Goal: Task Accomplishment & Management: Use online tool/utility

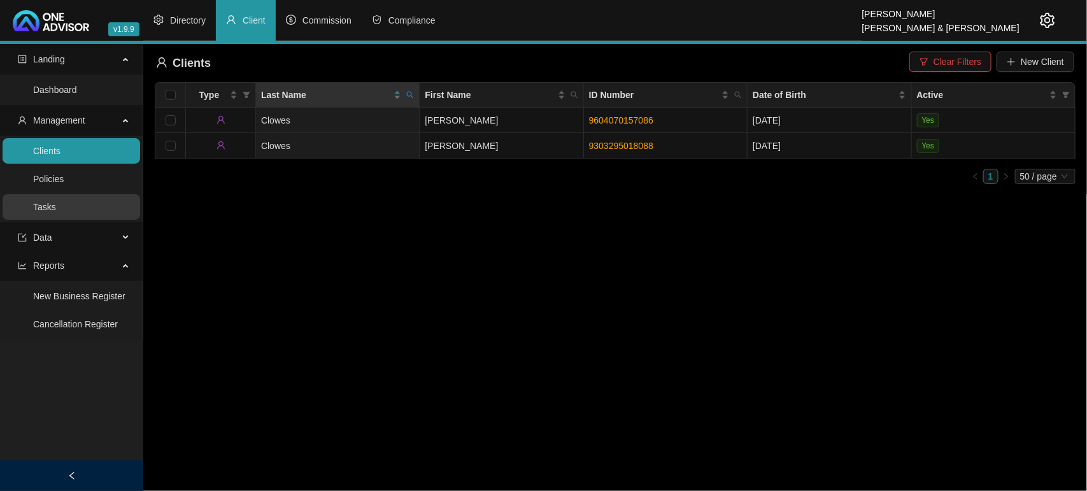
click at [39, 204] on link "Tasks" at bounding box center [44, 207] width 23 height 10
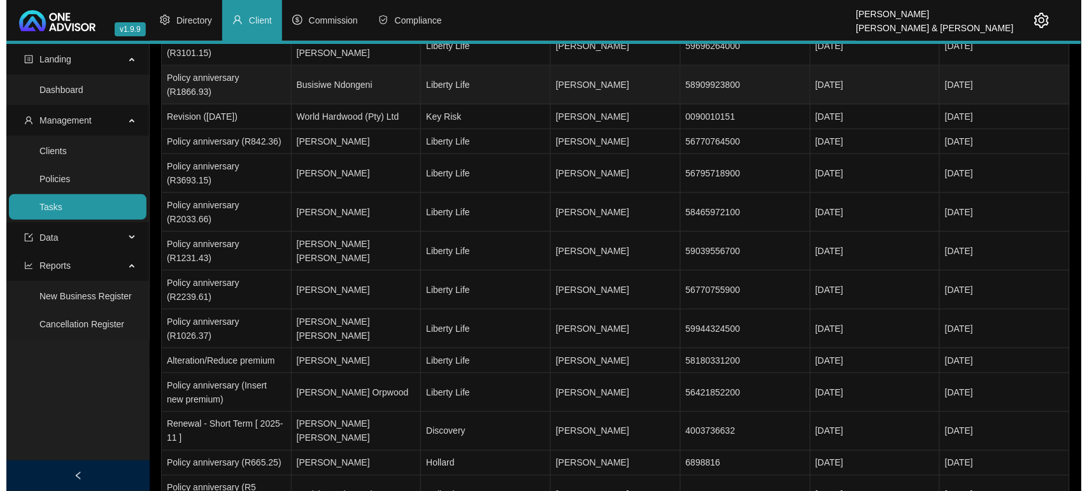
scroll to position [319, 0]
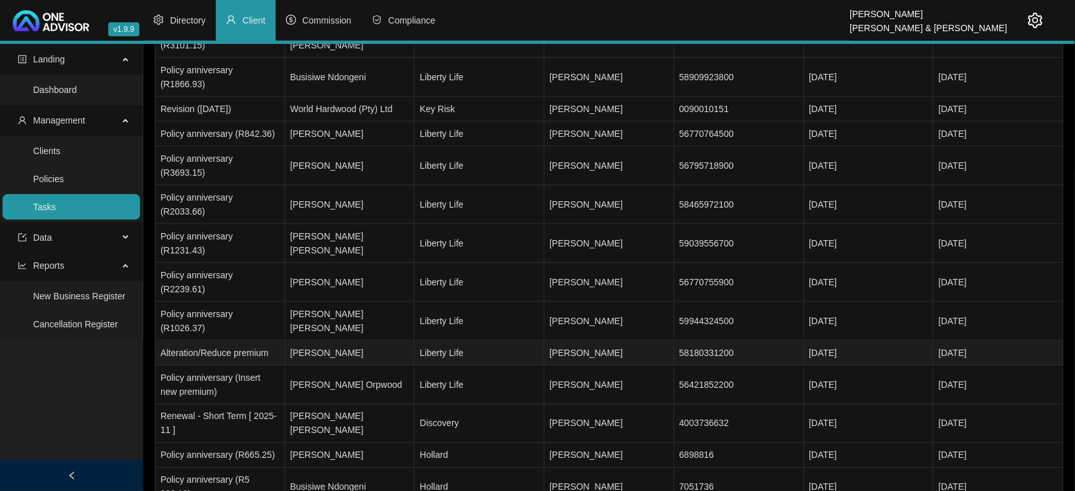
click at [316, 341] on td "[PERSON_NAME]" at bounding box center [350, 353] width 130 height 25
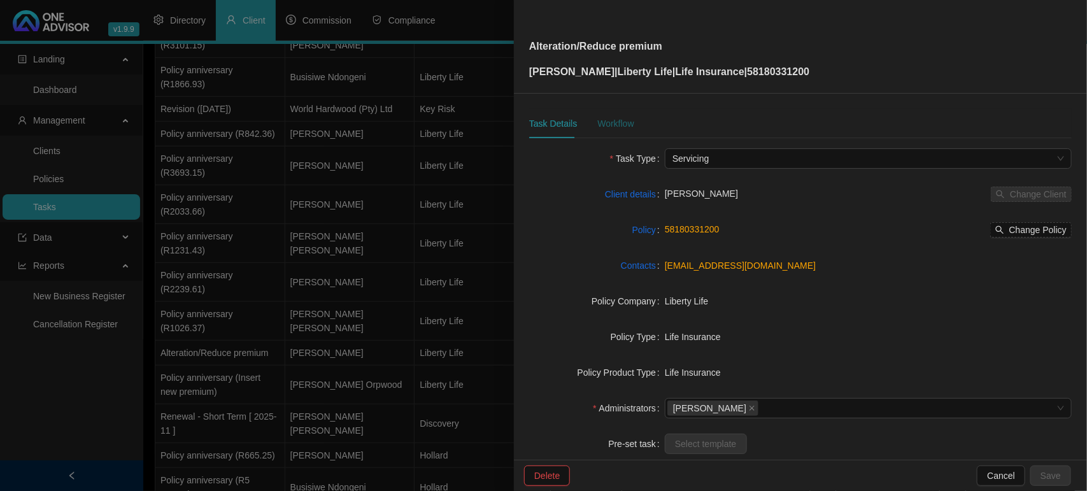
click at [621, 122] on div "Workflow" at bounding box center [616, 124] width 36 height 14
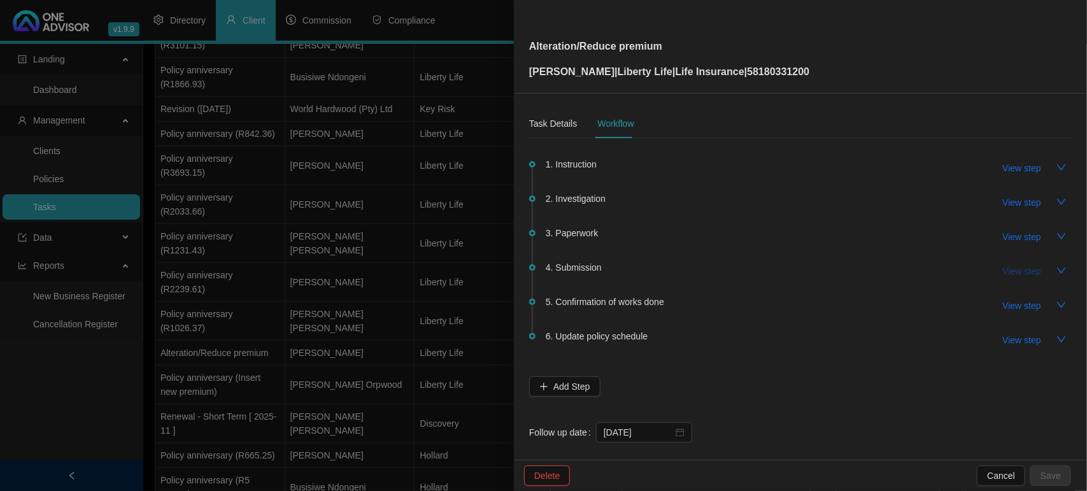
click at [1008, 272] on span "View step" at bounding box center [1022, 271] width 38 height 14
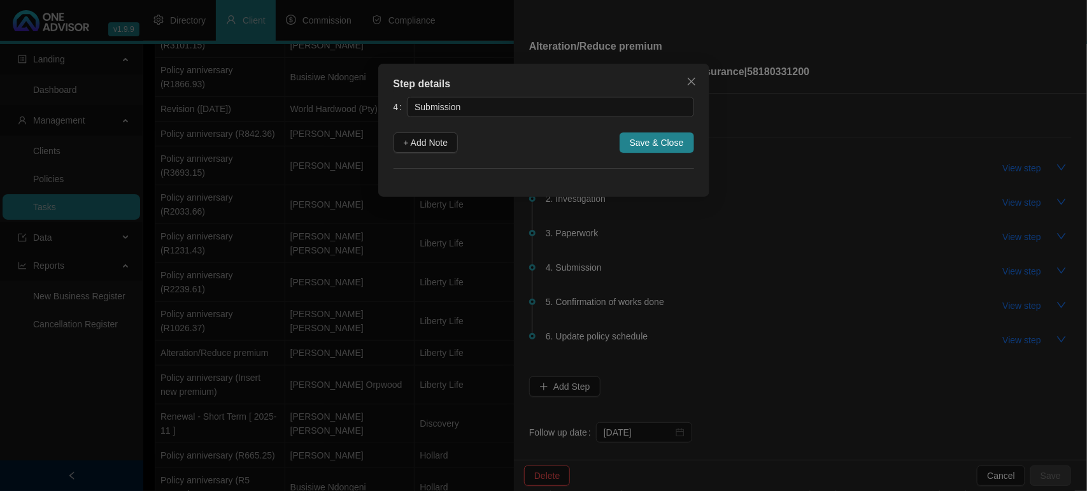
click at [696, 80] on span "Close" at bounding box center [692, 81] width 20 height 10
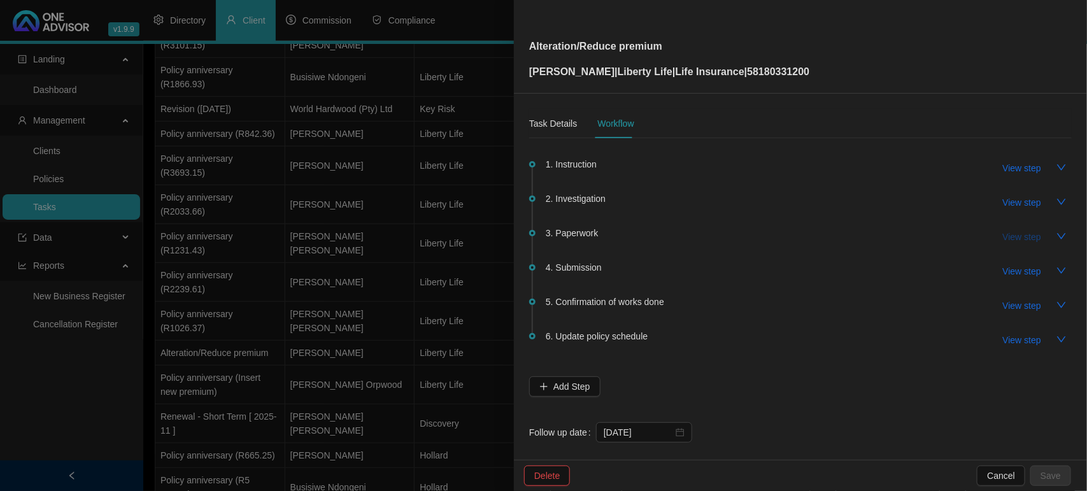
click at [1003, 233] on span "View step" at bounding box center [1022, 237] width 38 height 14
type input "Paperwork"
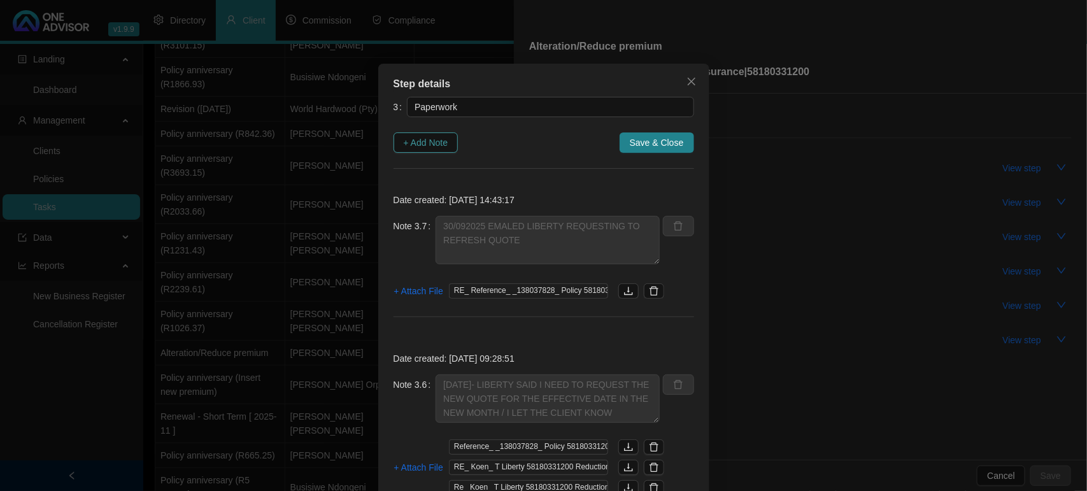
click at [426, 145] on span "+ Add Note" at bounding box center [426, 143] width 45 height 14
type textarea "30/092025 EMALED LIBERTY REQUESTING TO REFRESH QUOTE"
type textarea "[DATE]- LIBERTY SAID I NEED TO REQUEST THE NEW QUOTE FOR THE EFFECTIVE DATE IN …"
type textarea "[DATE] - CLIENT WANTS THE EFFECTIVE DATE TO BE MOVED TO [DATE] REQUESTED THIS F…"
type textarea "[DATE] - FOLLOW UP"
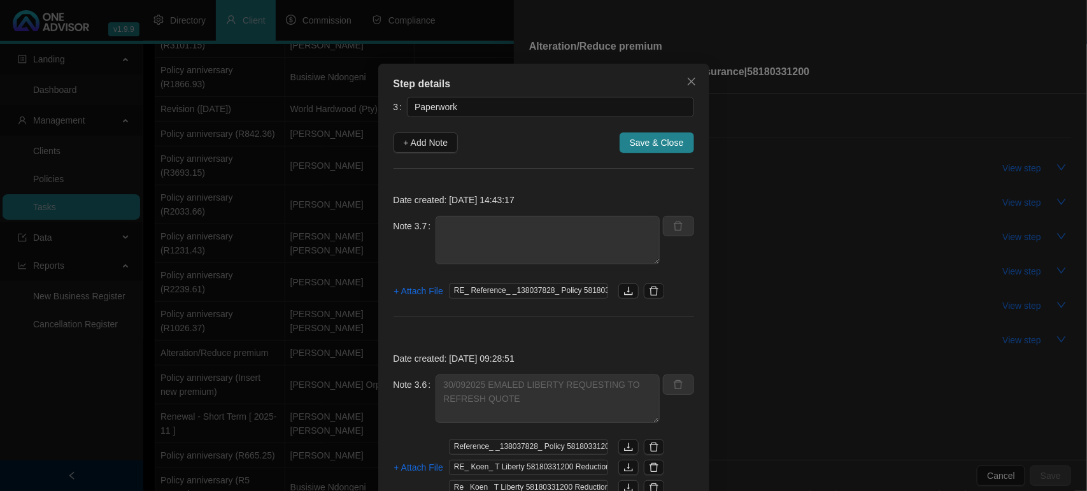
type textarea "[DATE] EMAILED ALTERATION QUOTE TO CLIENT TO REVIEW"
type textarea "[DATE] SPOKE TO [PERSON_NAME] ON TEAMS - HE REVIEWED QUOTE AND SAID I CAN SEND …"
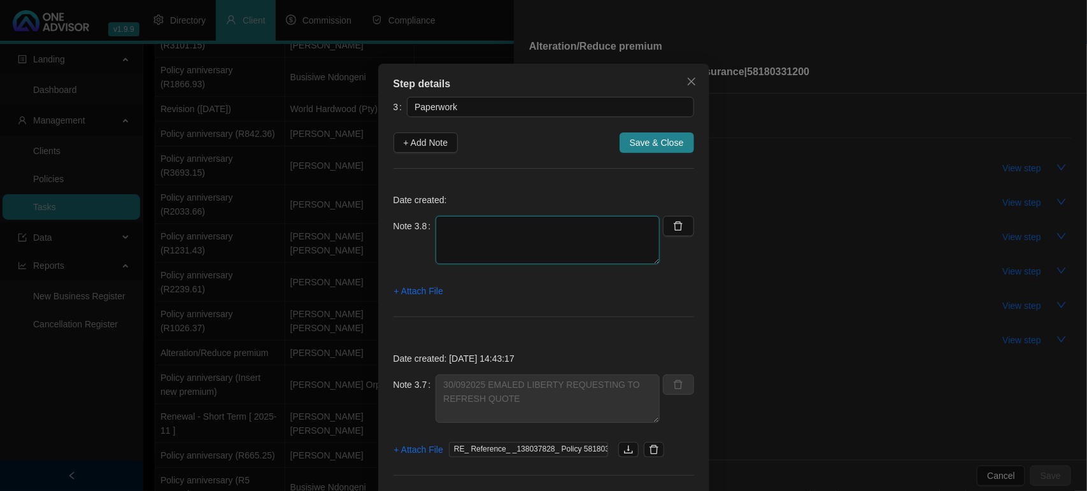
click at [459, 259] on textarea at bounding box center [548, 240] width 224 height 48
type textarea "[DATE] LIBERTY WILL PROVIDE QUOTE [DATE]"
click at [416, 287] on span "+ Attach File" at bounding box center [418, 291] width 49 height 14
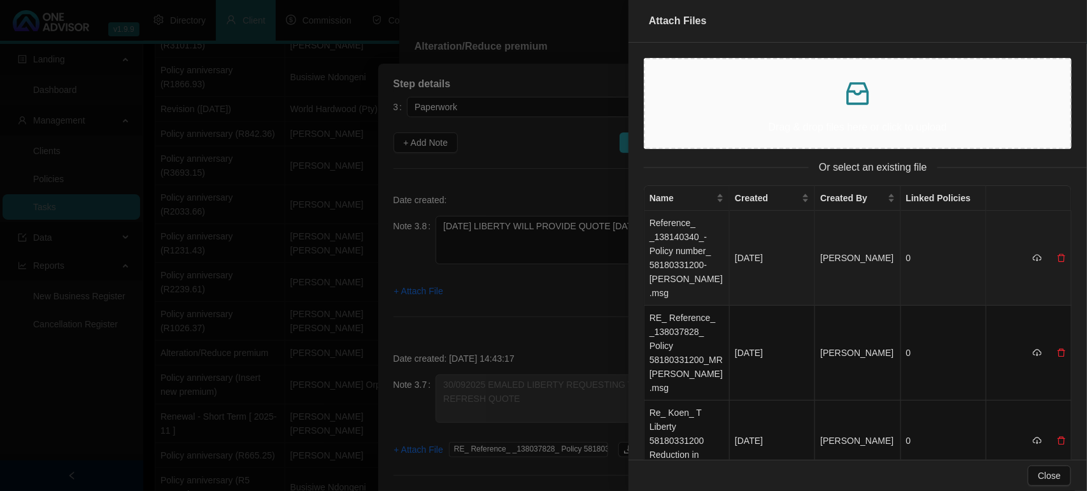
click at [689, 257] on td "Reference_ _138140340_-Policy number_ 58180331200-[PERSON_NAME].msg" at bounding box center [687, 258] width 85 height 95
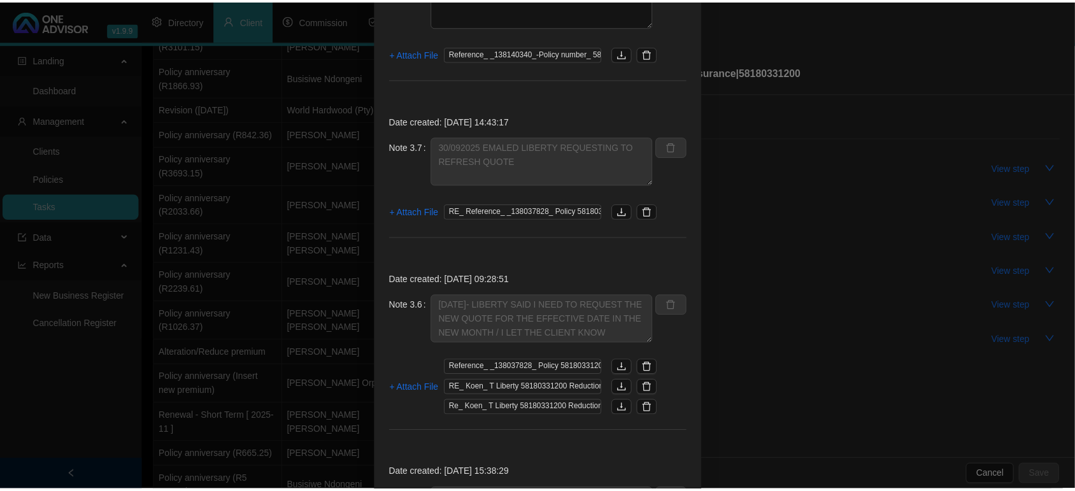
scroll to position [0, 0]
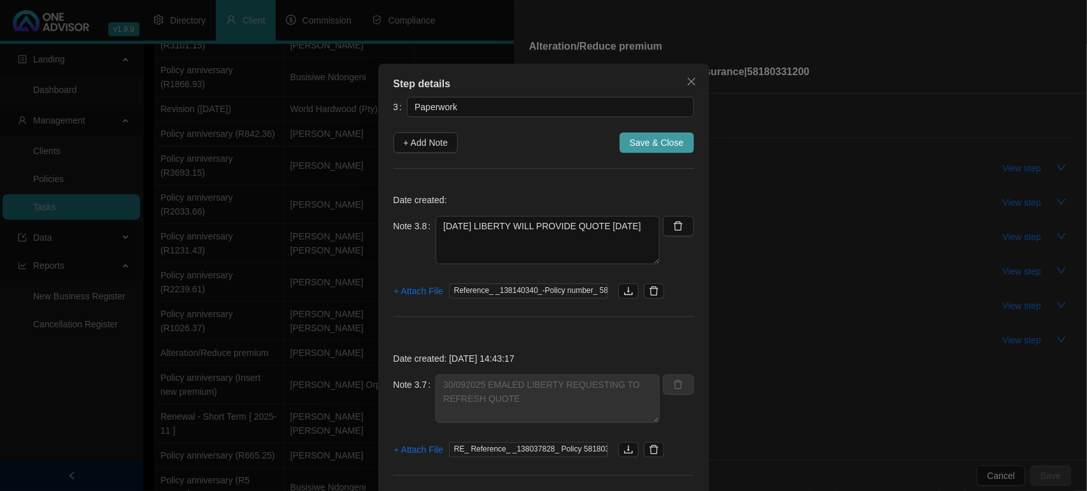
click at [654, 137] on span "Save & Close" at bounding box center [657, 143] width 54 height 14
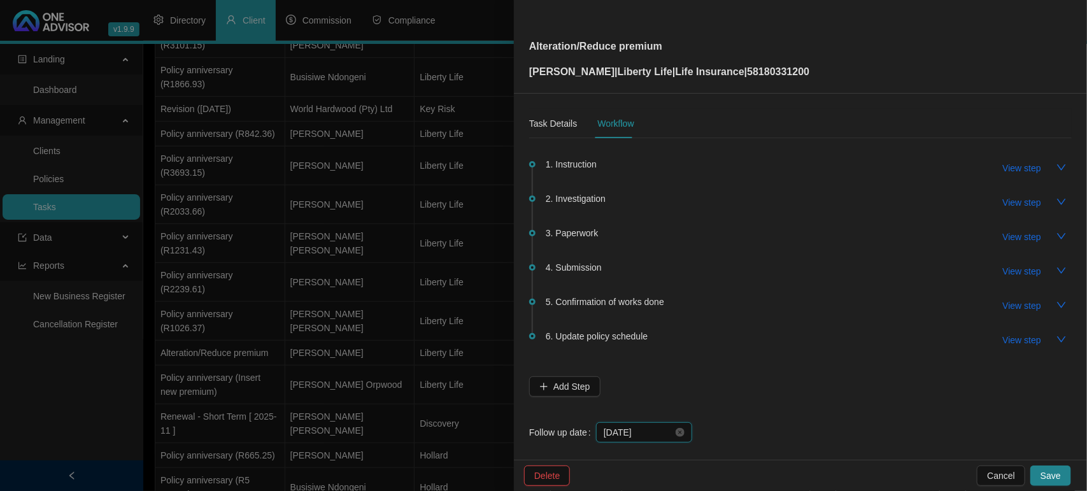
click at [657, 427] on input "[DATE]" at bounding box center [638, 433] width 69 height 14
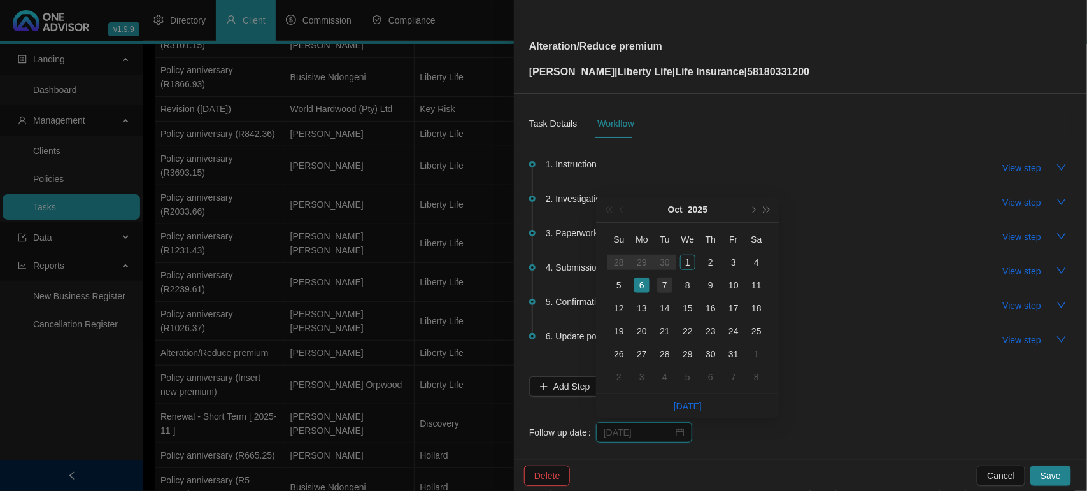
type input "[DATE]"
drag, startPoint x: 668, startPoint y: 282, endPoint x: 682, endPoint y: 312, distance: 33.3
click at [666, 282] on div "7" at bounding box center [664, 285] width 15 height 15
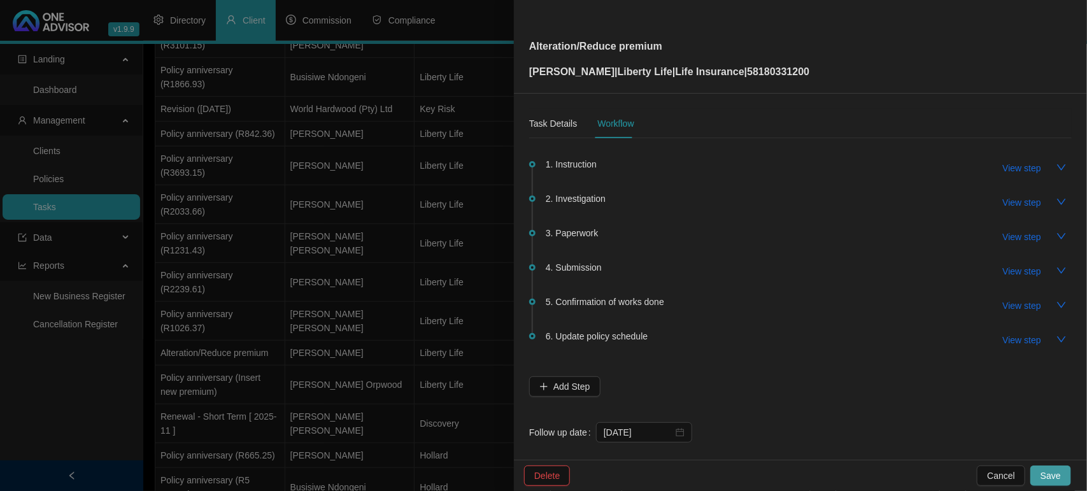
click at [1052, 428] on button "Save" at bounding box center [1051, 476] width 41 height 20
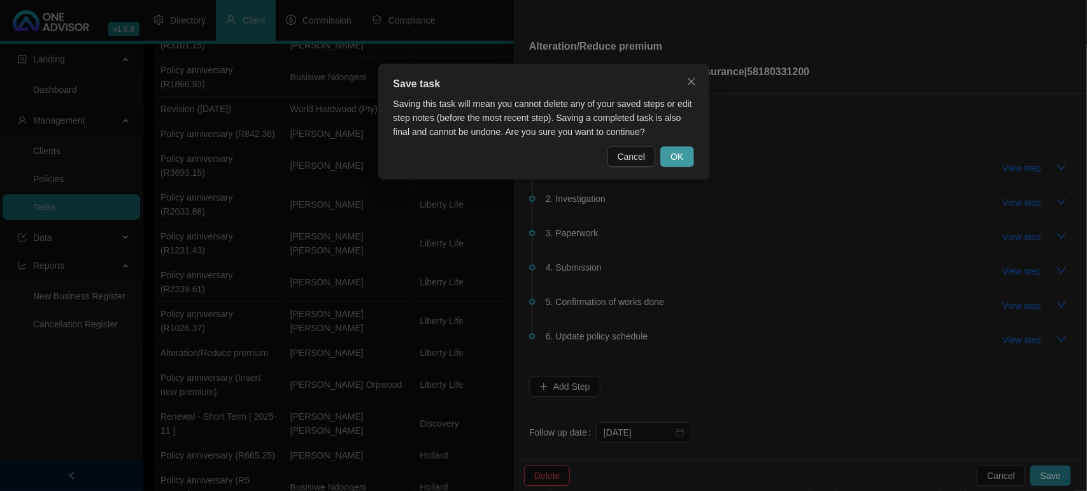
click at [683, 150] on span "OK" at bounding box center [677, 157] width 13 height 14
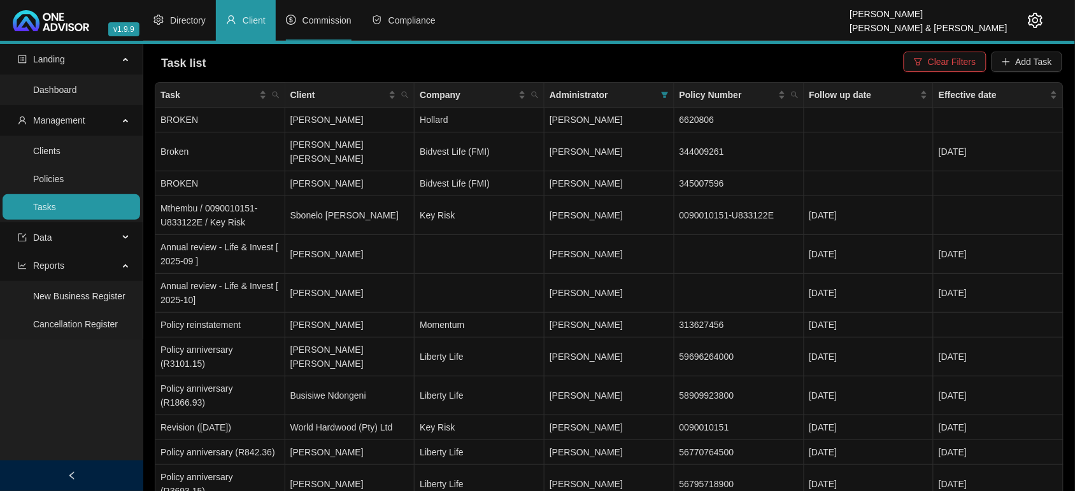
click at [345, 17] on span "Commission" at bounding box center [327, 20] width 49 height 10
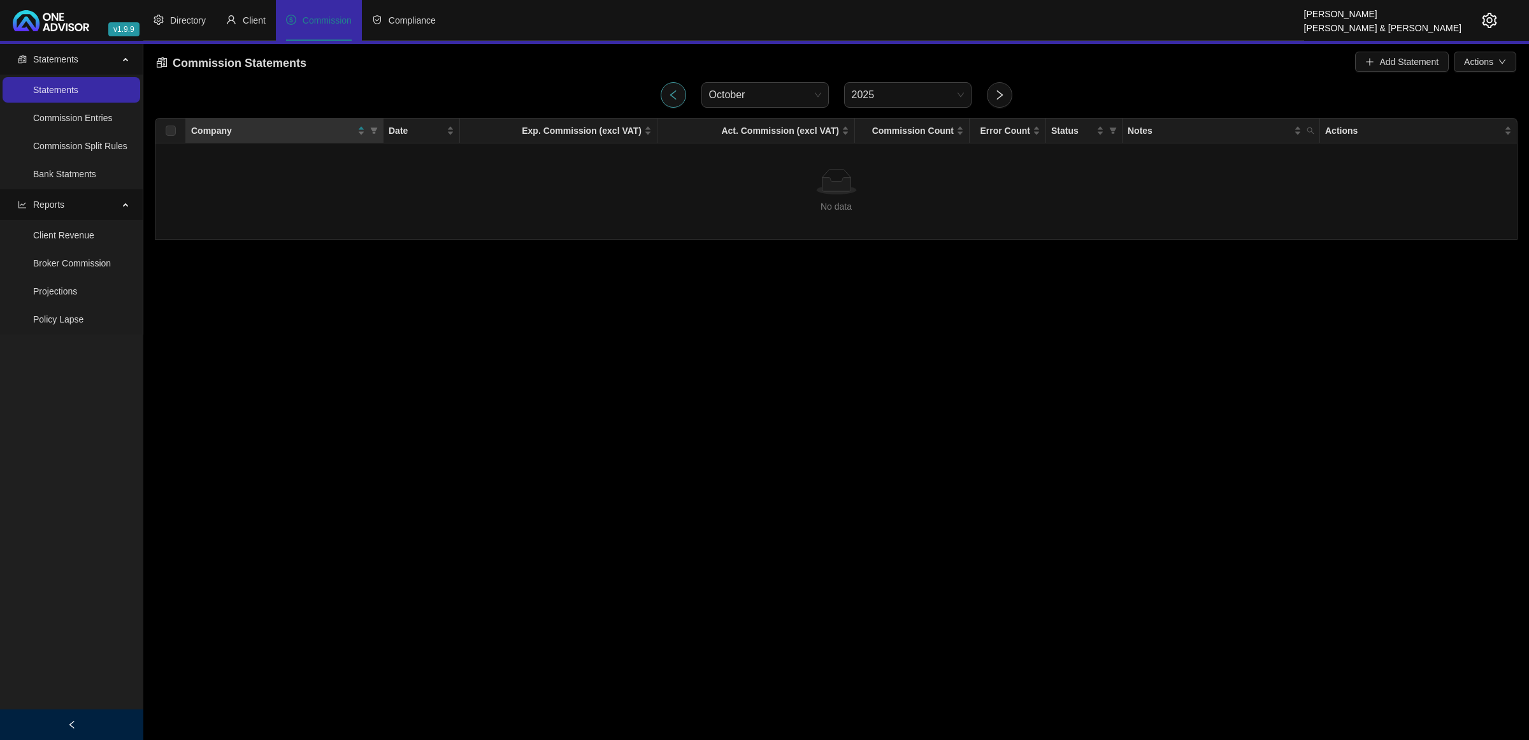
click at [670, 87] on button "button" at bounding box center [673, 94] width 25 height 25
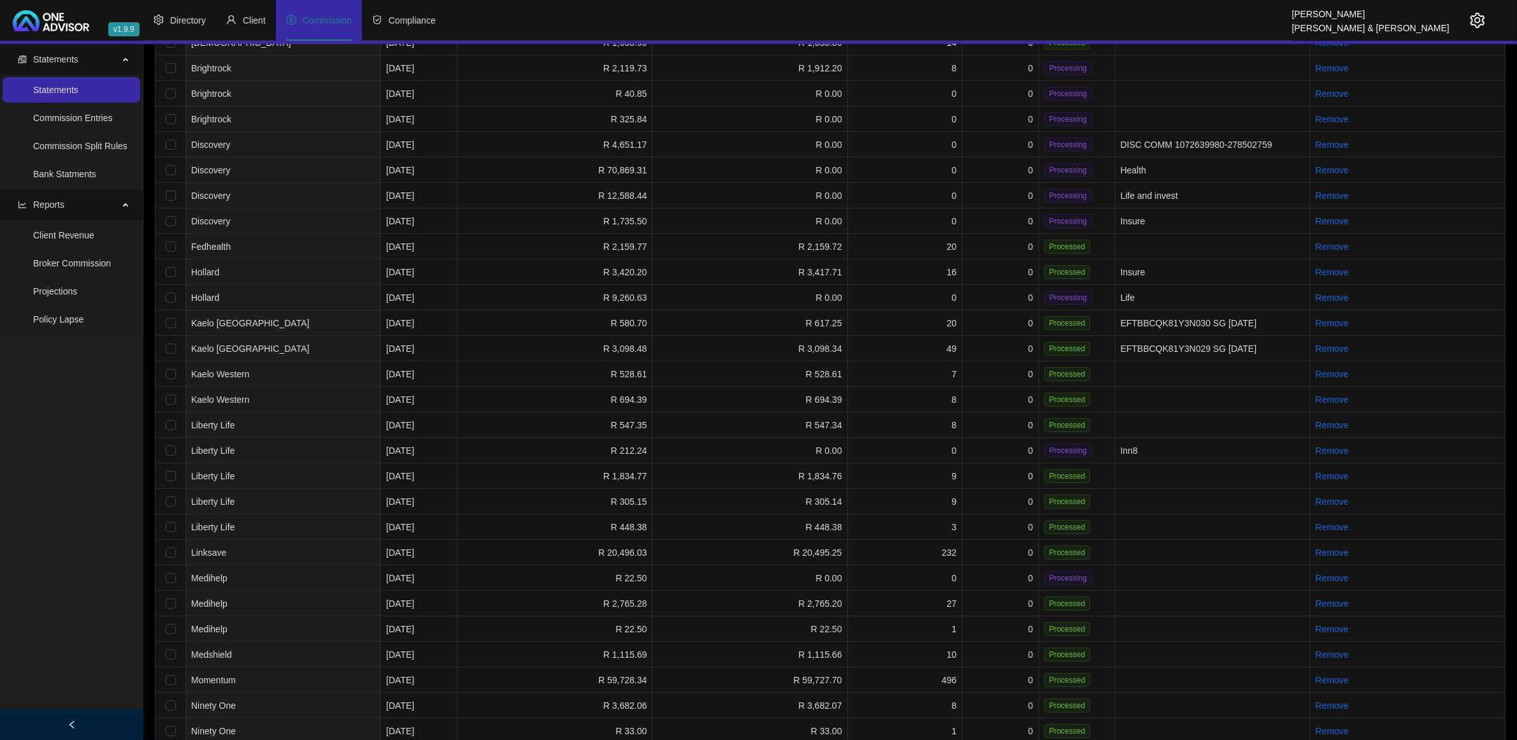
scroll to position [10, 0]
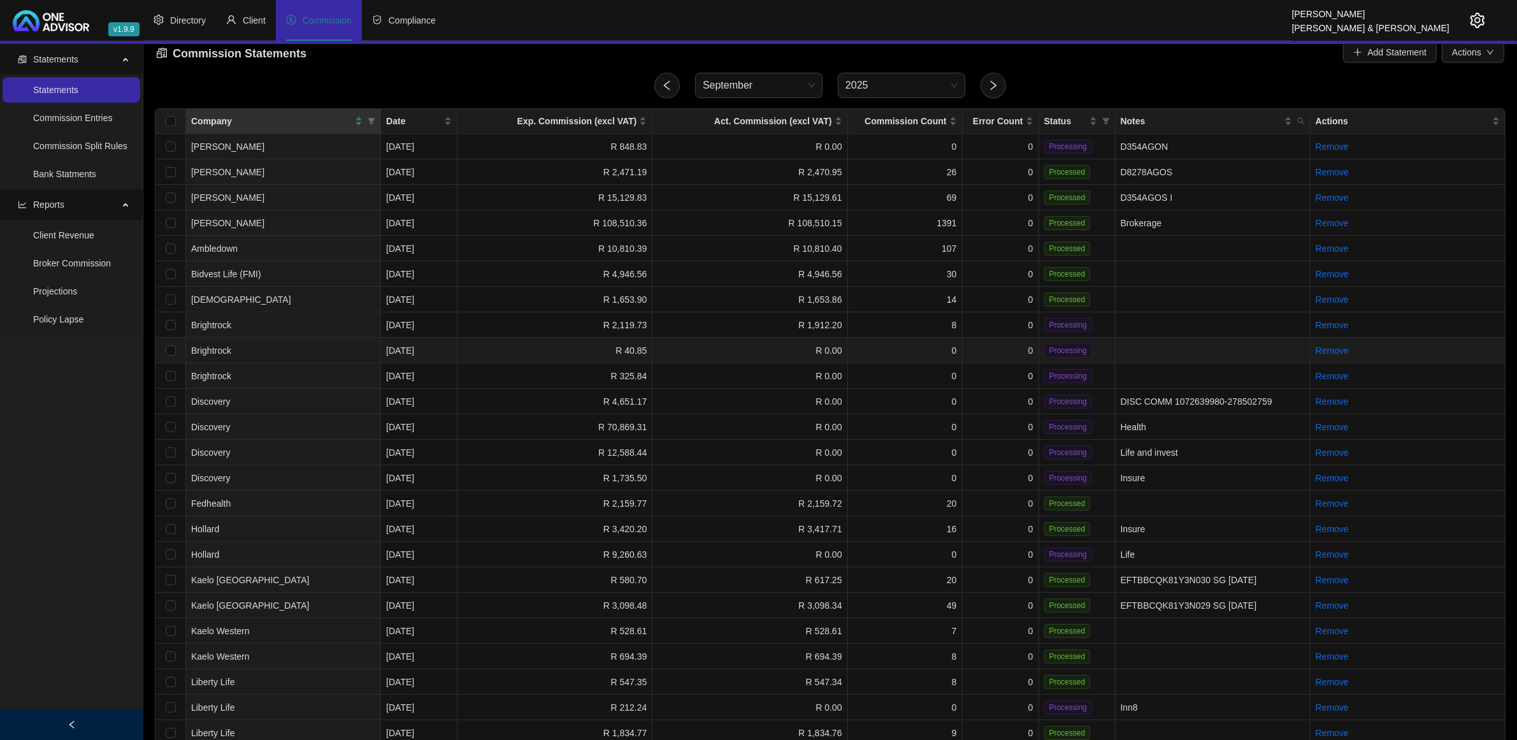
click at [306, 345] on td "Brightrock" at bounding box center [283, 350] width 195 height 25
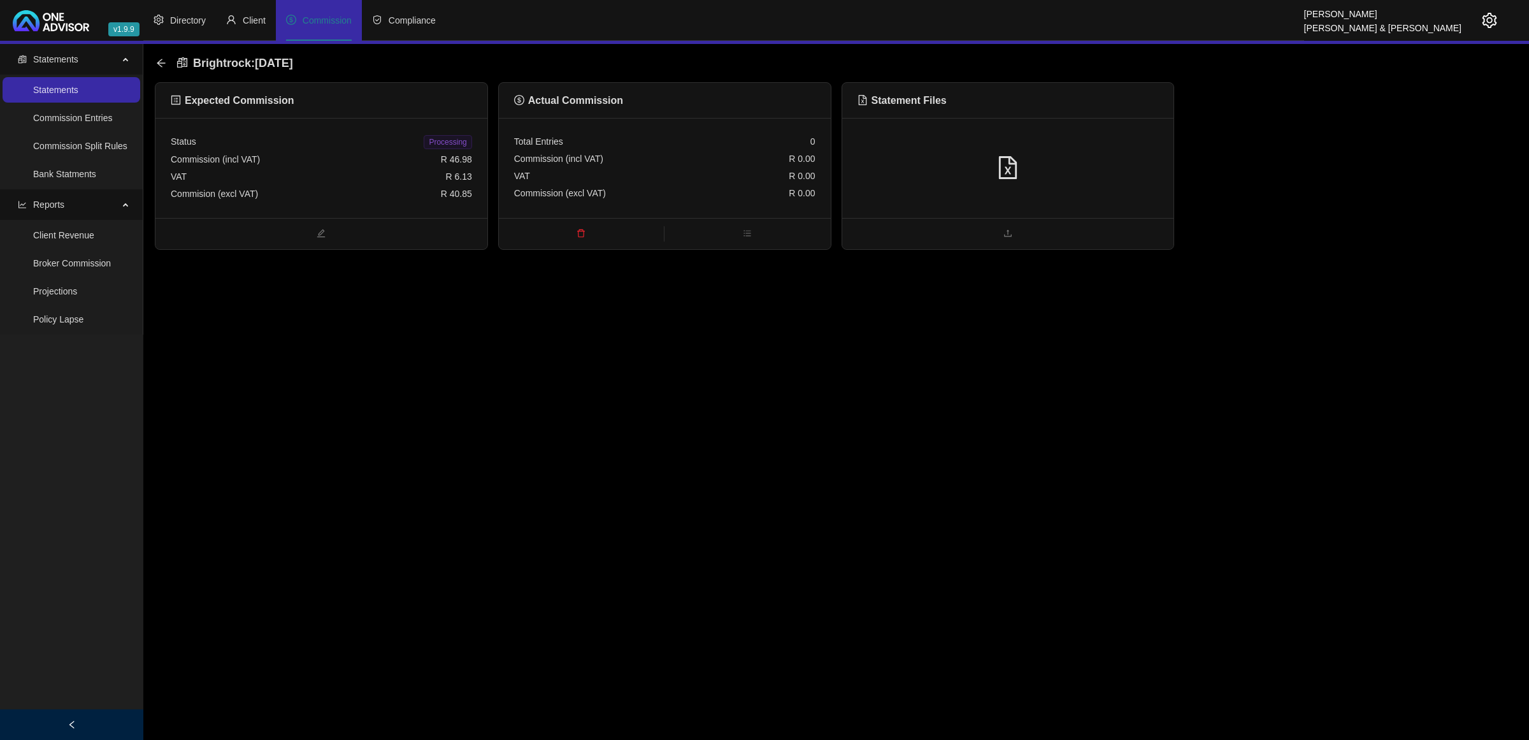
click at [956, 164] on div at bounding box center [1007, 168] width 301 height 24
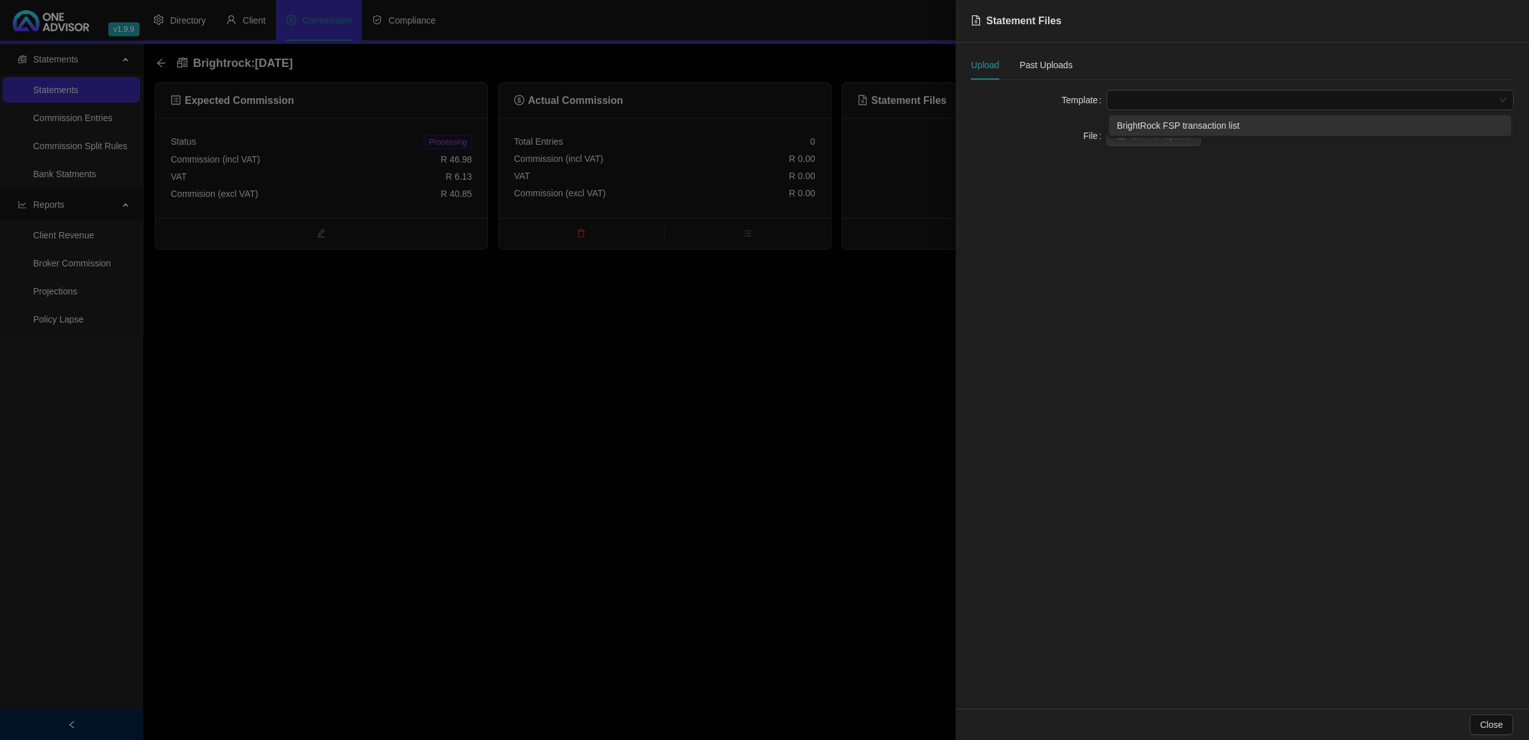
click at [1074, 96] on span at bounding box center [1310, 99] width 392 height 19
click at [1074, 119] on div "BrightRock FSP transaction list" at bounding box center [1310, 125] width 387 height 14
click at [1074, 126] on button "Click to Upload" at bounding box center [1154, 135] width 94 height 20
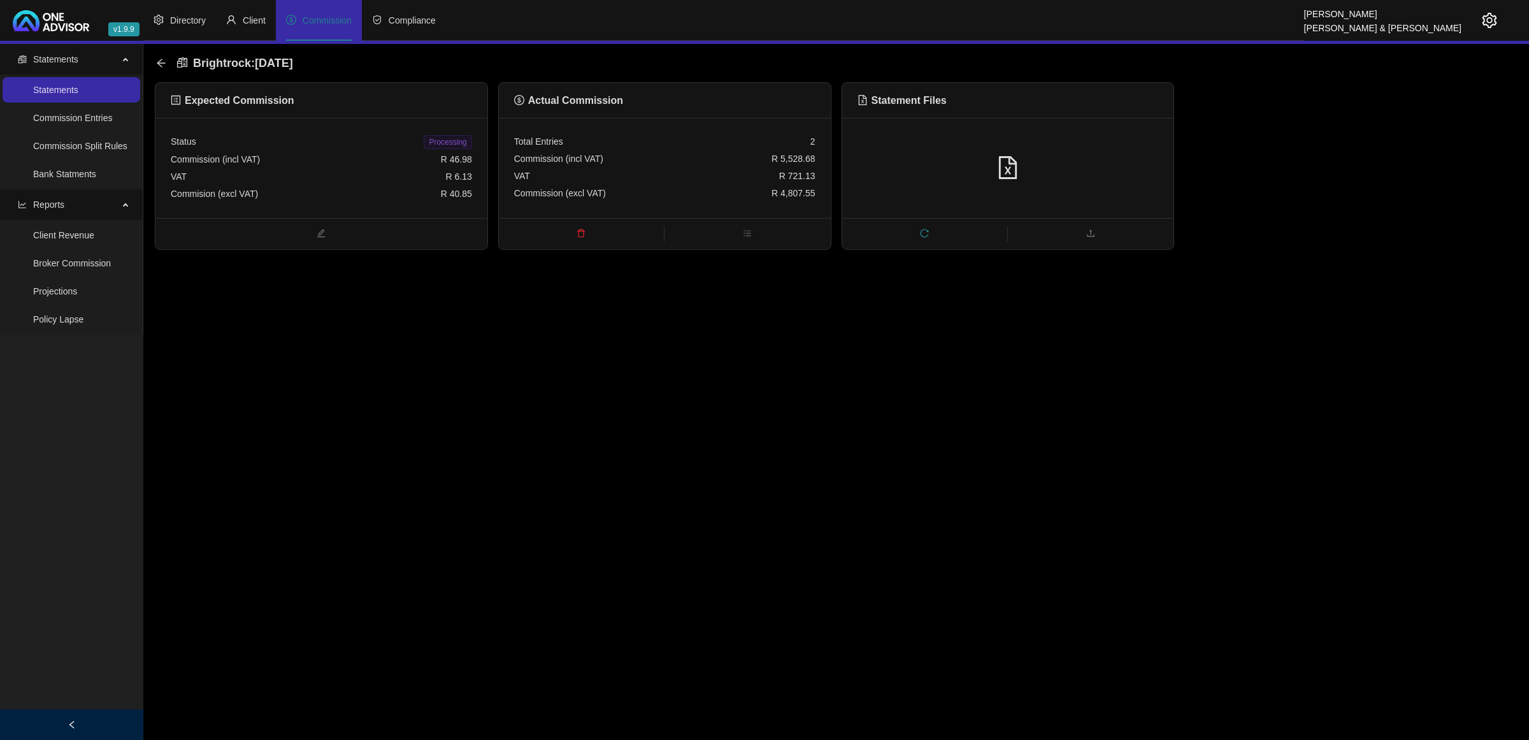
click at [578, 229] on icon "delete" at bounding box center [581, 233] width 9 height 9
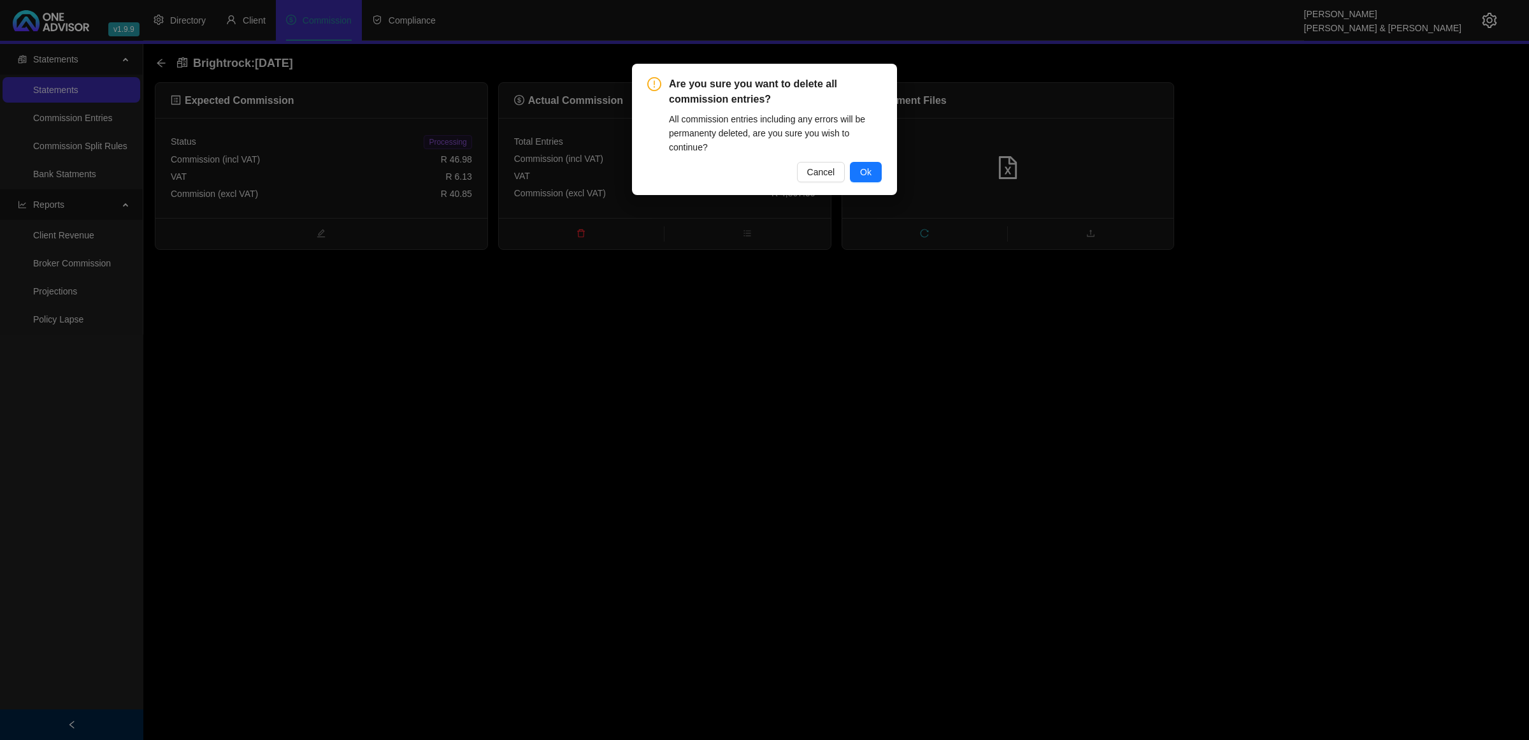
click at [858, 170] on button "Ok" at bounding box center [866, 172] width 32 height 20
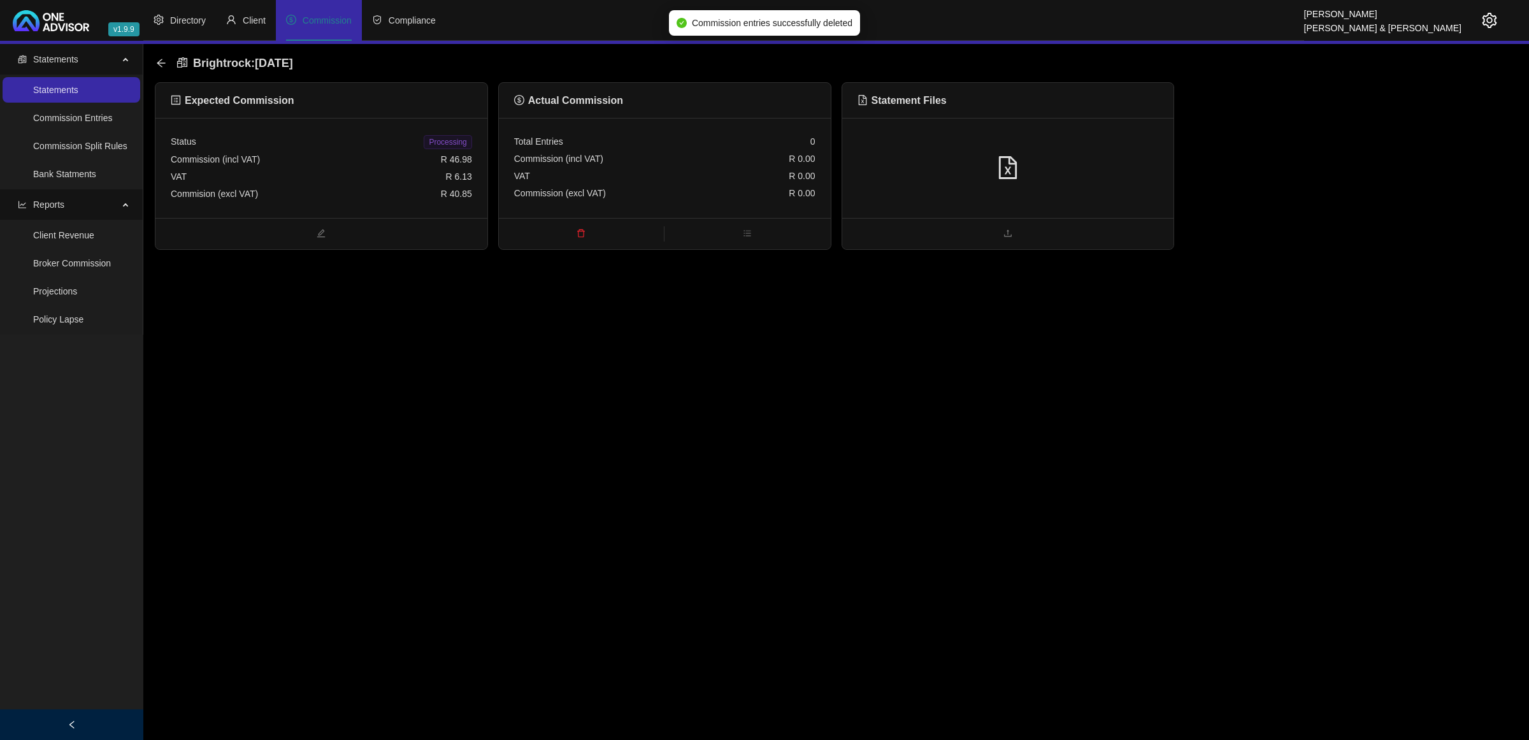
click at [1069, 173] on div at bounding box center [1007, 168] width 301 height 24
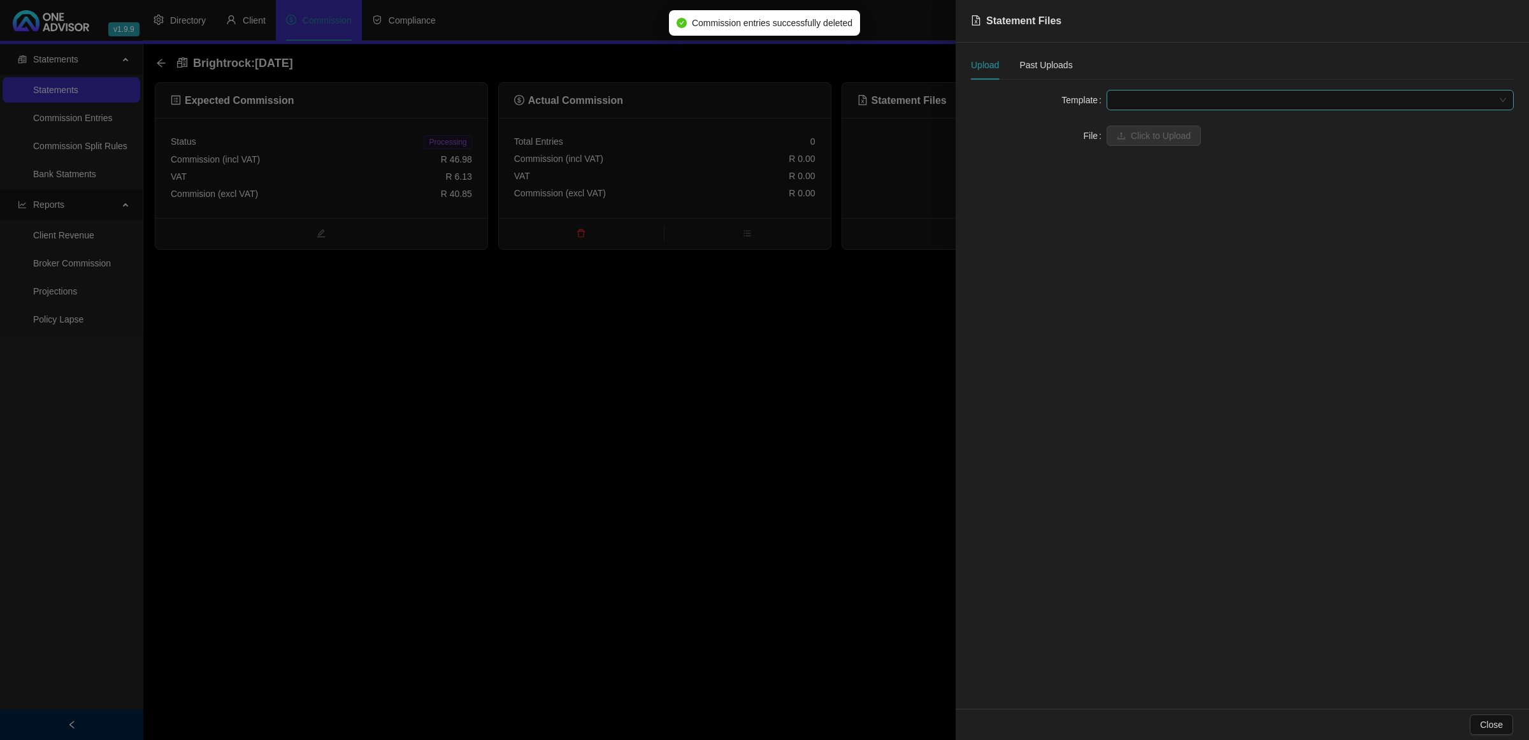
click at [1074, 103] on span at bounding box center [1310, 99] width 392 height 19
click at [1074, 122] on div "BrightRock FSP transaction list" at bounding box center [1310, 125] width 387 height 14
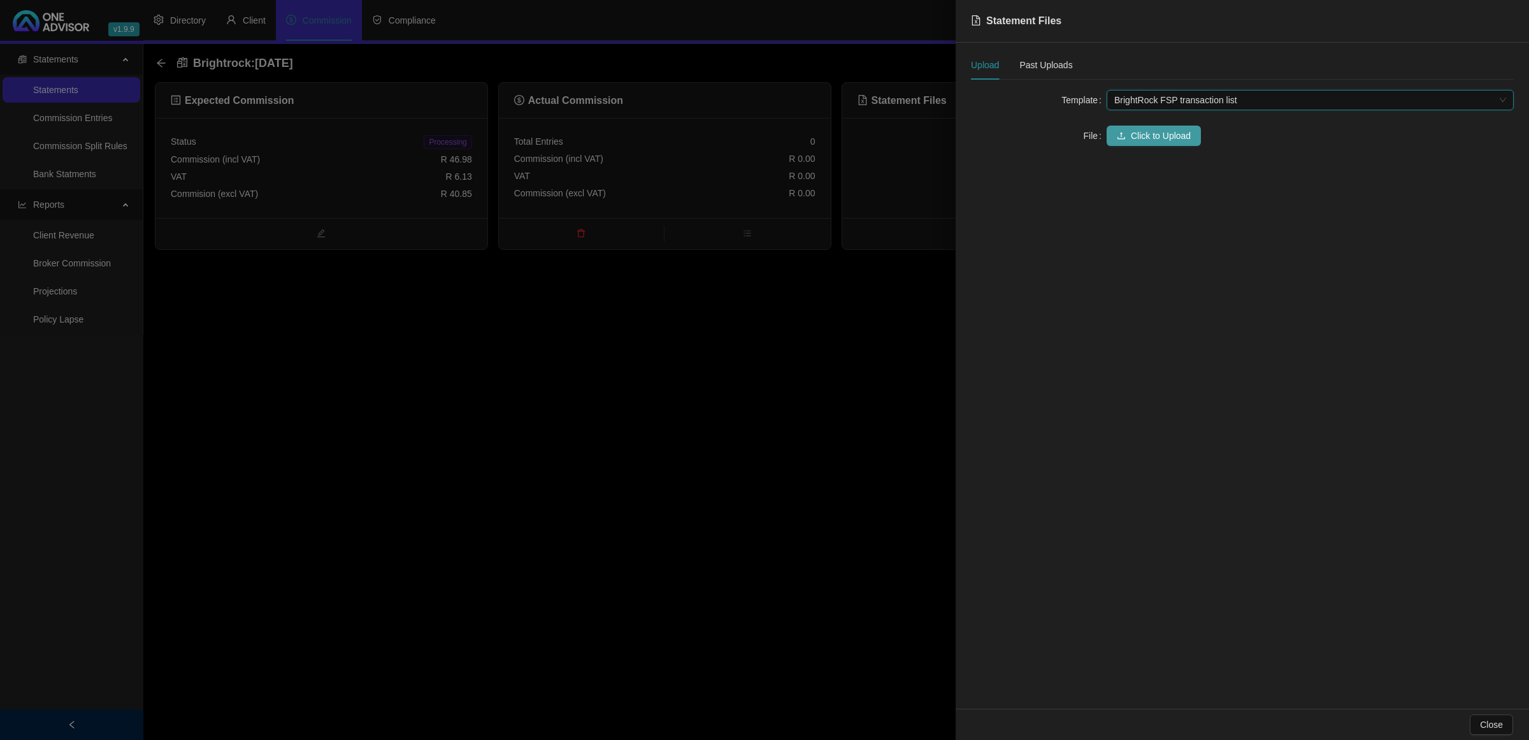
click at [1074, 135] on span "Click to Upload" at bounding box center [1161, 136] width 60 height 14
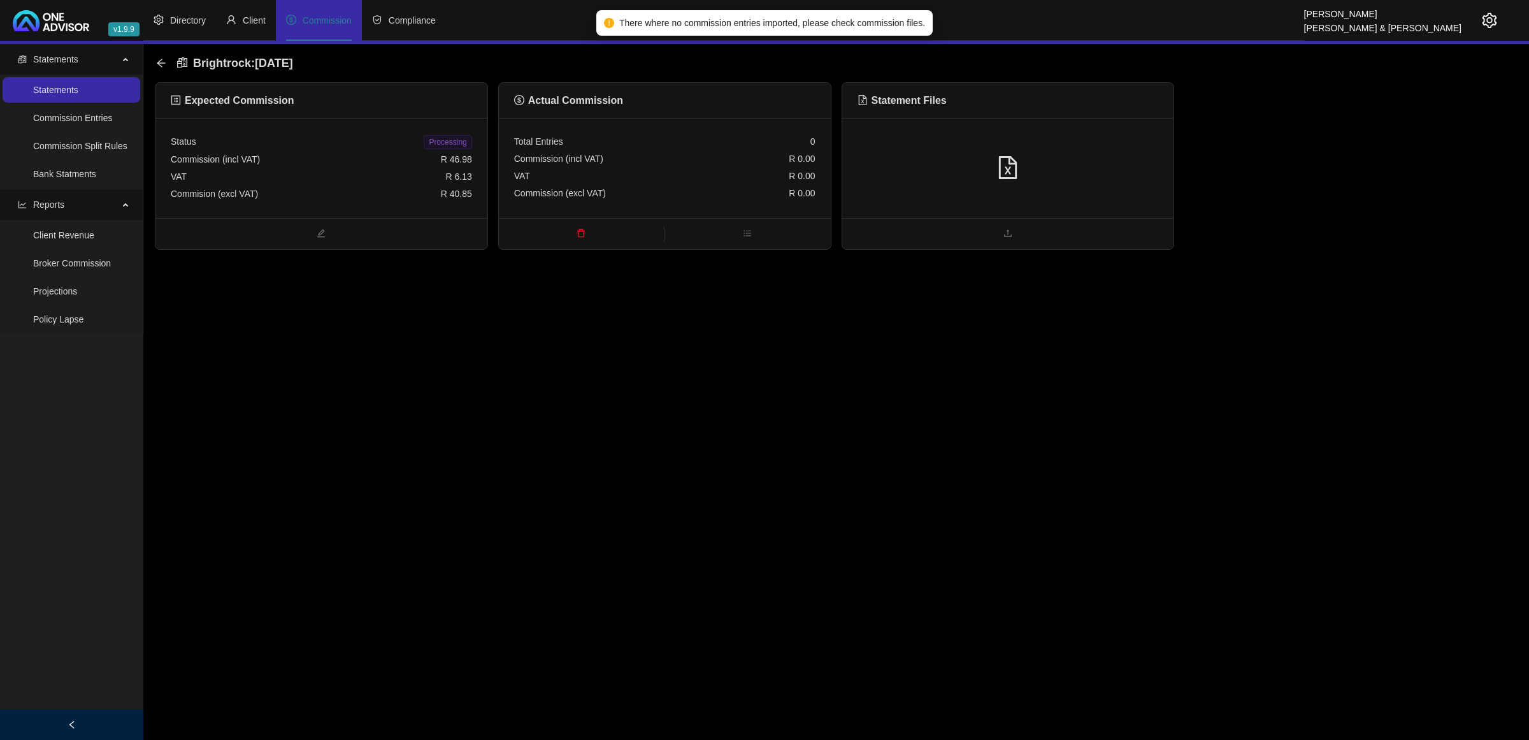
click at [659, 182] on div "VAT R 0.00" at bounding box center [664, 176] width 301 height 17
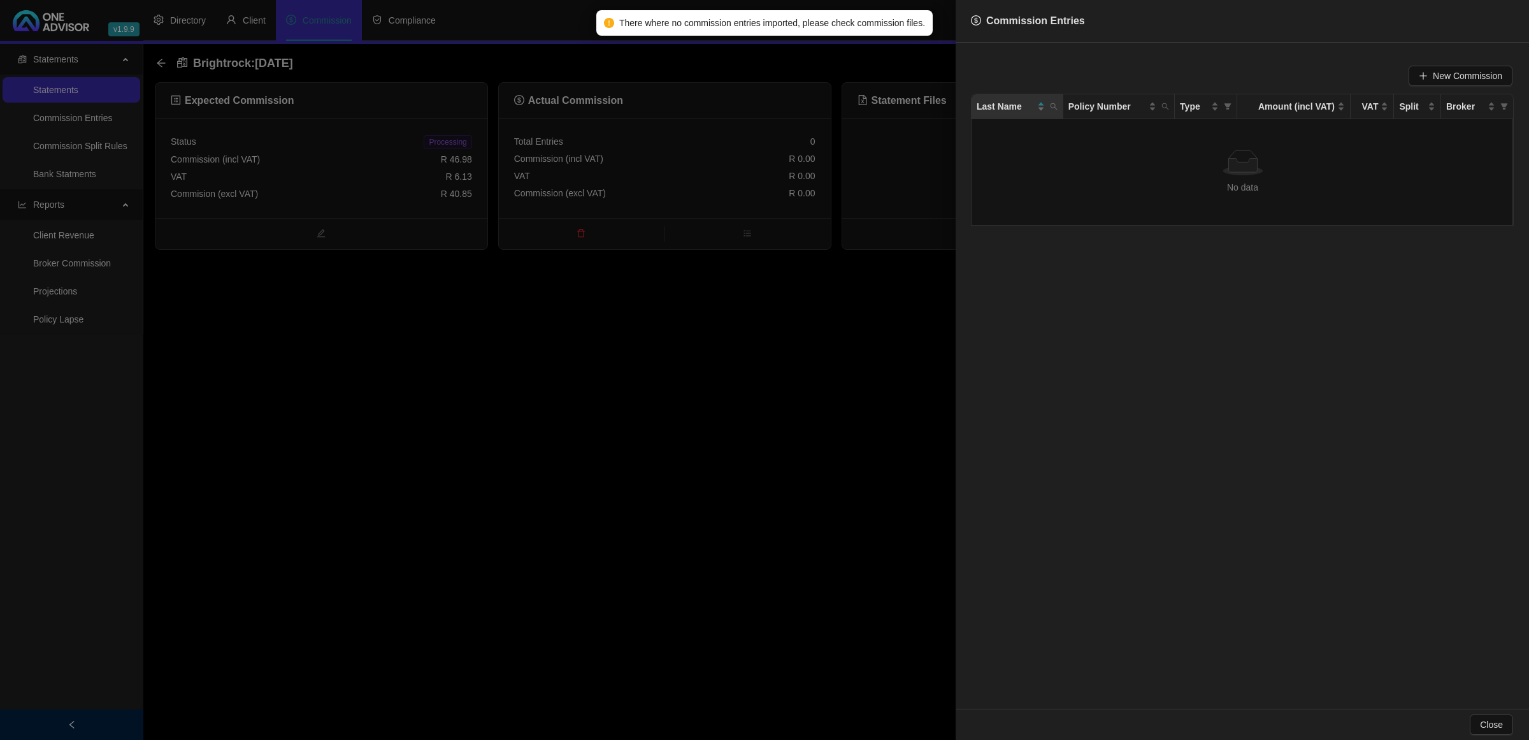
click at [763, 301] on div at bounding box center [764, 370] width 1529 height 740
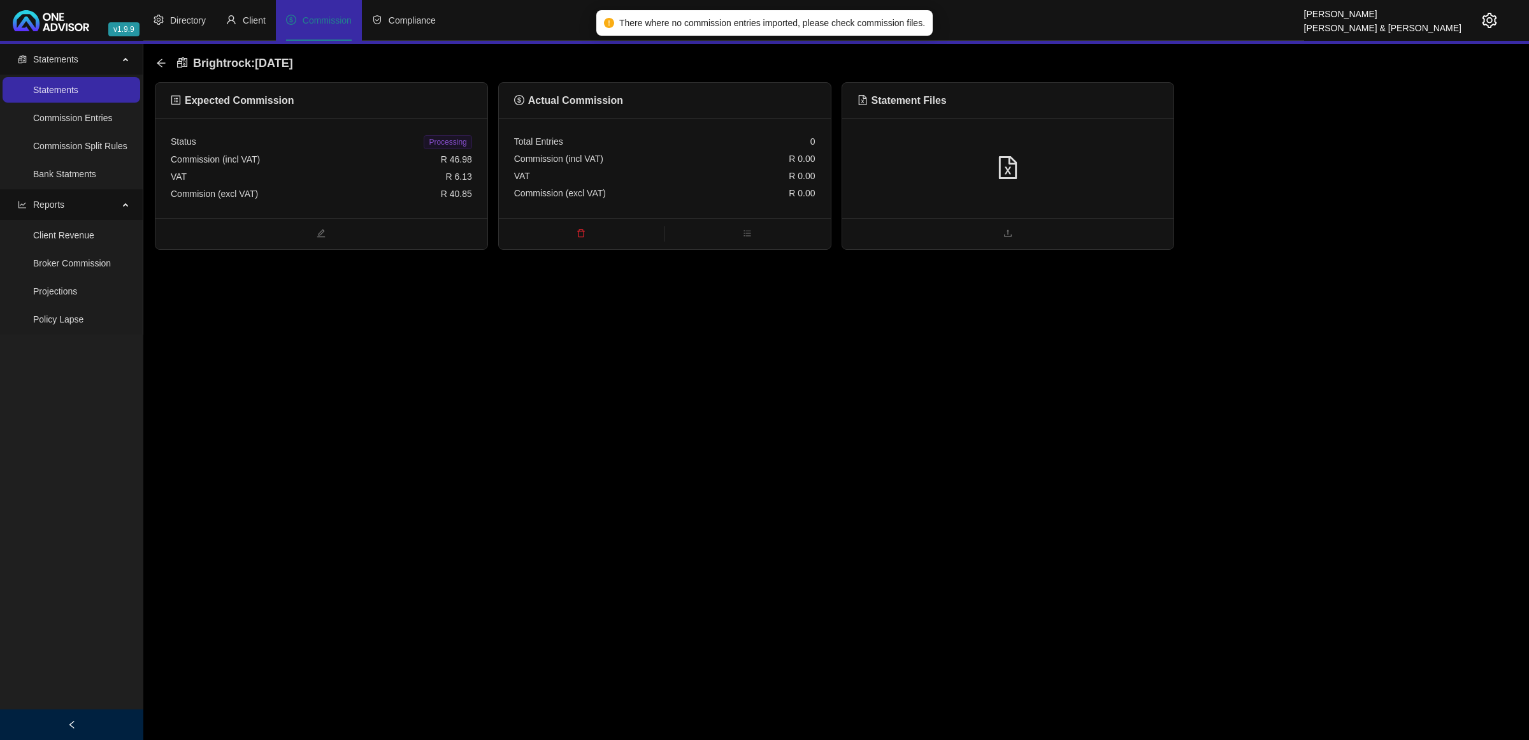
click at [938, 183] on div at bounding box center [1008, 168] width 332 height 100
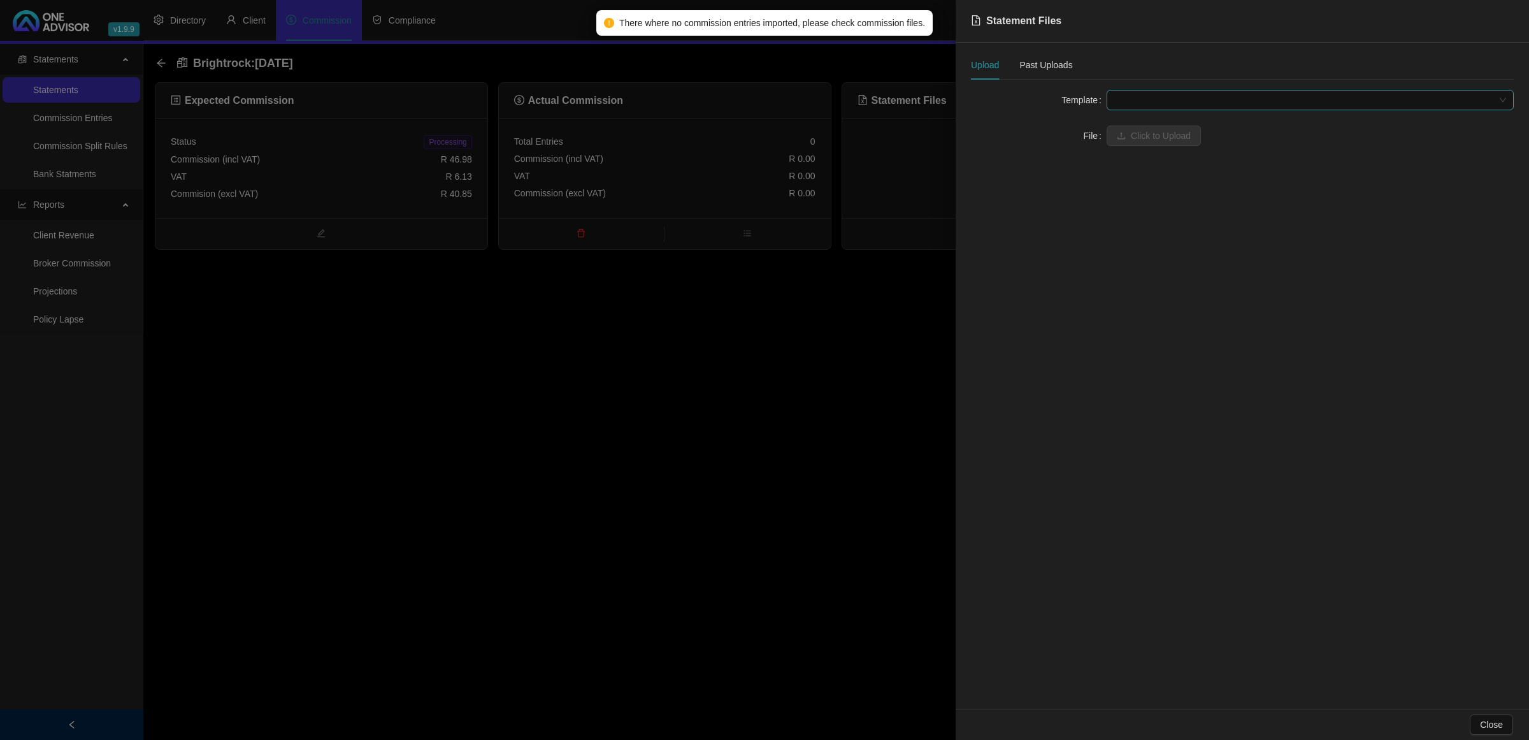
click at [1074, 97] on span at bounding box center [1310, 99] width 392 height 19
click at [1074, 124] on div "BrightRock FSP transaction list" at bounding box center [1310, 125] width 387 height 14
click at [1074, 129] on span "Click to Upload" at bounding box center [1161, 136] width 60 height 14
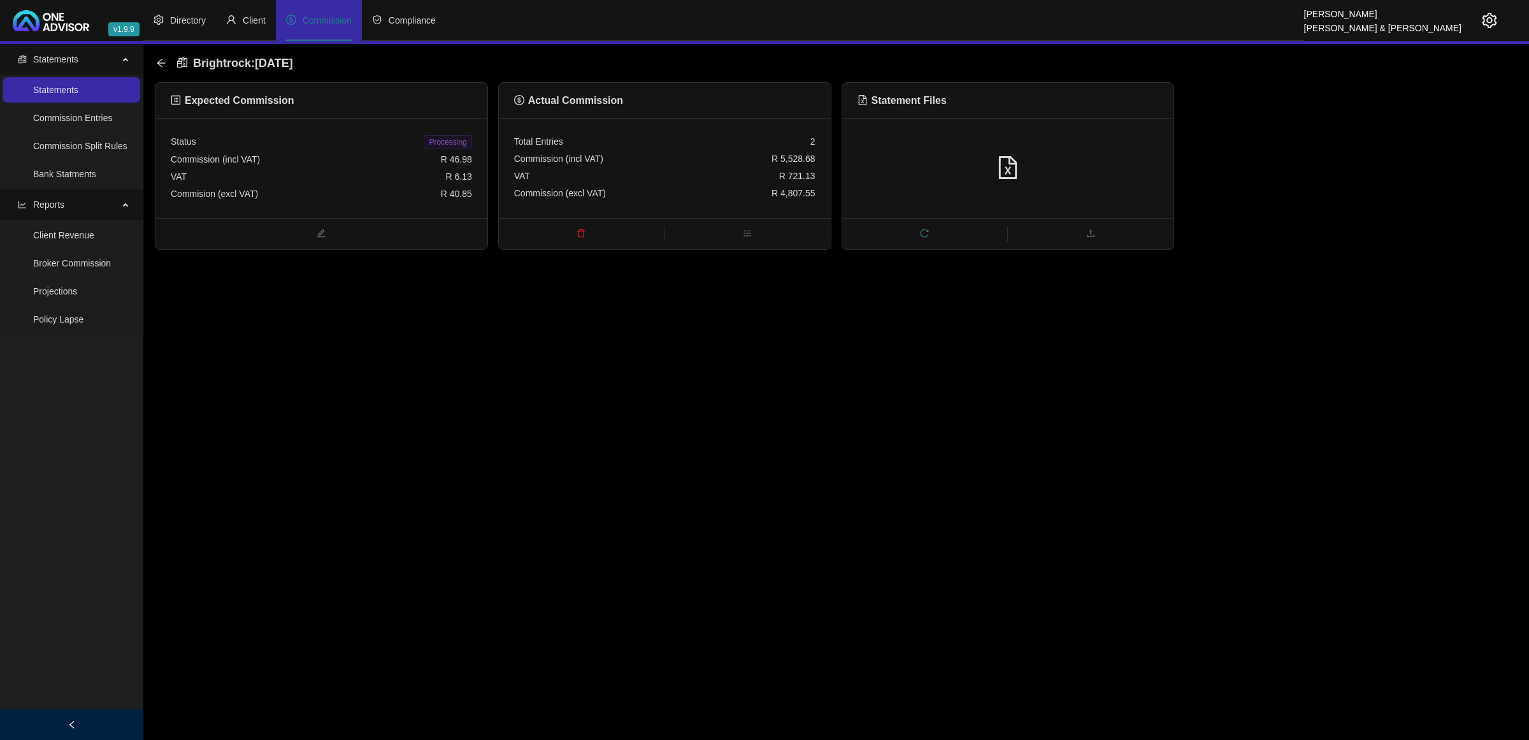
click at [565, 239] on span "delete" at bounding box center [581, 234] width 165 height 14
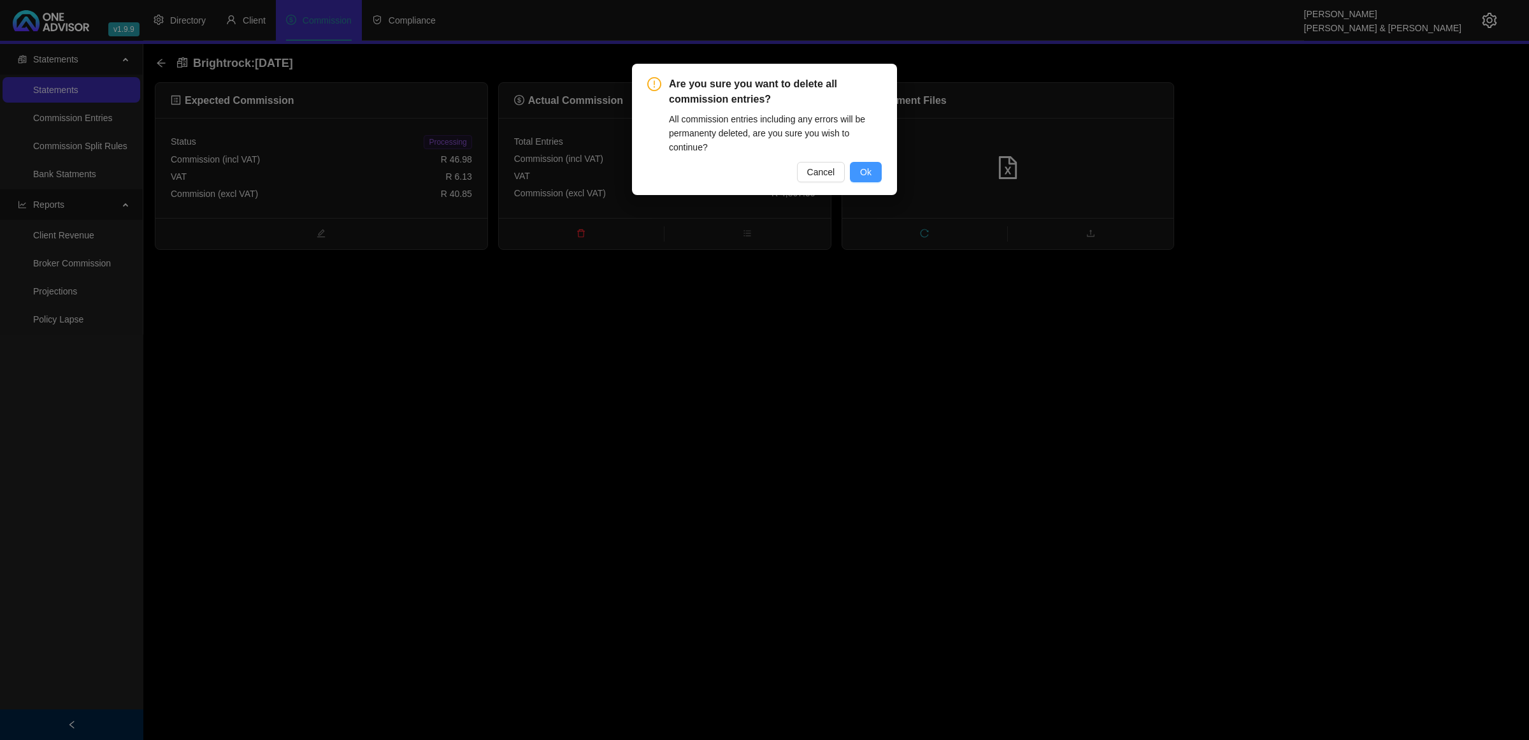
click at [873, 167] on button "Ok" at bounding box center [866, 172] width 32 height 20
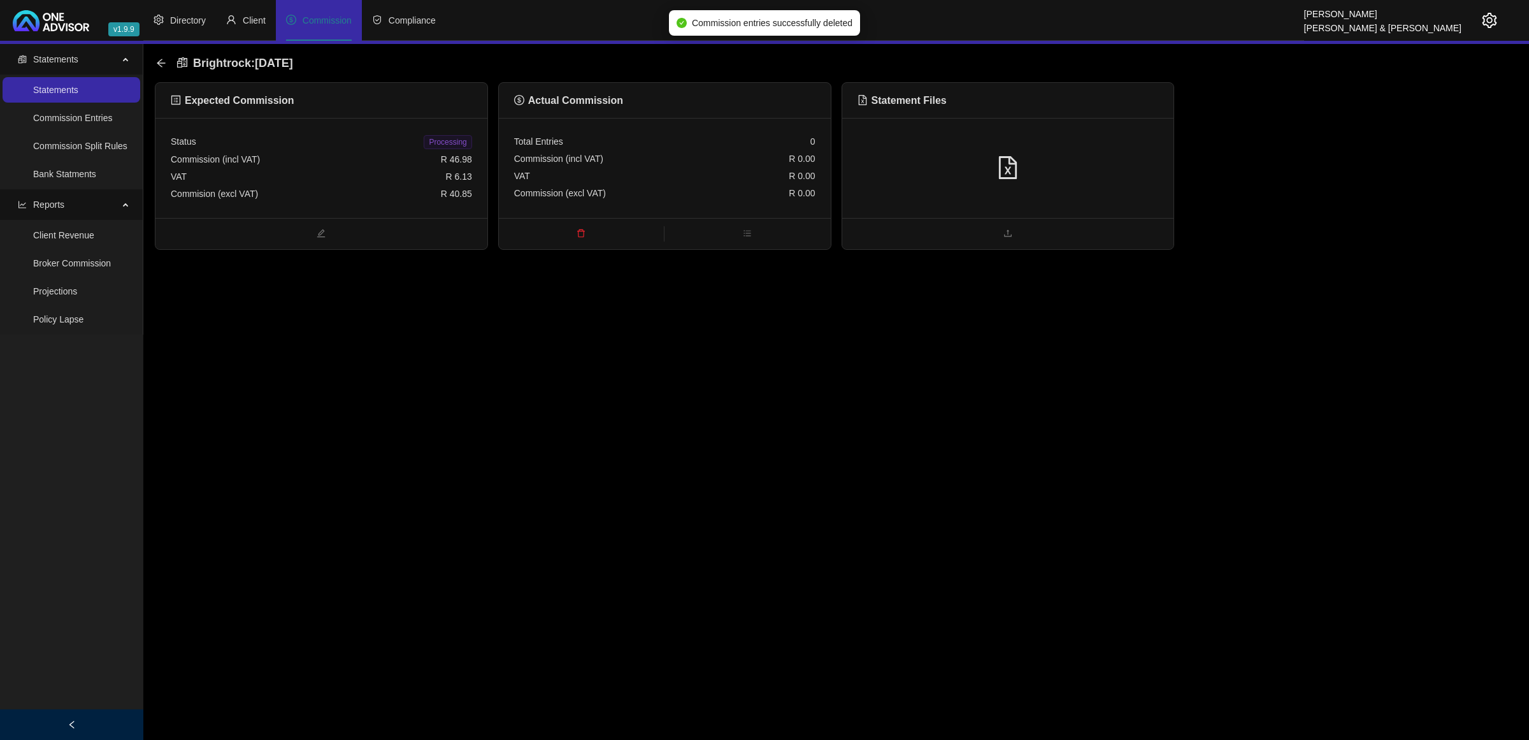
click at [1074, 193] on div at bounding box center [1008, 168] width 332 height 100
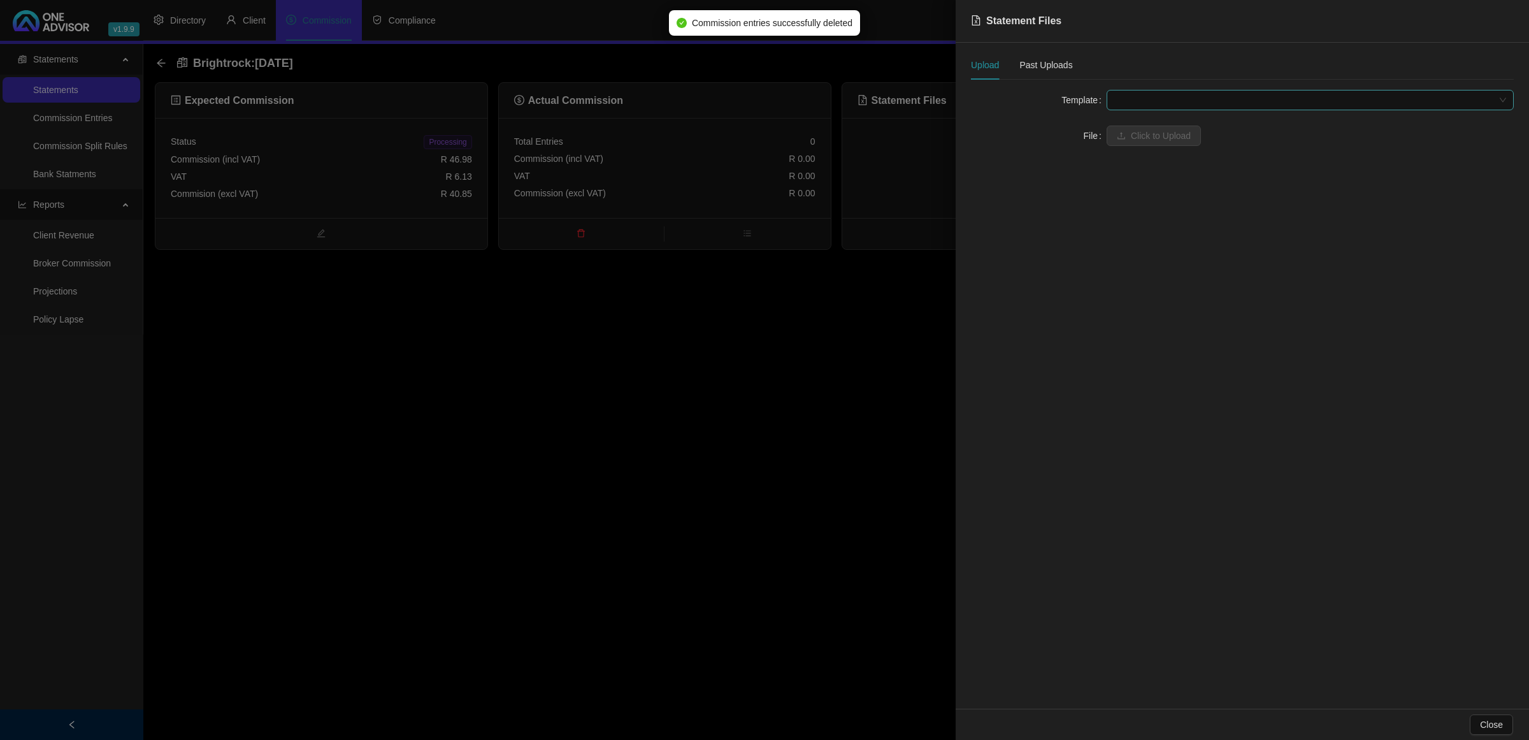
click at [1074, 108] on span at bounding box center [1310, 99] width 392 height 19
click at [1074, 117] on div "BrightRock FSP transaction list" at bounding box center [1310, 125] width 402 height 20
click at [1074, 142] on span "Click to Upload" at bounding box center [1161, 136] width 60 height 14
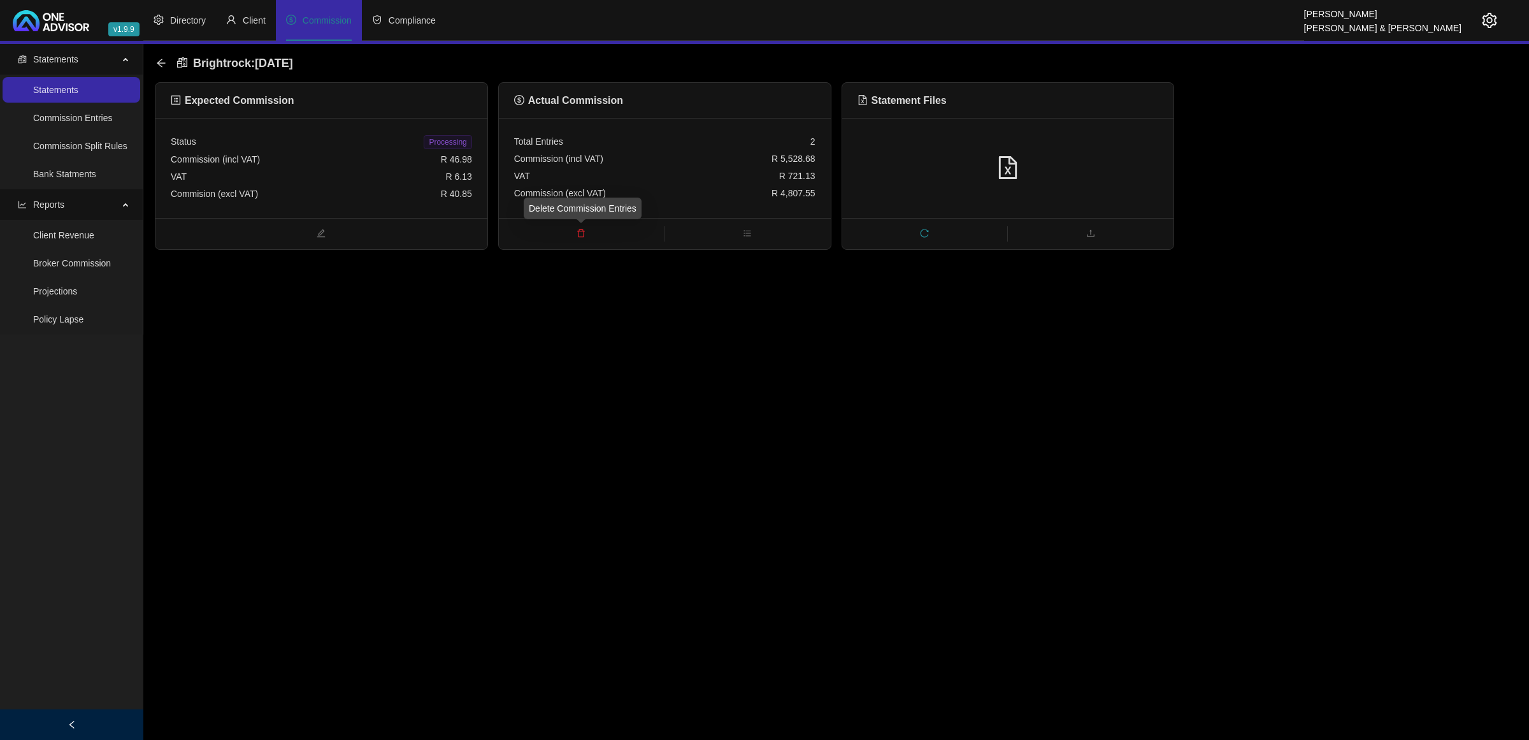
click at [587, 236] on span "delete" at bounding box center [581, 234] width 165 height 14
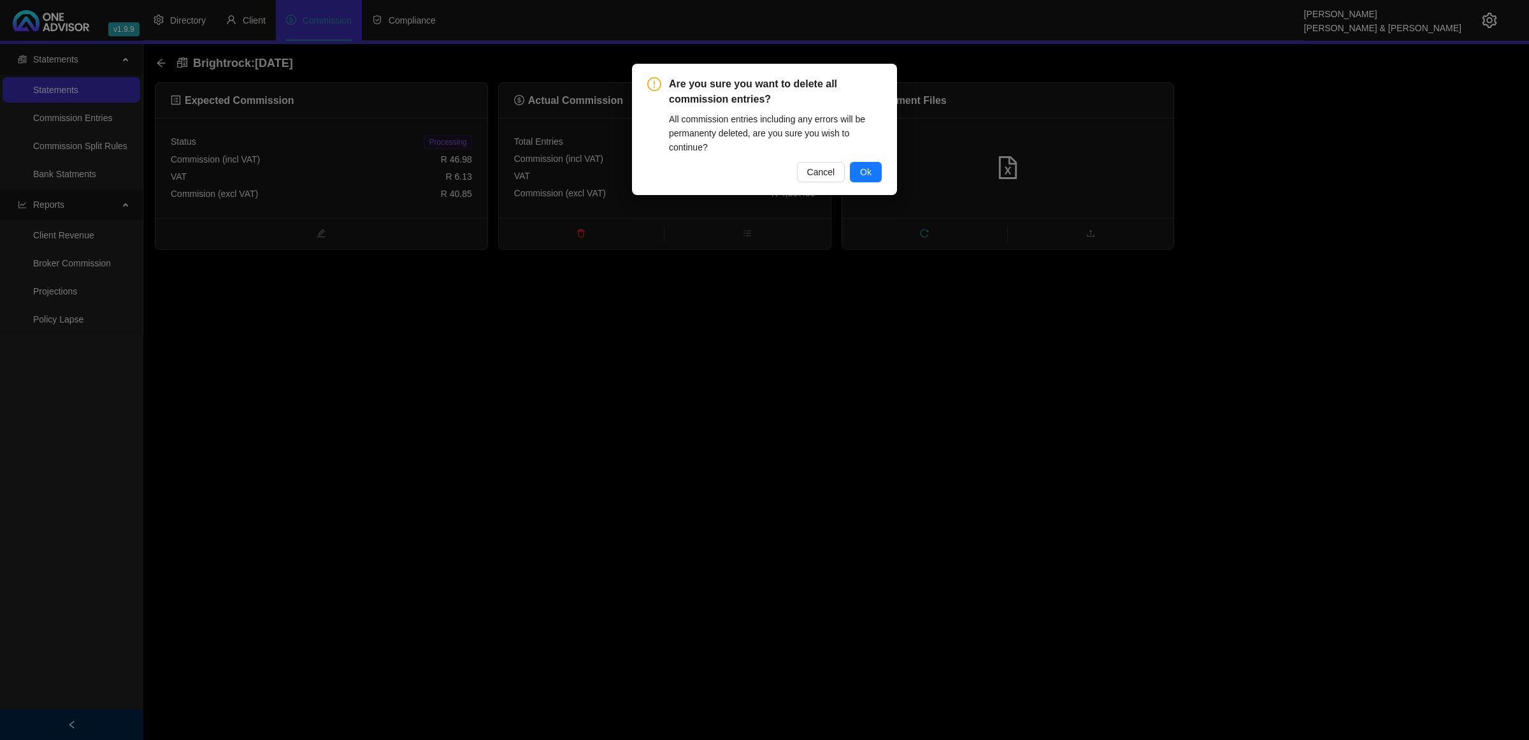
click at [870, 172] on span "Ok" at bounding box center [865, 172] width 11 height 14
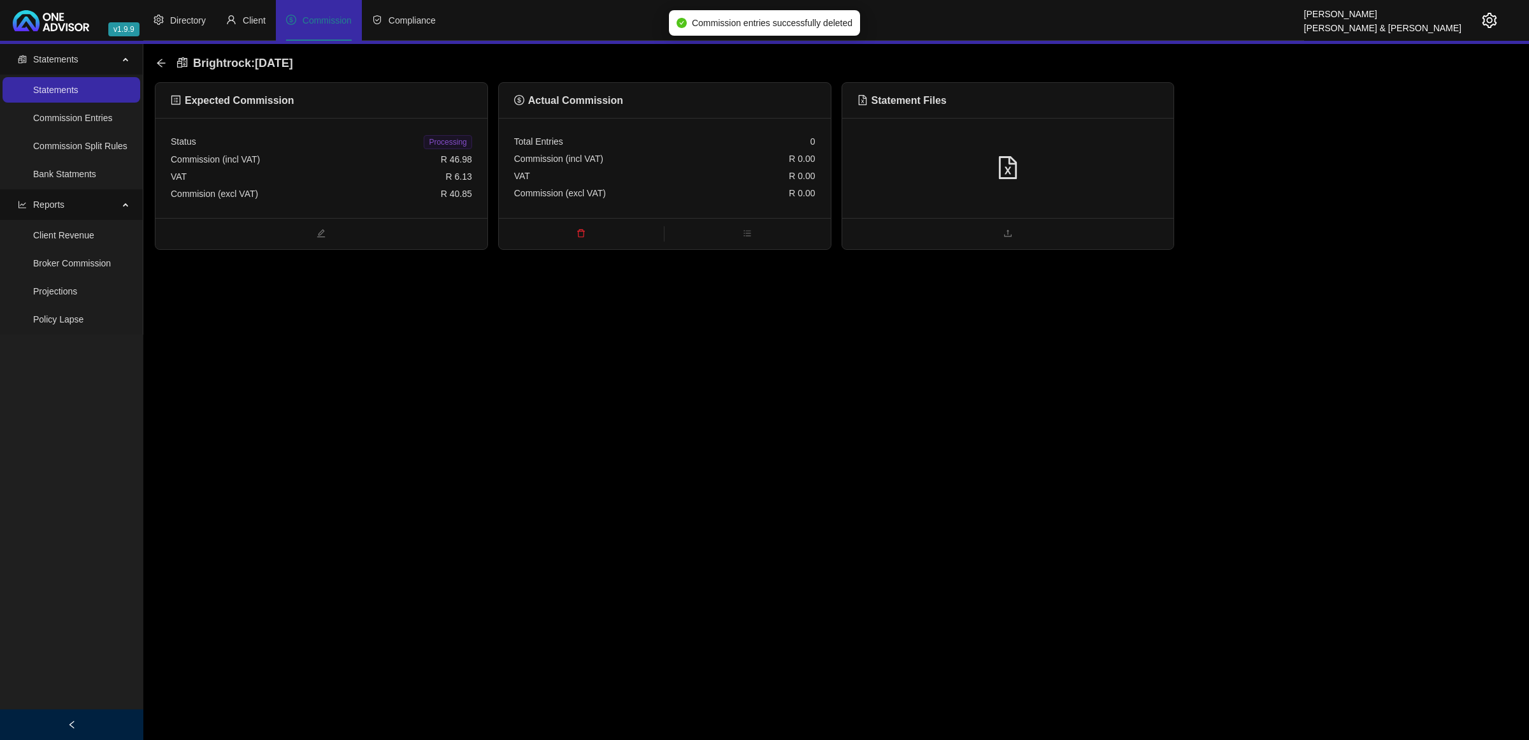
click at [915, 169] on div at bounding box center [1007, 168] width 301 height 24
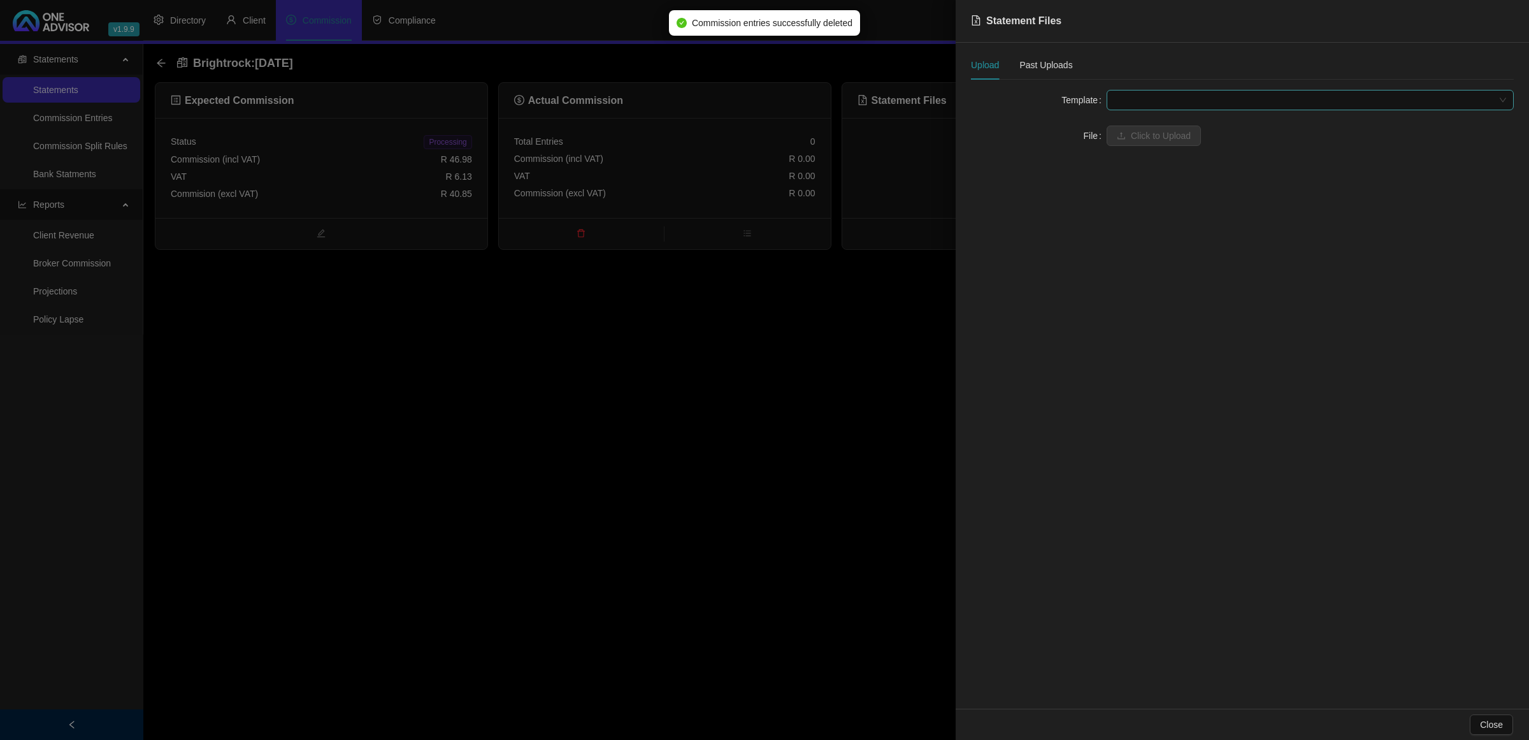
click at [1074, 100] on span at bounding box center [1310, 99] width 392 height 19
click at [1074, 129] on div "BrightRock FSP transaction list" at bounding box center [1310, 125] width 387 height 14
click at [1074, 138] on span "Click to Upload" at bounding box center [1161, 136] width 60 height 14
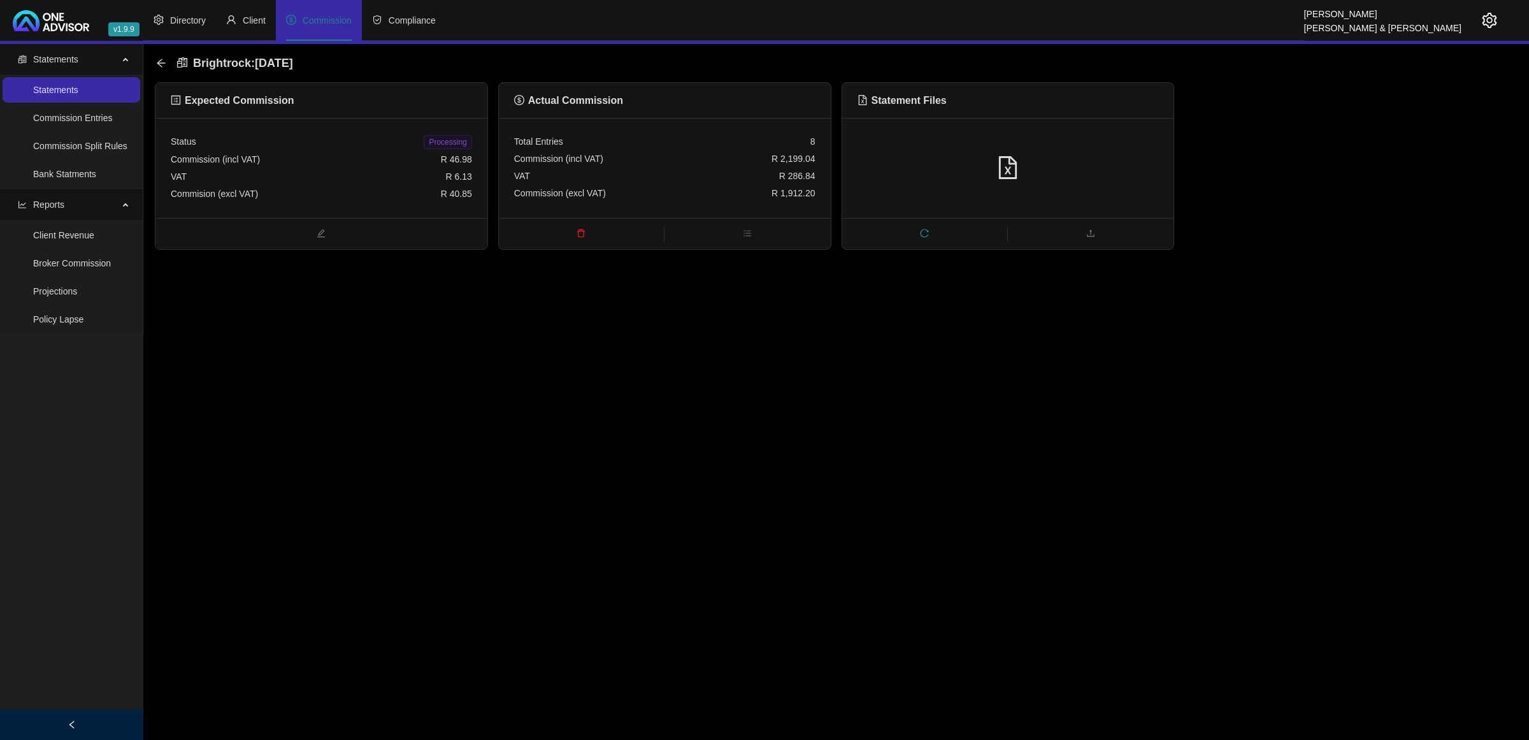
click at [587, 234] on span "delete" at bounding box center [581, 234] width 165 height 14
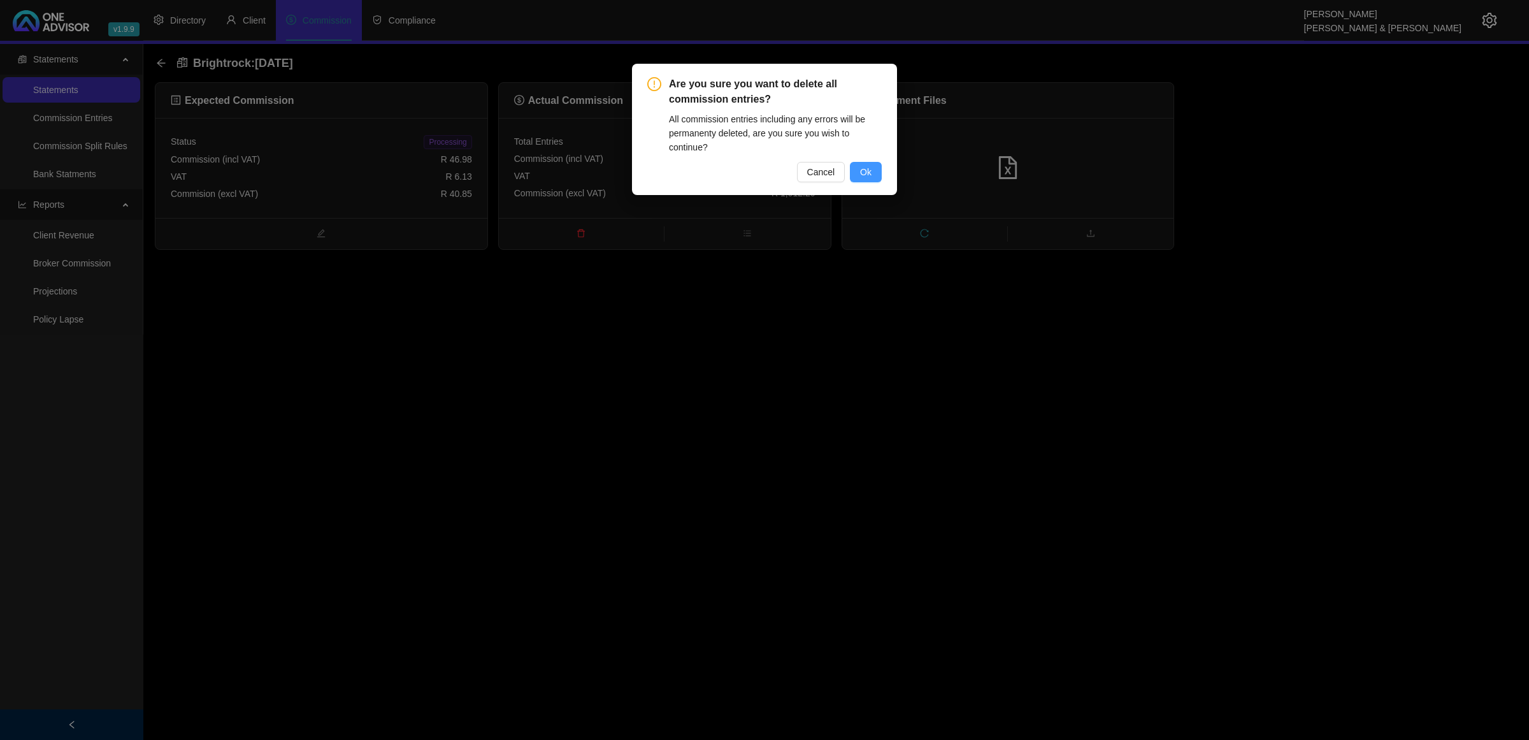
click at [865, 171] on span "Ok" at bounding box center [865, 172] width 11 height 14
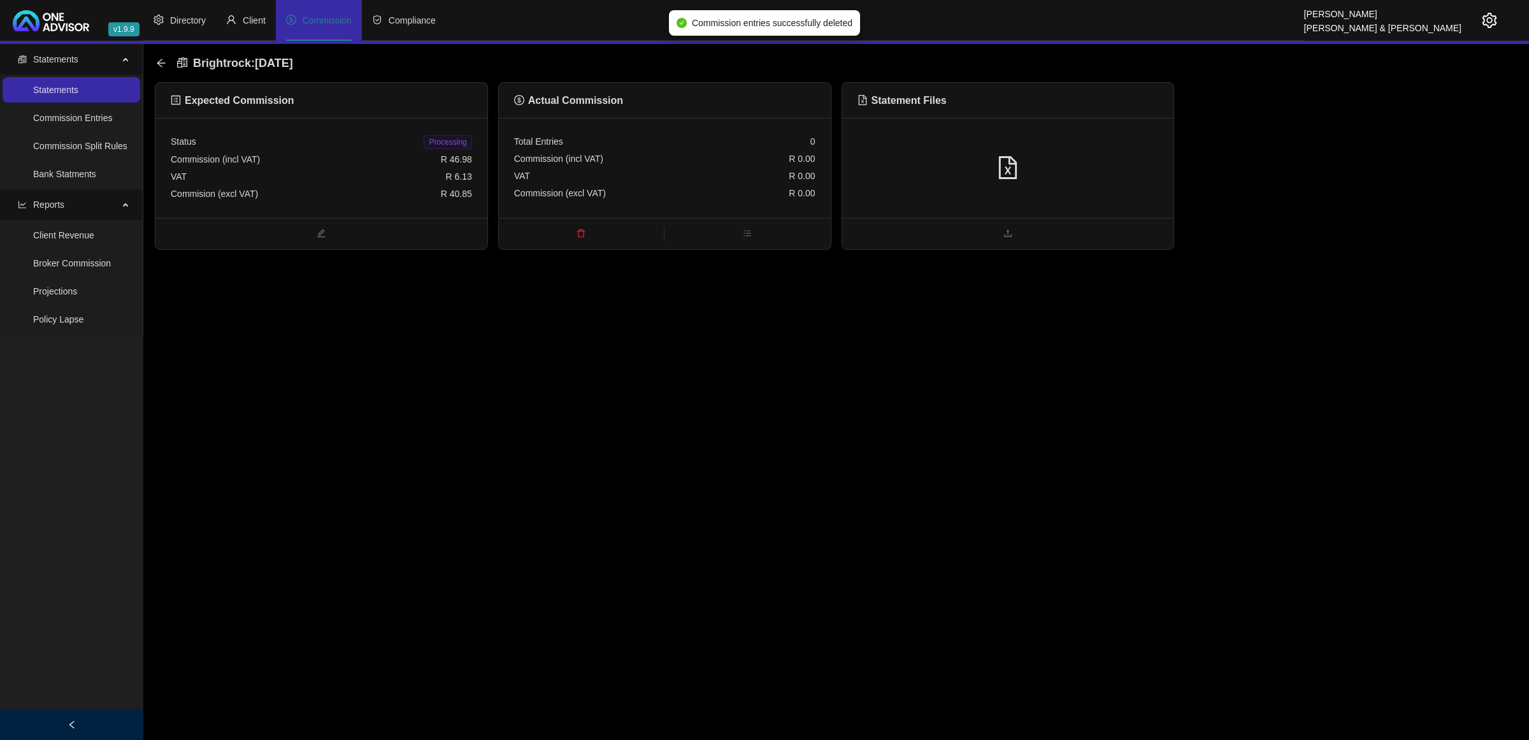
click at [1074, 178] on div at bounding box center [1008, 168] width 332 height 100
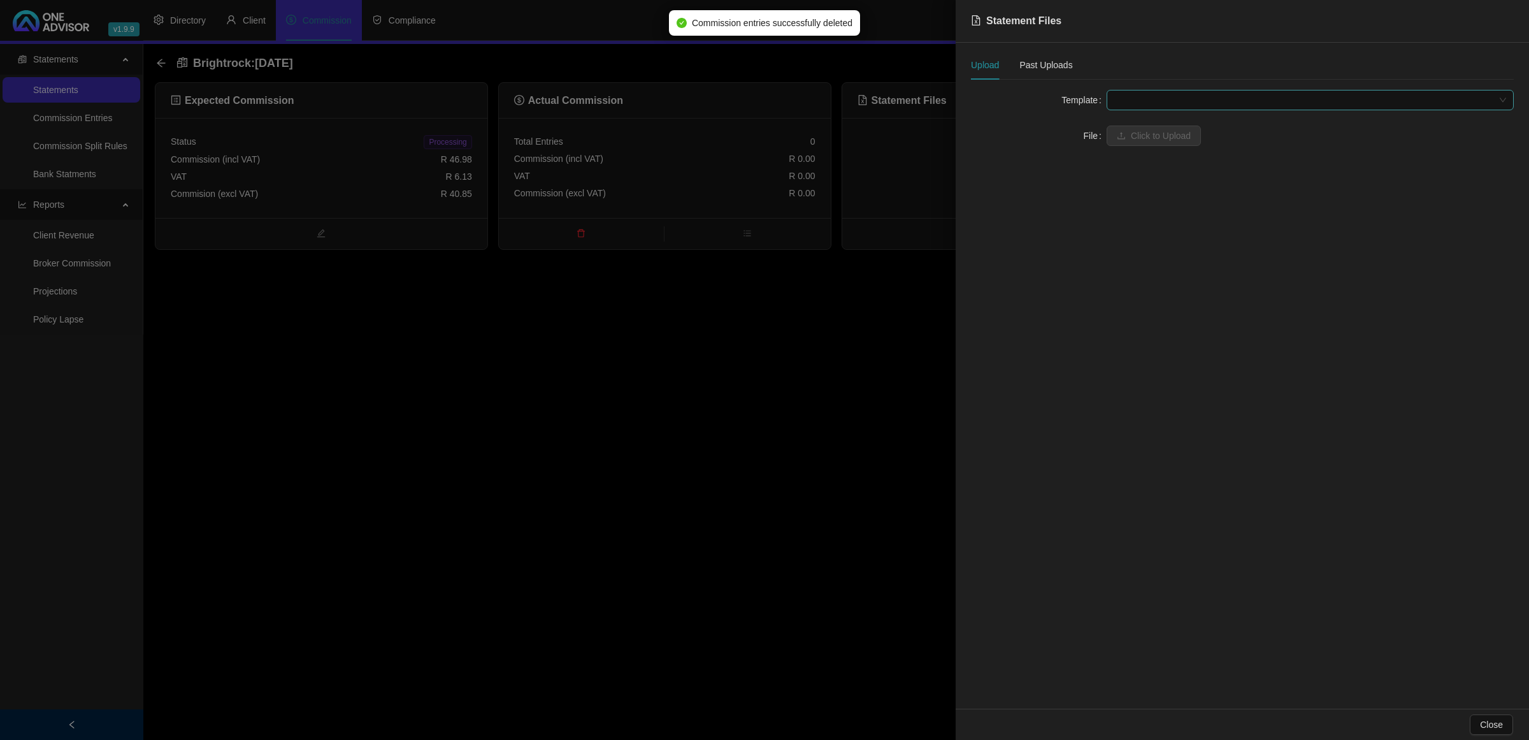
click at [1074, 103] on span at bounding box center [1310, 99] width 392 height 19
click at [1074, 128] on div "BrightRock FSP transaction list" at bounding box center [1310, 125] width 387 height 14
click at [1074, 135] on span "Click to Upload" at bounding box center [1161, 136] width 60 height 14
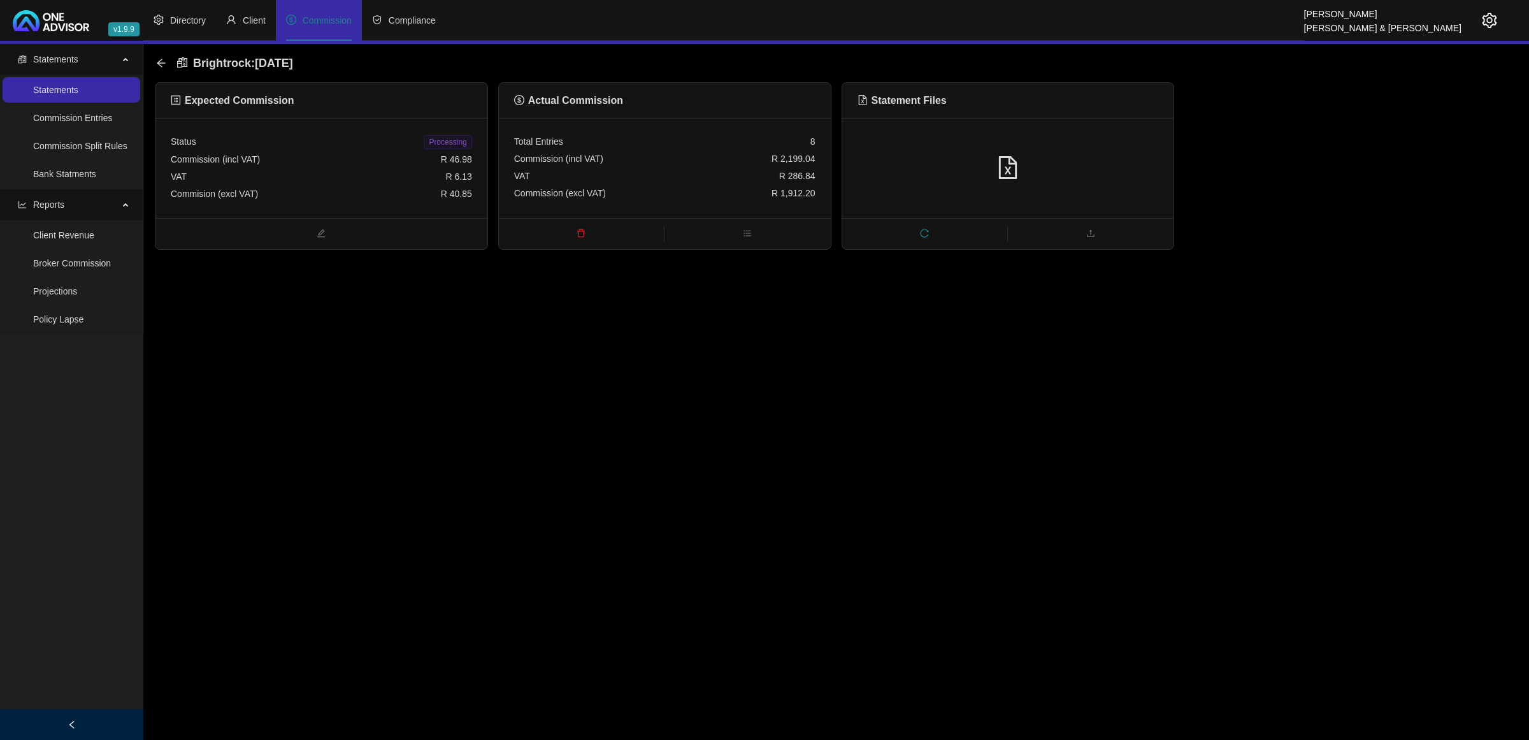
click at [578, 231] on icon "delete" at bounding box center [581, 233] width 8 height 8
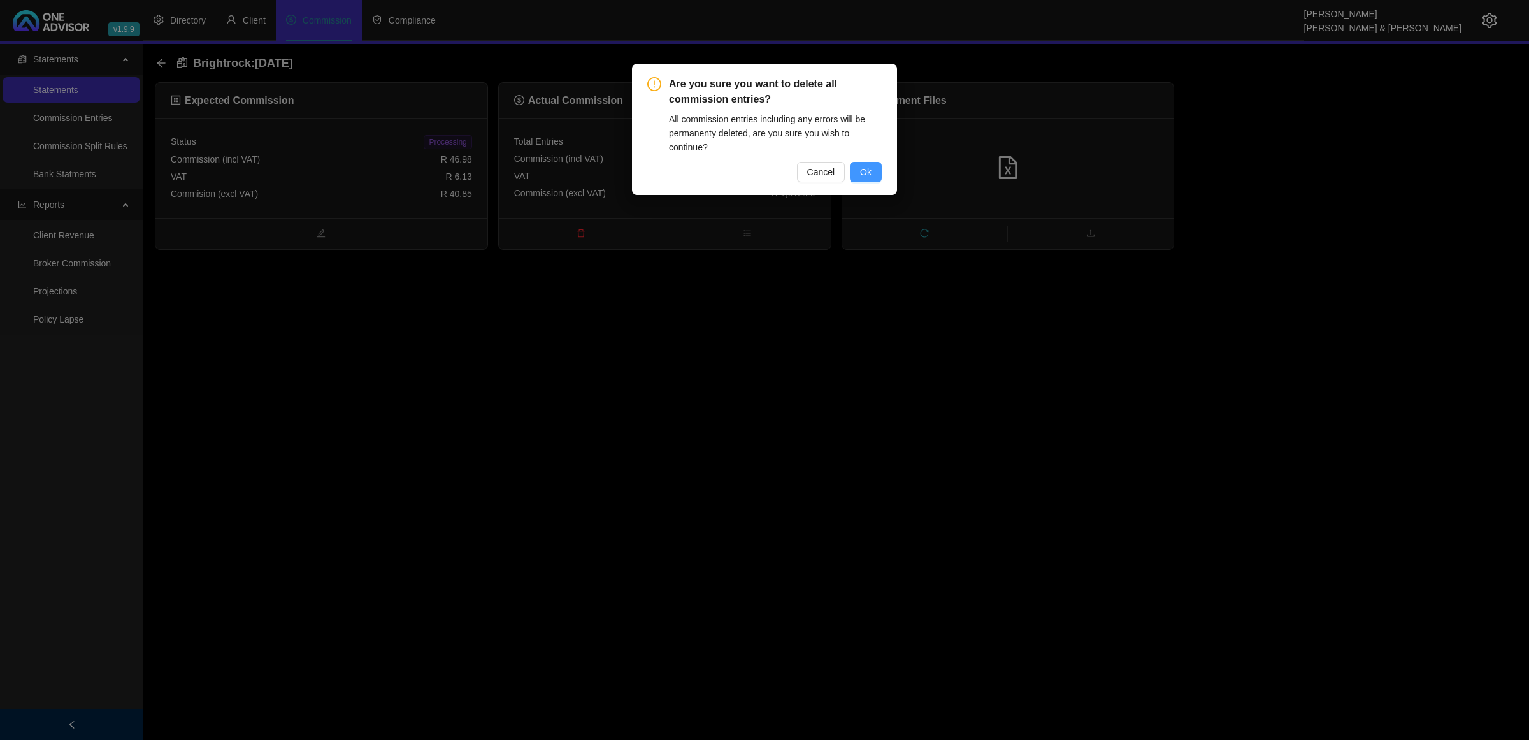
click at [870, 173] on span "Ok" at bounding box center [865, 172] width 11 height 14
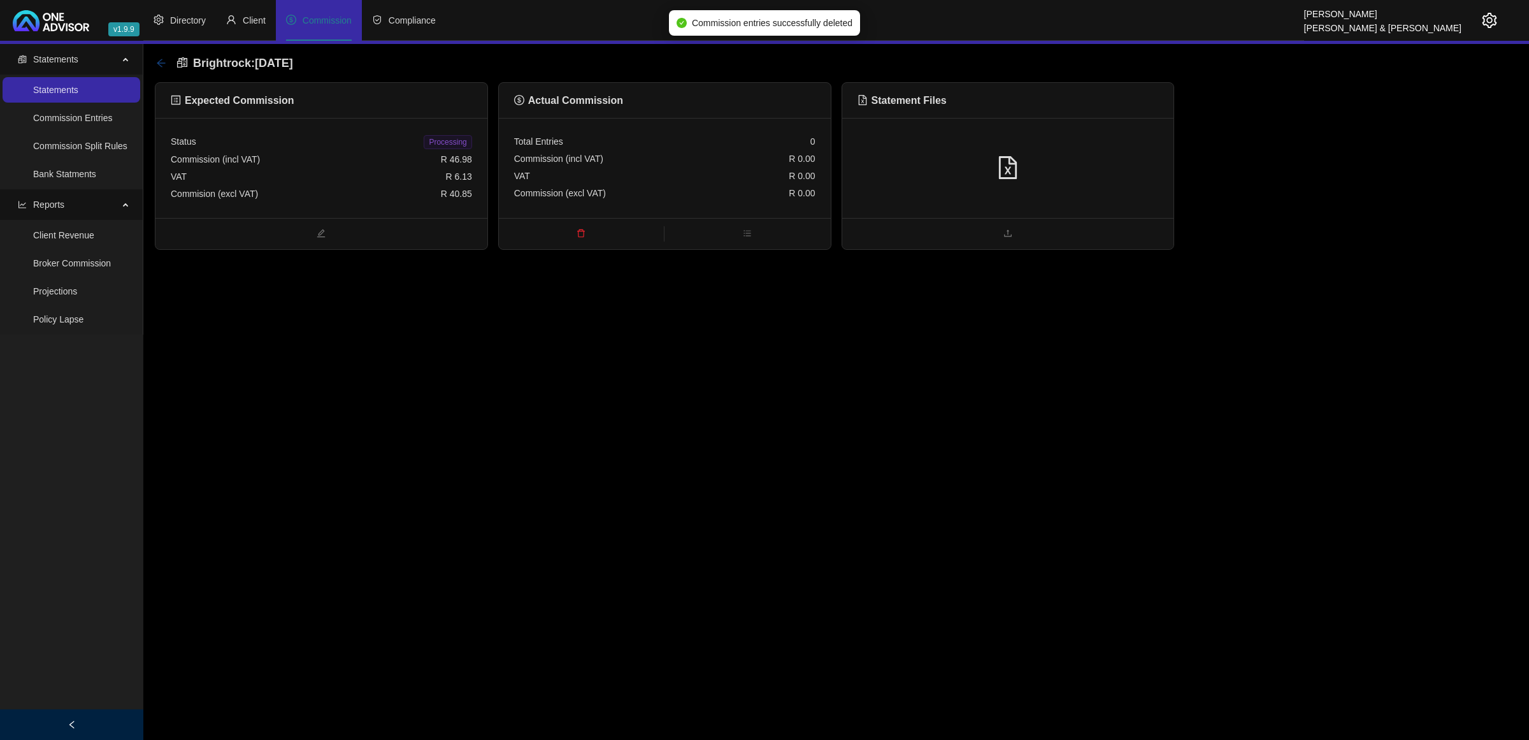
click at [161, 61] on icon "arrow-left" at bounding box center [161, 63] width 10 height 10
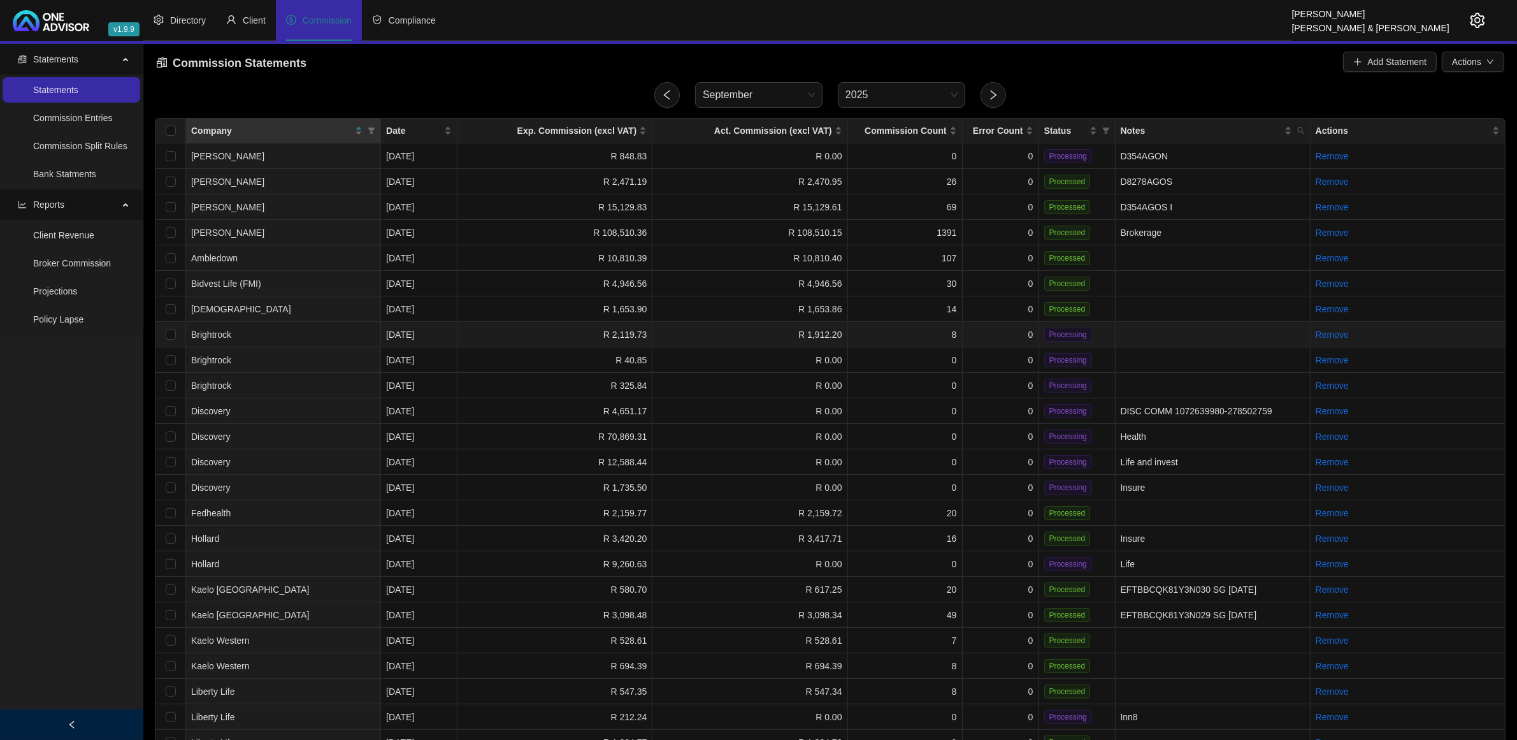
click at [507, 336] on td "R 2,119.73" at bounding box center [554, 334] width 195 height 25
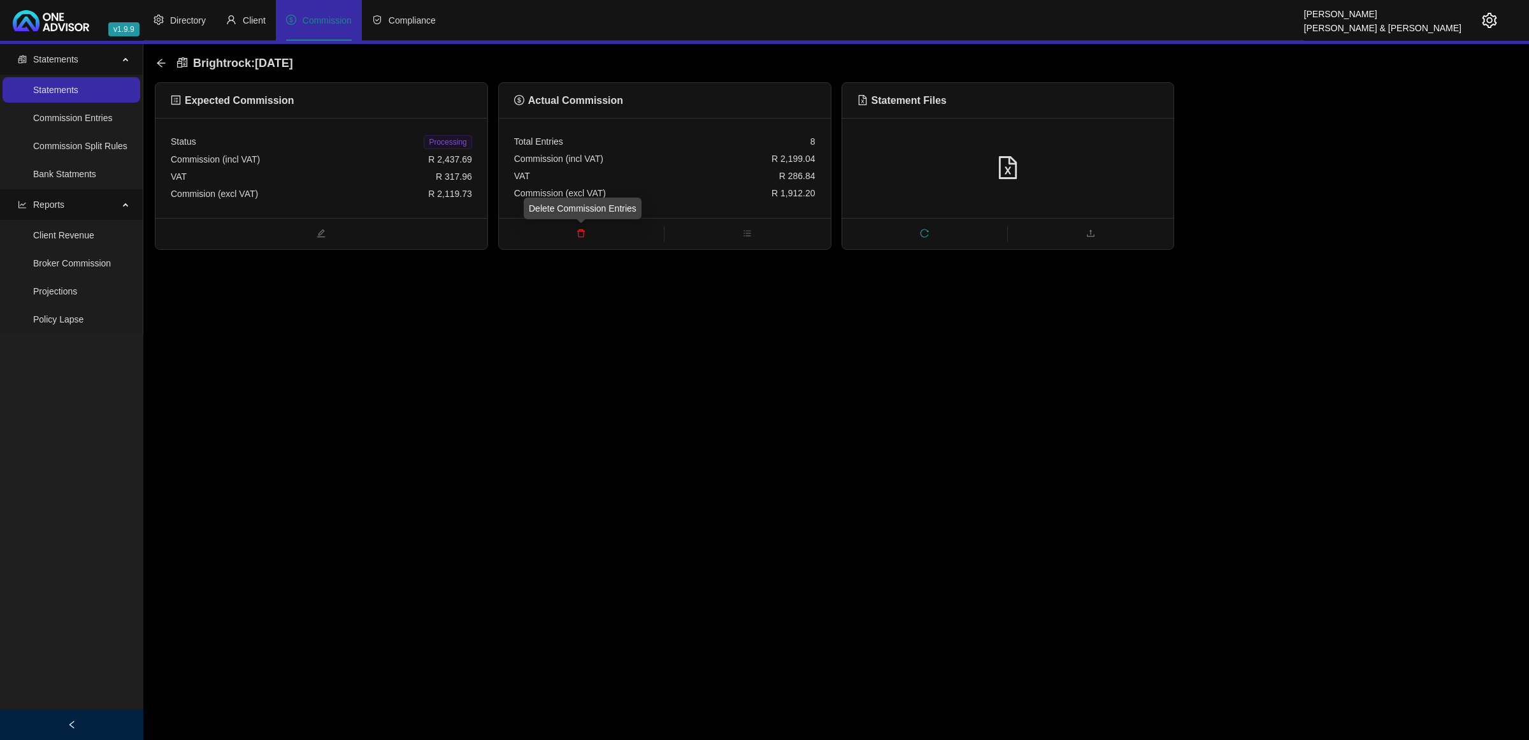
click at [575, 233] on span "delete" at bounding box center [581, 234] width 165 height 14
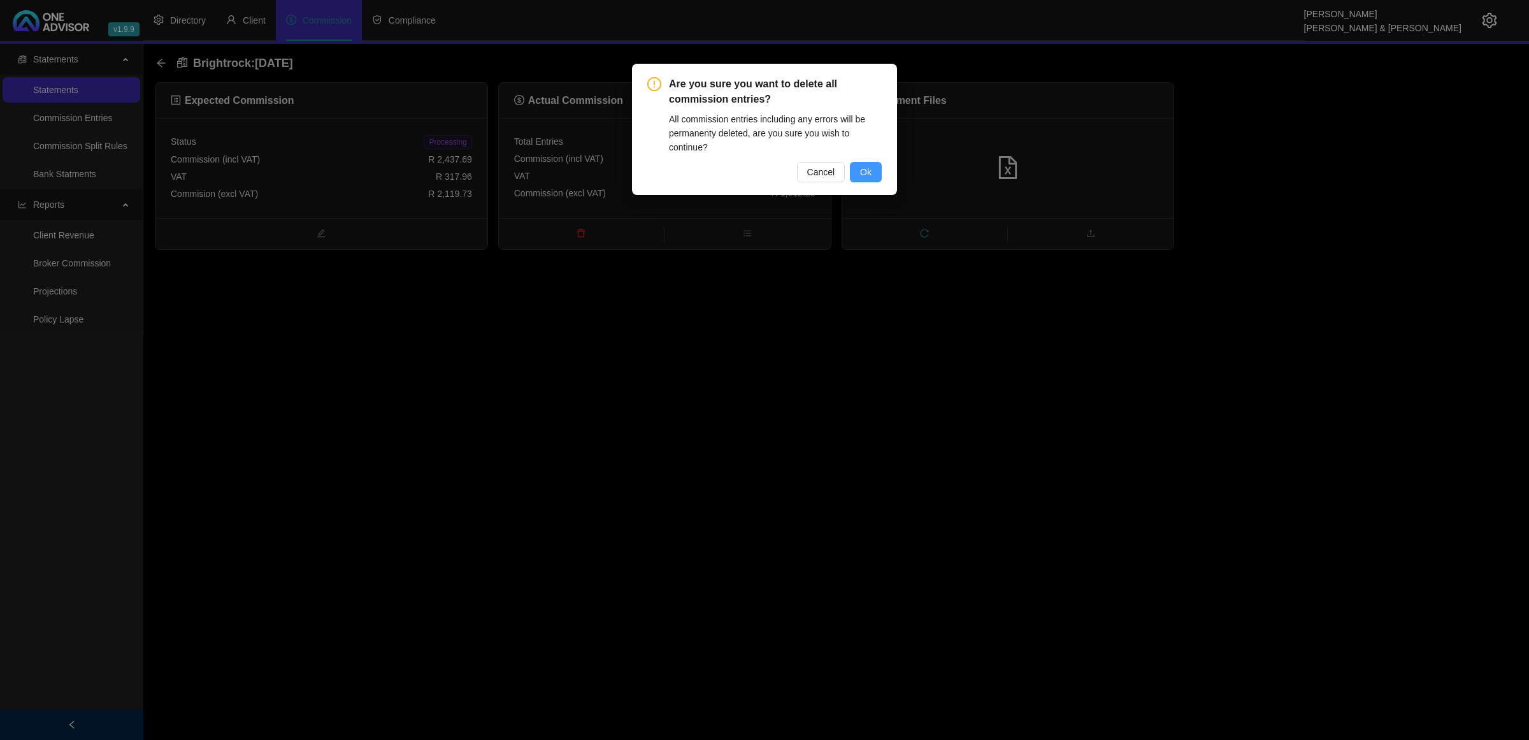
click at [870, 173] on span "Ok" at bounding box center [865, 172] width 11 height 14
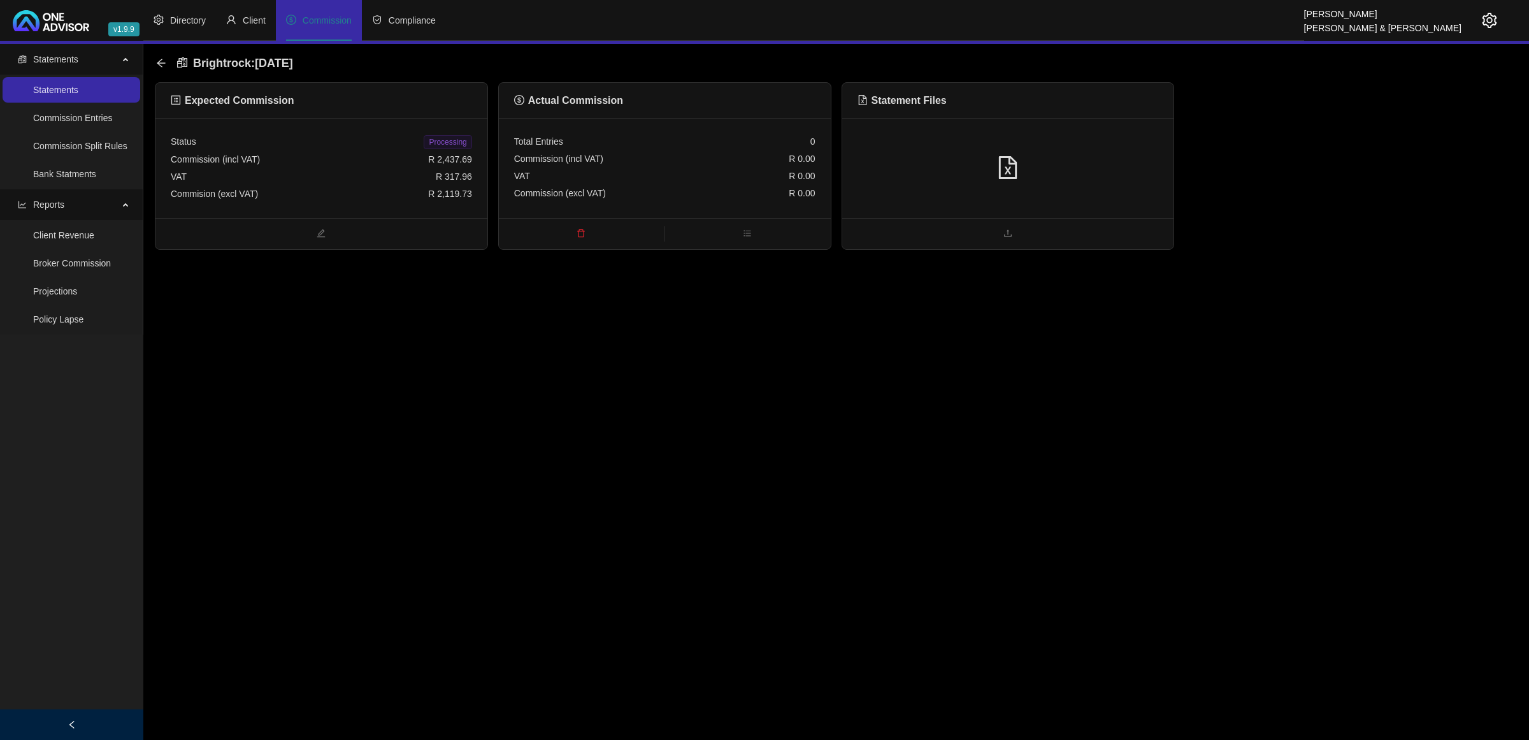
click at [155, 57] on div "Brightrock : [DATE]" at bounding box center [836, 63] width 1363 height 38
click at [163, 62] on icon "arrow-left" at bounding box center [161, 63] width 10 height 10
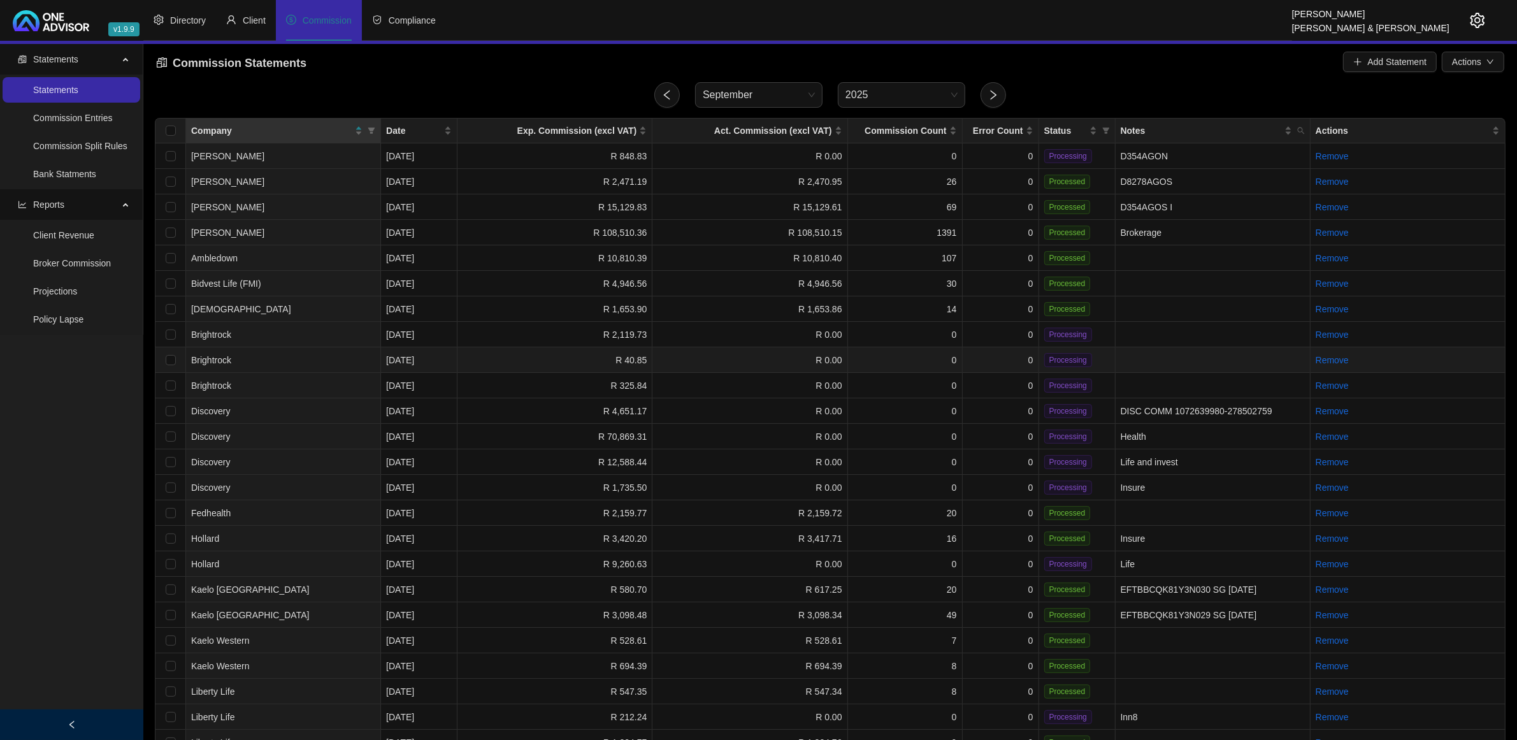
click at [552, 357] on td "R 40.85" at bounding box center [554, 359] width 195 height 25
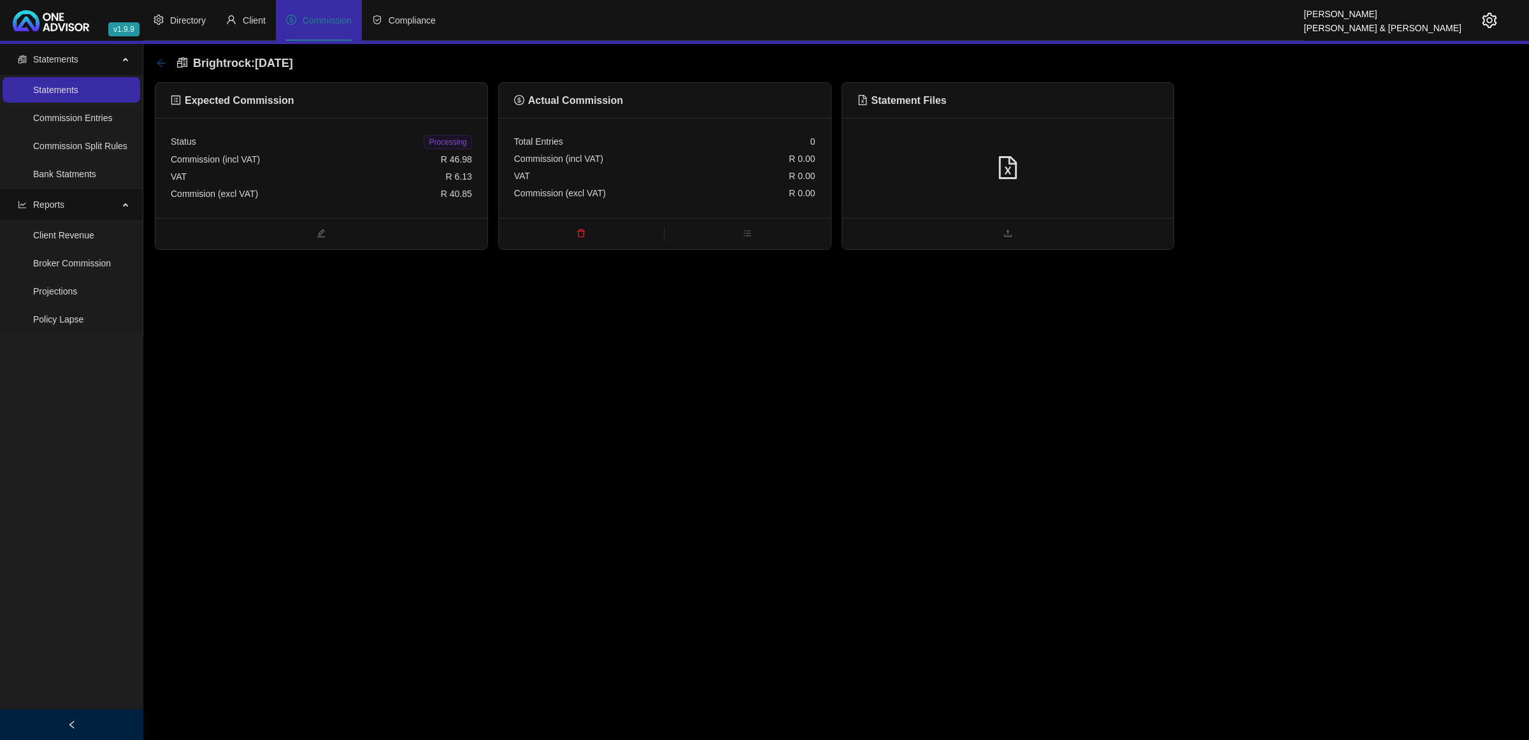
click at [155, 62] on div "Brightrock : [DATE]" at bounding box center [836, 63] width 1363 height 38
click at [157, 61] on icon "arrow-left" at bounding box center [161, 63] width 10 height 10
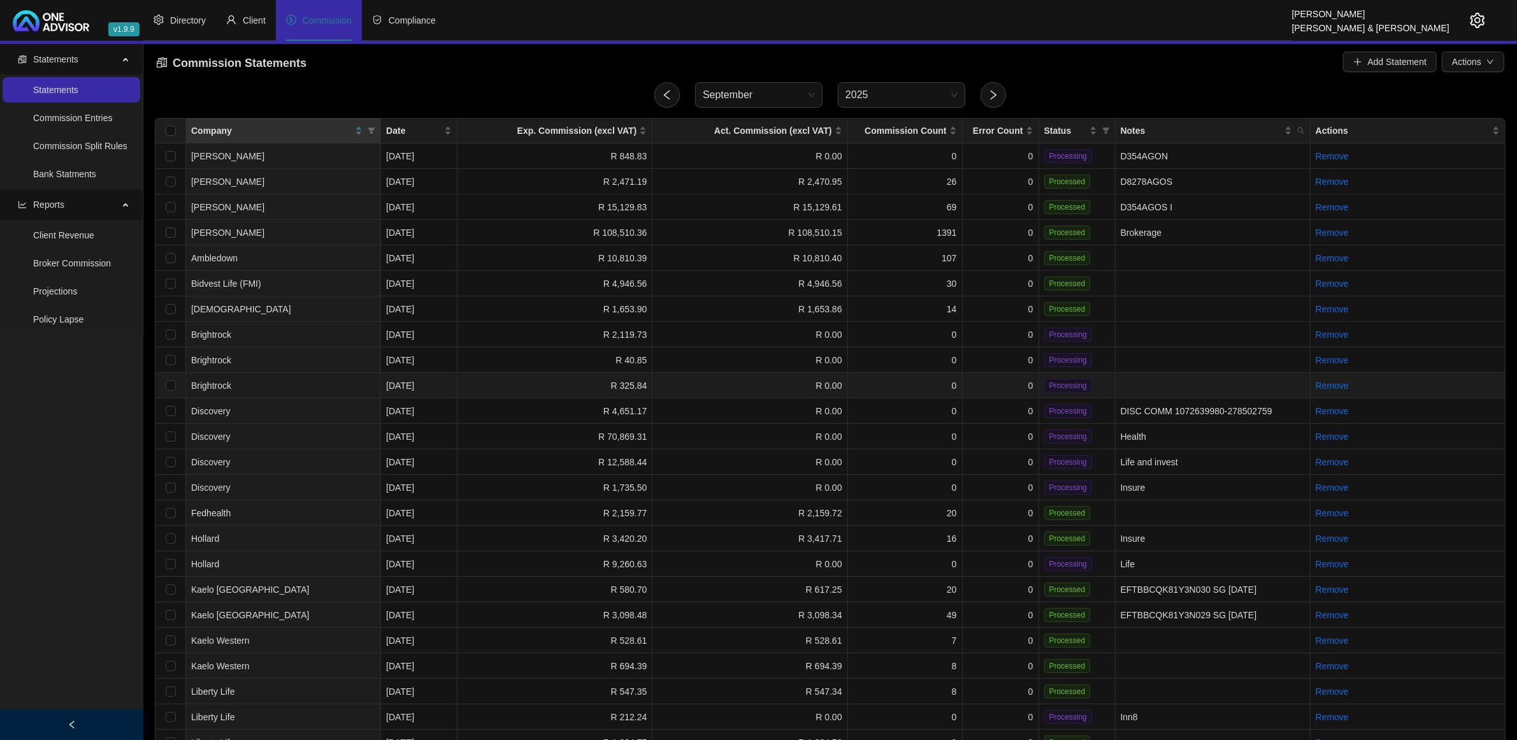
click at [569, 385] on td "R 325.84" at bounding box center [554, 385] width 195 height 25
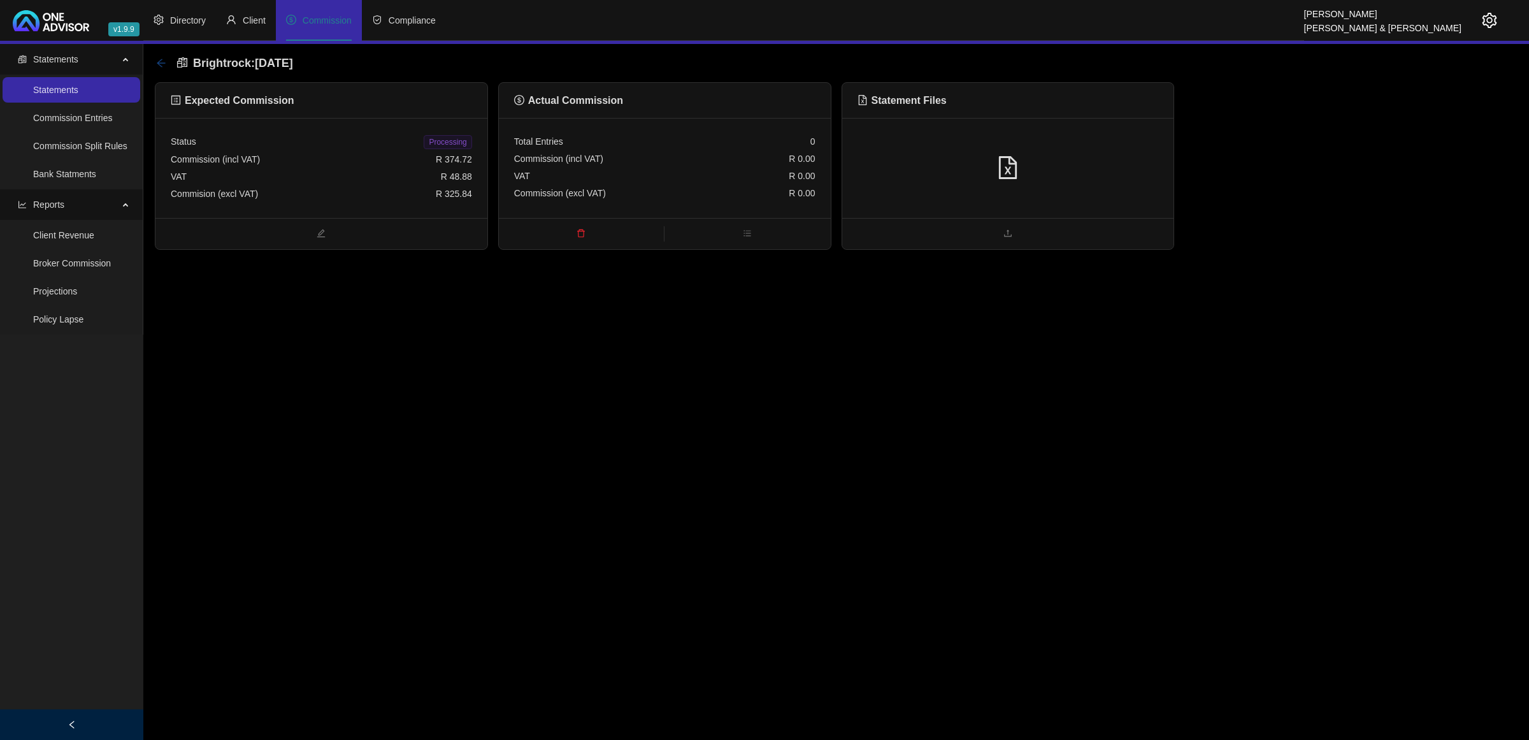
click at [161, 64] on icon "arrow-left" at bounding box center [161, 63] width 10 height 10
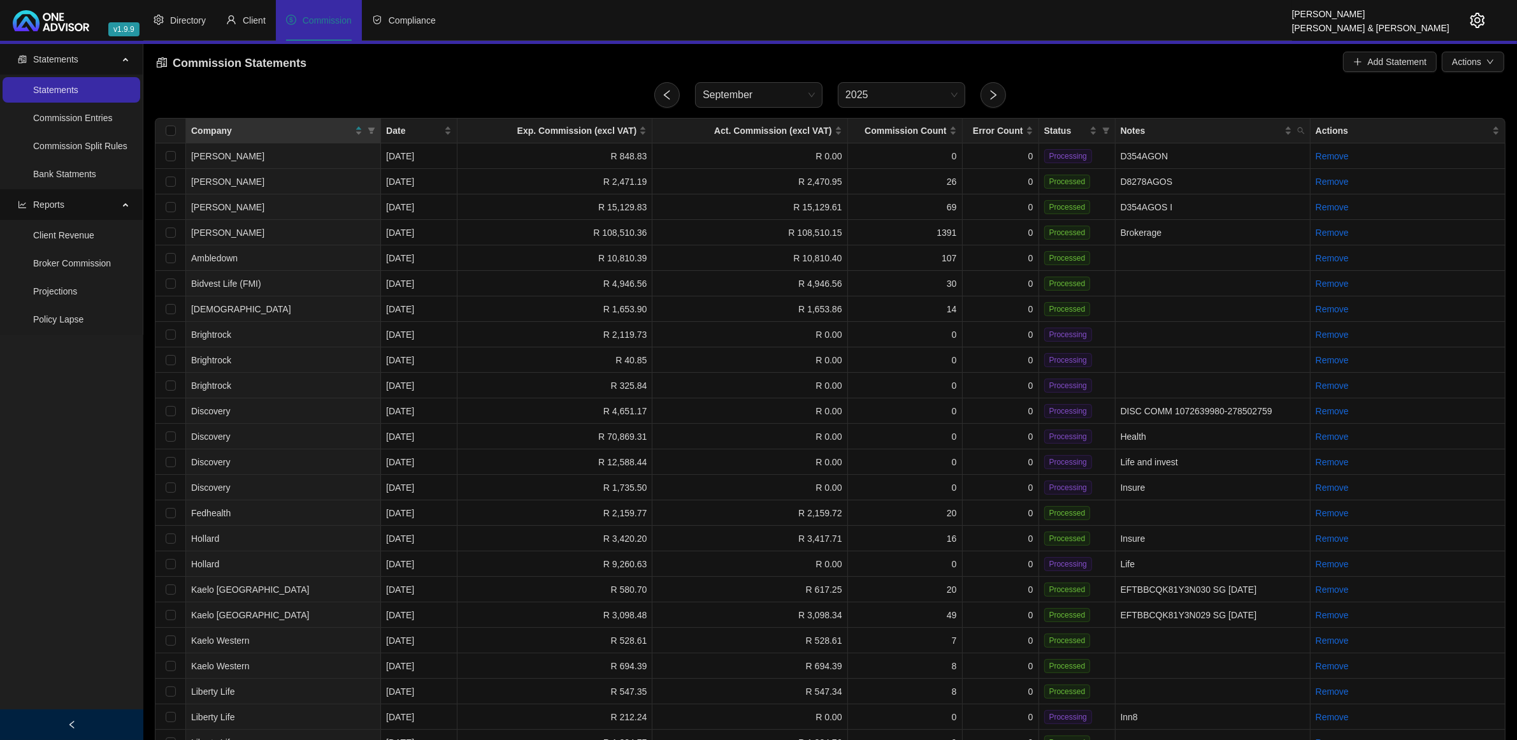
click at [73, 169] on link "Bank Statments" at bounding box center [64, 174] width 63 height 10
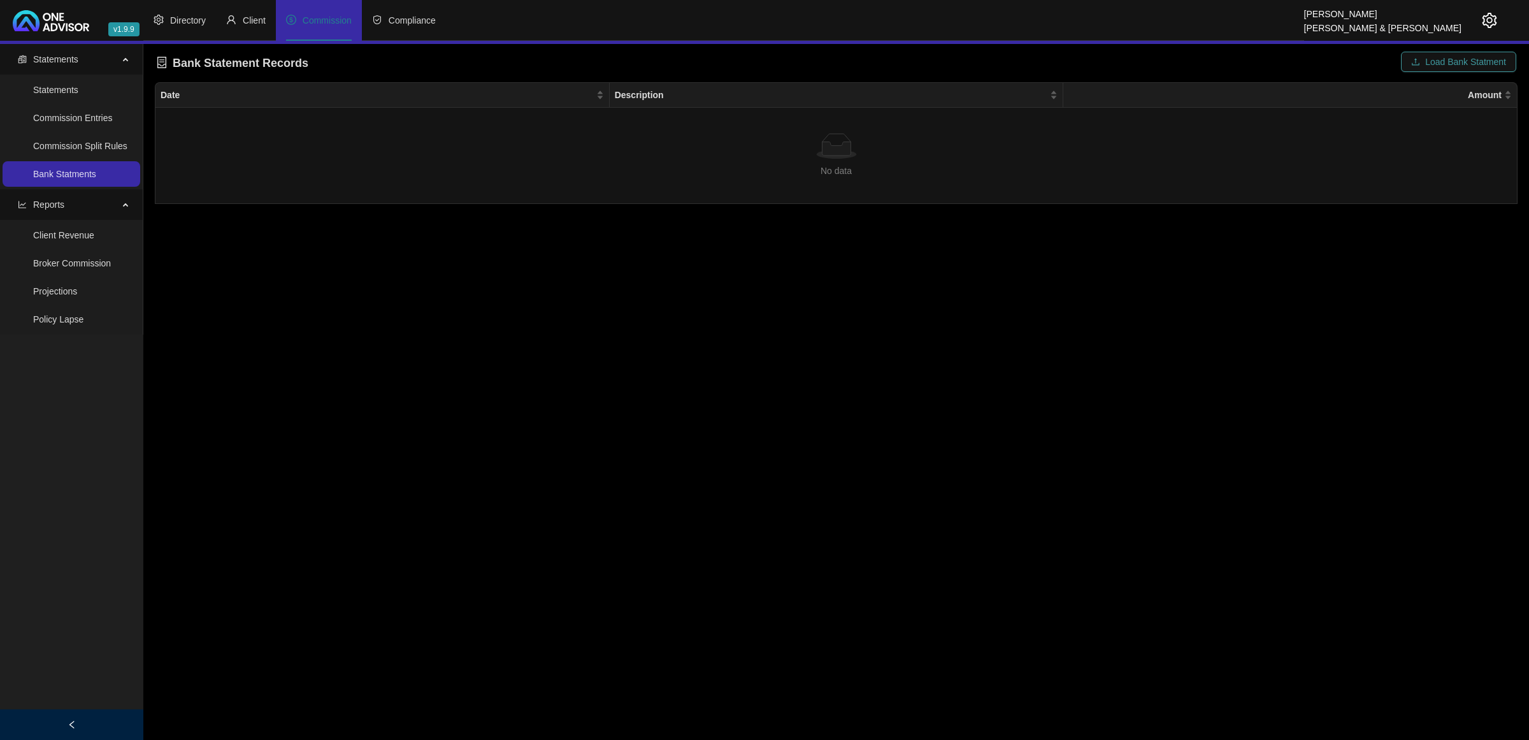
click at [1074, 64] on span "Load Bank Statment" at bounding box center [1465, 62] width 81 height 14
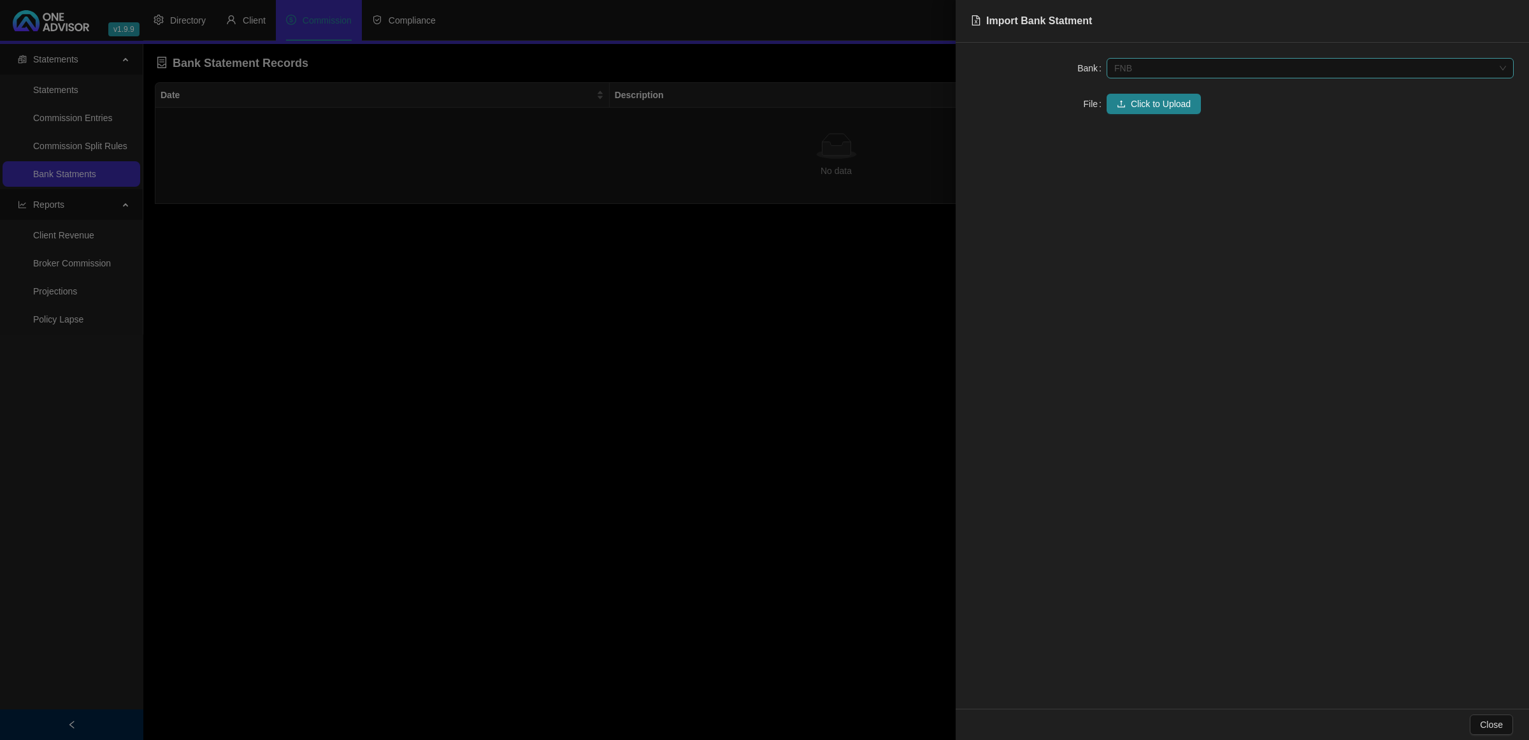
click at [1074, 67] on span "FNB" at bounding box center [1310, 68] width 392 height 19
click at [1074, 135] on div "Nedbank" at bounding box center [1310, 134] width 387 height 14
click at [1074, 106] on span "Click to Upload" at bounding box center [1161, 104] width 60 height 14
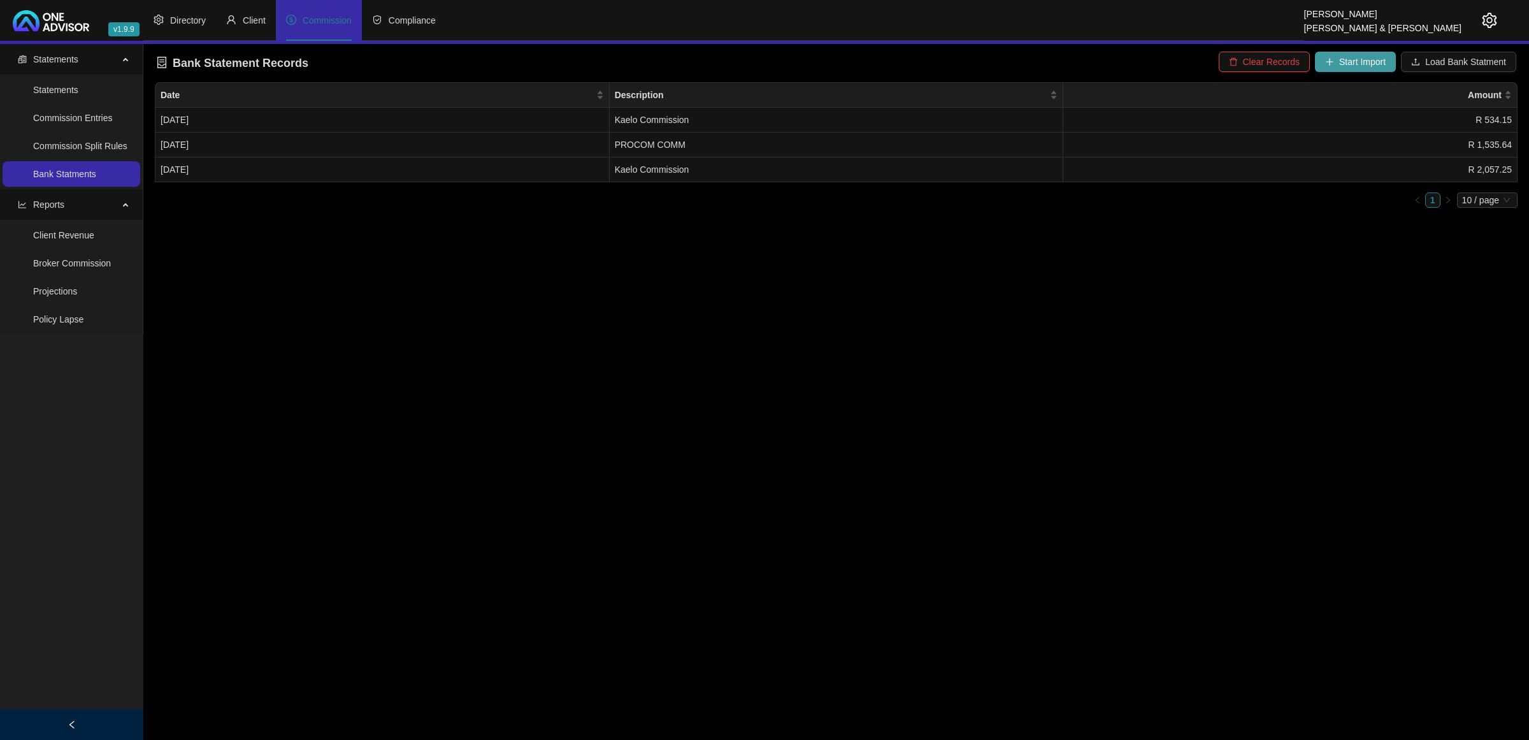
click at [1074, 61] on span "Start Import" at bounding box center [1362, 62] width 47 height 14
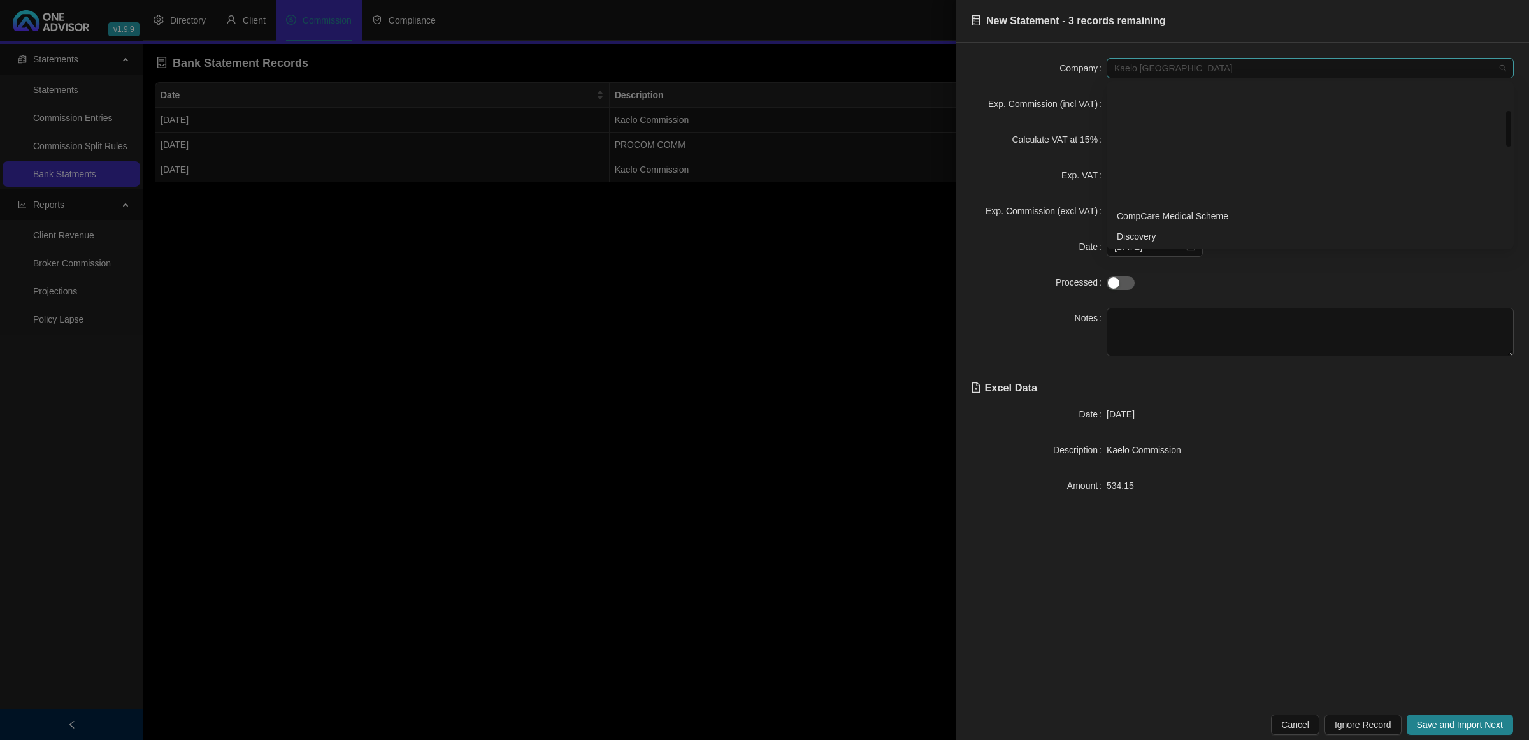
click at [1074, 68] on span "Kaelo [GEOGRAPHIC_DATA]" at bounding box center [1310, 68] width 392 height 19
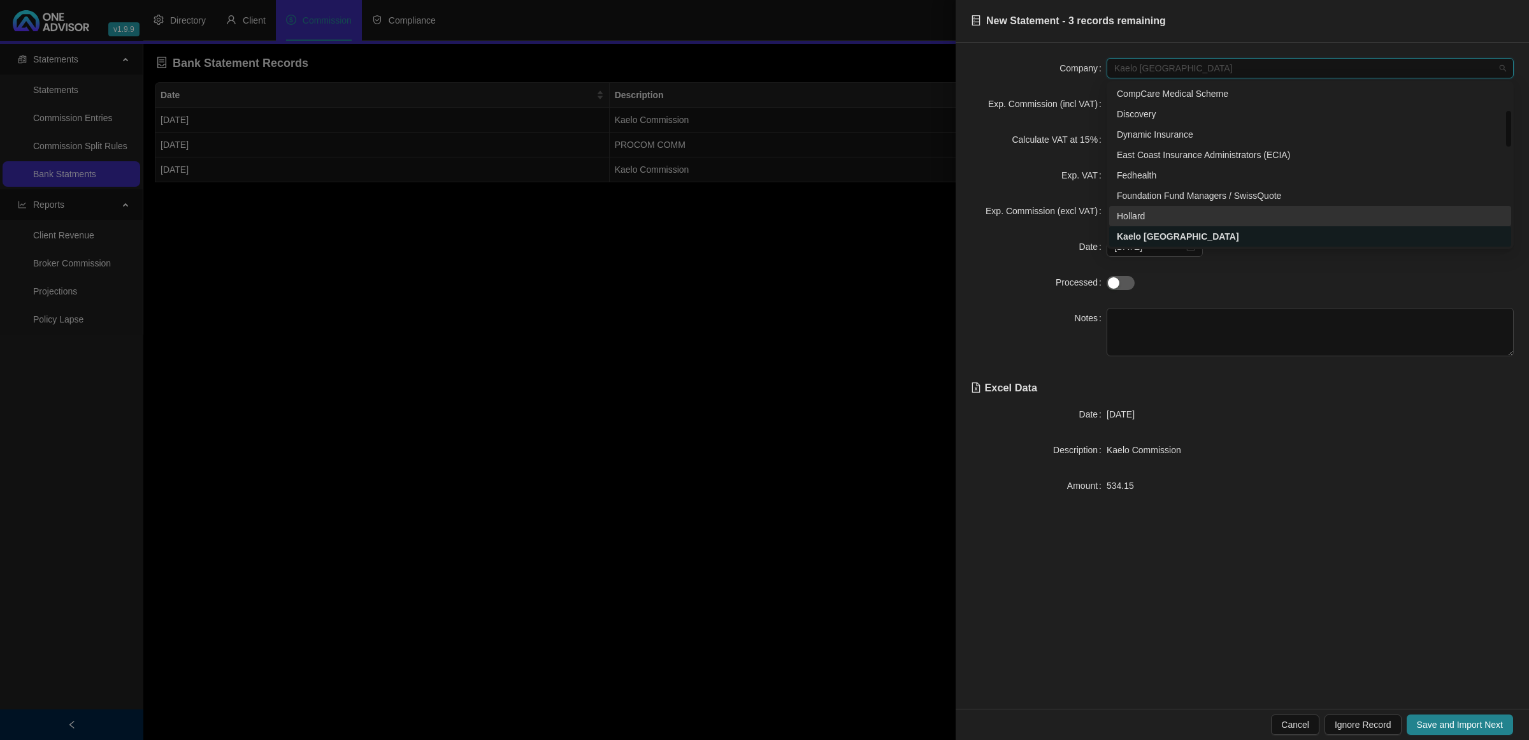
scroll to position [202, 0]
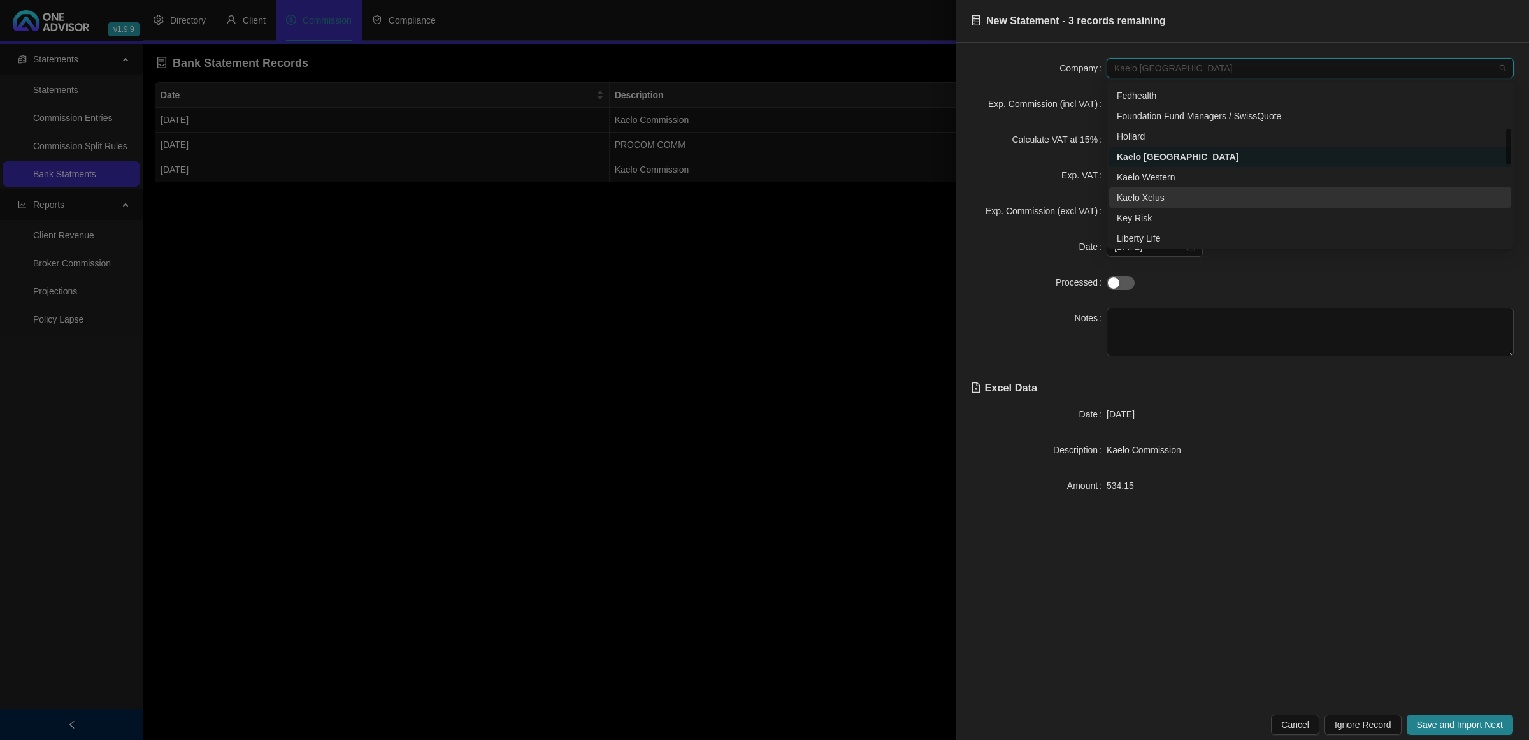
click at [1074, 192] on div "Kaelo Xelus" at bounding box center [1310, 197] width 387 height 14
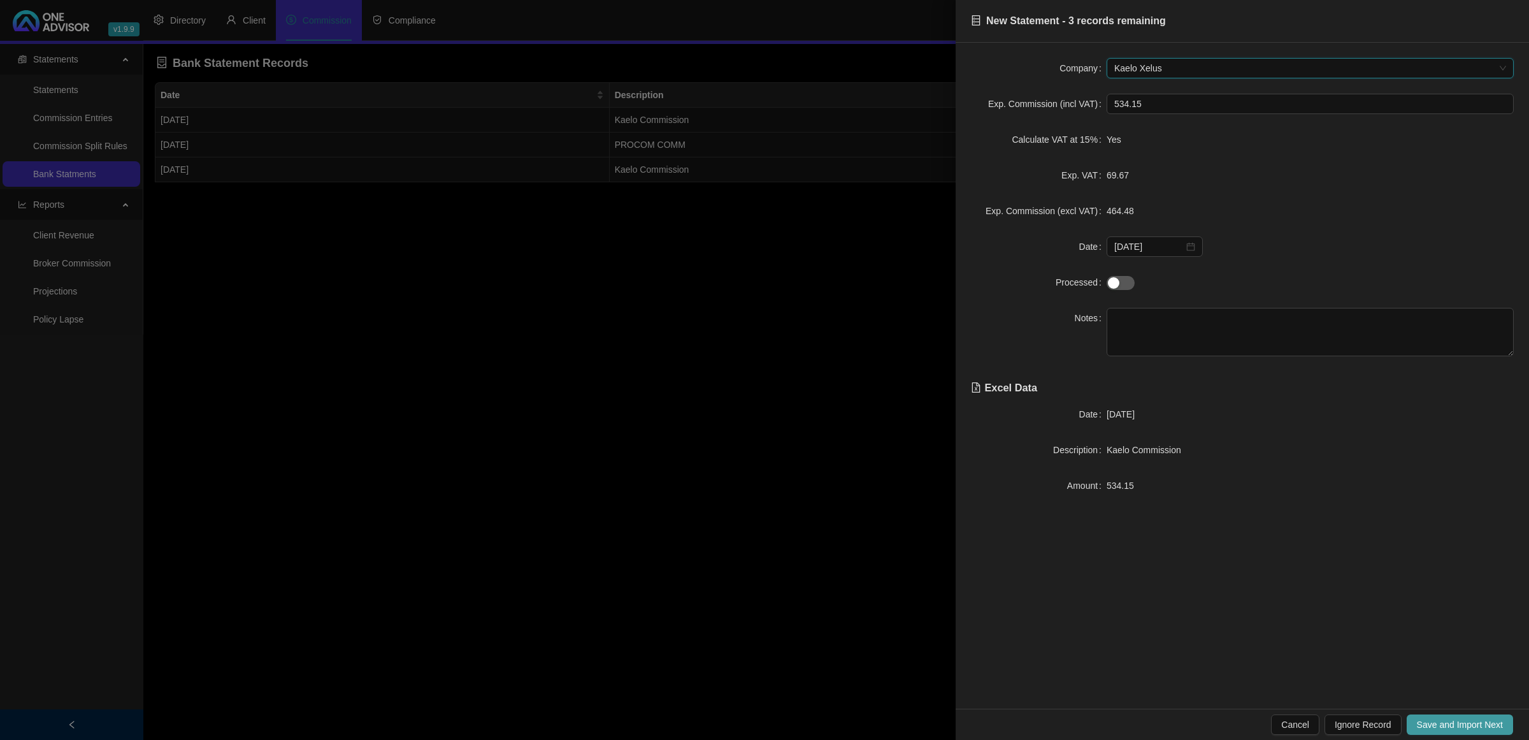
click at [1074, 428] on span "Save and Import Next" at bounding box center [1460, 724] width 86 height 14
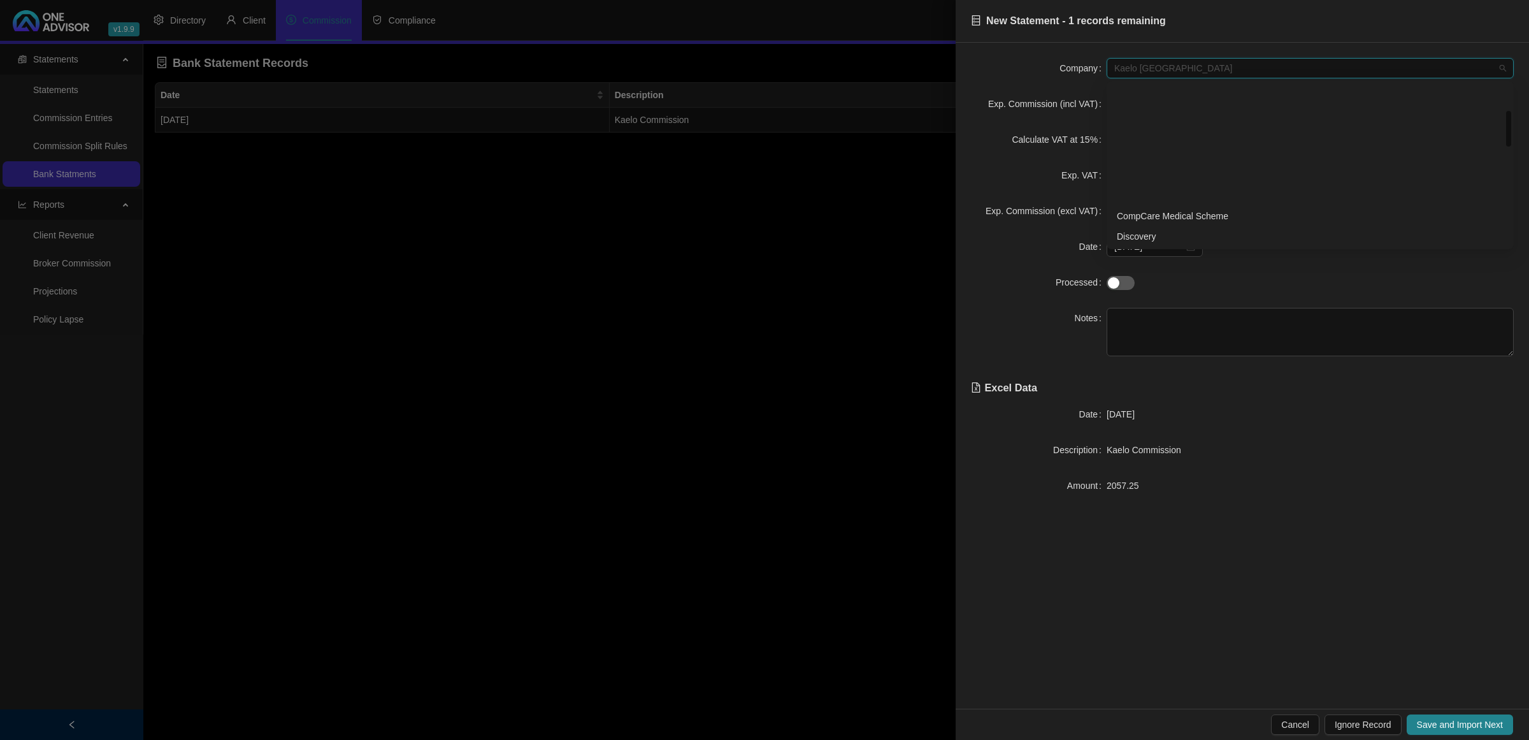
drag, startPoint x: 1231, startPoint y: 64, endPoint x: 1229, endPoint y: 70, distance: 6.7
click at [1074, 64] on span "Kaelo [GEOGRAPHIC_DATA]" at bounding box center [1310, 68] width 392 height 19
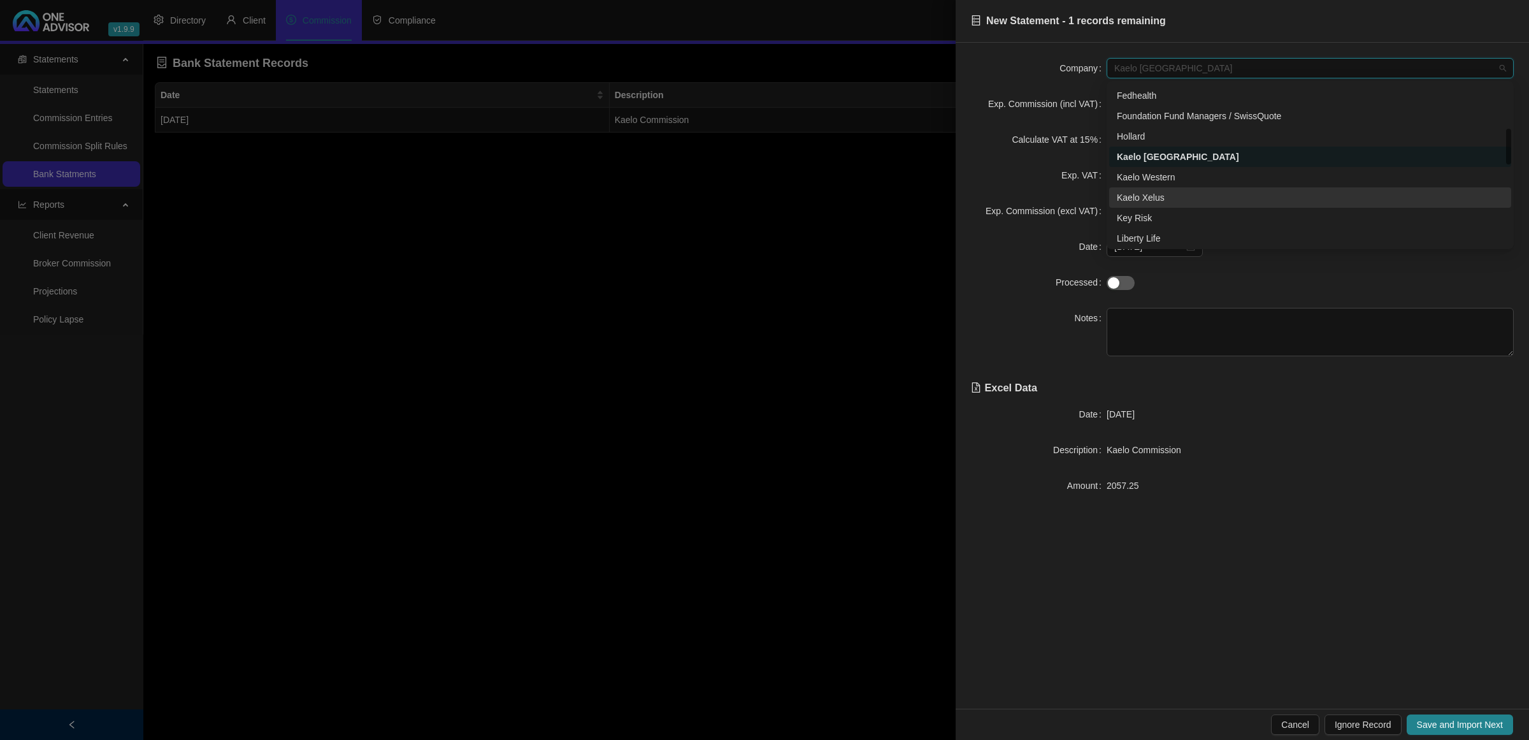
click at [1074, 203] on div "Kaelo Xelus" at bounding box center [1310, 197] width 387 height 14
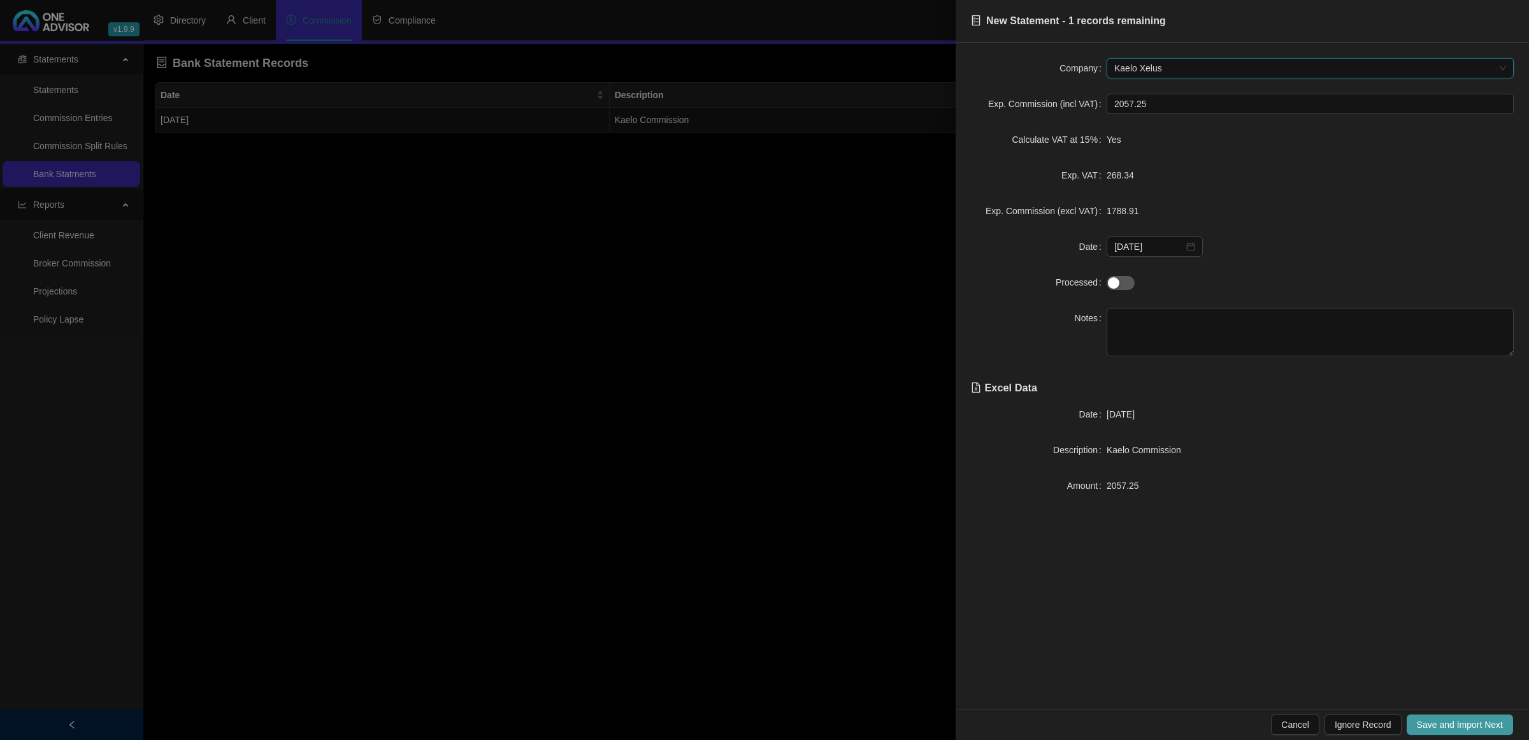
click at [1074, 428] on button "Save and Import Next" at bounding box center [1460, 724] width 106 height 20
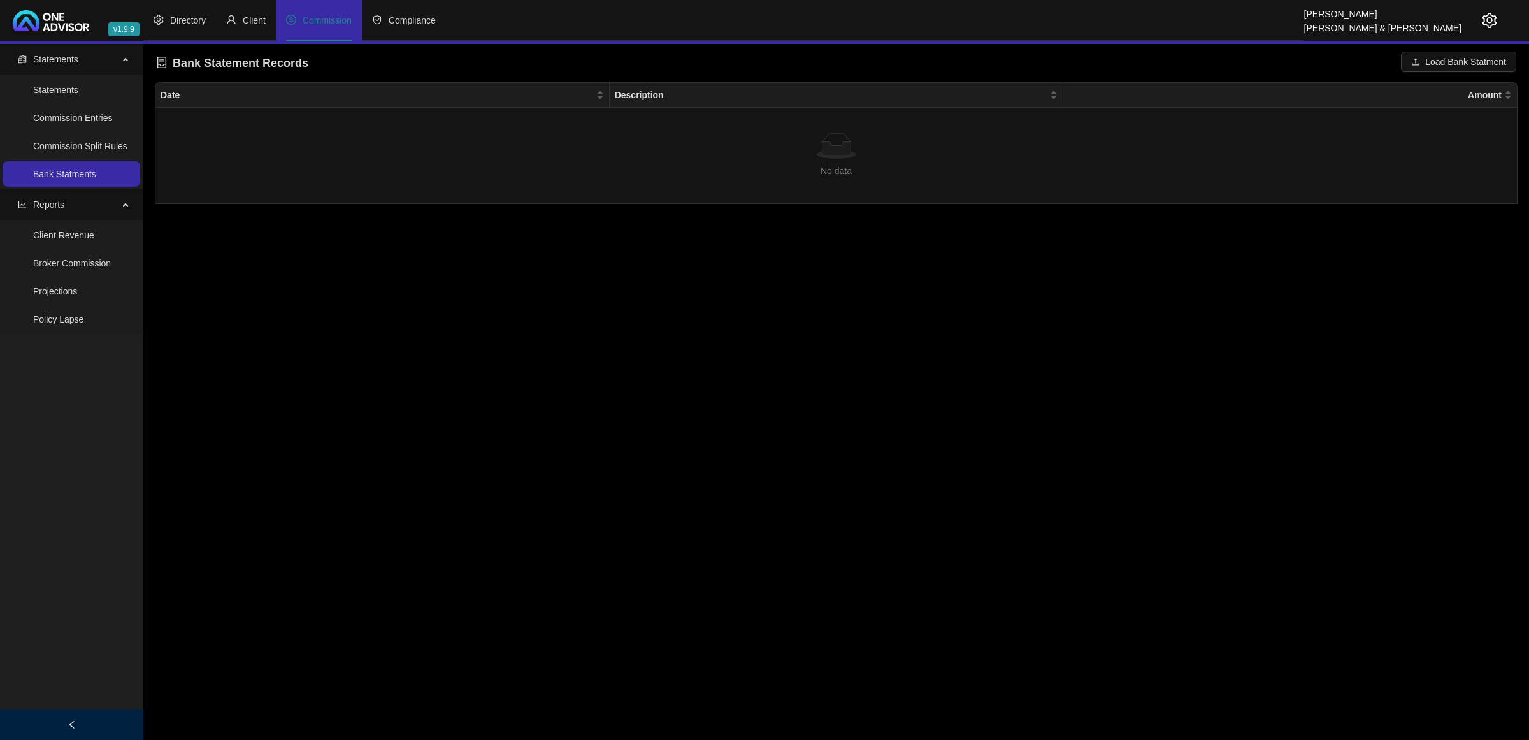
click at [90, 176] on link "Bank Statments" at bounding box center [64, 174] width 63 height 10
click at [341, 19] on span "Commission" at bounding box center [327, 20] width 49 height 10
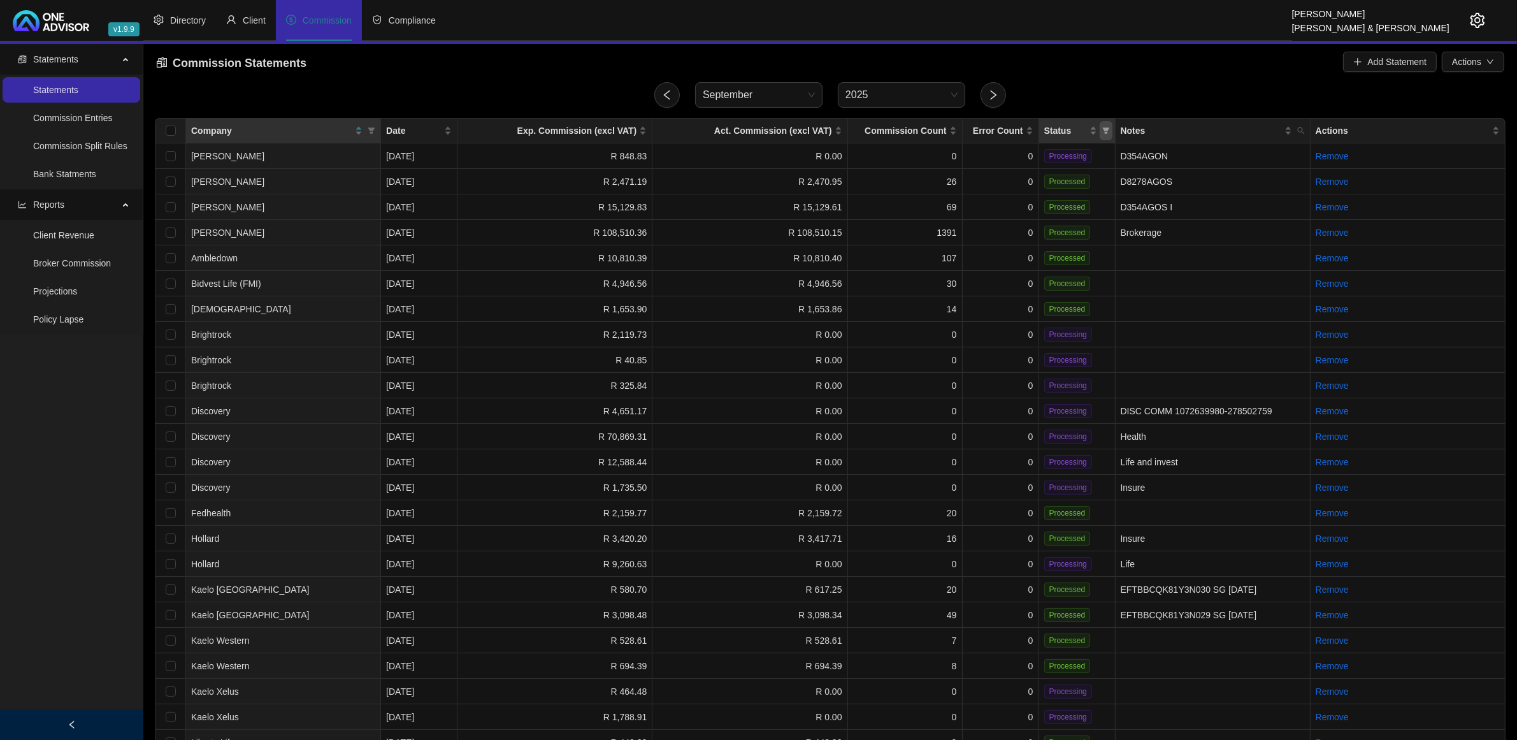
click at [1074, 129] on icon "filter" at bounding box center [1105, 130] width 7 height 6
click at [1074, 182] on span "Processing" at bounding box center [1071, 176] width 59 height 14
checkbox input "true"
click at [1074, 199] on span "OK" at bounding box center [1095, 201] width 13 height 14
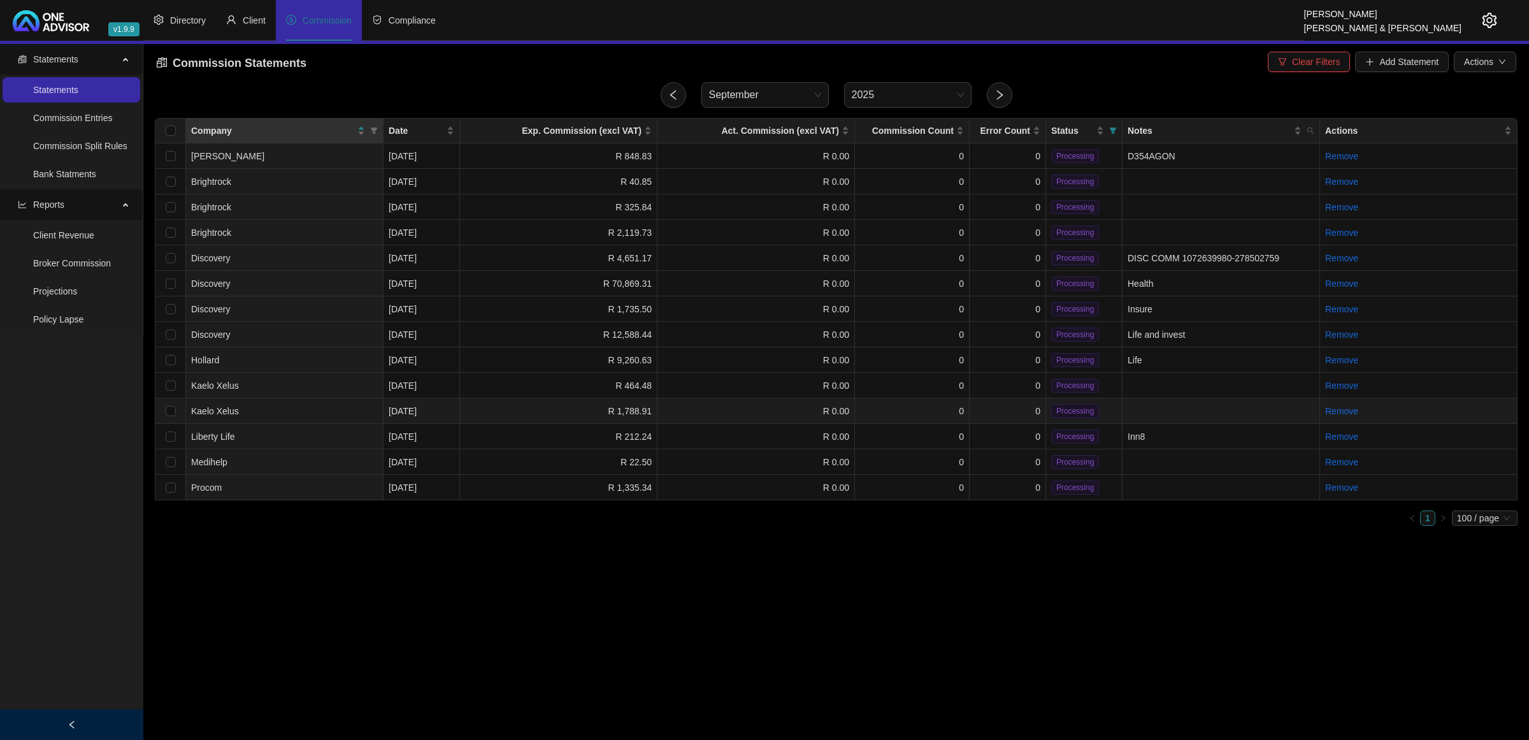
click at [475, 410] on td "R 1,788.91" at bounding box center [558, 410] width 197 height 25
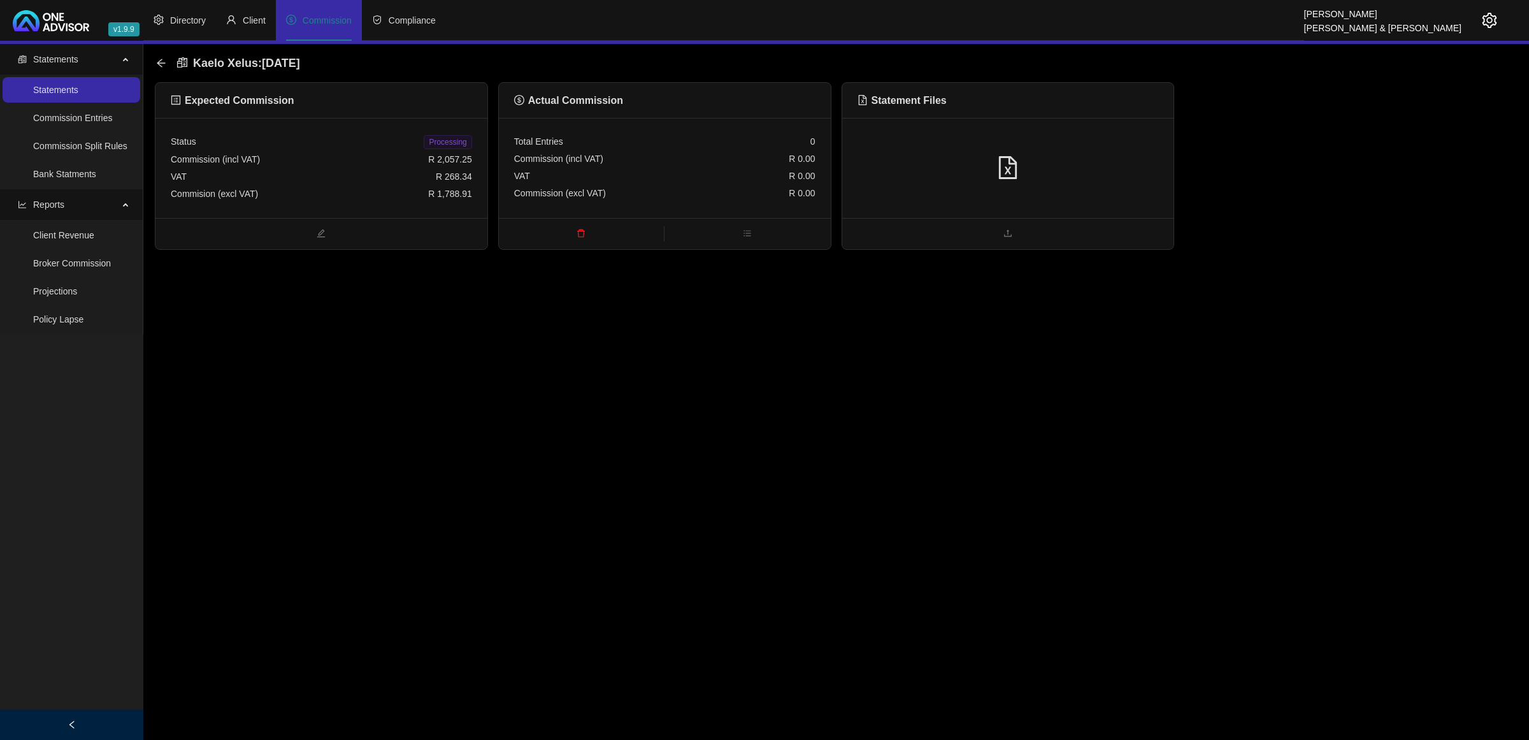
click at [943, 176] on div at bounding box center [1007, 168] width 301 height 24
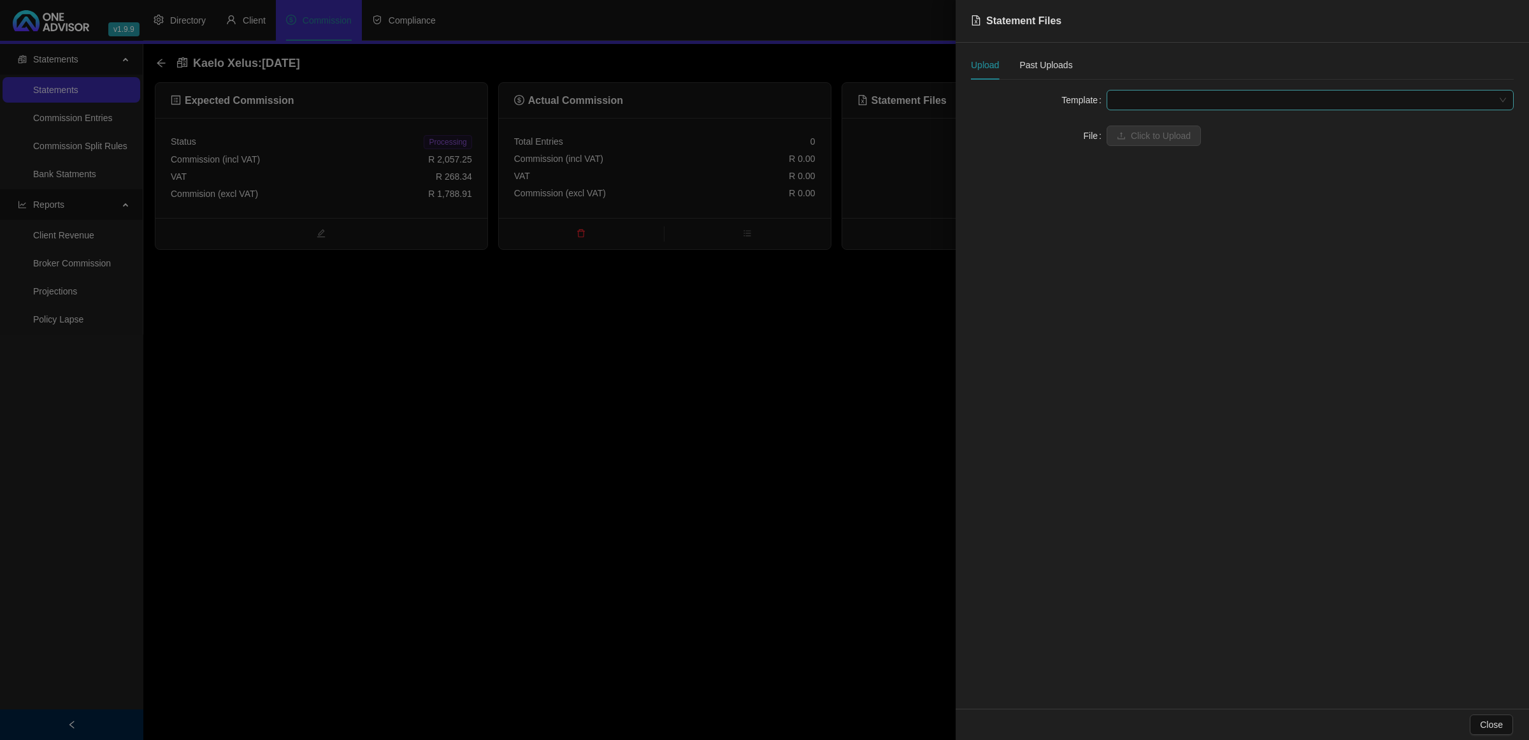
click at [1074, 103] on span at bounding box center [1310, 99] width 392 height 19
click at [1074, 122] on div "Kaelo Xelus" at bounding box center [1310, 125] width 387 height 14
click at [1074, 135] on span "Click to Upload" at bounding box center [1161, 136] width 60 height 14
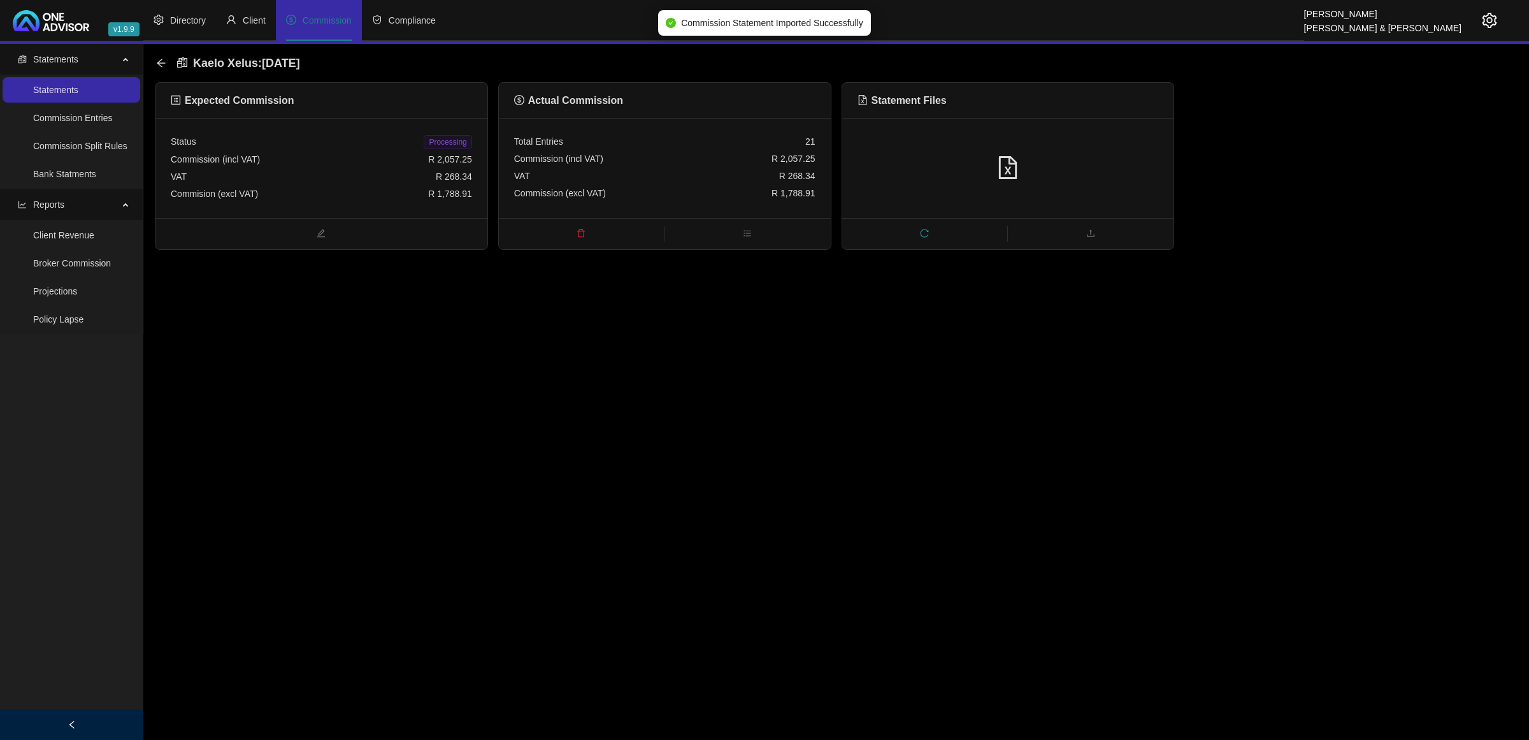
click at [428, 142] on span "Processing" at bounding box center [448, 142] width 48 height 14
click at [163, 64] on icon "arrow-left" at bounding box center [161, 63] width 10 height 10
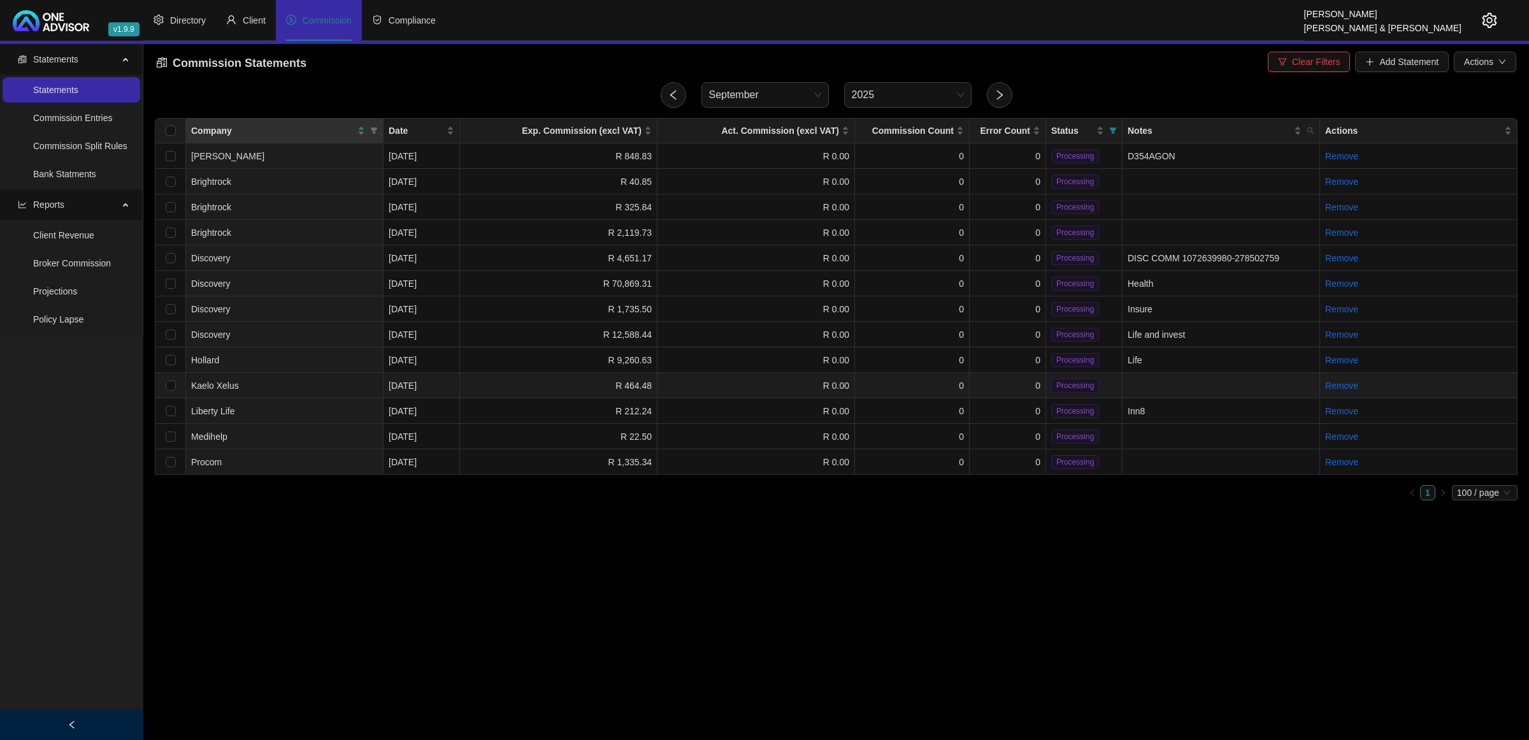
click at [552, 383] on td "R 464.48" at bounding box center [558, 385] width 197 height 25
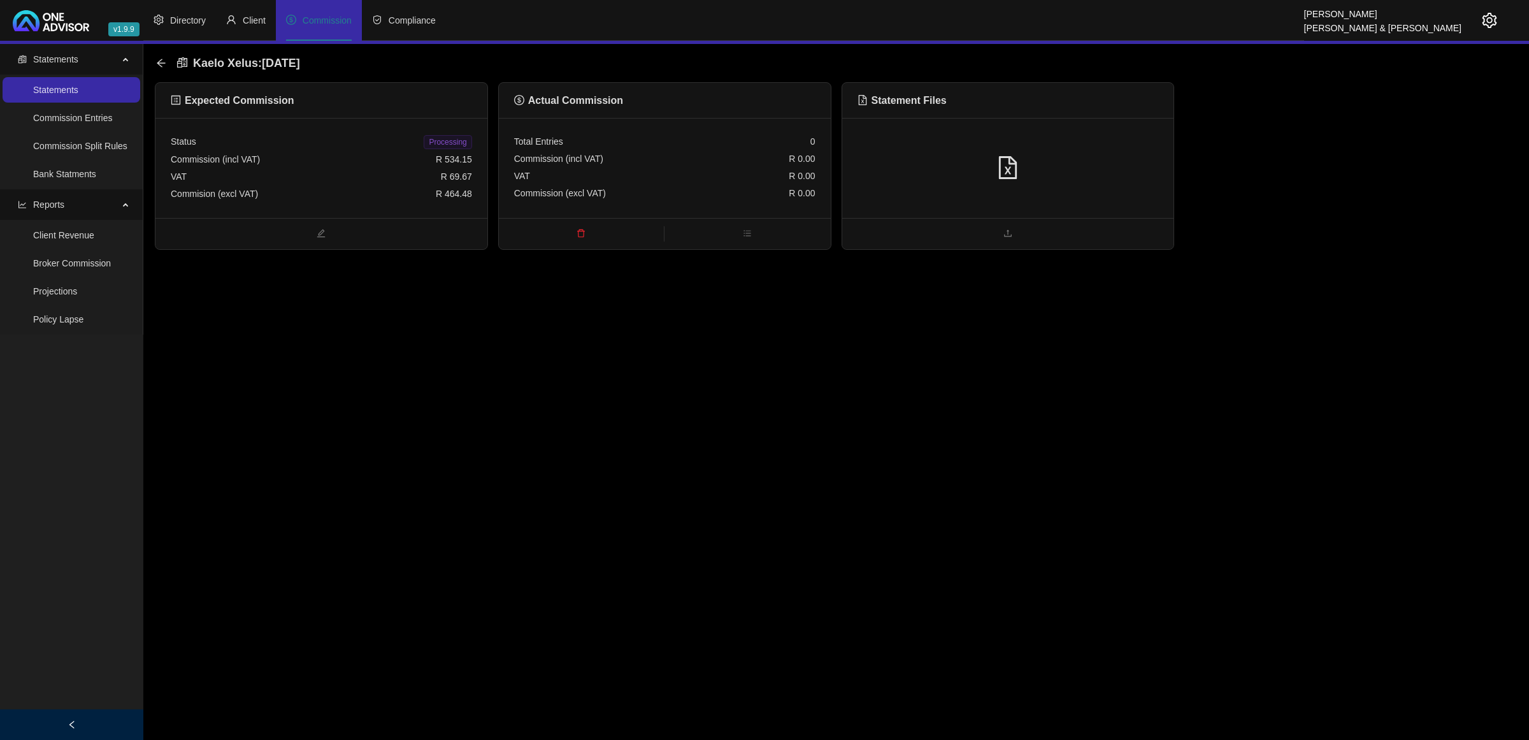
click at [1063, 164] on div at bounding box center [1007, 168] width 301 height 24
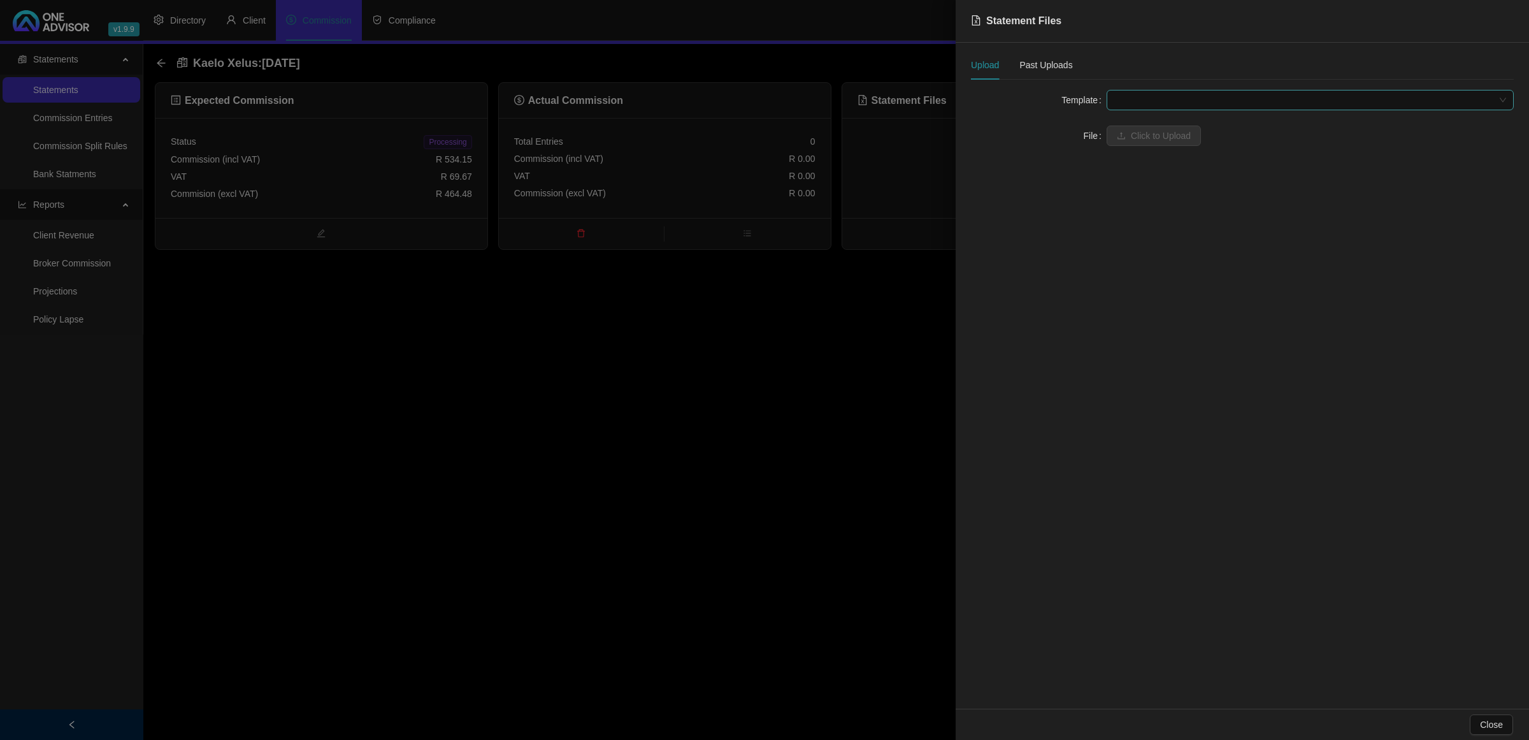
click at [1074, 97] on span at bounding box center [1310, 99] width 392 height 19
click at [1074, 129] on div "Kaelo Xelus" at bounding box center [1310, 125] width 387 height 14
click at [1074, 133] on span "Click to Upload" at bounding box center [1161, 136] width 60 height 14
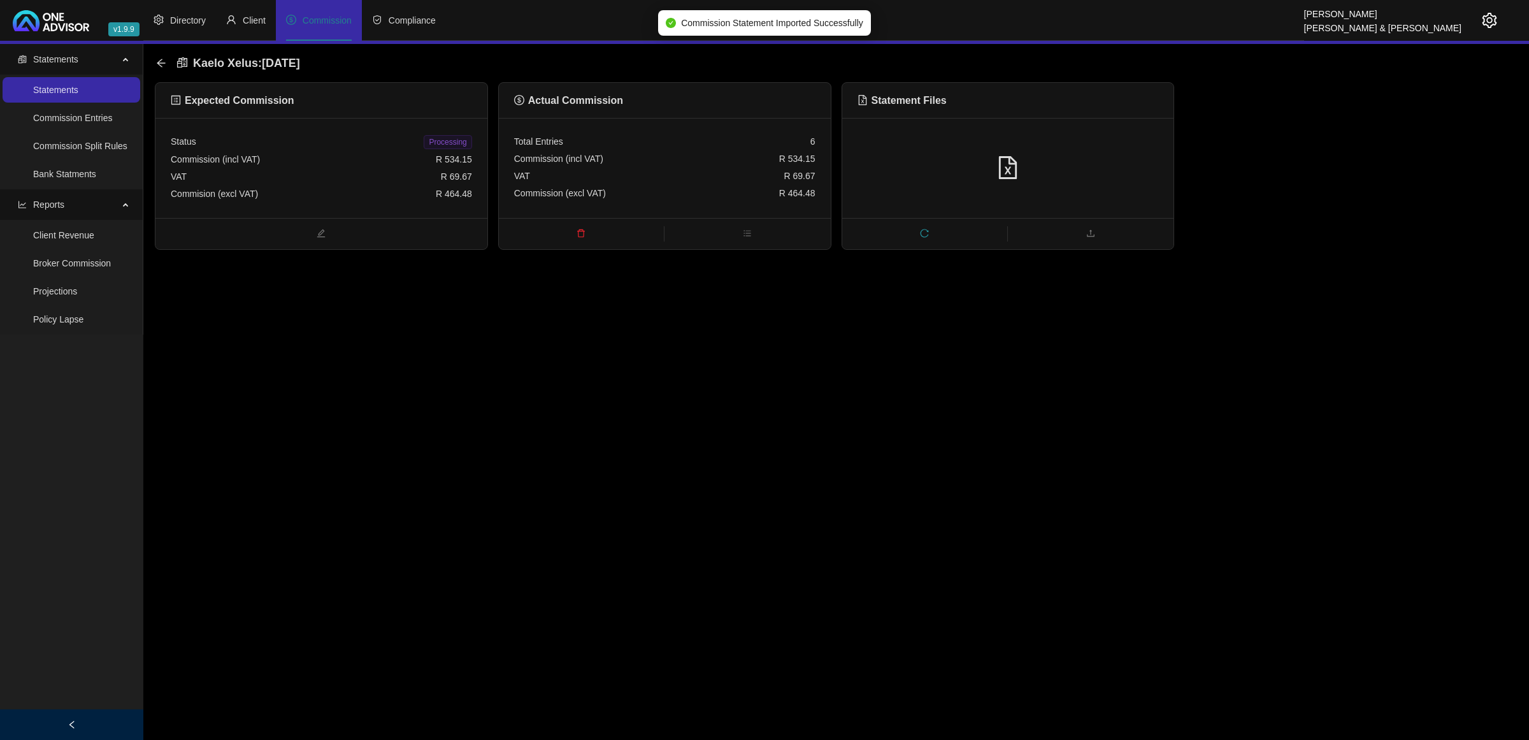
click at [438, 135] on span "Processing" at bounding box center [448, 142] width 48 height 14
click at [150, 64] on div "Kaelo Xelus : [DATE] Expected Commission Status Processed Commission (incl VAT)…" at bounding box center [836, 147] width 1386 height 206
click at [157, 64] on icon "arrow-left" at bounding box center [161, 63] width 10 height 10
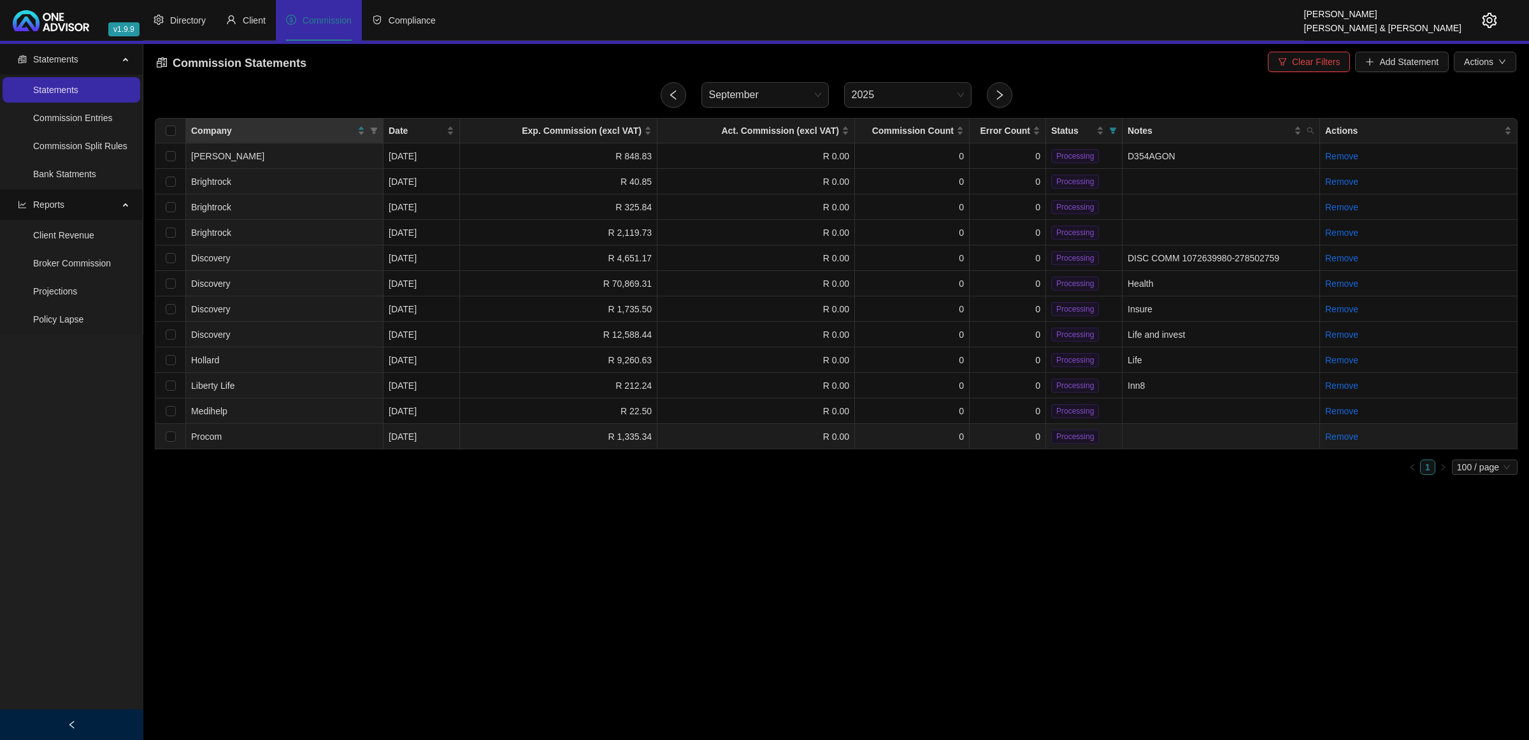
click at [1003, 428] on td "0" at bounding box center [1008, 436] width 76 height 25
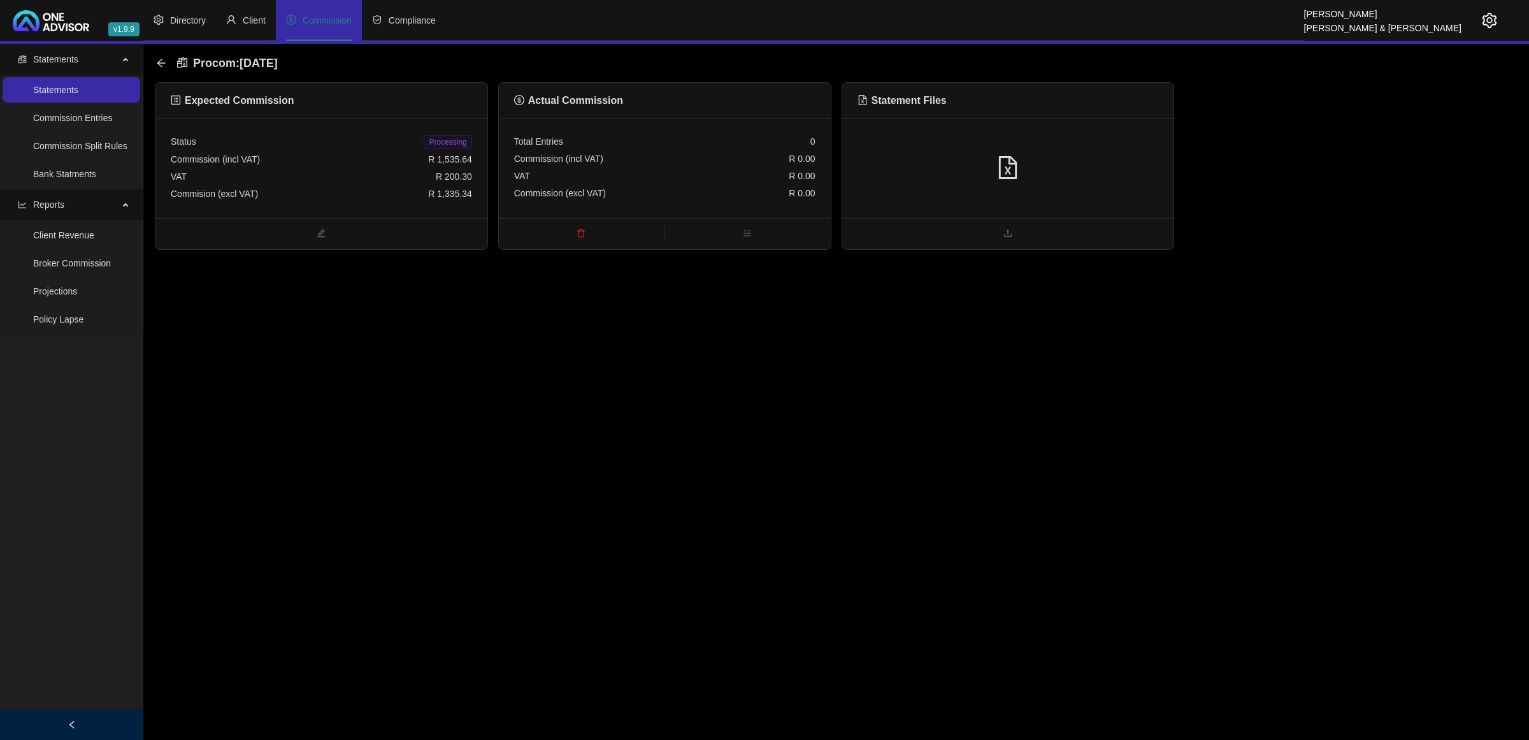
click at [1074, 164] on div at bounding box center [1007, 168] width 301 height 24
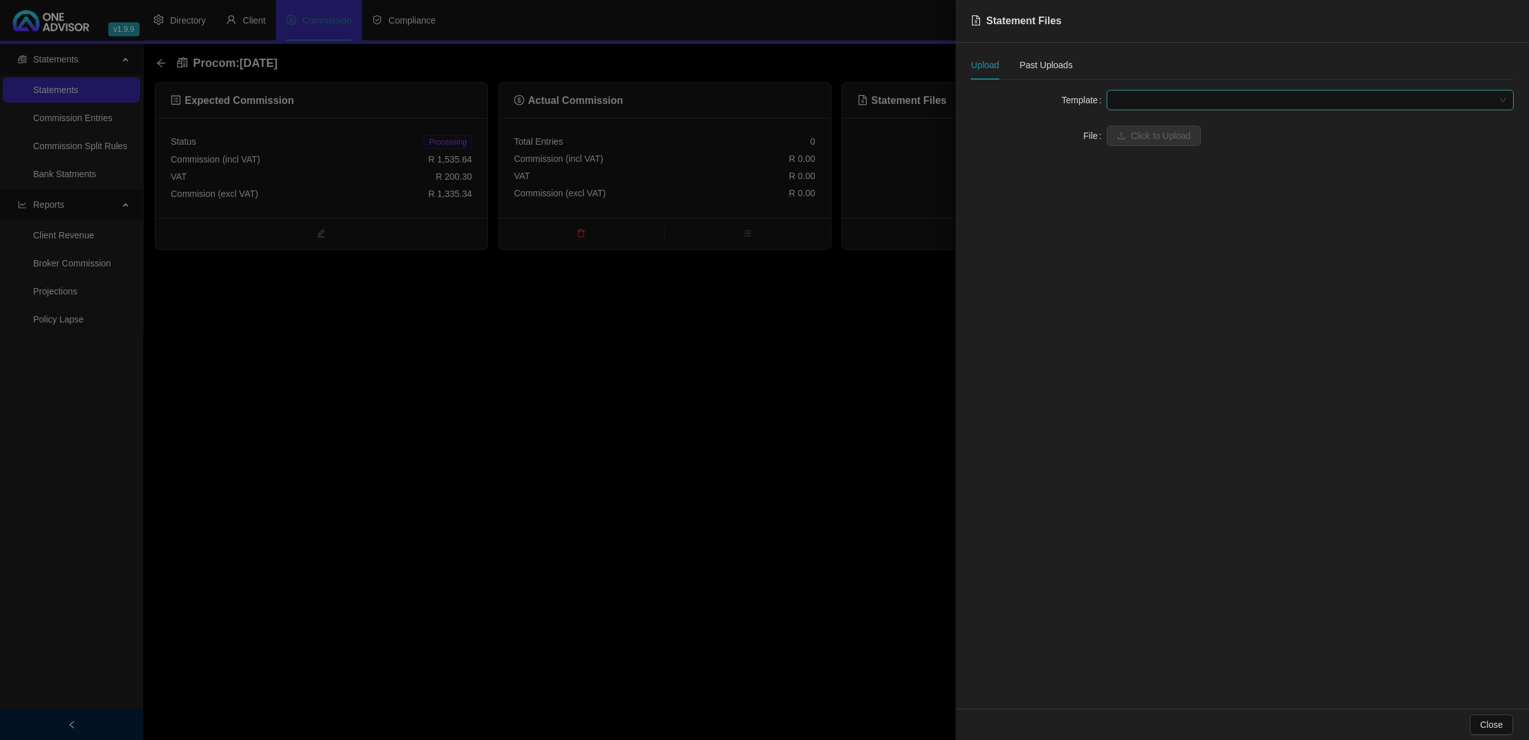
click at [1074, 106] on span at bounding box center [1310, 99] width 392 height 19
click at [1074, 124] on div "Procom" at bounding box center [1310, 125] width 387 height 14
click at [1074, 138] on span "Click to Upload" at bounding box center [1161, 136] width 60 height 14
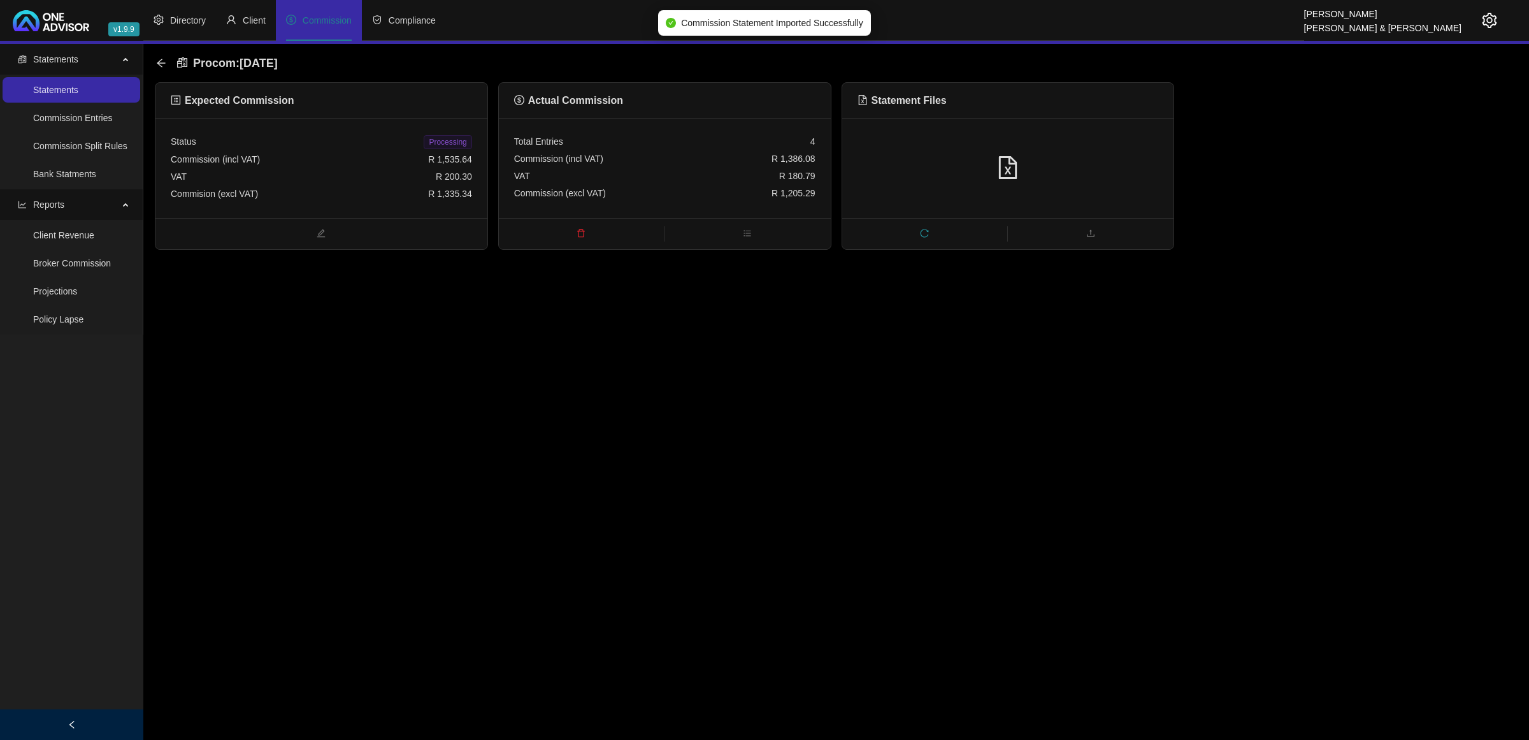
click at [1074, 151] on div at bounding box center [1008, 168] width 332 height 100
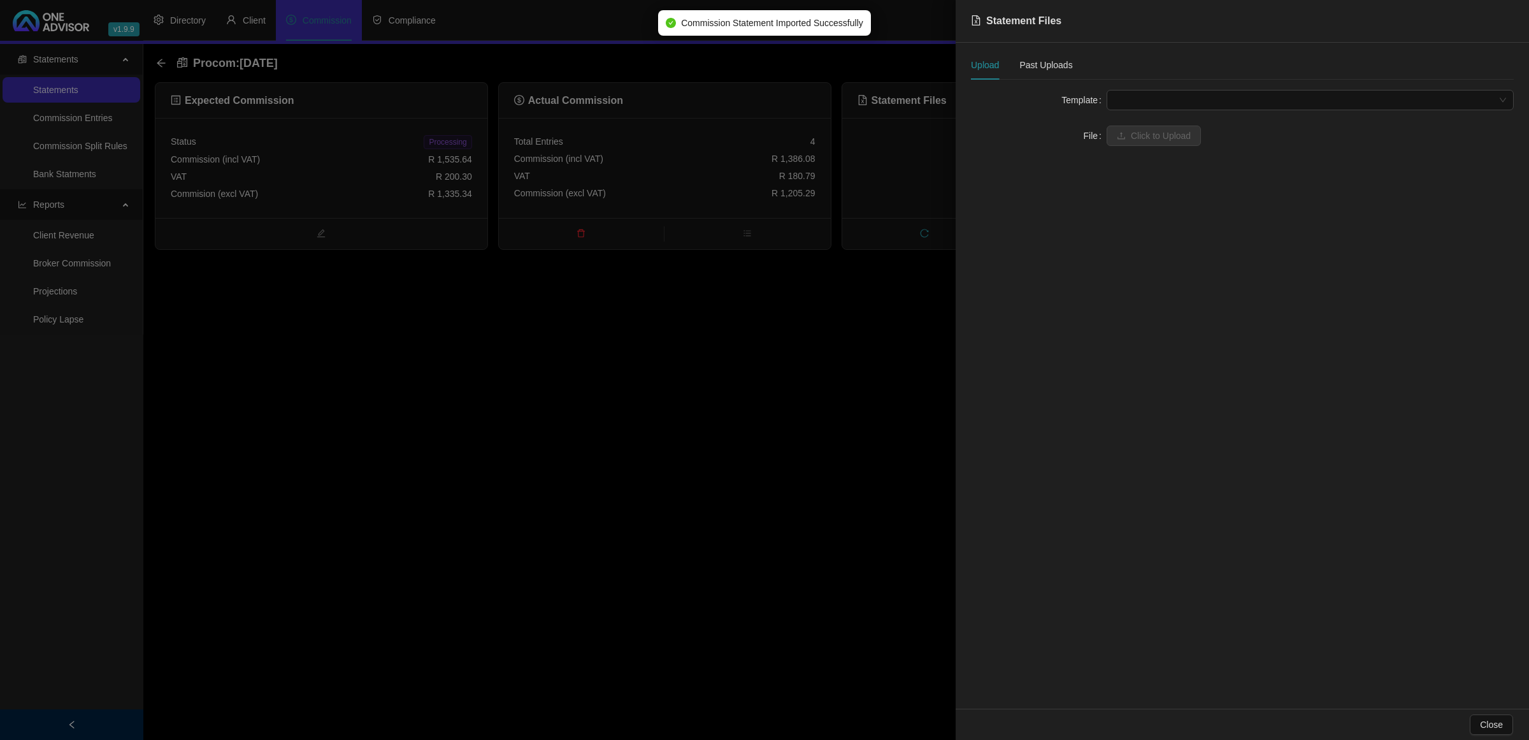
drag, startPoint x: 1198, startPoint y: 92, endPoint x: 1182, endPoint y: 129, distance: 40.5
click at [1074, 96] on span at bounding box center [1310, 99] width 392 height 19
click at [1074, 147] on div "Procom - Santam" at bounding box center [1310, 146] width 387 height 14
click at [1074, 138] on span "Click to Upload" at bounding box center [1161, 136] width 60 height 14
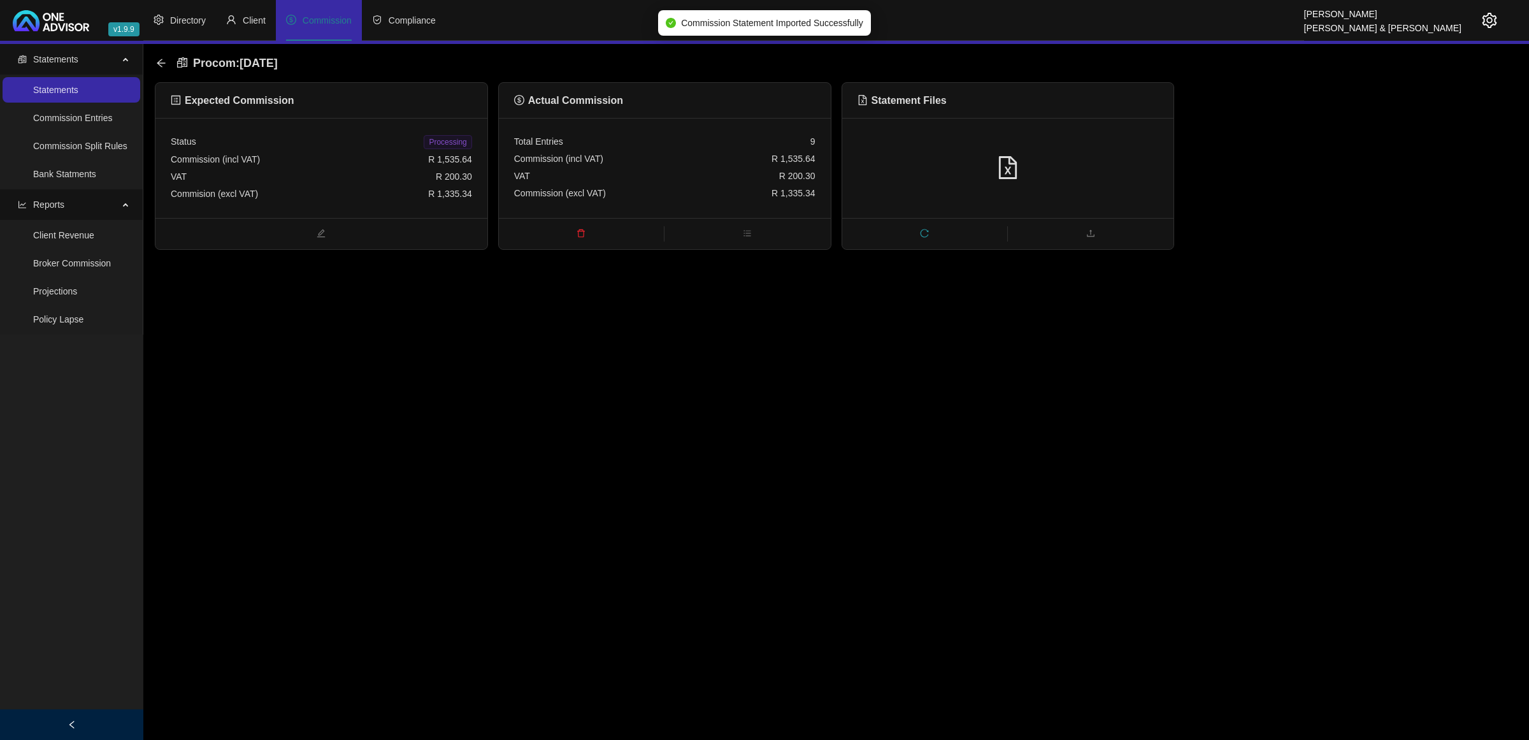
click at [457, 140] on span "Processing" at bounding box center [448, 142] width 48 height 14
click at [163, 55] on div "Procom : [DATE]" at bounding box center [220, 63] width 129 height 23
click at [163, 61] on icon "arrow-left" at bounding box center [161, 63] width 10 height 10
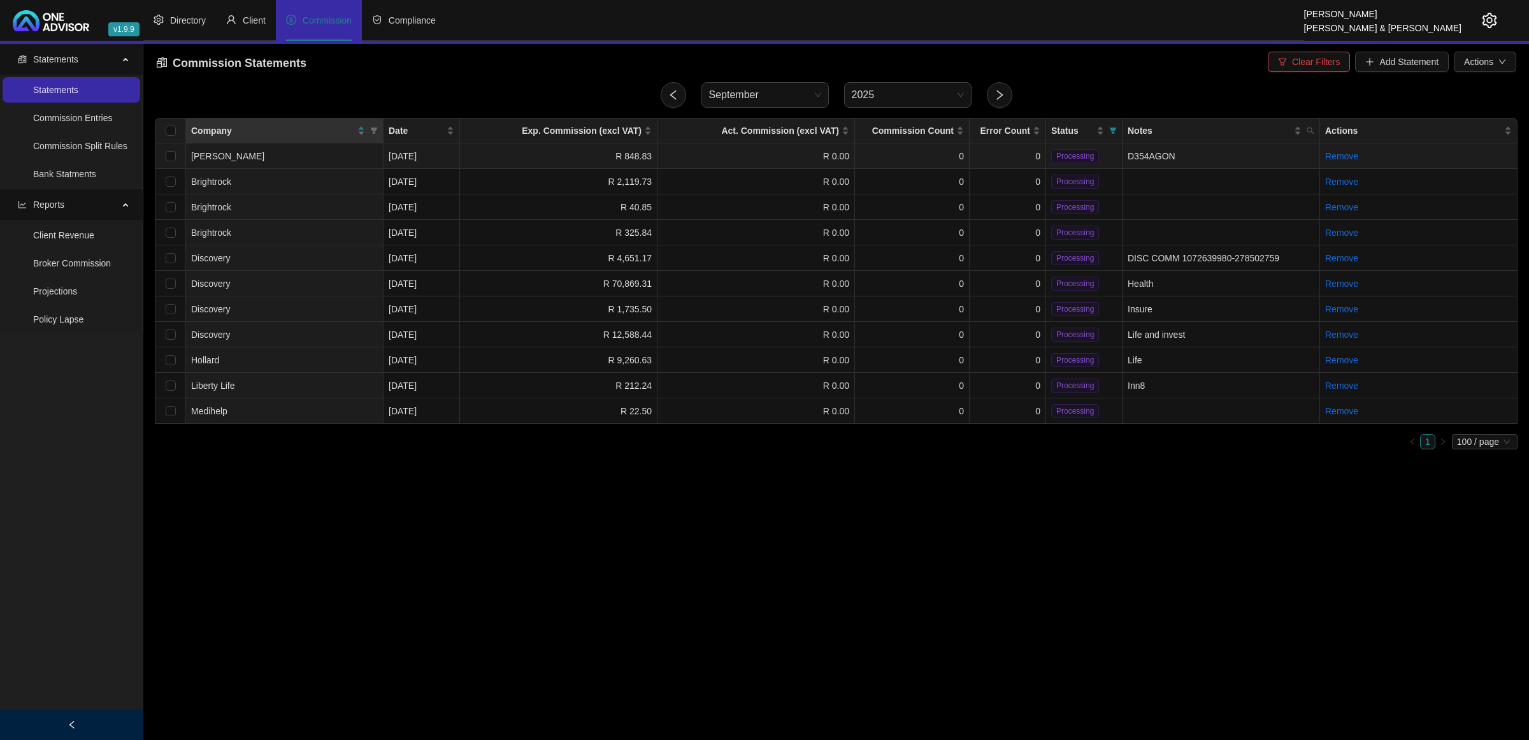
click at [757, 155] on td "R 0.00" at bounding box center [755, 155] width 197 height 25
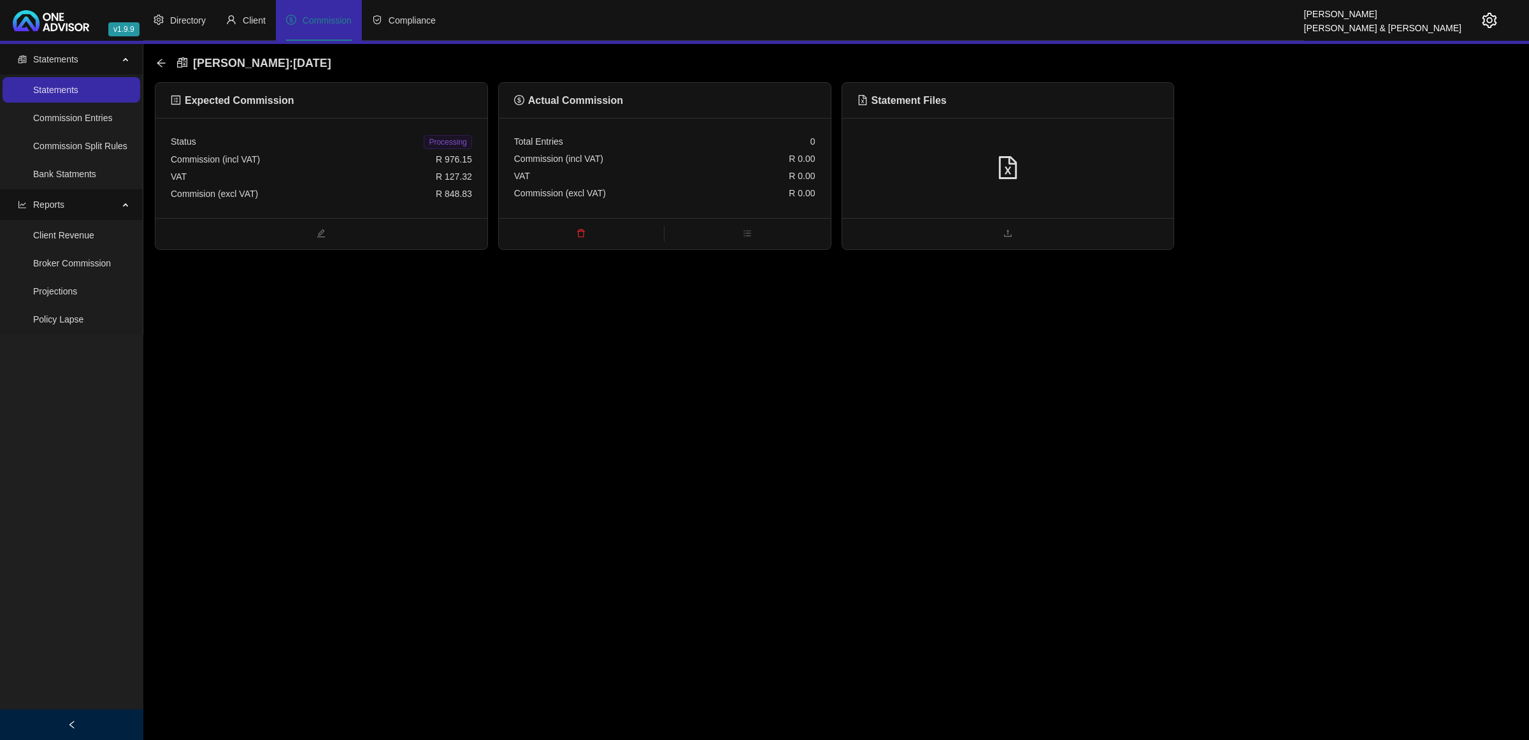
click at [740, 188] on div "Commission (excl VAT) R 0.00" at bounding box center [664, 193] width 301 height 17
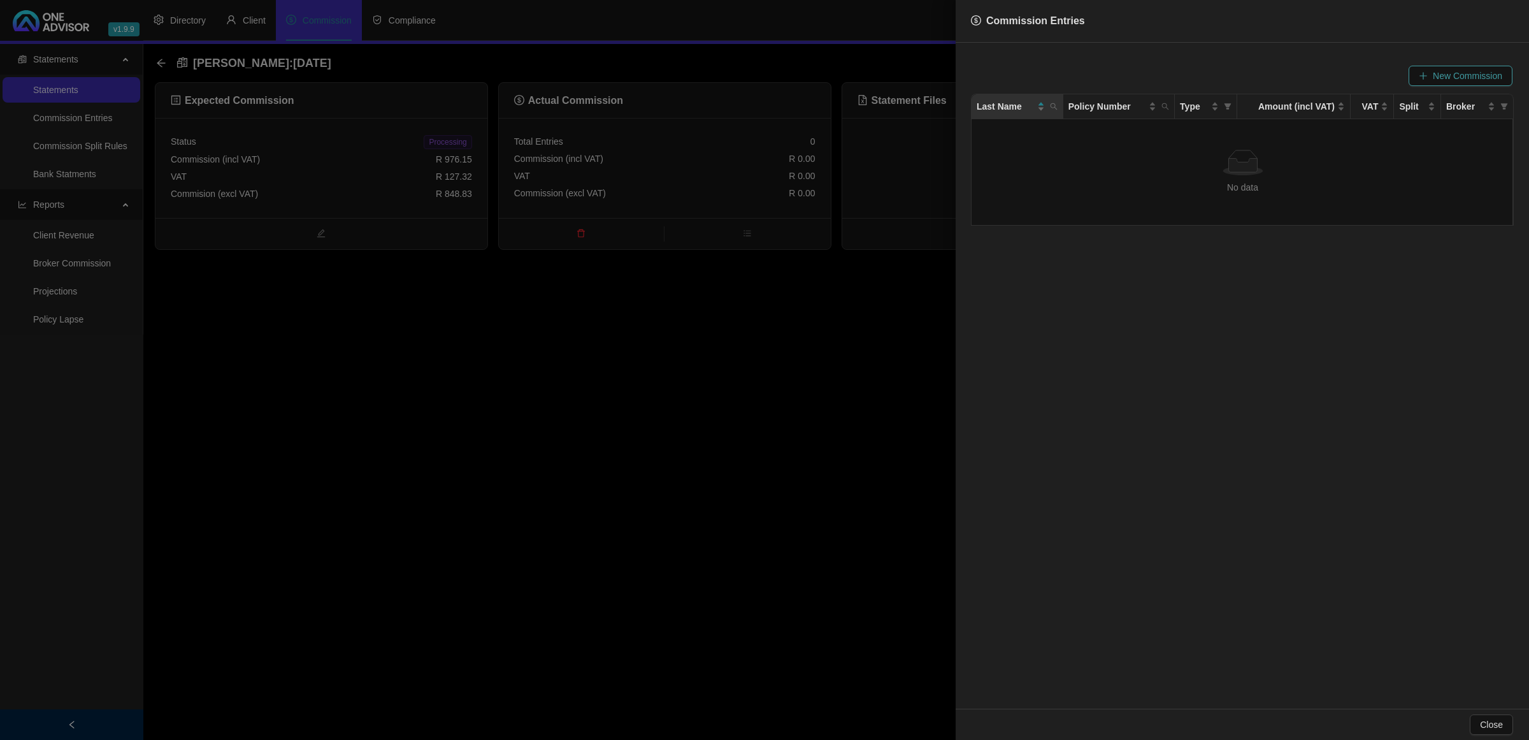
click at [1074, 70] on button "New Commission" at bounding box center [1460, 76] width 104 height 20
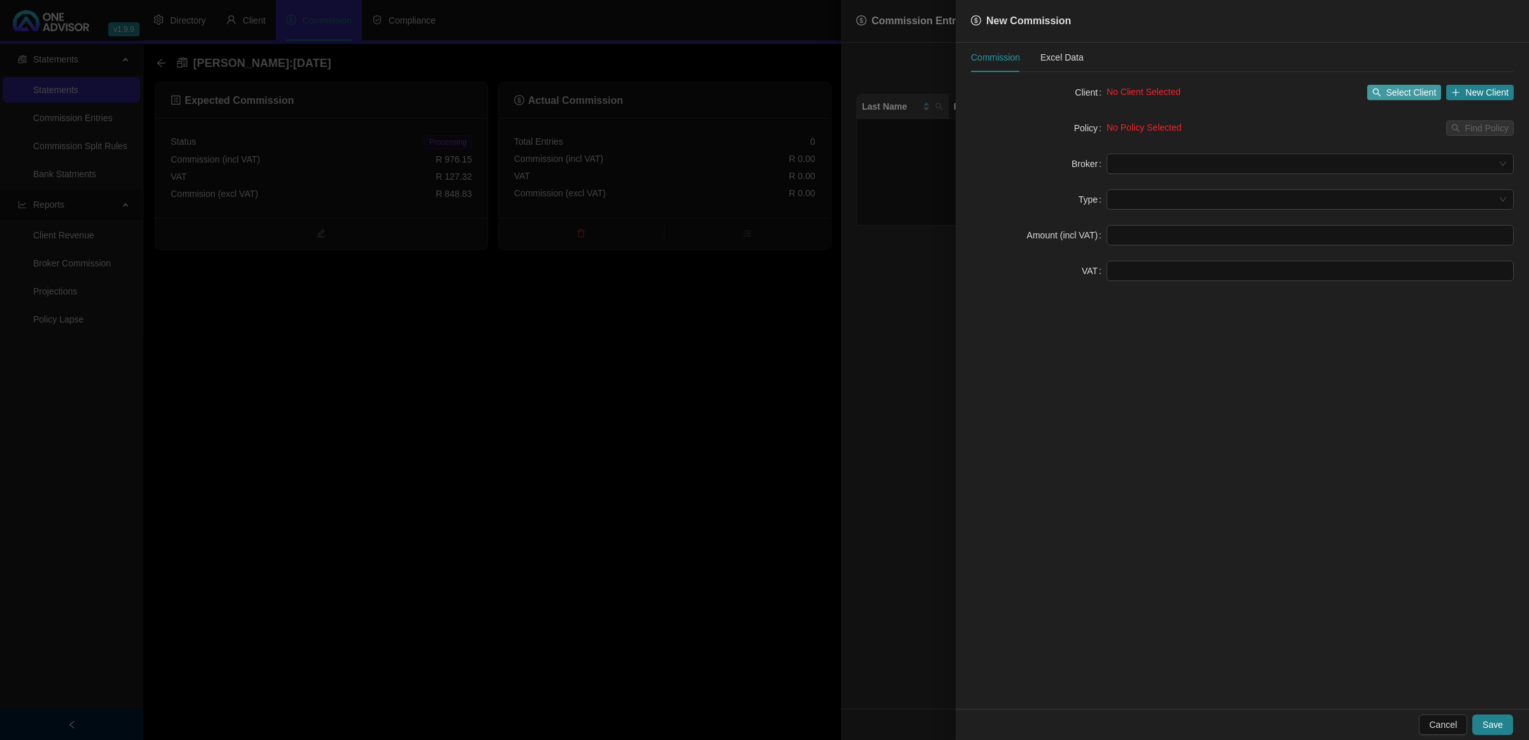
click at [1074, 87] on span "Select Client" at bounding box center [1411, 92] width 50 height 14
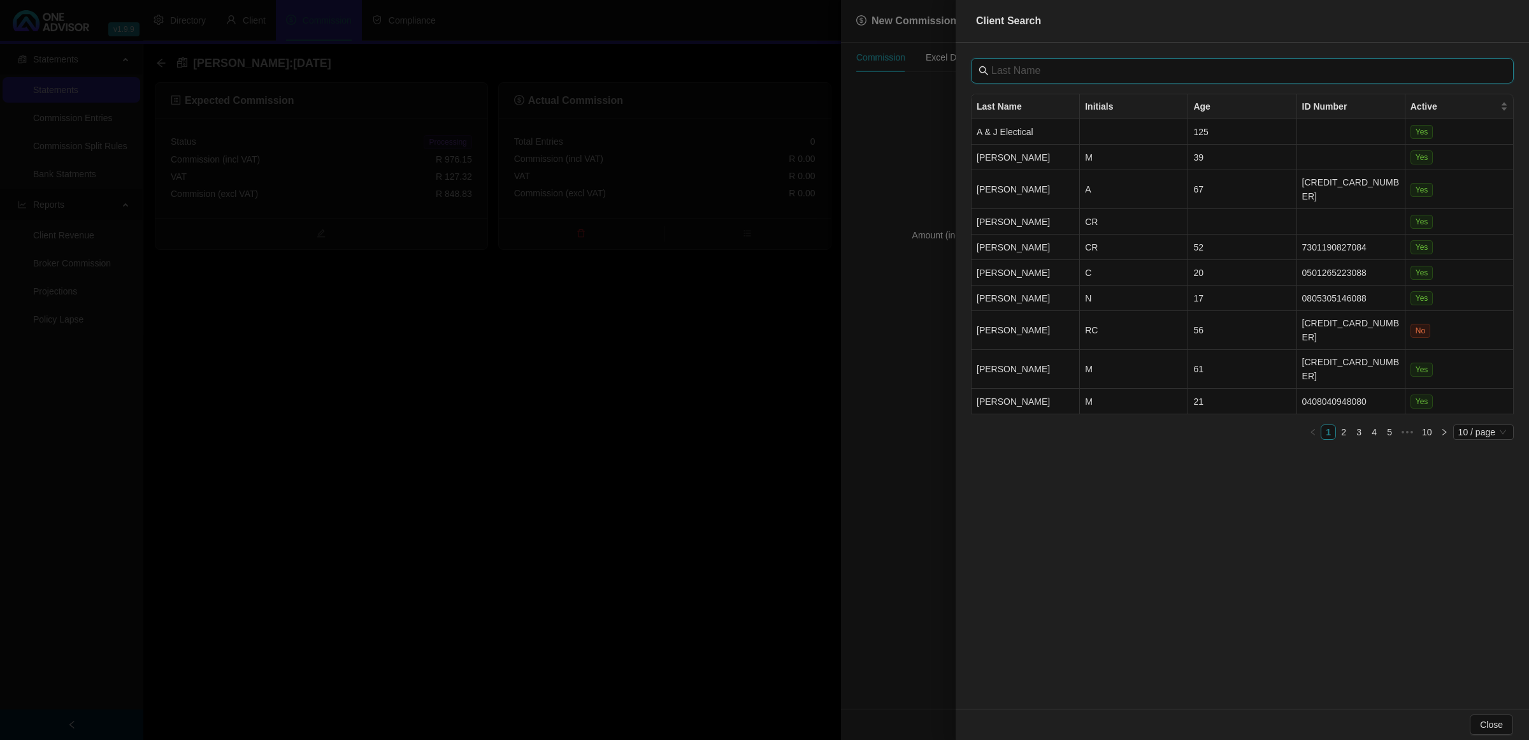
click at [1074, 73] on input "text" at bounding box center [1243, 70] width 505 height 15
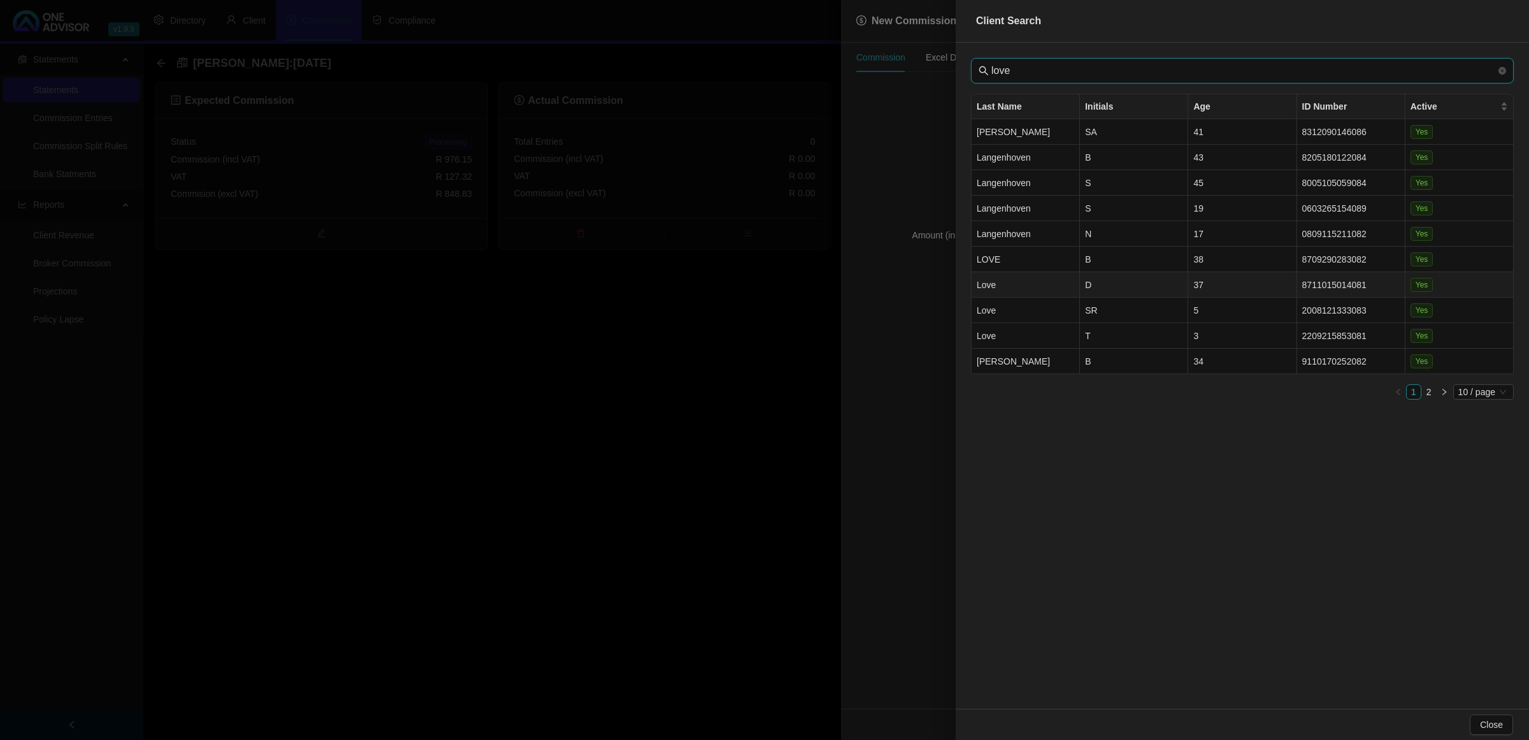
type input "love"
click at [1059, 281] on td "Love" at bounding box center [1025, 284] width 108 height 25
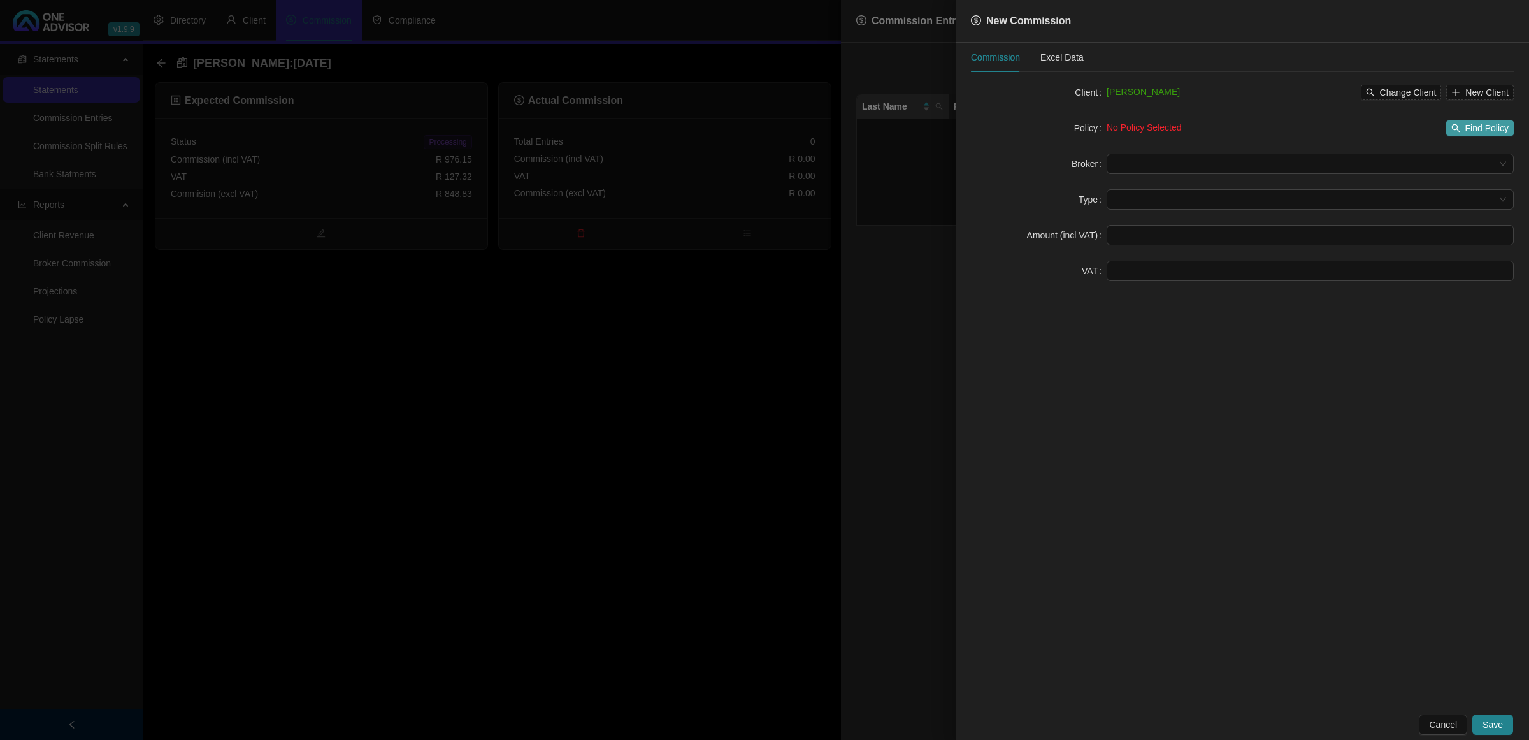
click at [1074, 122] on span "Find Policy" at bounding box center [1486, 128] width 43 height 14
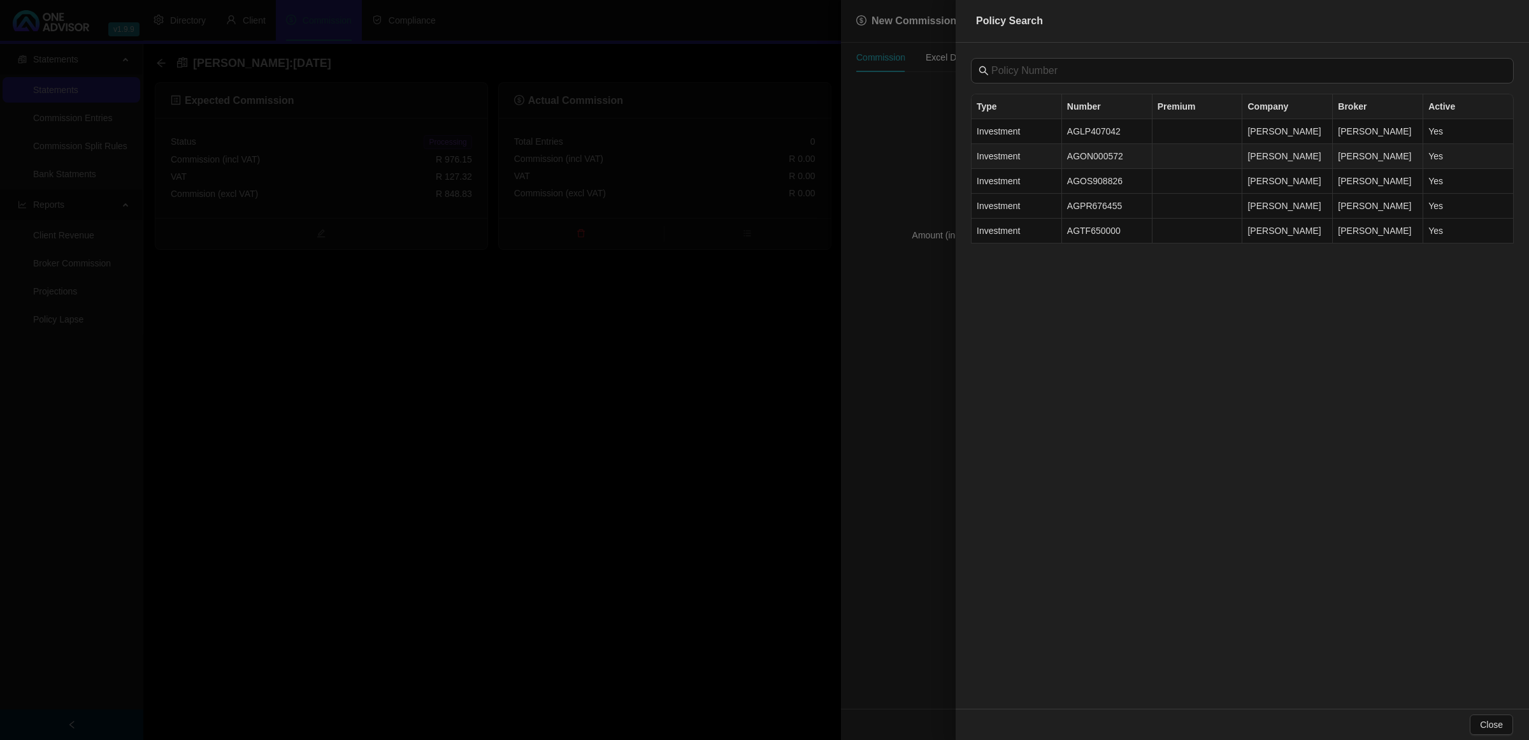
click at [1074, 161] on td "AGON000572" at bounding box center [1107, 156] width 90 height 25
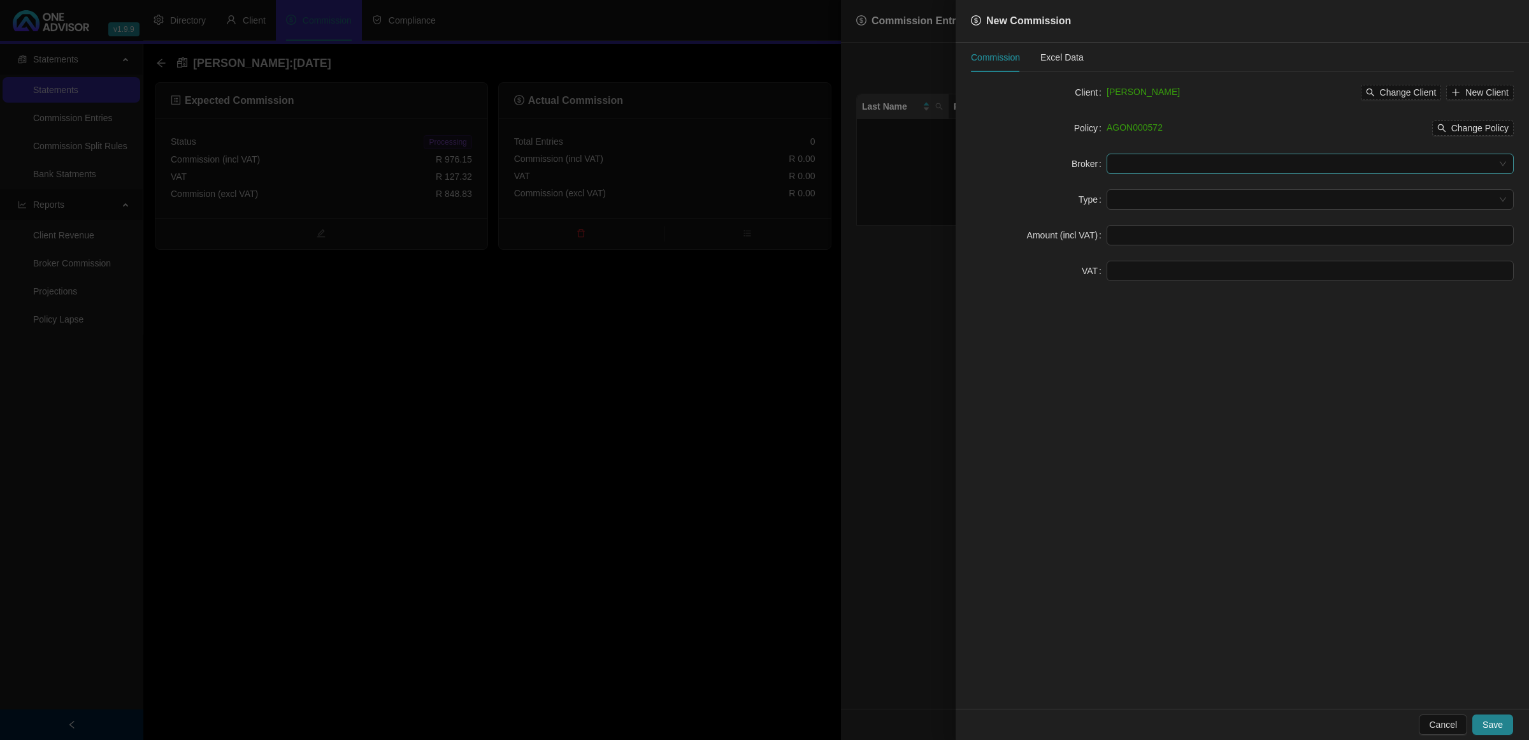
click at [1074, 171] on input "search" at bounding box center [1304, 163] width 380 height 19
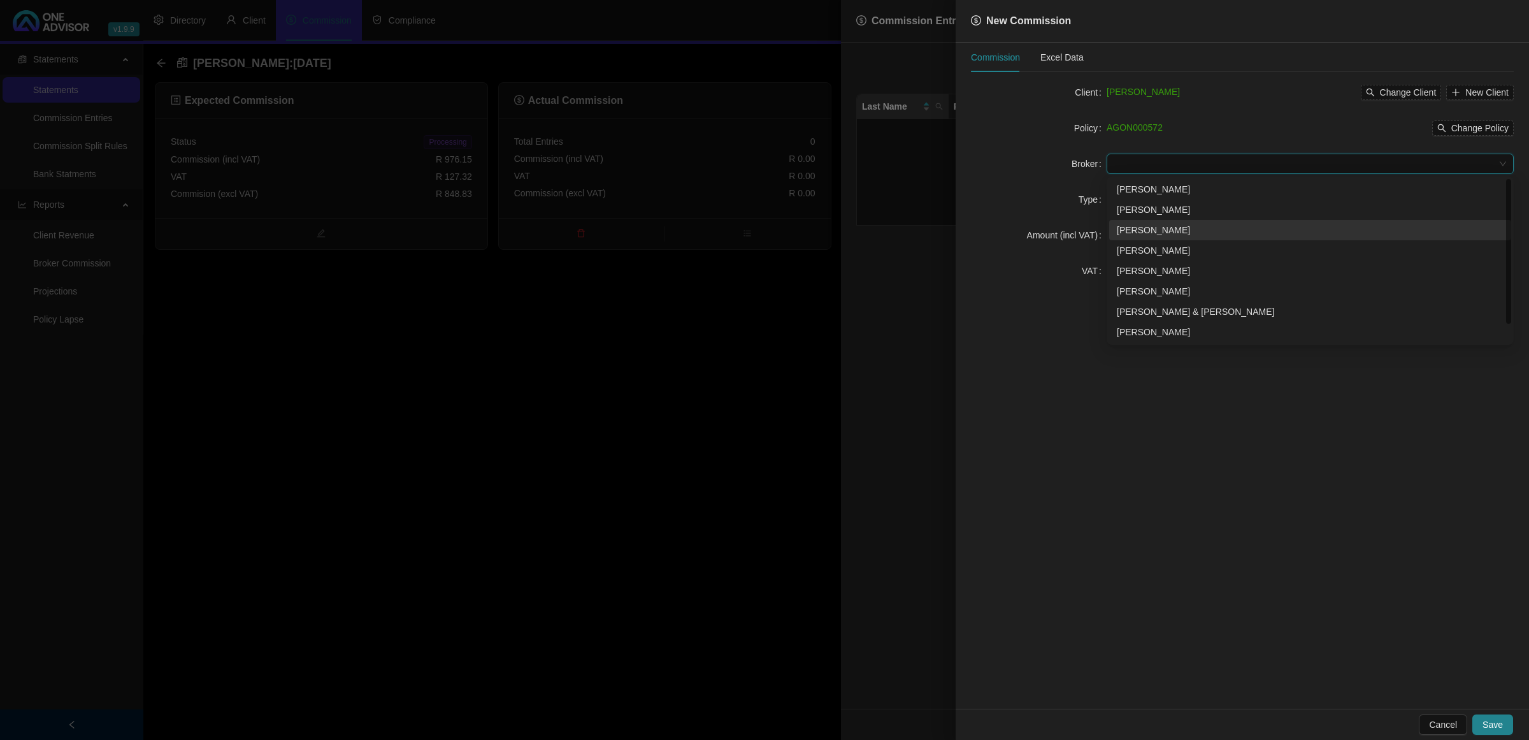
click at [1074, 231] on div "[PERSON_NAME]" at bounding box center [1310, 230] width 387 height 14
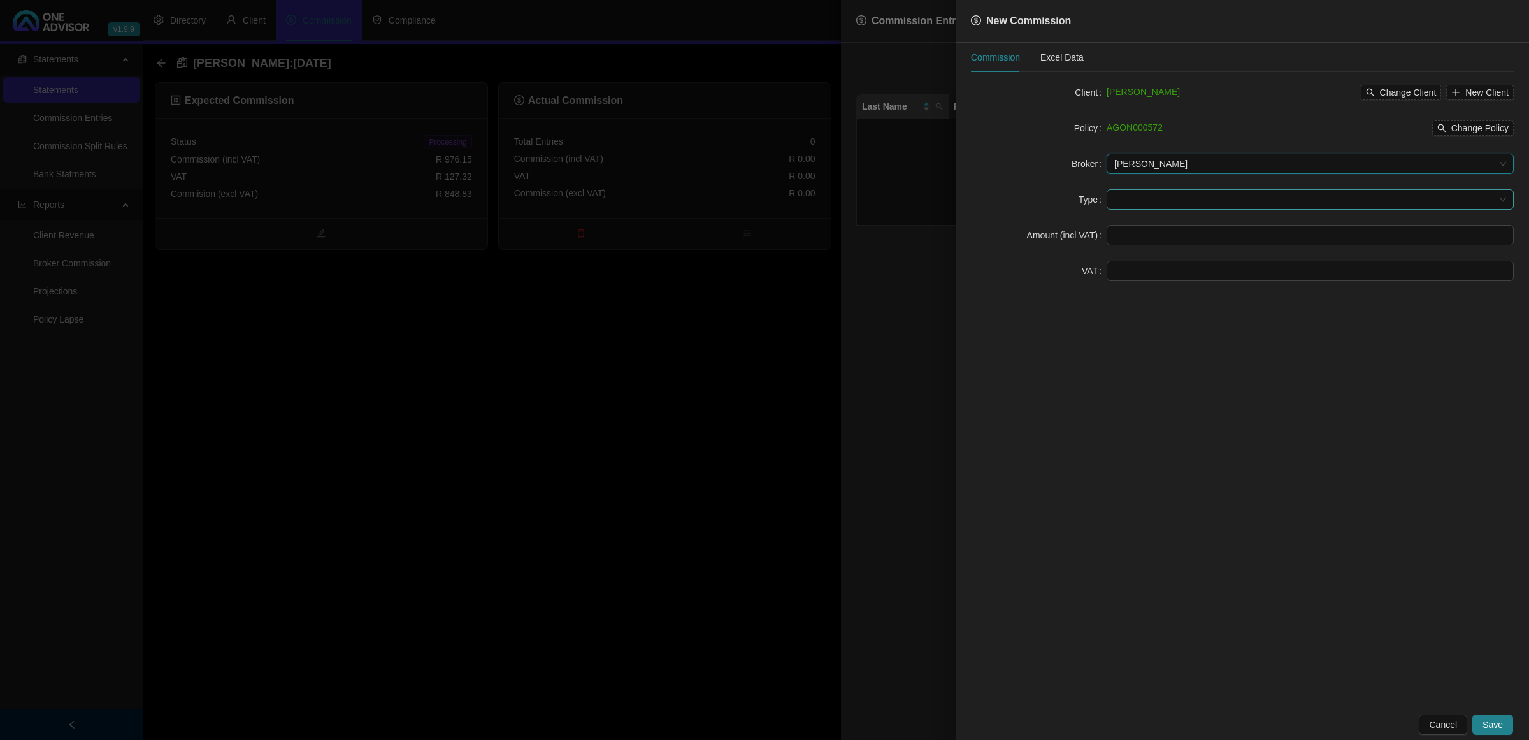
click at [1074, 206] on input "search" at bounding box center [1304, 199] width 380 height 19
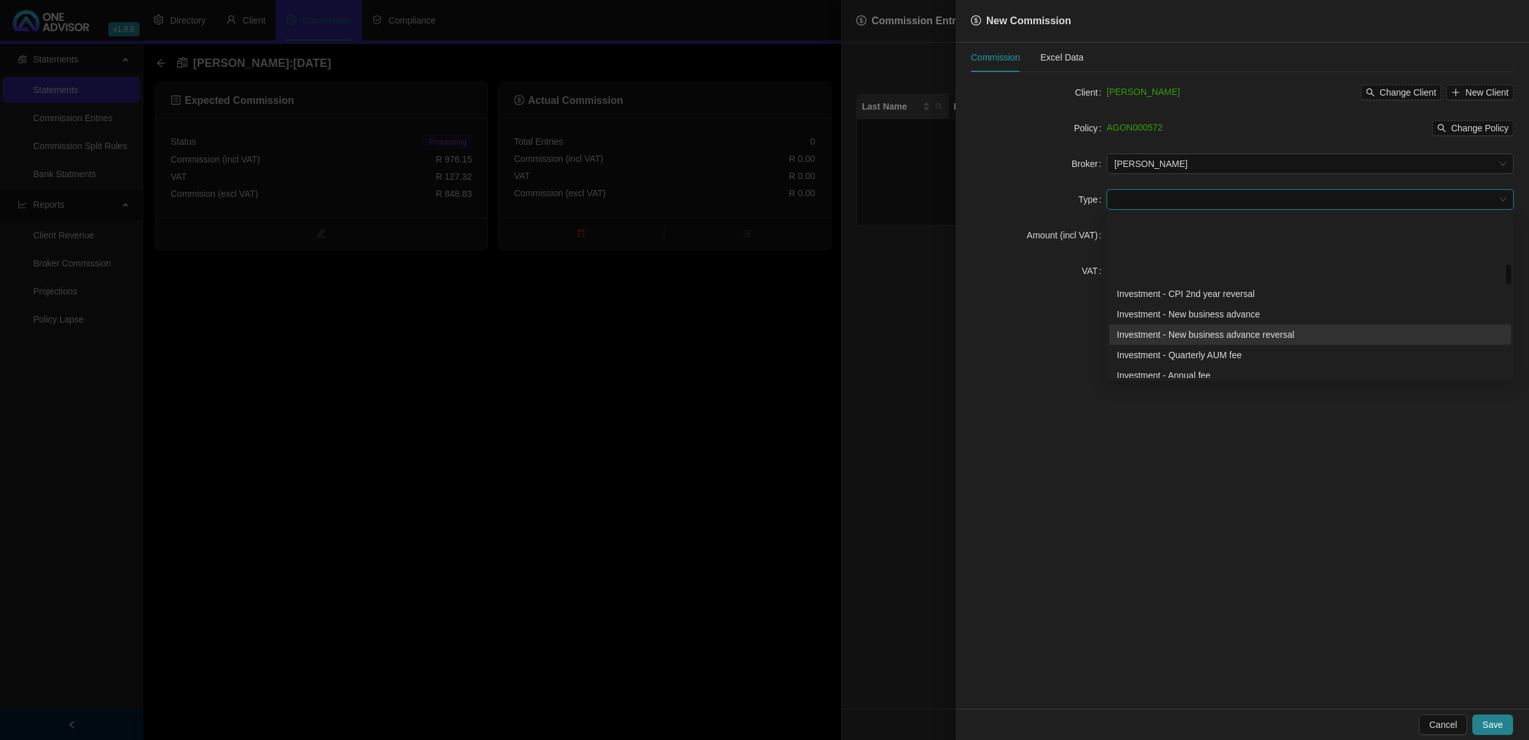
scroll to position [398, 0]
click at [1074, 340] on div "Investment - Monthly fee" at bounding box center [1310, 336] width 387 height 14
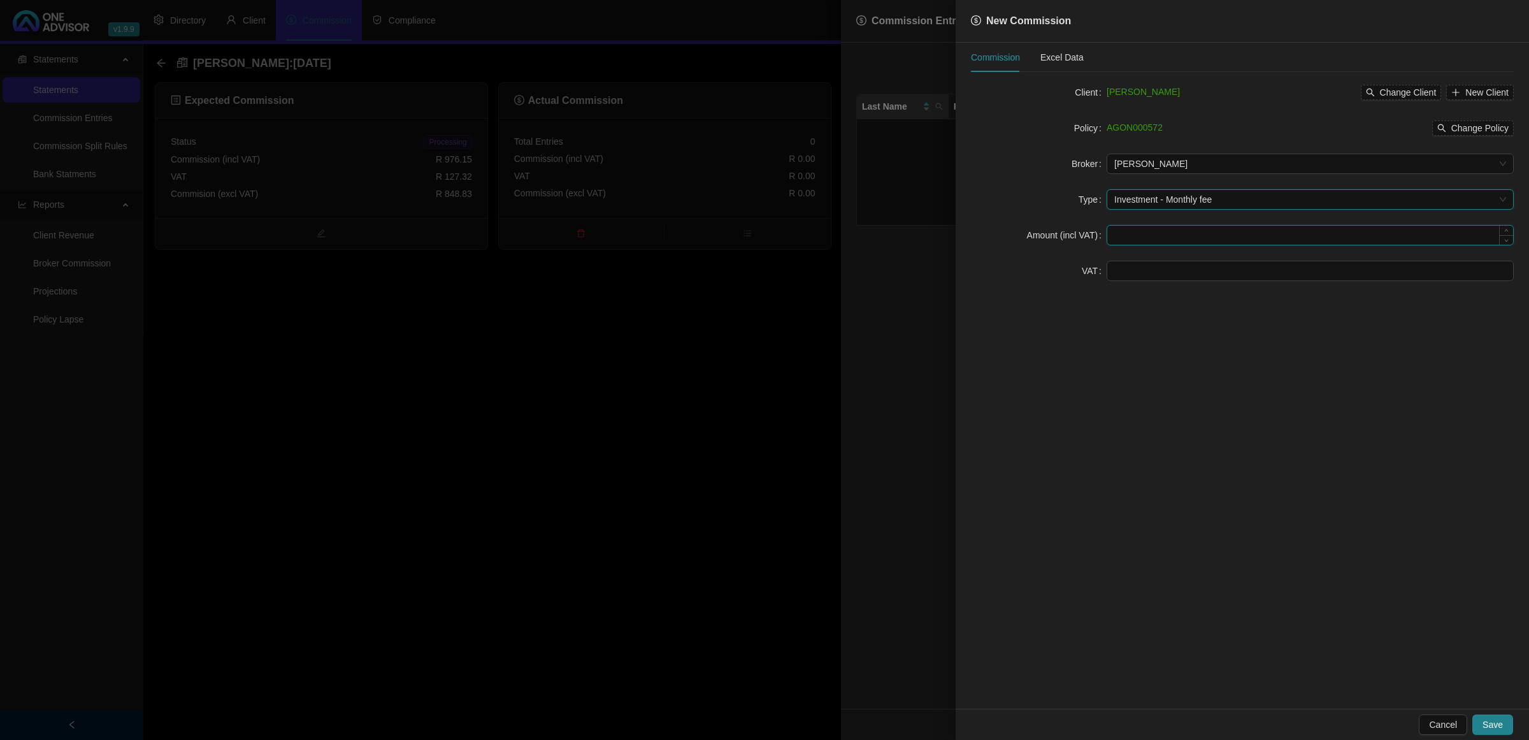
click at [1074, 236] on input at bounding box center [1310, 235] width 406 height 19
click at [1074, 273] on input at bounding box center [1310, 270] width 406 height 19
type input "41.46"
click at [1074, 239] on input at bounding box center [1310, 235] width 406 height 19
type input "317.89"
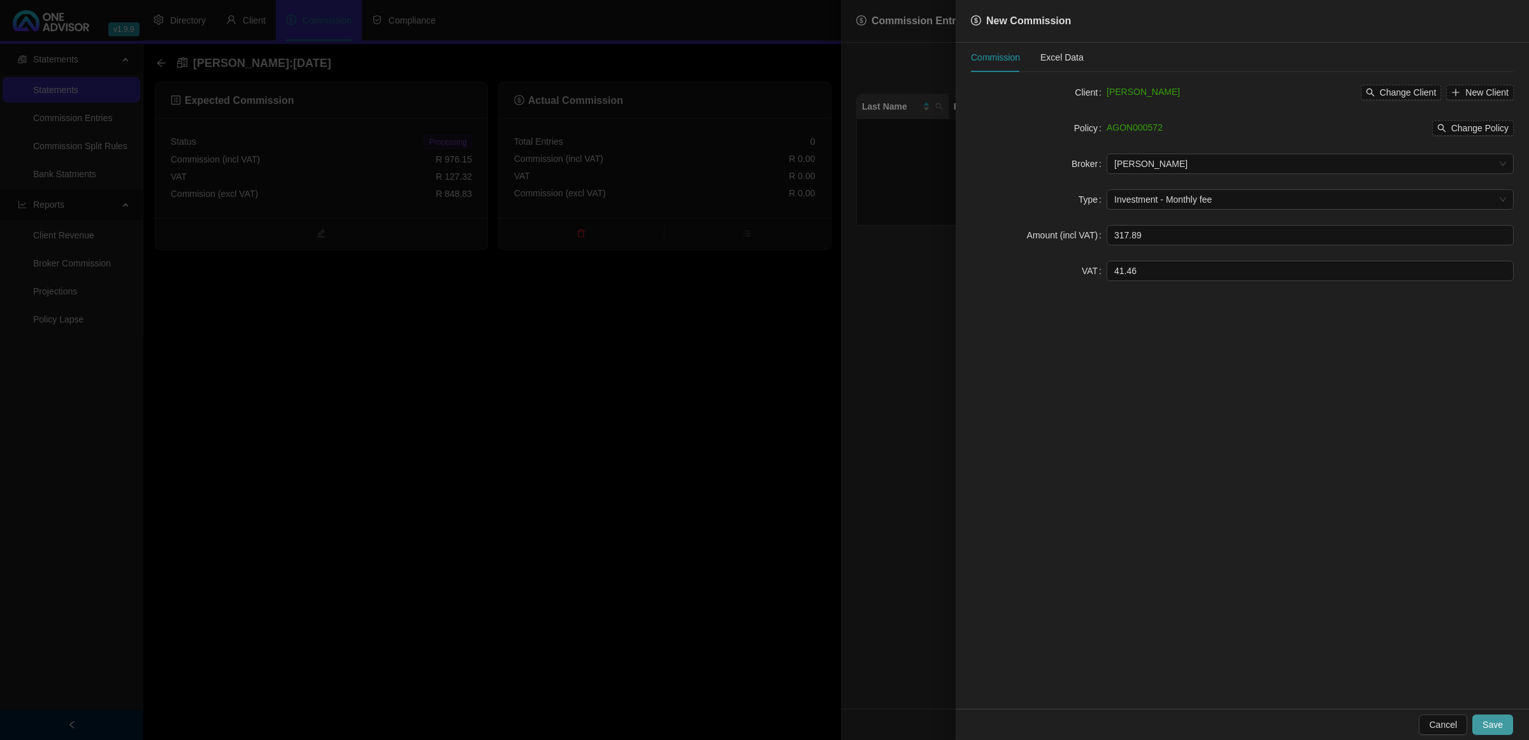
drag, startPoint x: 1499, startPoint y: 713, endPoint x: 1497, endPoint y: 721, distance: 7.9
click at [1074, 428] on div "Cancel Save" at bounding box center [1242, 723] width 573 height 31
click at [1074, 428] on span "Save" at bounding box center [1492, 724] width 20 height 14
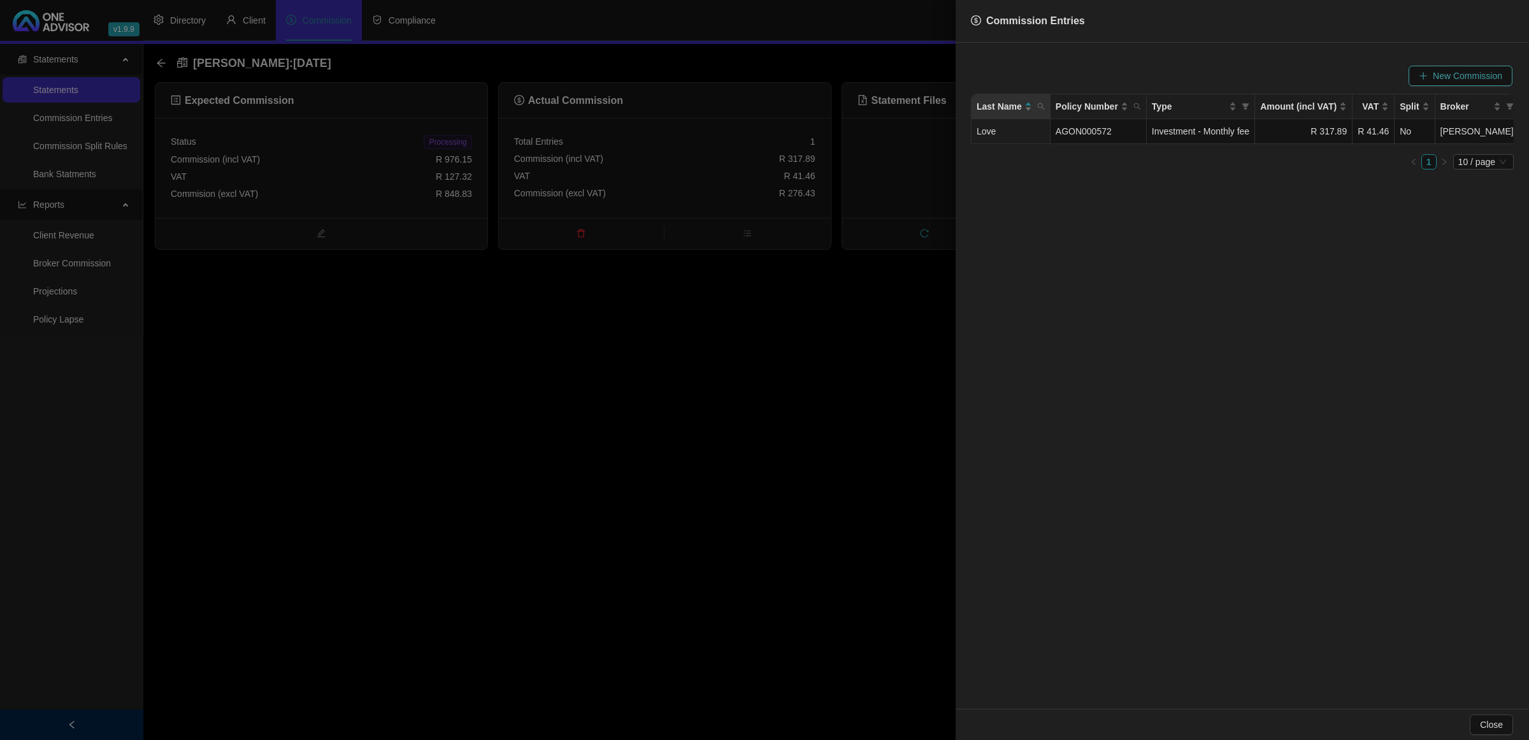
click at [1074, 78] on span "New Commission" at bounding box center [1467, 76] width 69 height 14
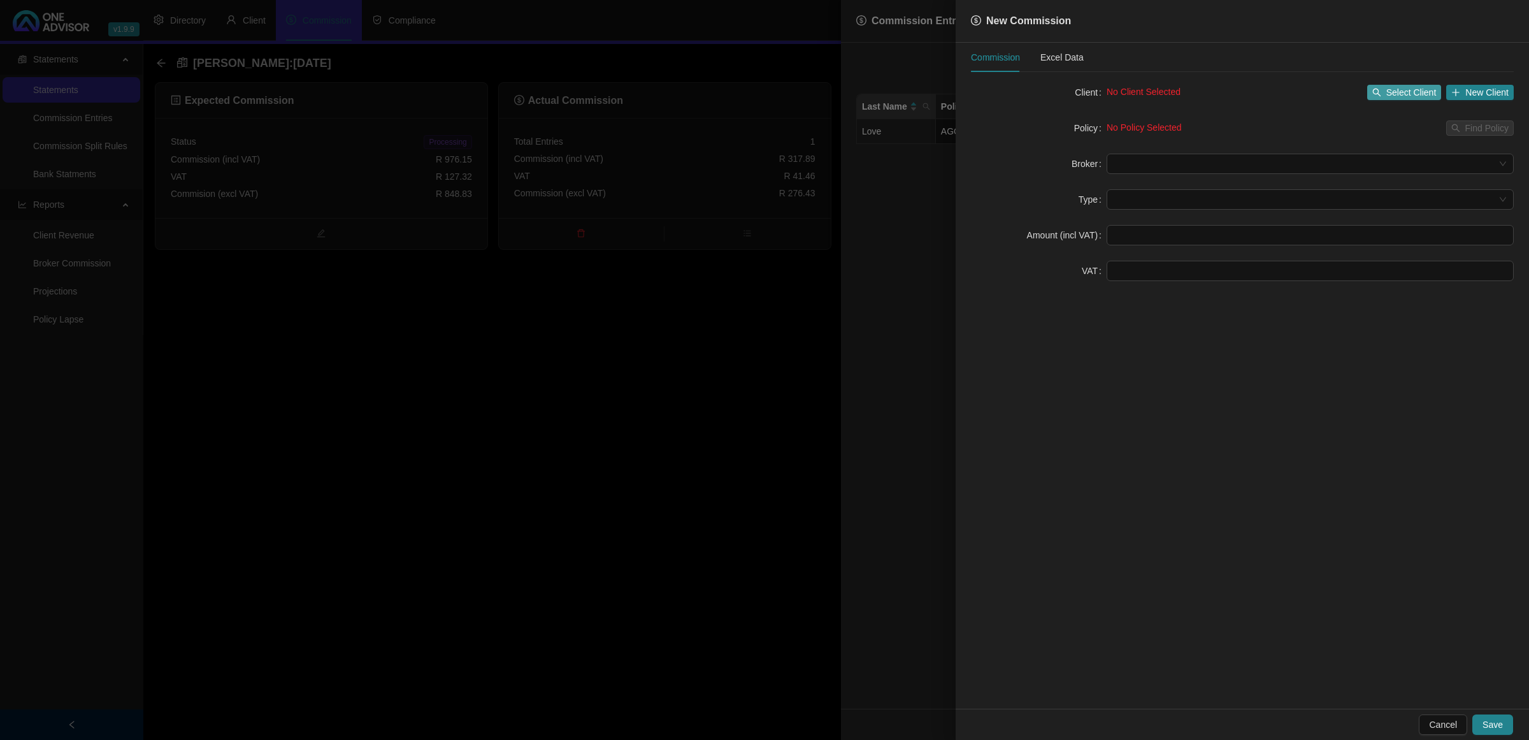
click at [1074, 92] on button "Select Client" at bounding box center [1404, 92] width 75 height 15
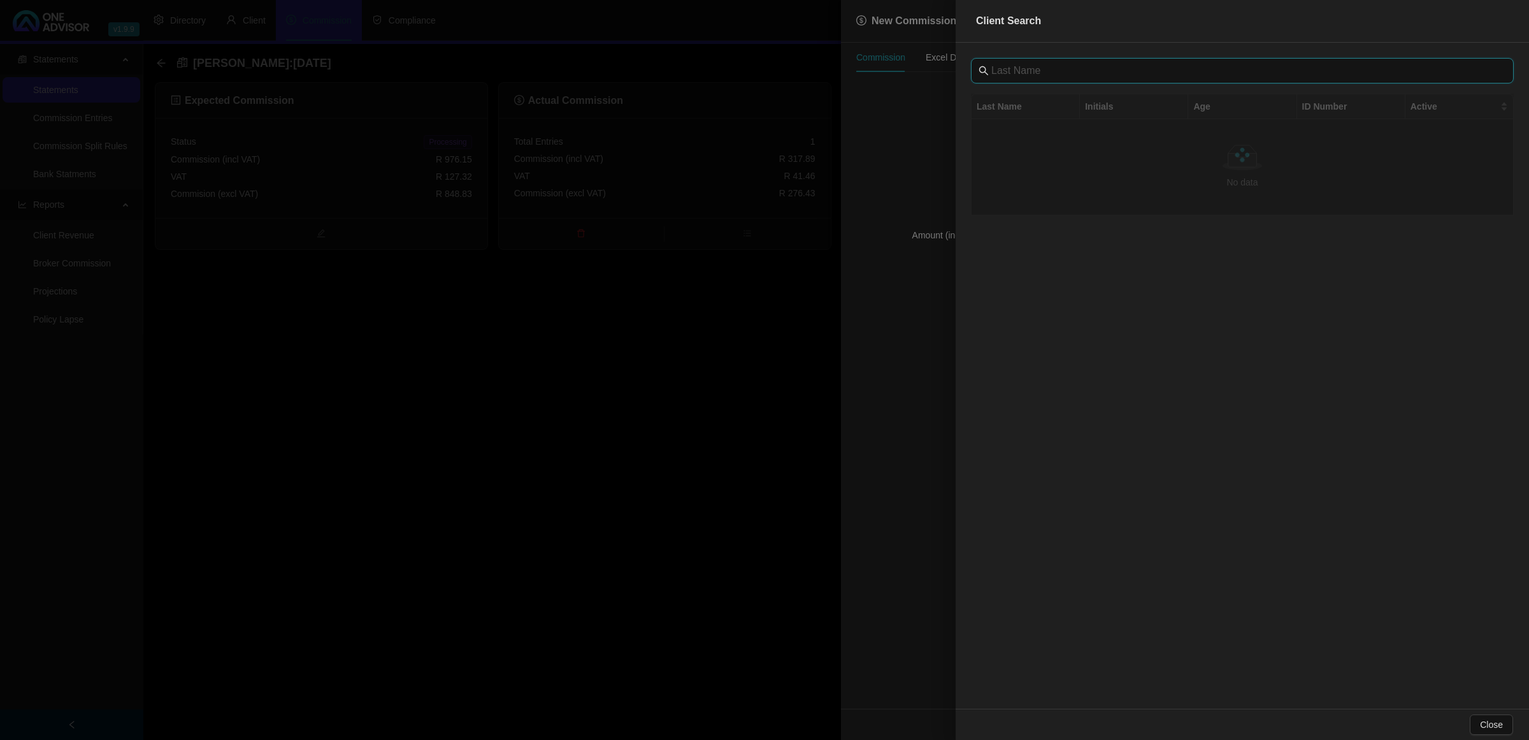
click at [1074, 71] on input "text" at bounding box center [1243, 70] width 505 height 15
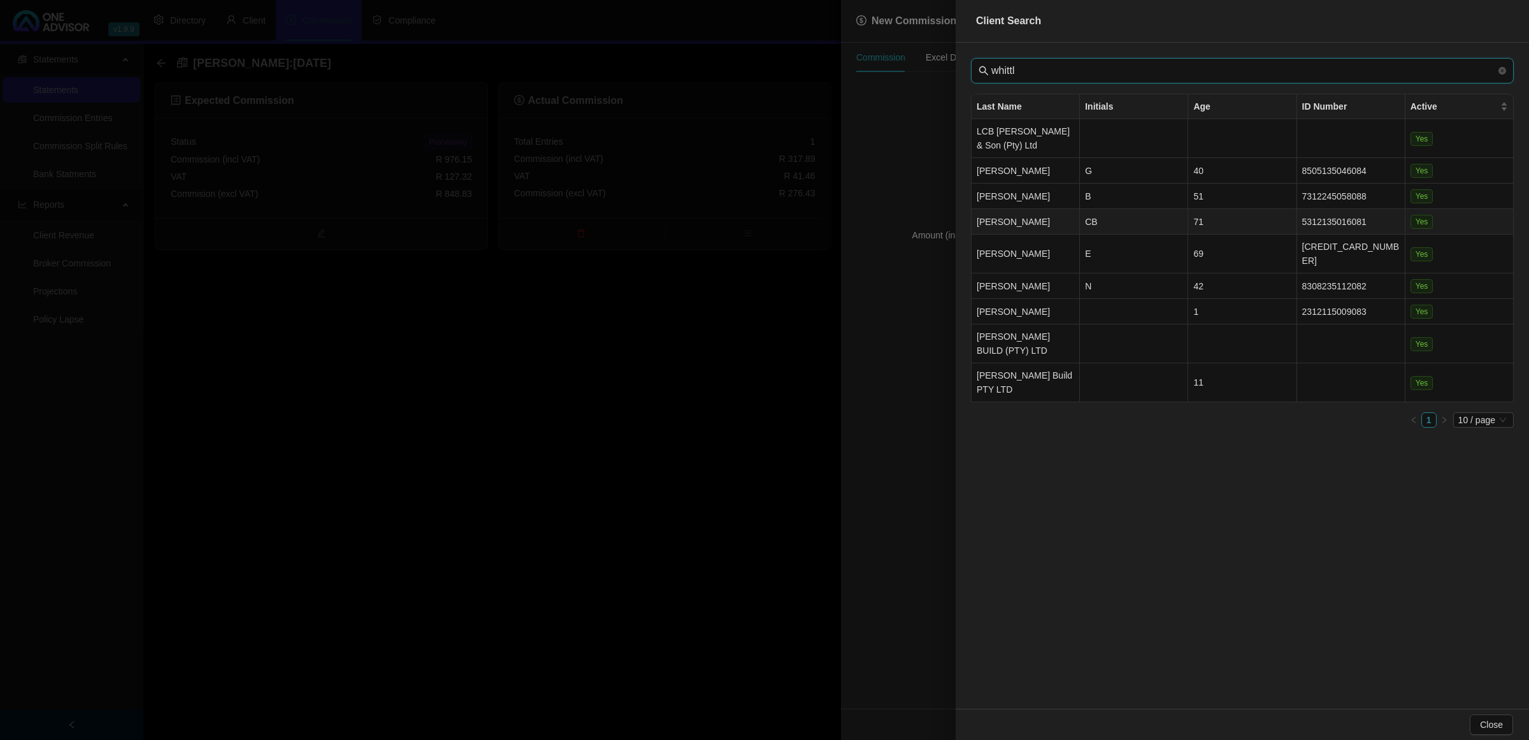
type input "whittl"
click at [1074, 217] on td "CB" at bounding box center [1134, 221] width 108 height 25
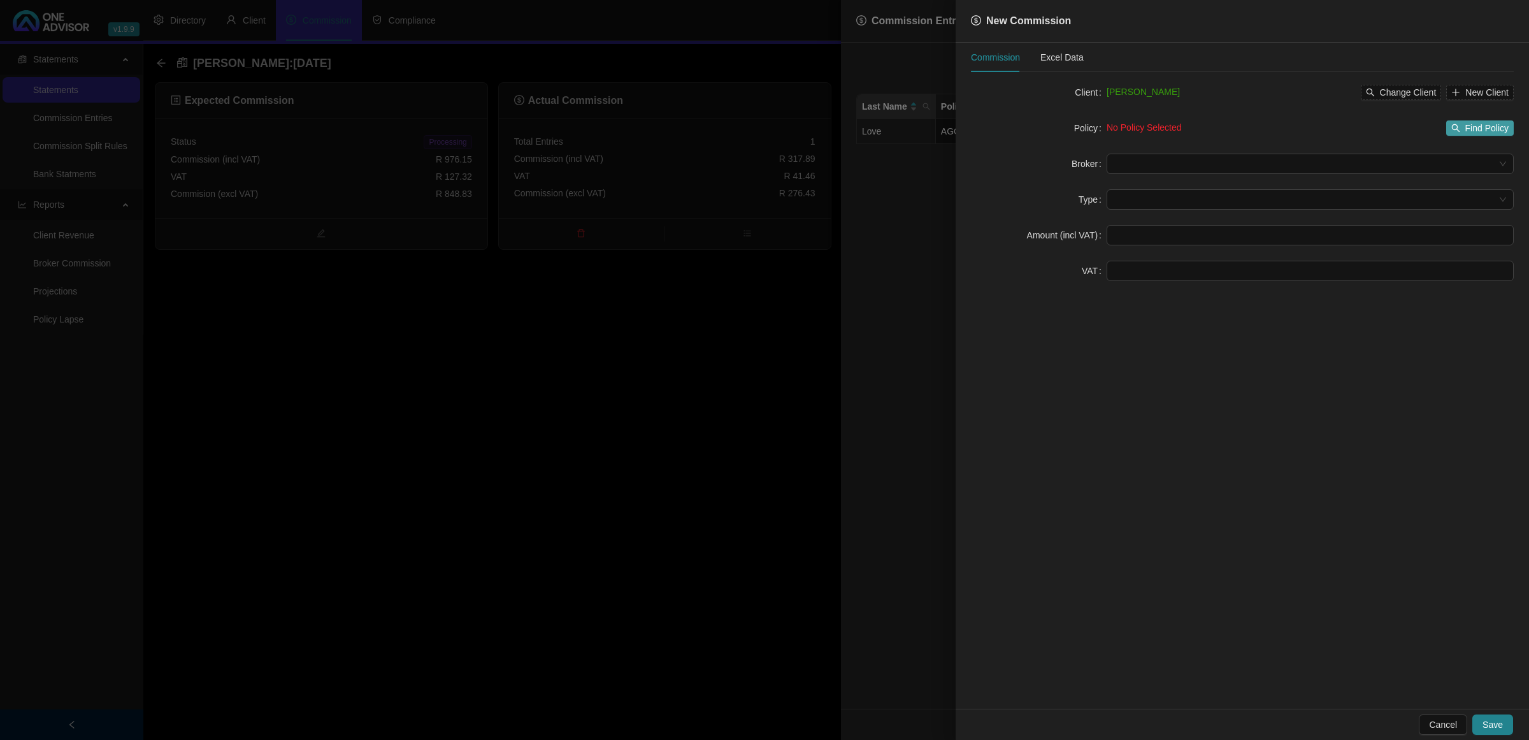
click at [1074, 129] on button "Find Policy" at bounding box center [1480, 127] width 68 height 15
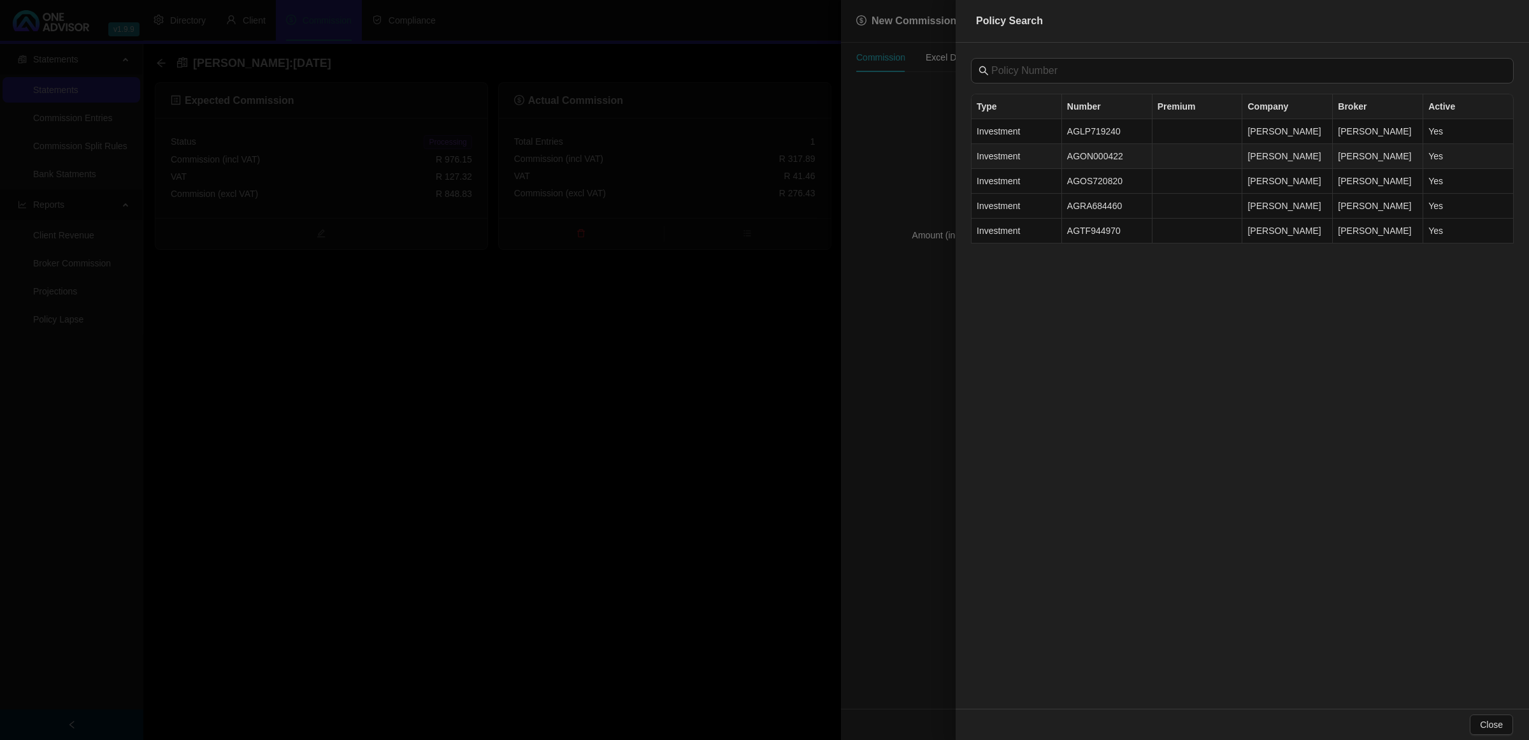
click at [1074, 162] on td "AGON000422" at bounding box center [1107, 156] width 90 height 25
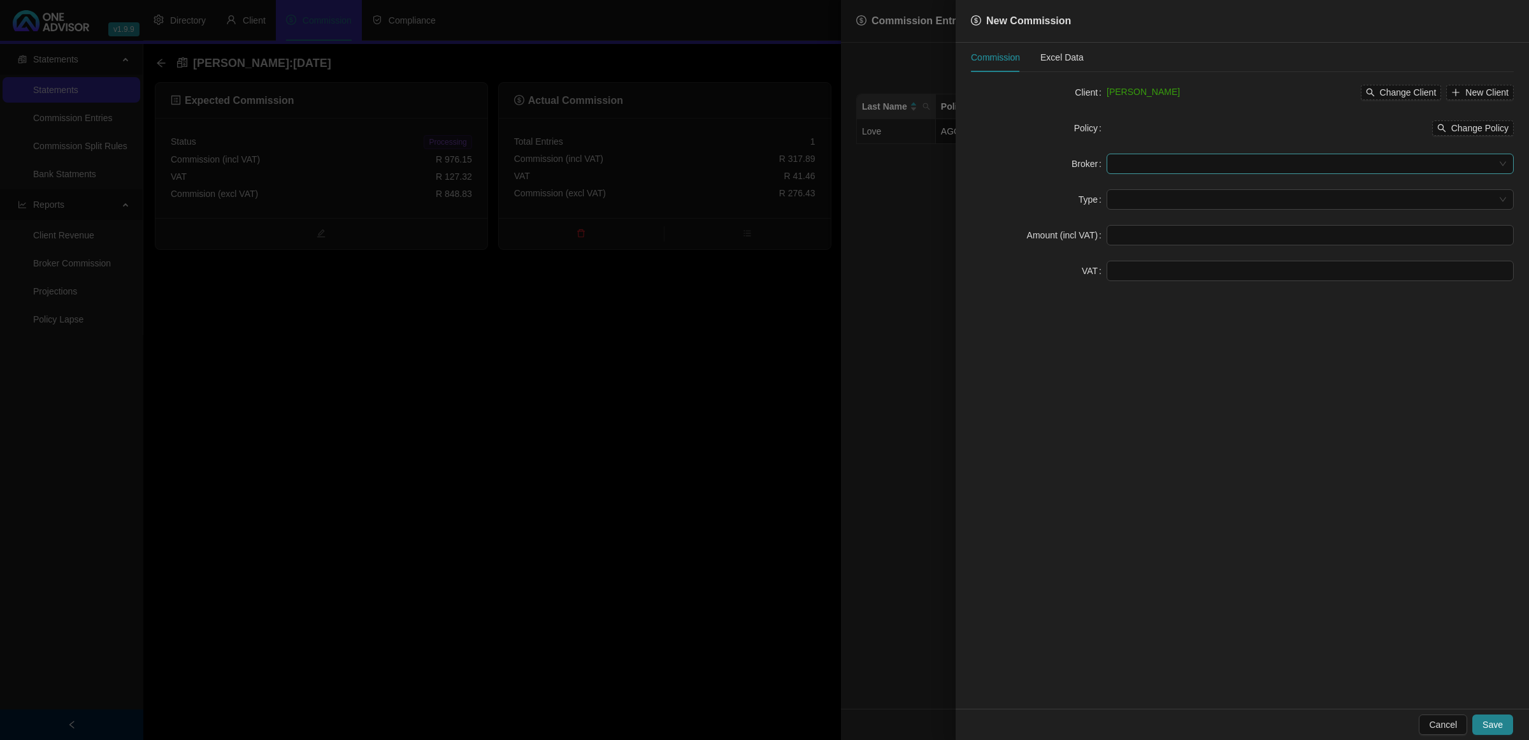
drag, startPoint x: 1284, startPoint y: 155, endPoint x: 1273, endPoint y: 168, distance: 17.1
click at [1074, 155] on input "search" at bounding box center [1304, 163] width 380 height 19
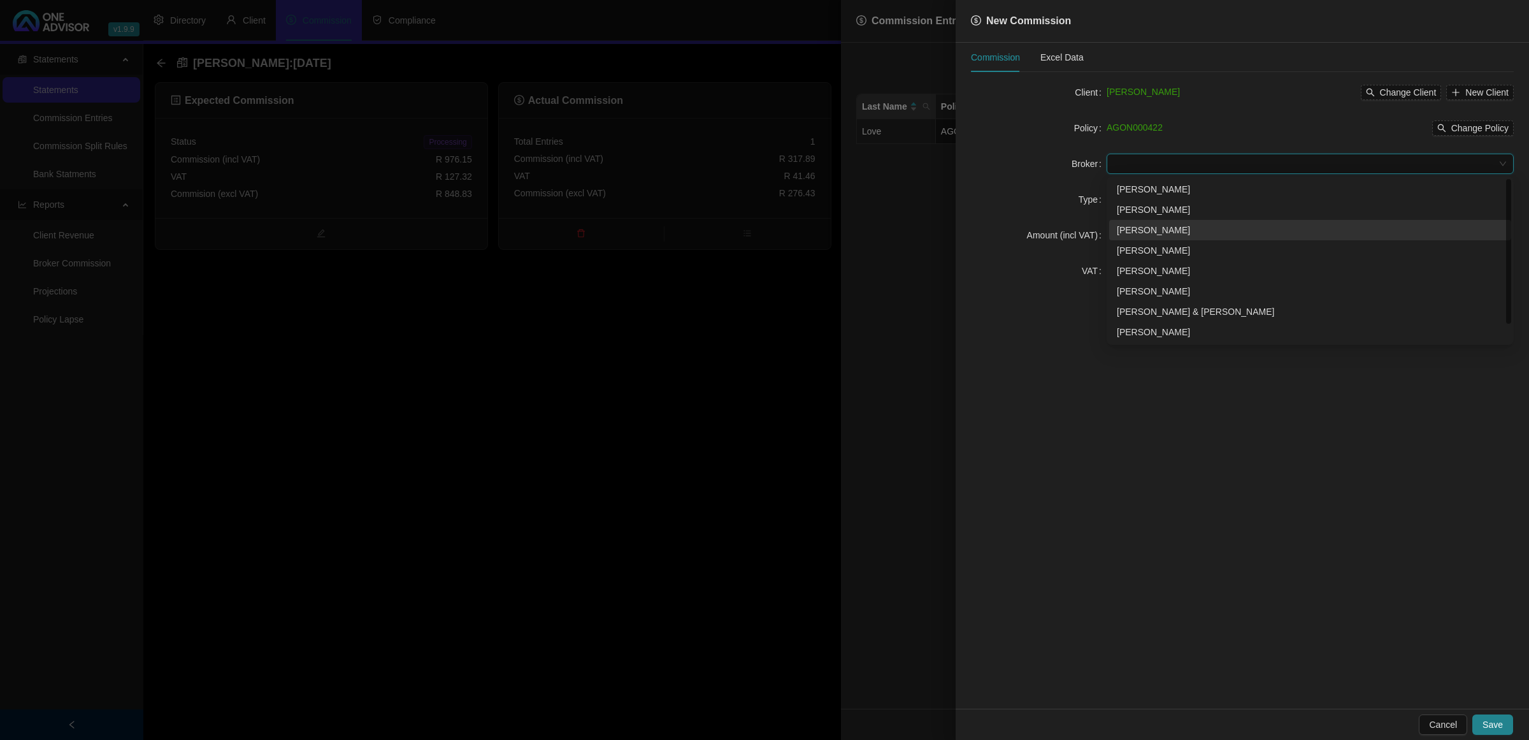
click at [1074, 233] on div "[PERSON_NAME]" at bounding box center [1310, 230] width 387 height 14
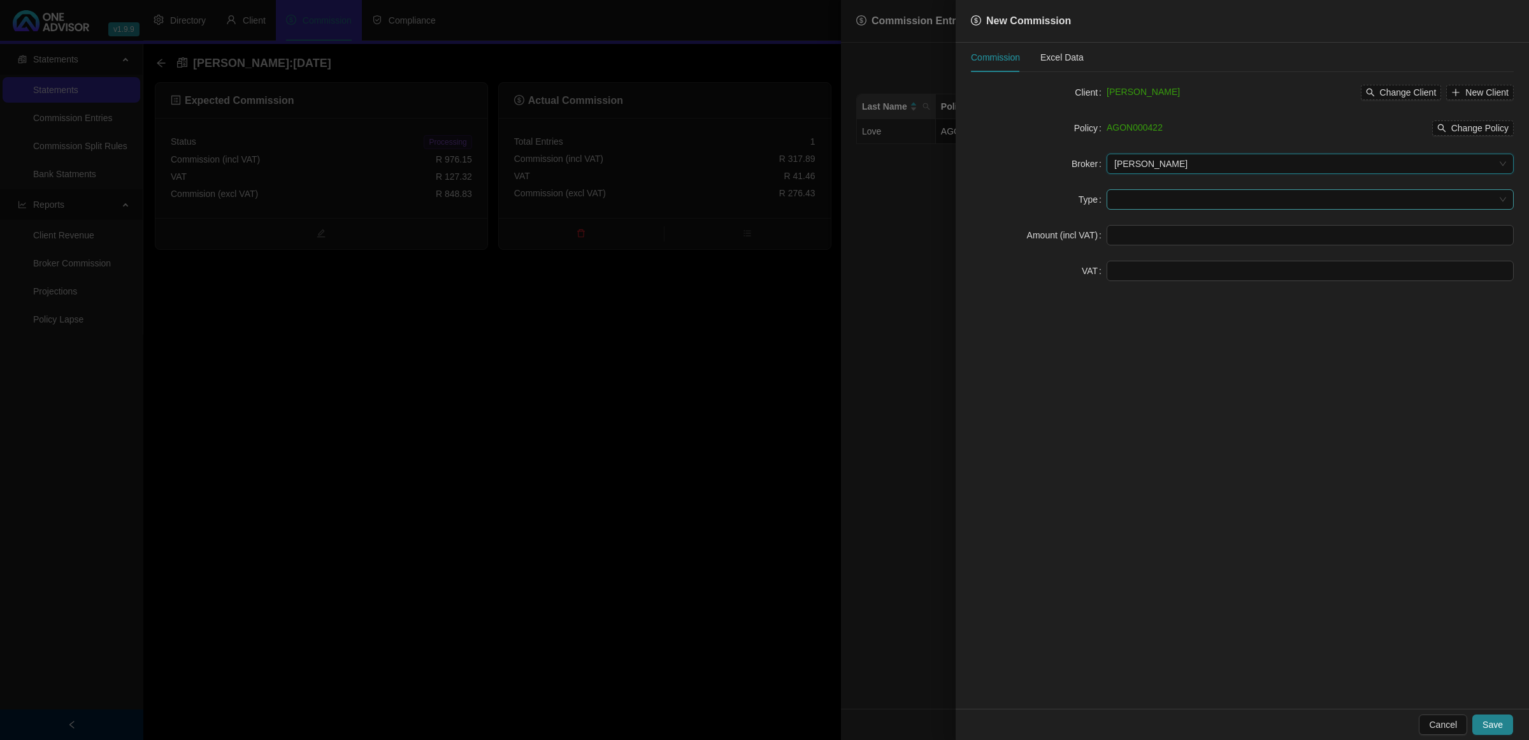
click at [1074, 197] on input "search" at bounding box center [1304, 199] width 380 height 19
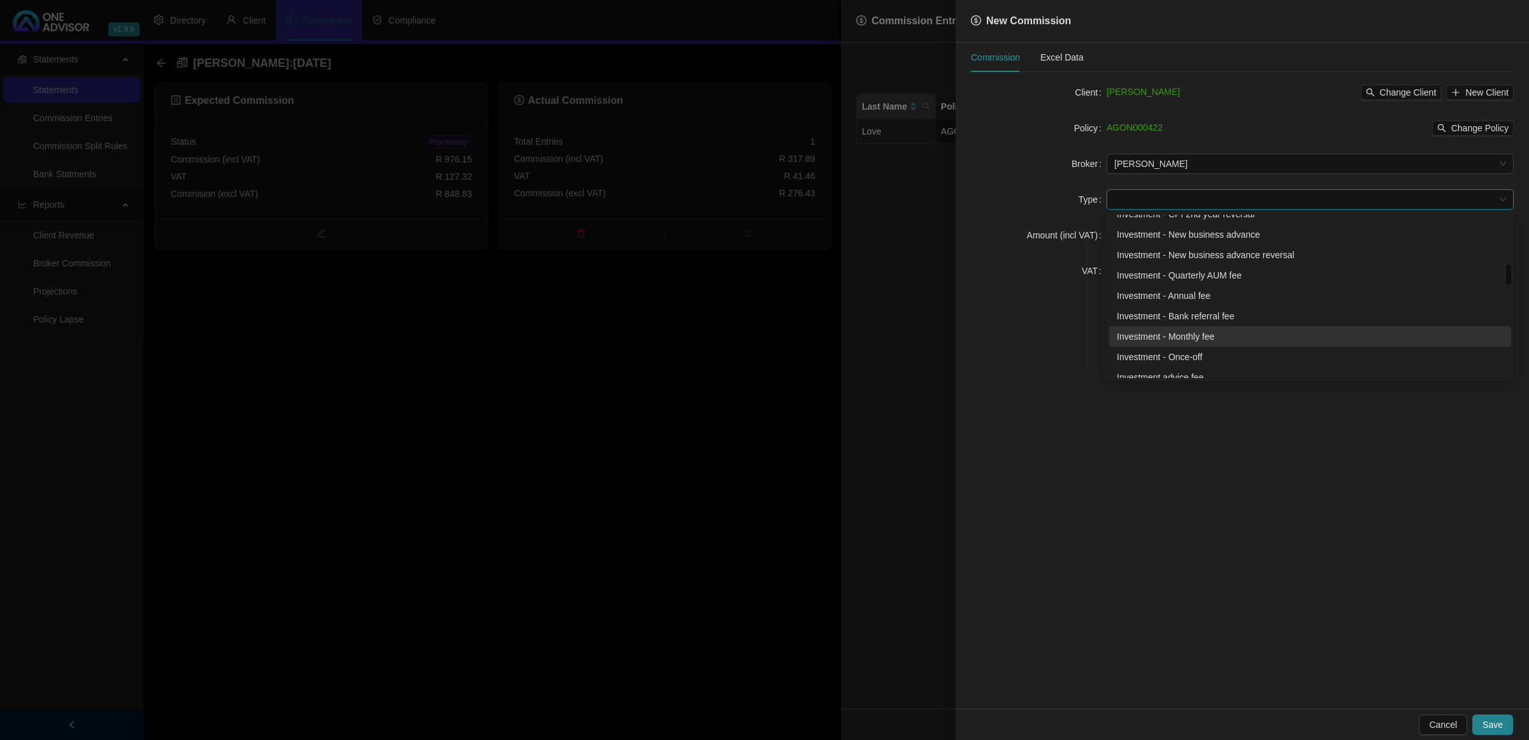
click at [1074, 335] on div "Investment - Monthly fee" at bounding box center [1310, 336] width 387 height 14
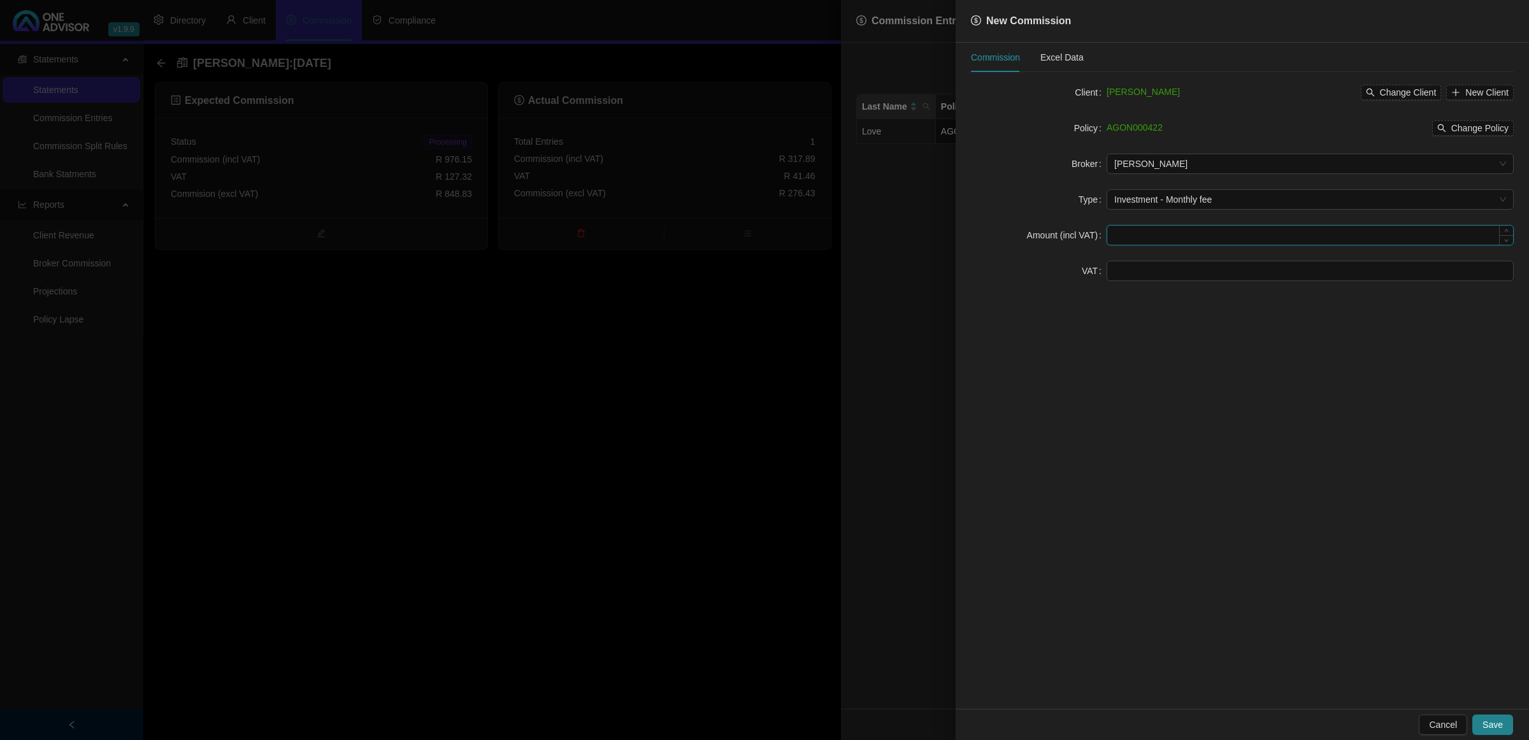
click at [1074, 229] on input at bounding box center [1310, 235] width 406 height 19
click at [1074, 273] on input at bounding box center [1310, 270] width 406 height 19
type input "52.86"
click at [1074, 229] on input at bounding box center [1310, 235] width 406 height 19
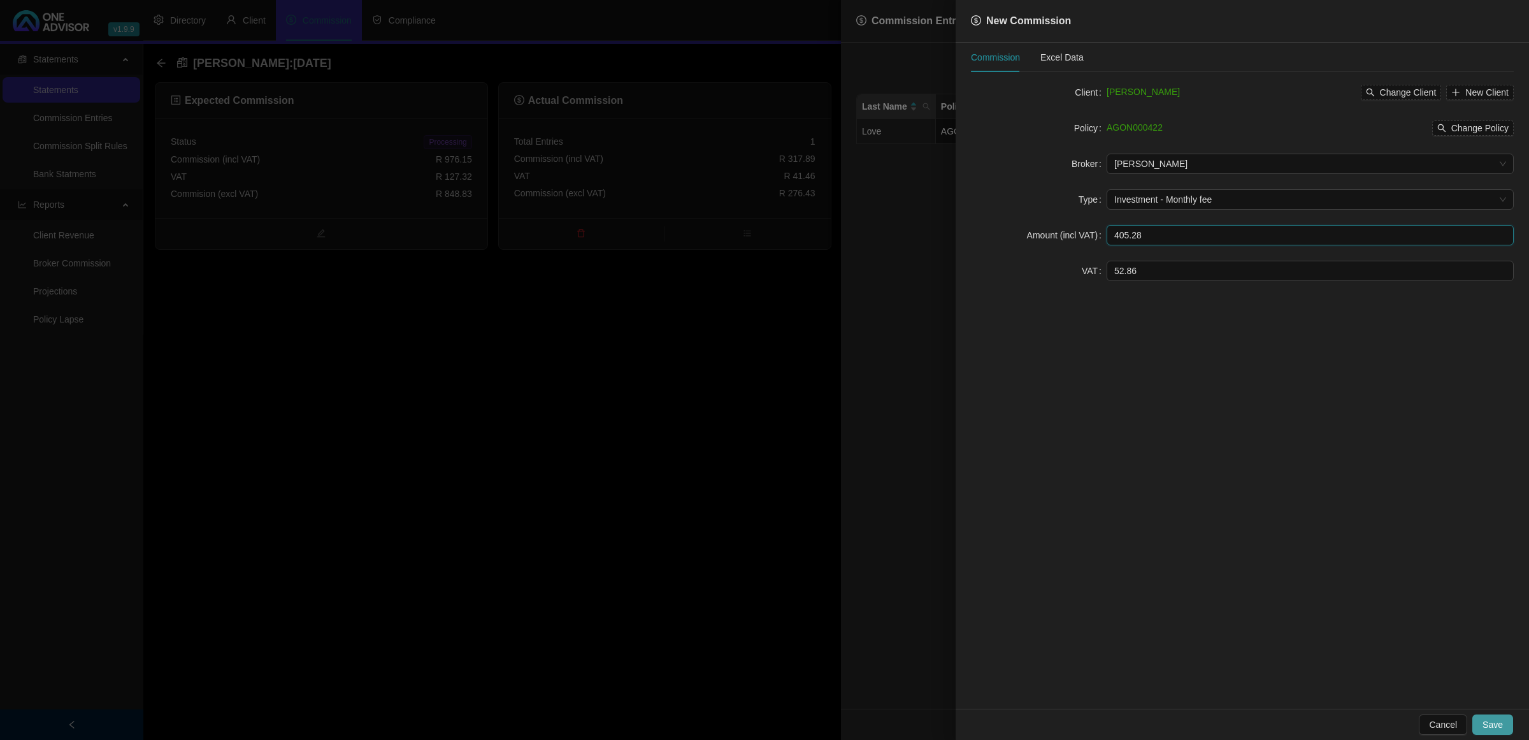
type input "405.28"
click at [1074, 428] on span "Save" at bounding box center [1492, 724] width 20 height 14
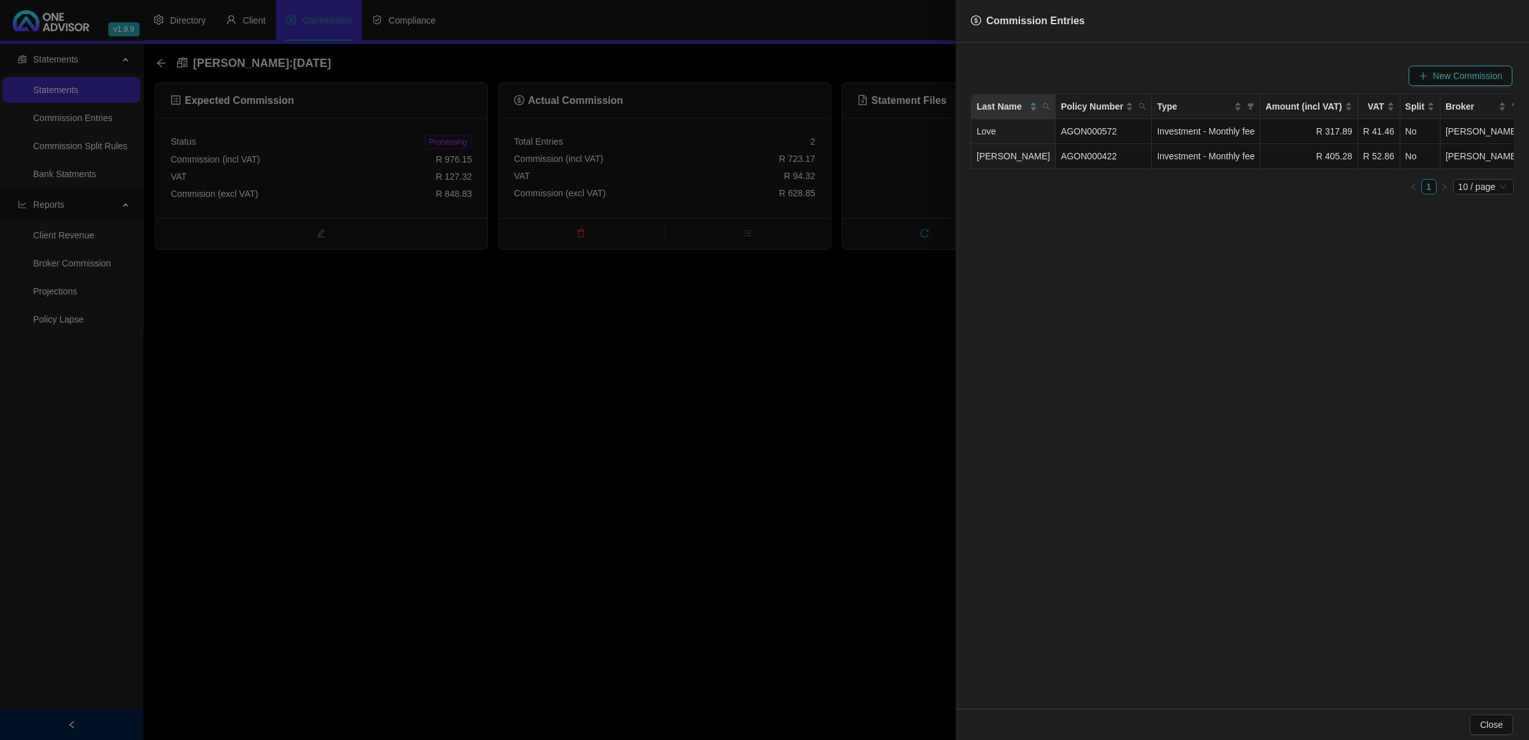
click at [1074, 78] on span "New Commission" at bounding box center [1467, 76] width 69 height 14
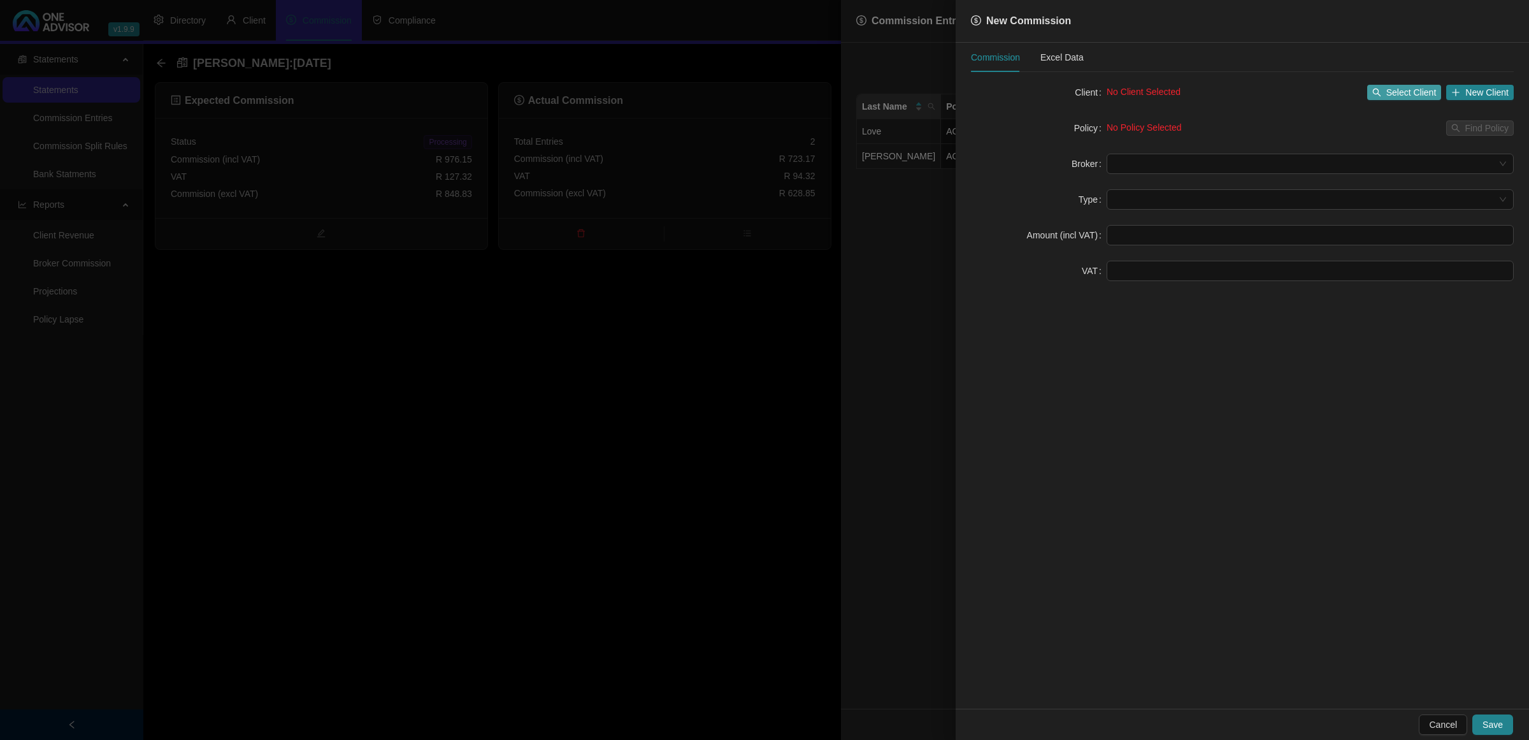
click at [1074, 89] on span "Select Client" at bounding box center [1411, 92] width 50 height 14
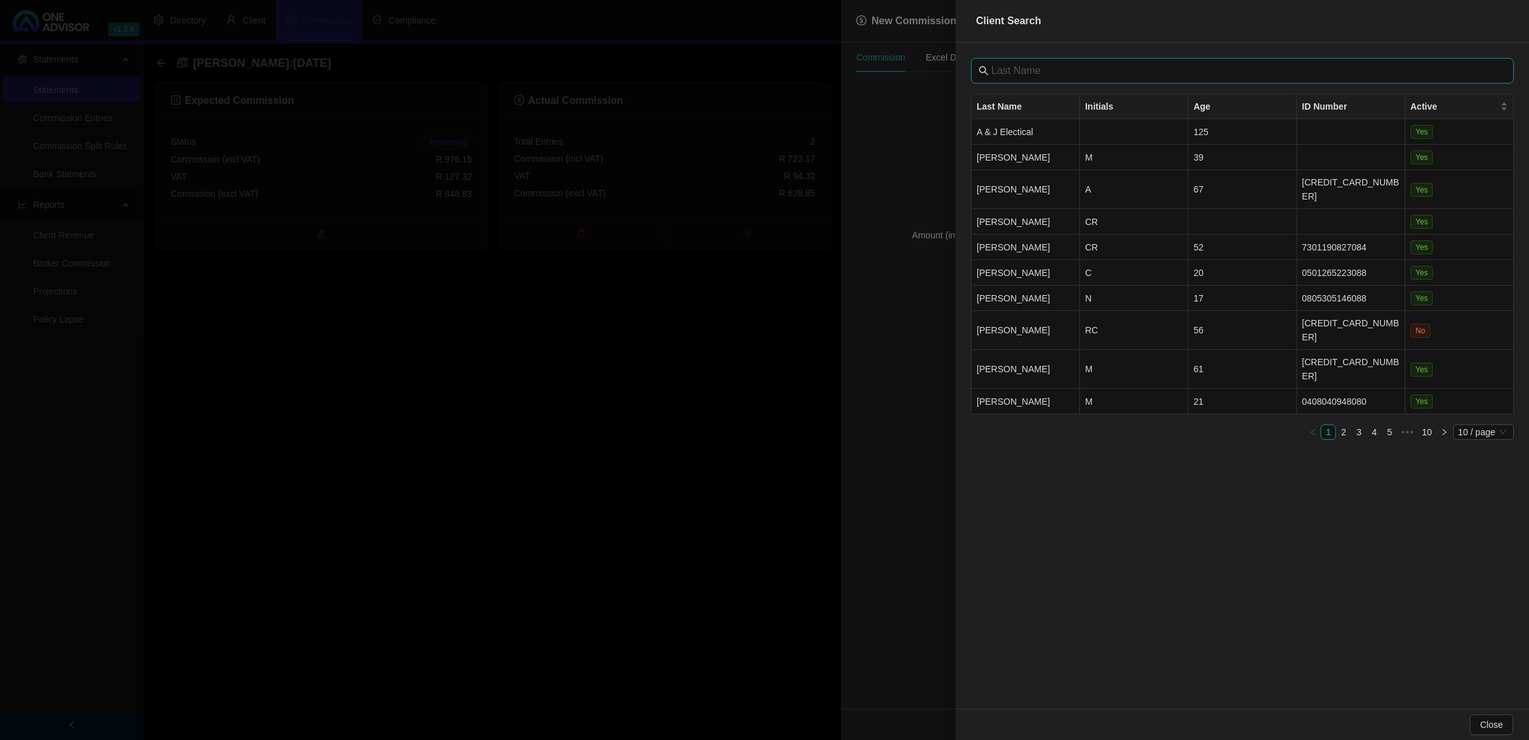
click at [1022, 67] on input "text" at bounding box center [1243, 70] width 505 height 15
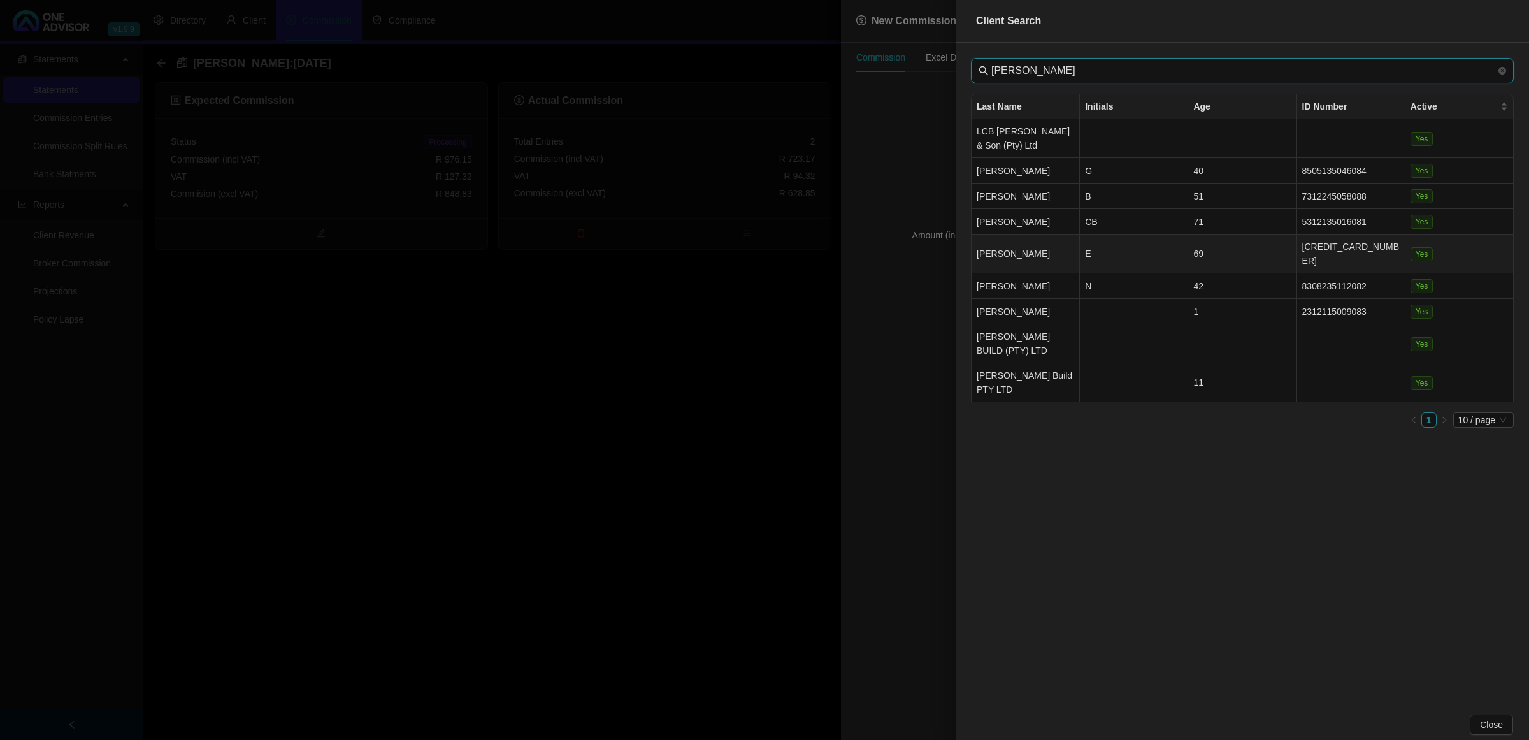
type input "[PERSON_NAME]"
click at [1039, 245] on td "[PERSON_NAME]" at bounding box center [1025, 253] width 108 height 39
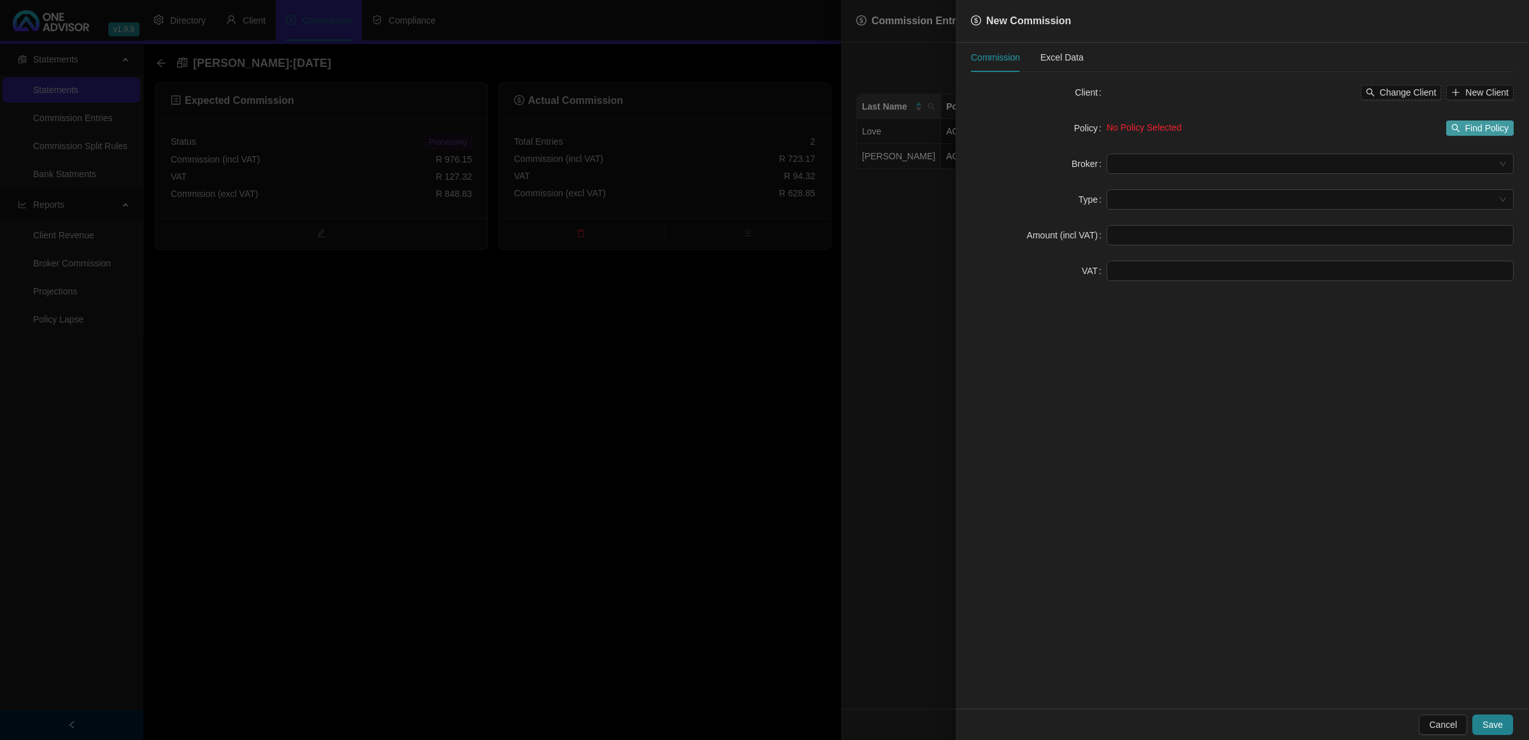
click at [1074, 126] on icon "search" at bounding box center [1455, 128] width 9 height 9
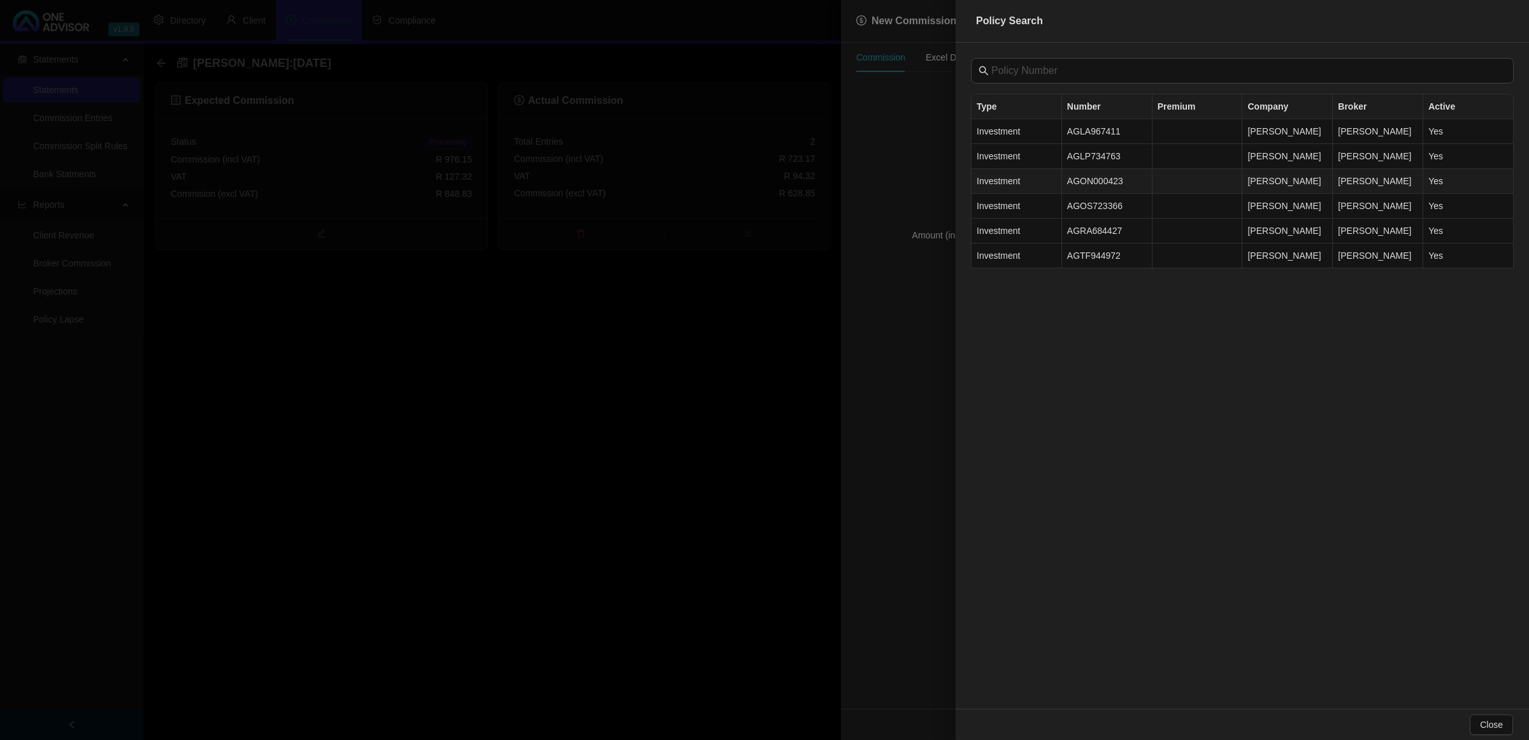
click at [1040, 183] on td "Investment" at bounding box center [1016, 181] width 90 height 25
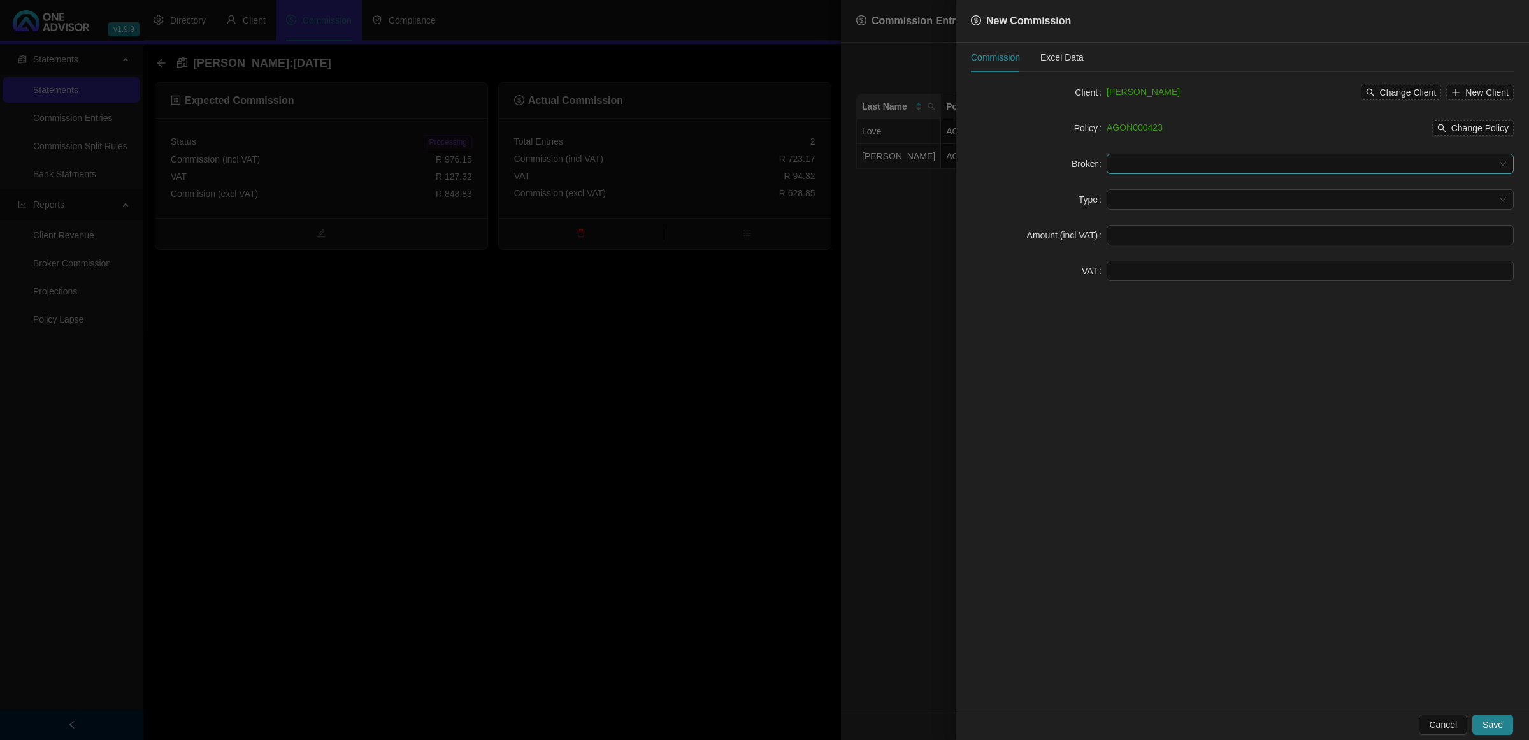
click at [1074, 154] on input "search" at bounding box center [1304, 163] width 380 height 19
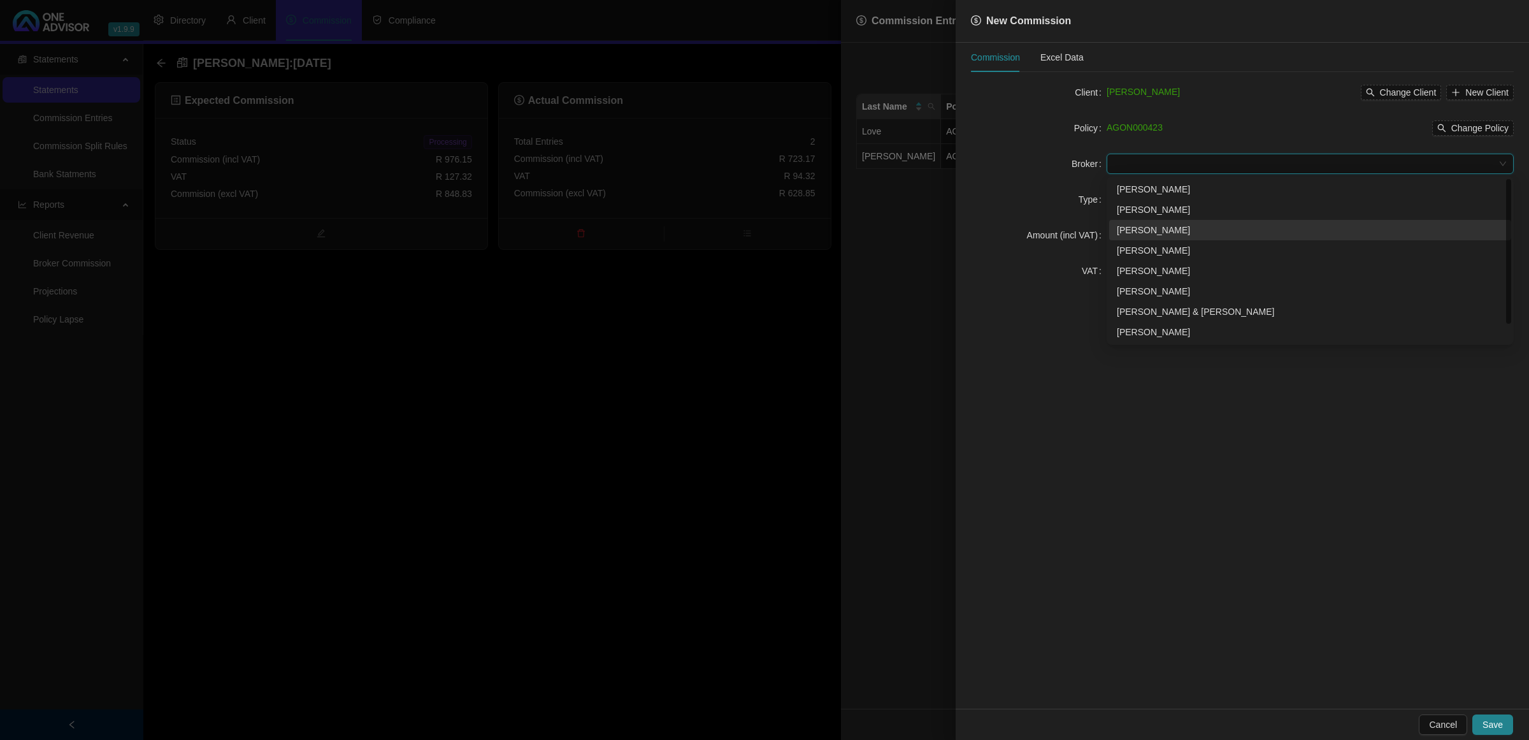
click at [1074, 234] on div "[PERSON_NAME]" at bounding box center [1310, 230] width 387 height 14
click at [1074, 199] on input "search" at bounding box center [1304, 199] width 380 height 19
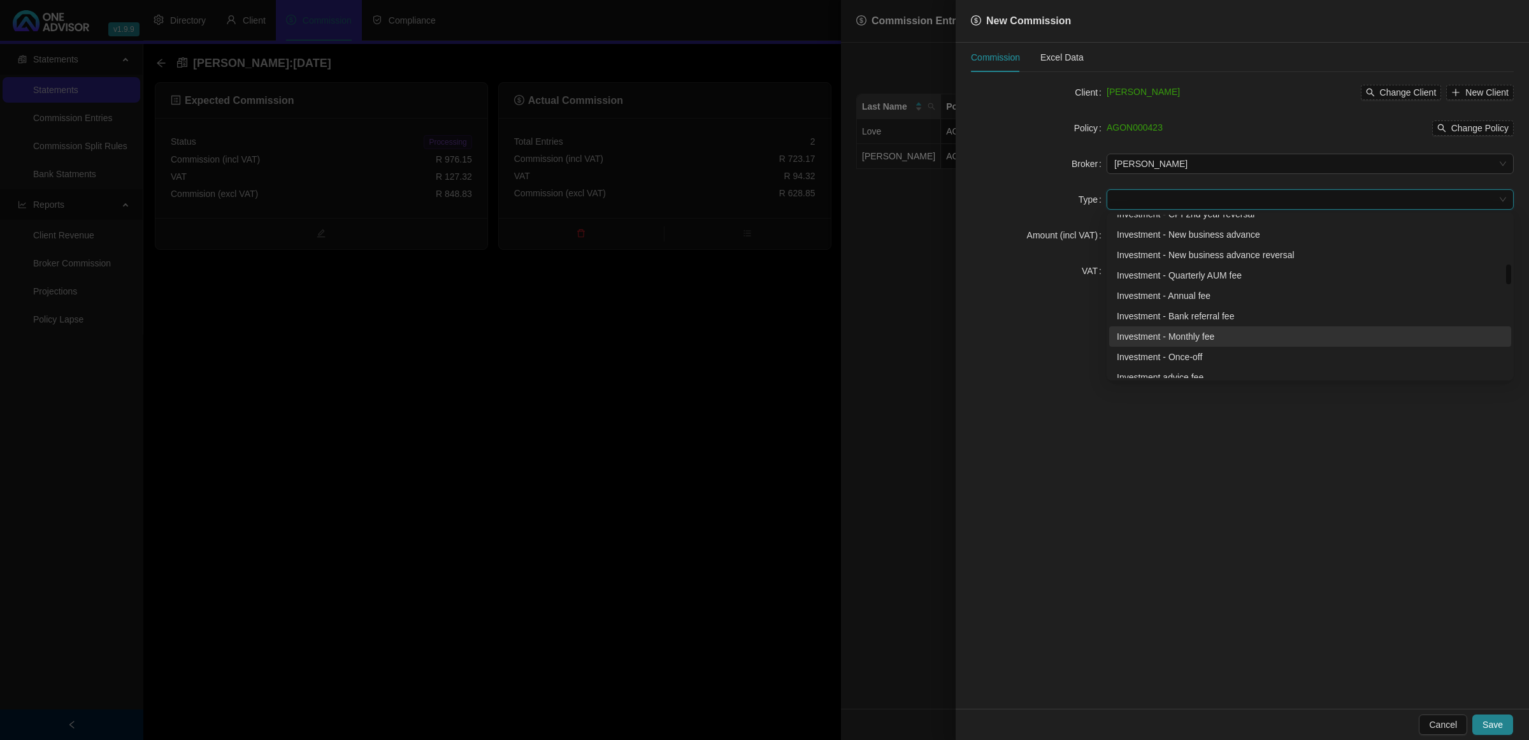
click at [1074, 335] on div "Investment - Monthly fee" at bounding box center [1310, 336] width 387 height 14
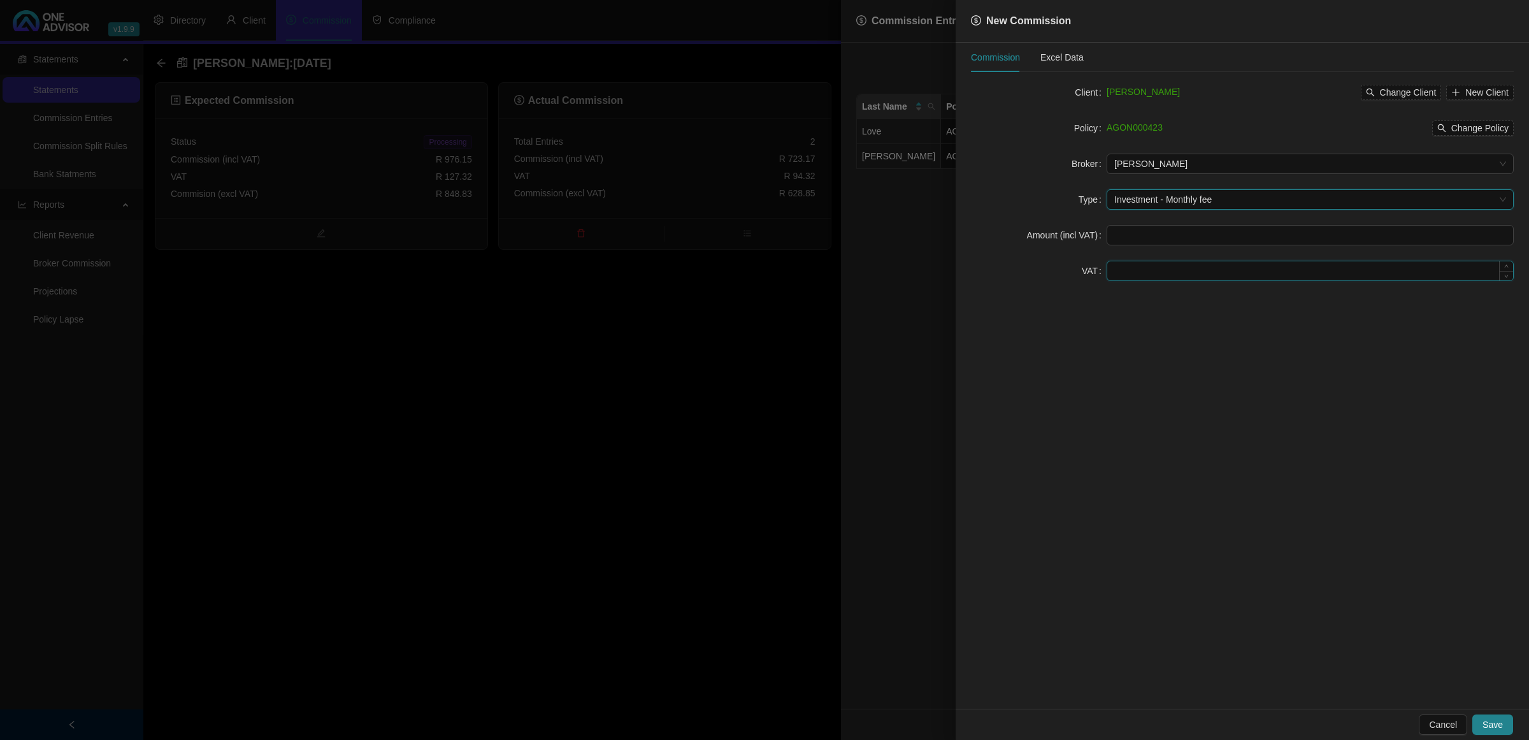
click at [1074, 273] on input at bounding box center [1310, 270] width 406 height 19
type input "33.00"
click at [1074, 231] on input at bounding box center [1310, 235] width 406 height 19
type input "252.97"
click at [1074, 428] on span "Save" at bounding box center [1492, 724] width 20 height 14
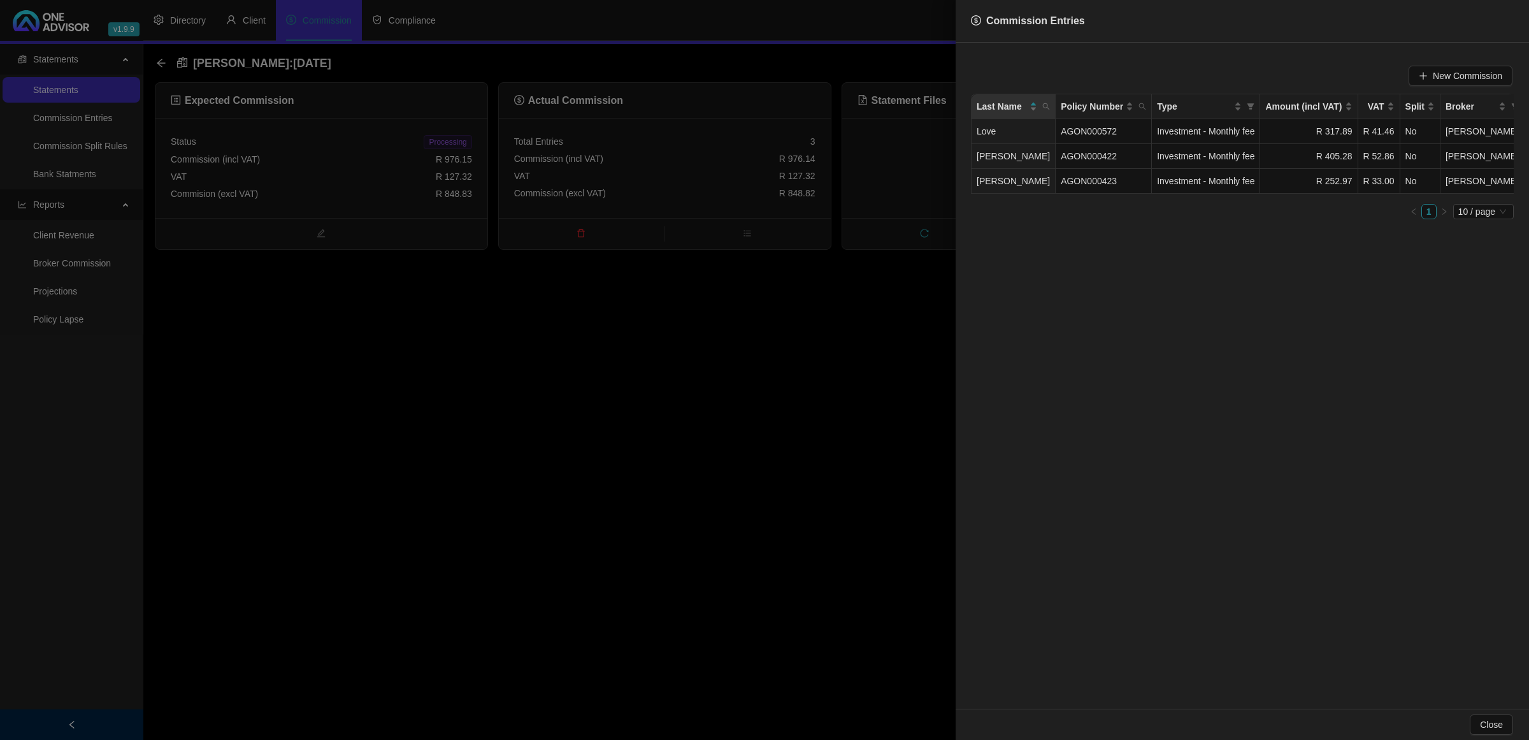
drag, startPoint x: 669, startPoint y: 408, endPoint x: 606, endPoint y: 361, distance: 78.2
click at [667, 399] on div at bounding box center [764, 370] width 1529 height 740
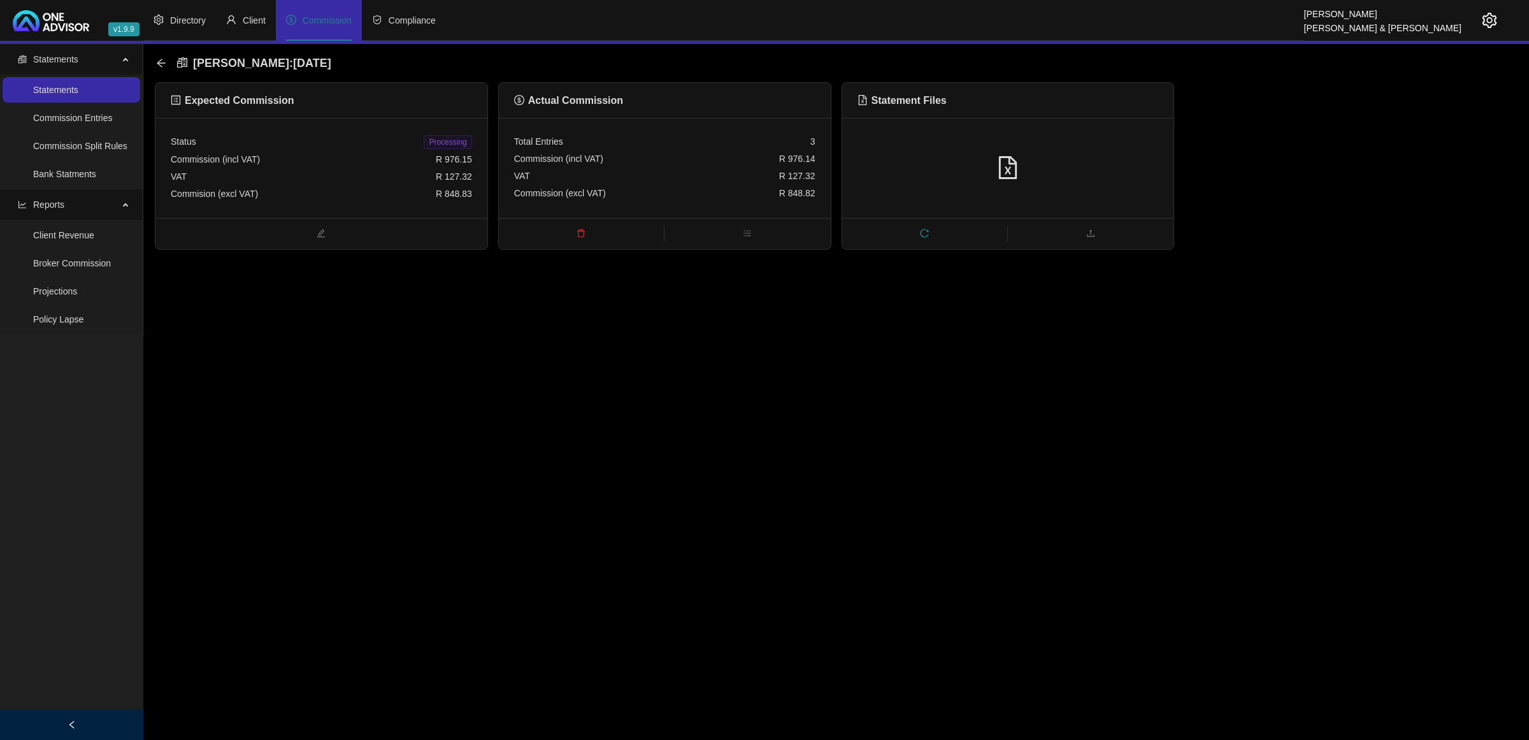
click at [449, 141] on span "Processing" at bounding box center [448, 142] width 48 height 14
click at [156, 61] on icon "arrow-left" at bounding box center [161, 63] width 10 height 10
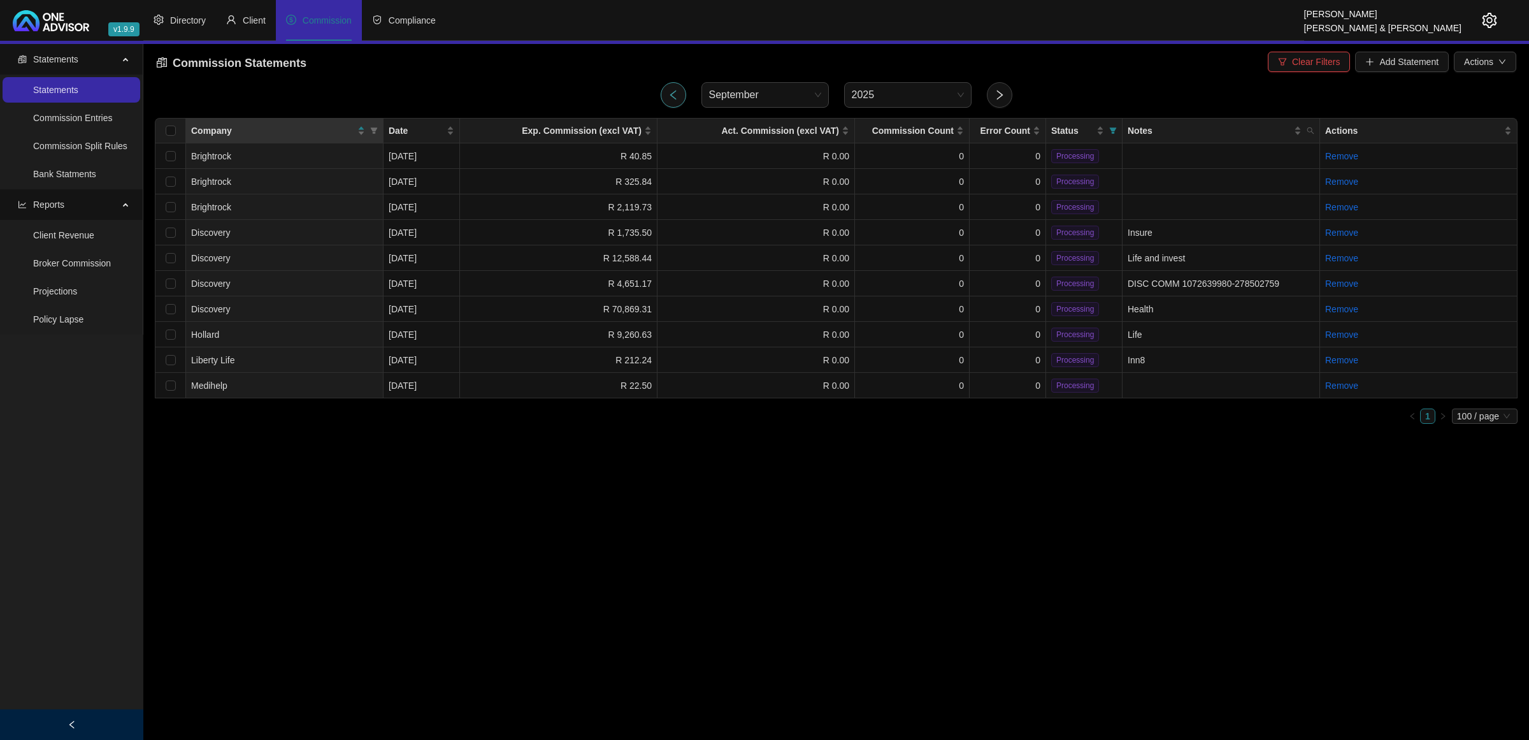
click at [670, 89] on icon "left" at bounding box center [673, 94] width 11 height 11
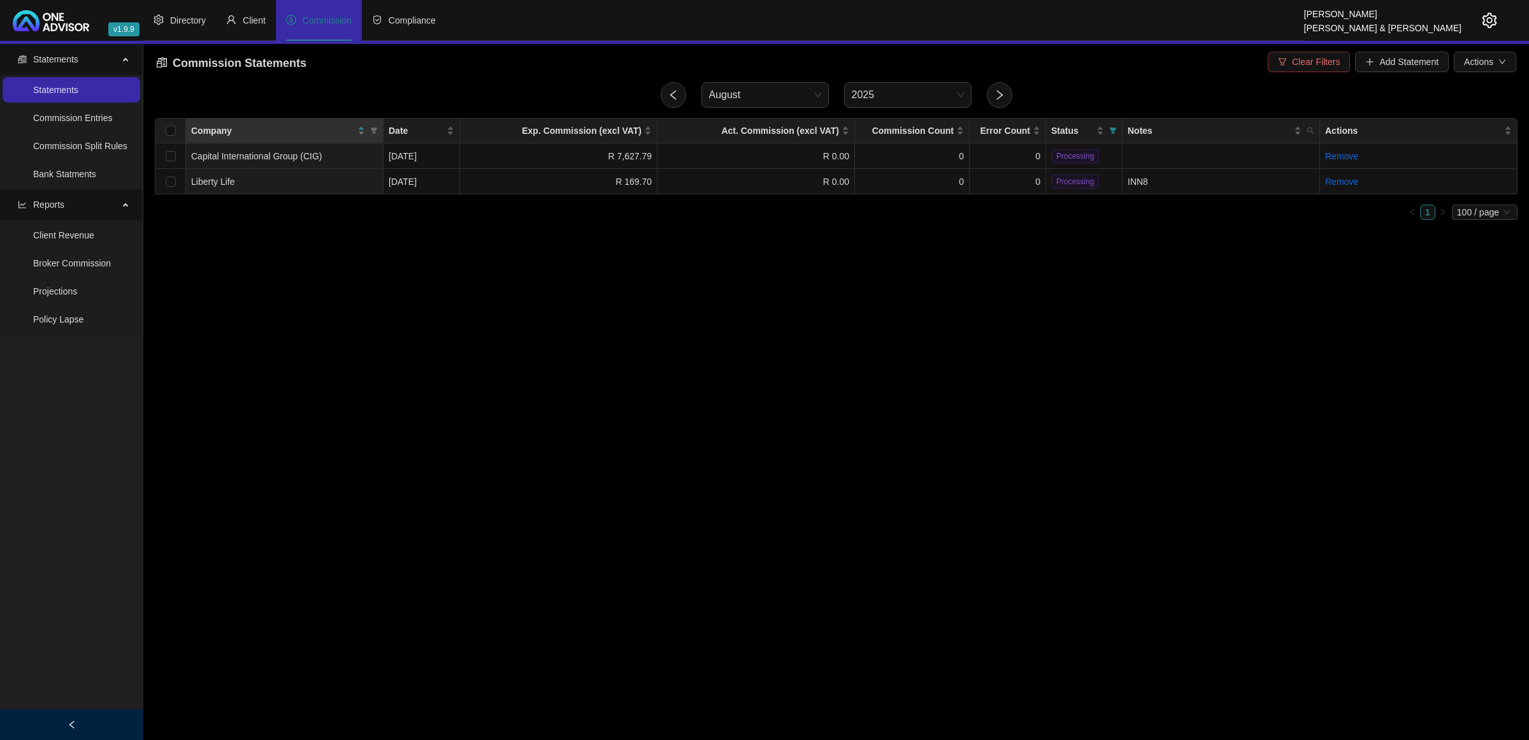
click at [1074, 57] on span "Clear Filters" at bounding box center [1316, 62] width 48 height 14
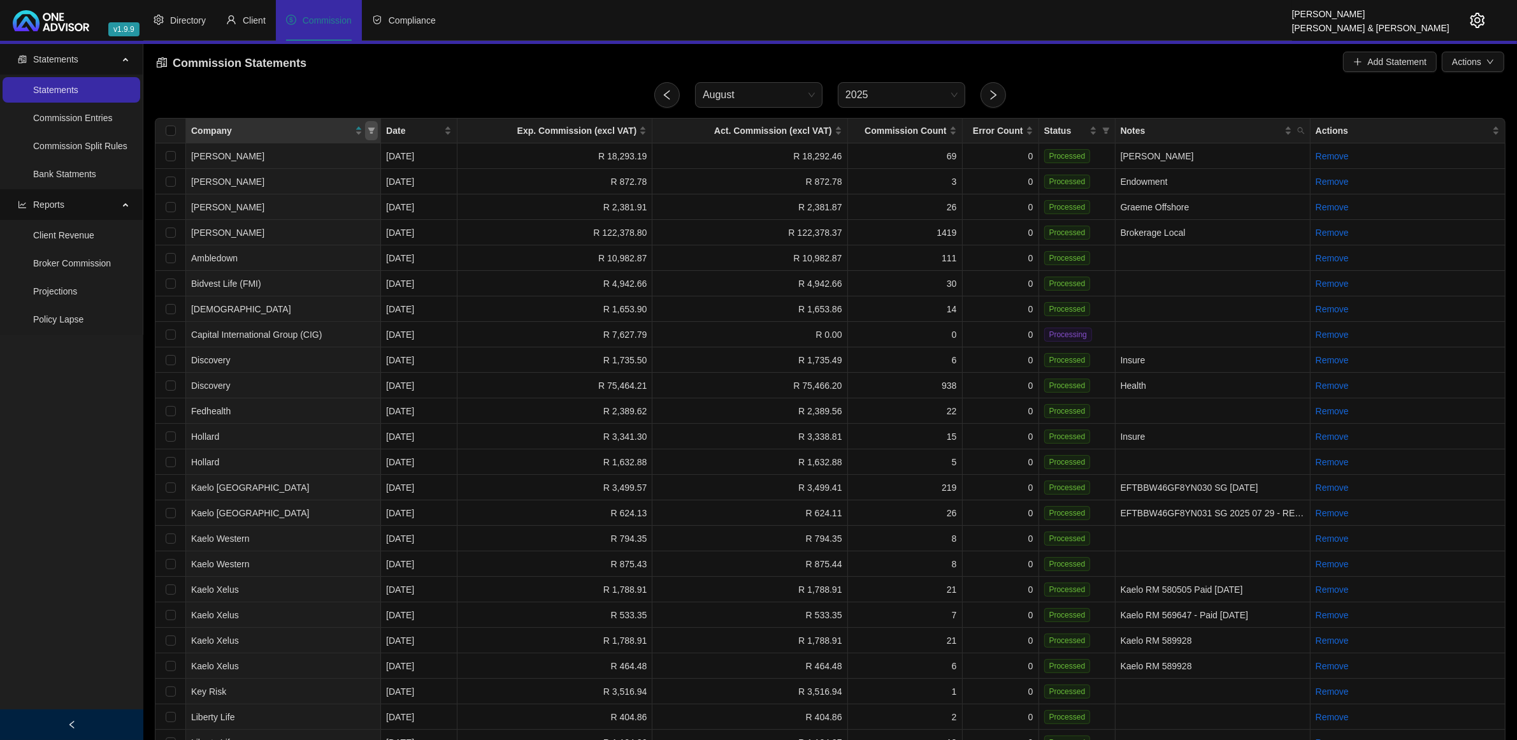
click at [370, 129] on icon "filter" at bounding box center [371, 130] width 7 height 6
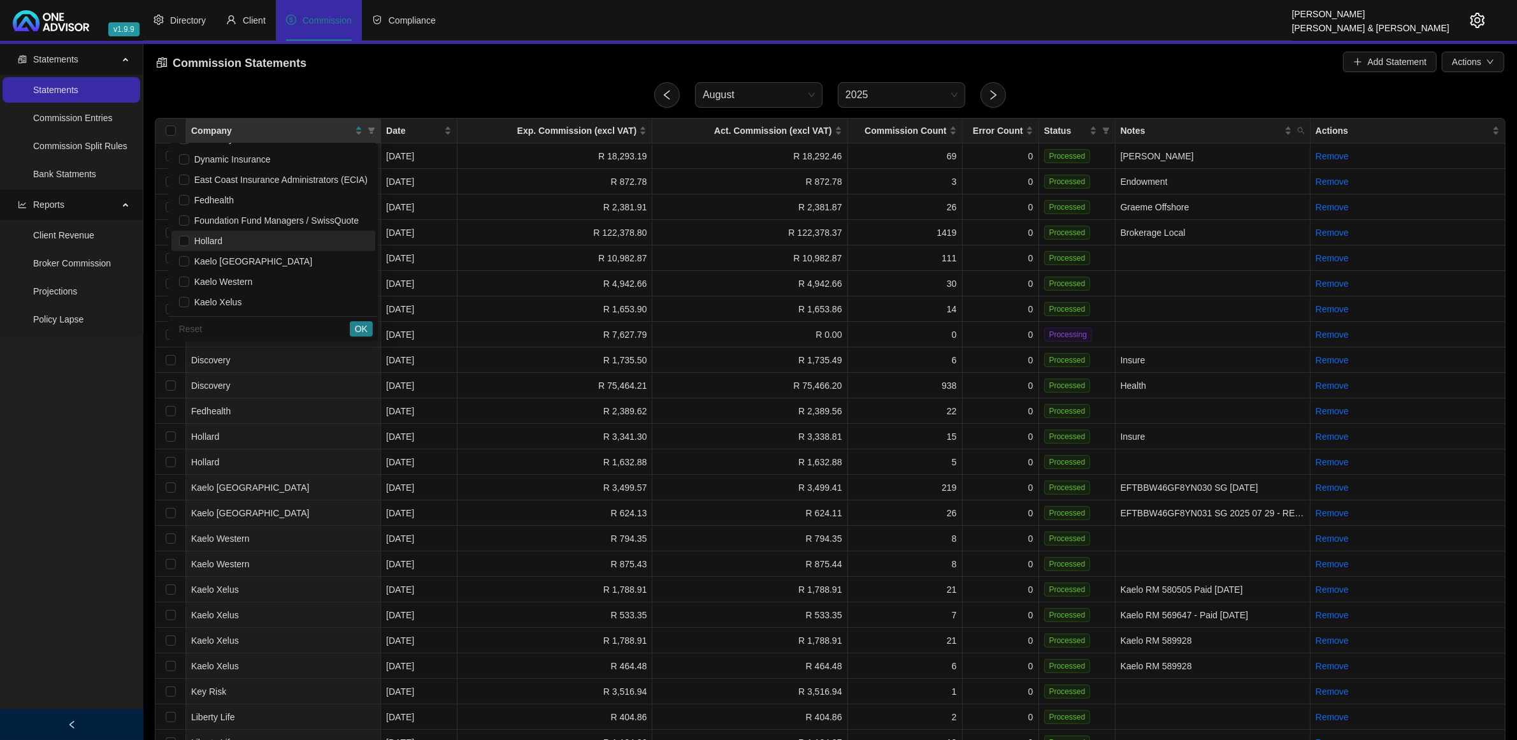
scroll to position [239, 0]
click at [234, 263] on span "Liberty Life" at bounding box center [273, 263] width 189 height 14
checkbox input "true"
click at [354, 324] on button "OK" at bounding box center [361, 328] width 23 height 15
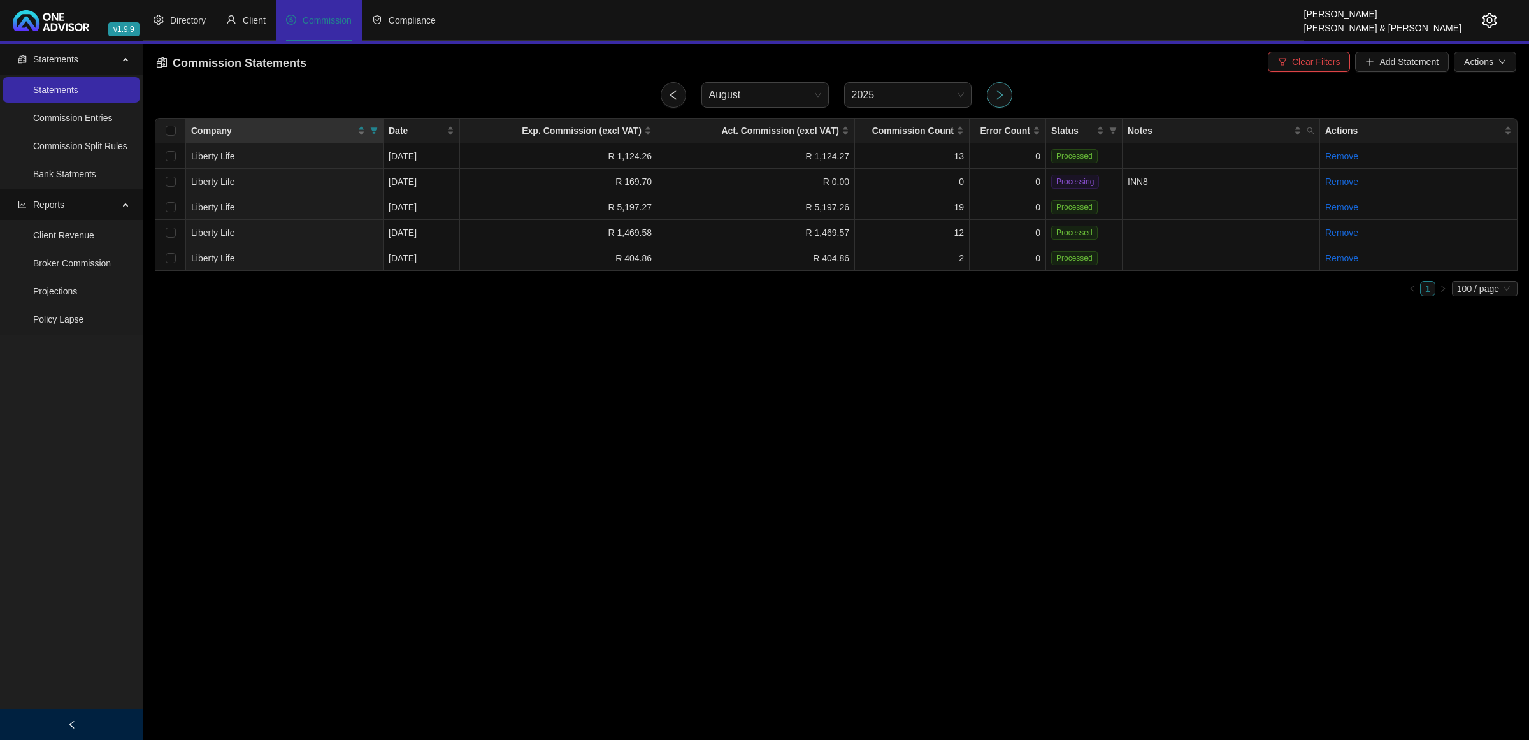
click at [1000, 92] on icon "right" at bounding box center [999, 94] width 11 height 11
click at [1074, 56] on span "Clear Filters" at bounding box center [1316, 62] width 48 height 14
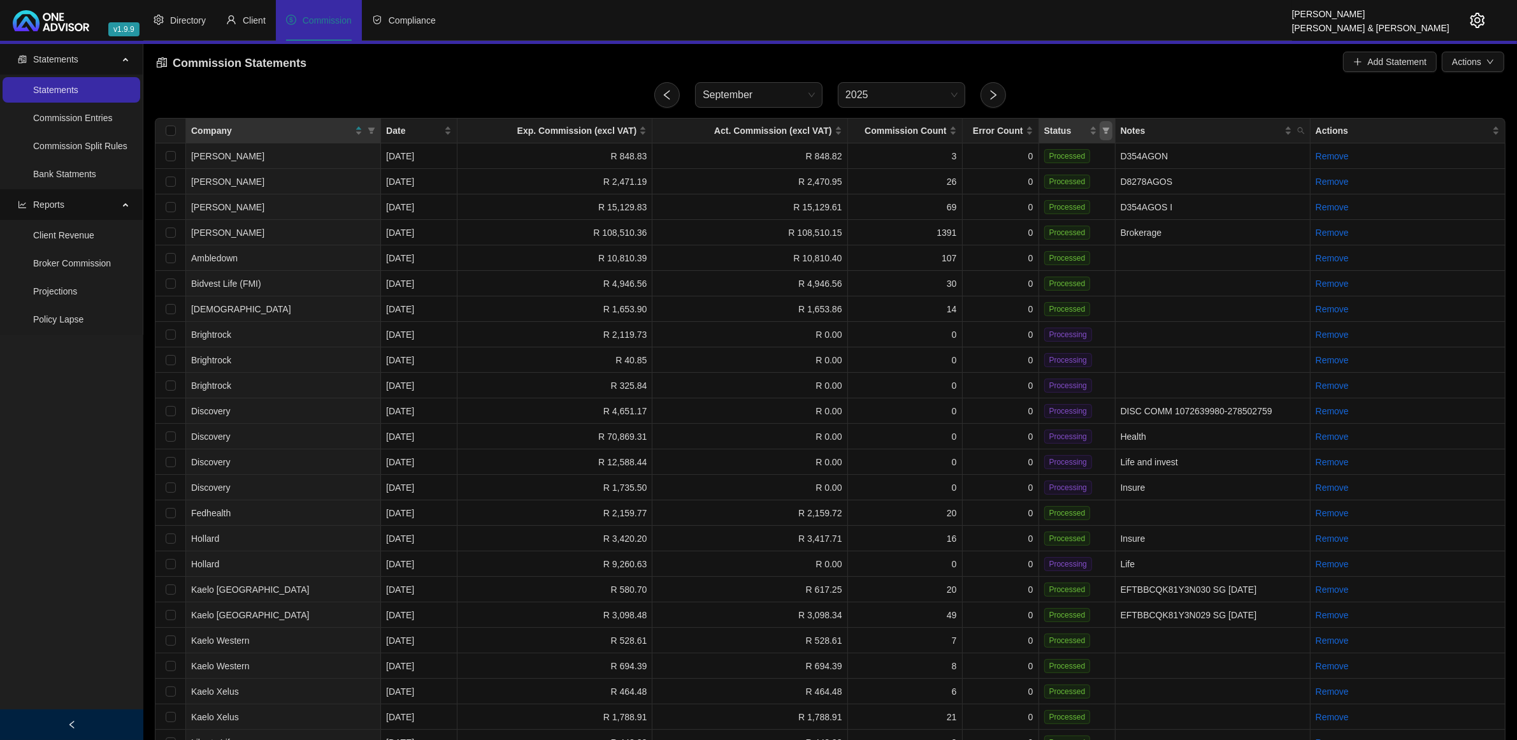
click at [1074, 139] on span "Status" at bounding box center [1105, 130] width 13 height 19
click at [1074, 176] on span "Processing" at bounding box center [1076, 176] width 49 height 10
checkbox input "true"
click at [1074, 192] on div "Reset OK" at bounding box center [1072, 201] width 80 height 25
click at [1074, 198] on span "OK" at bounding box center [1095, 201] width 13 height 14
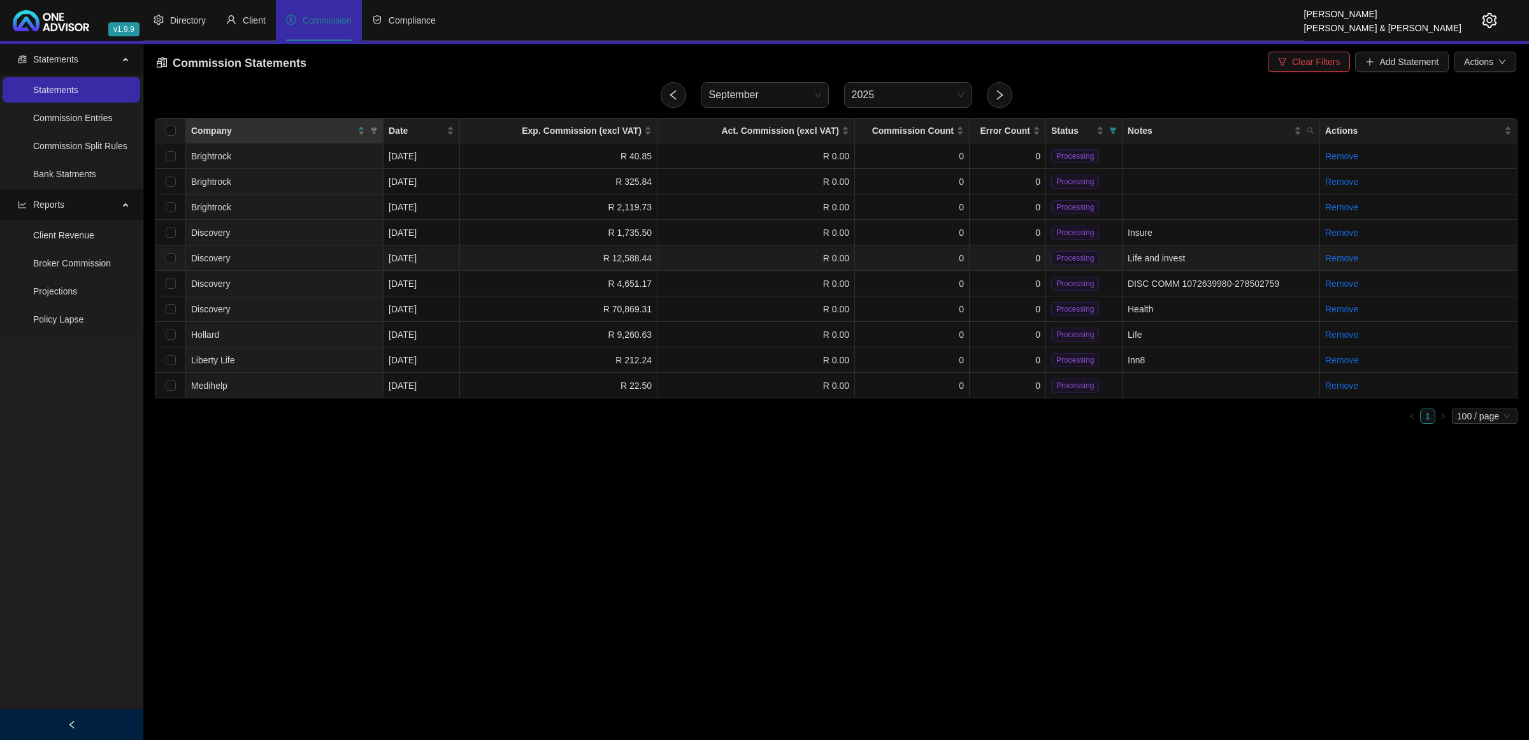
click at [733, 260] on td "R 0.00" at bounding box center [755, 257] width 197 height 25
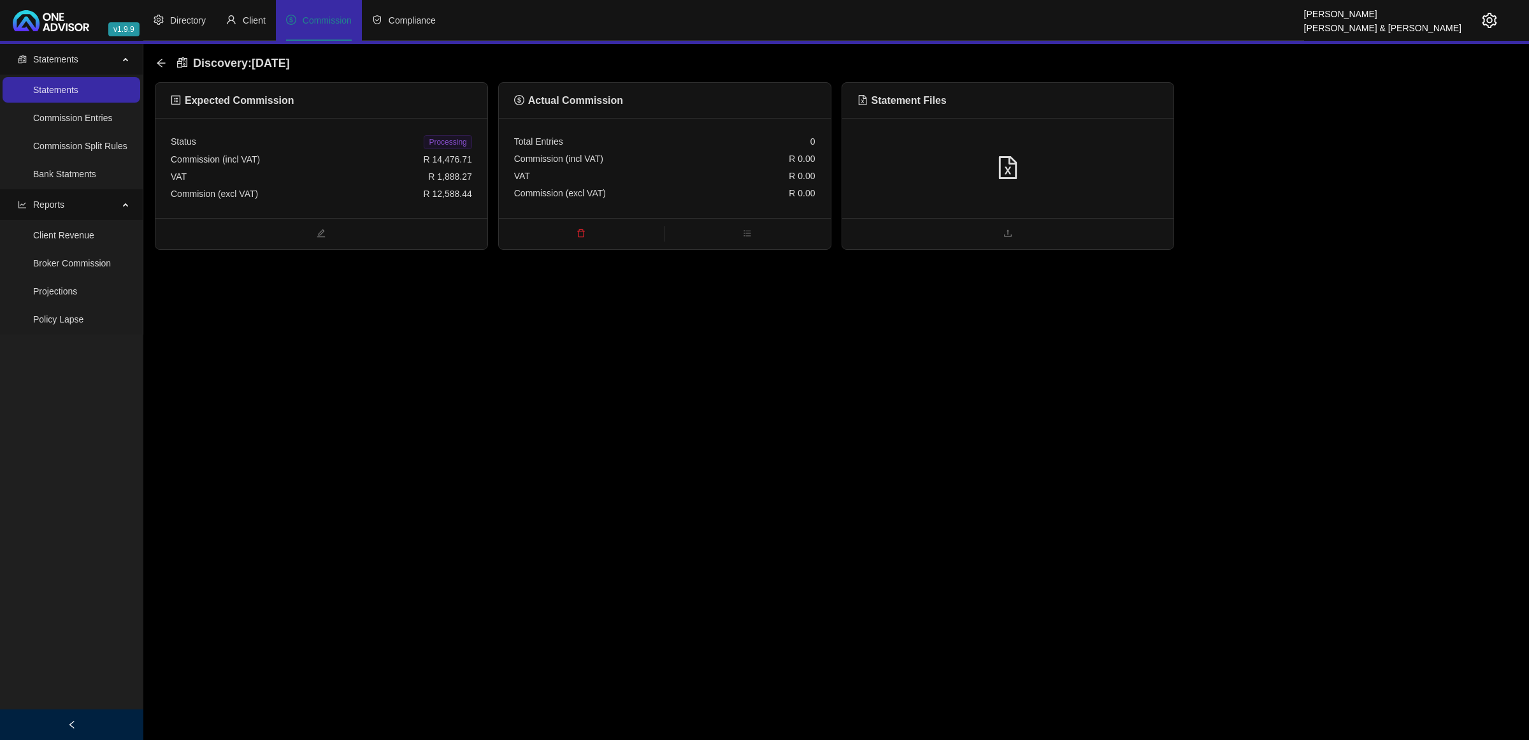
click at [1074, 175] on div at bounding box center [1007, 168] width 301 height 24
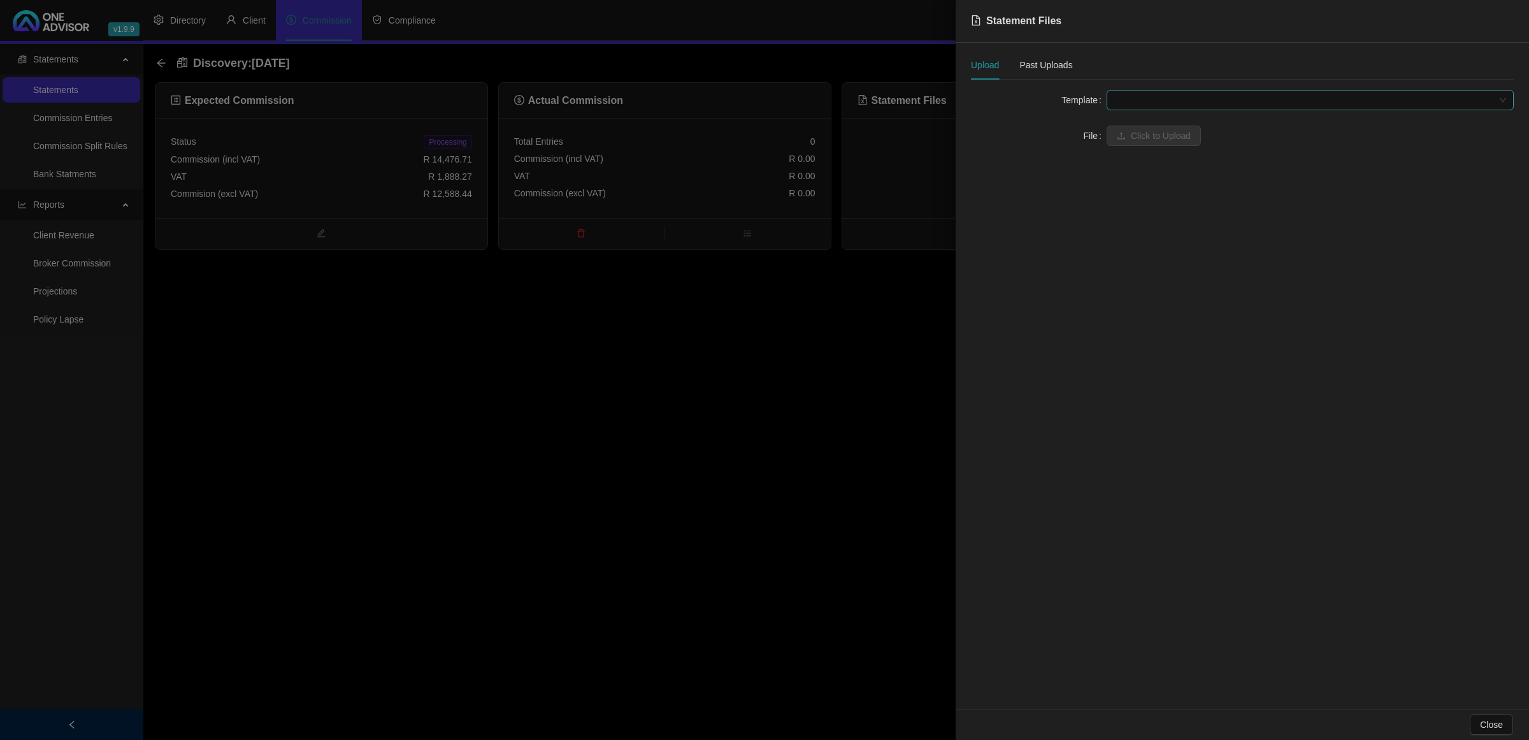
click at [1074, 94] on span at bounding box center [1310, 99] width 392 height 19
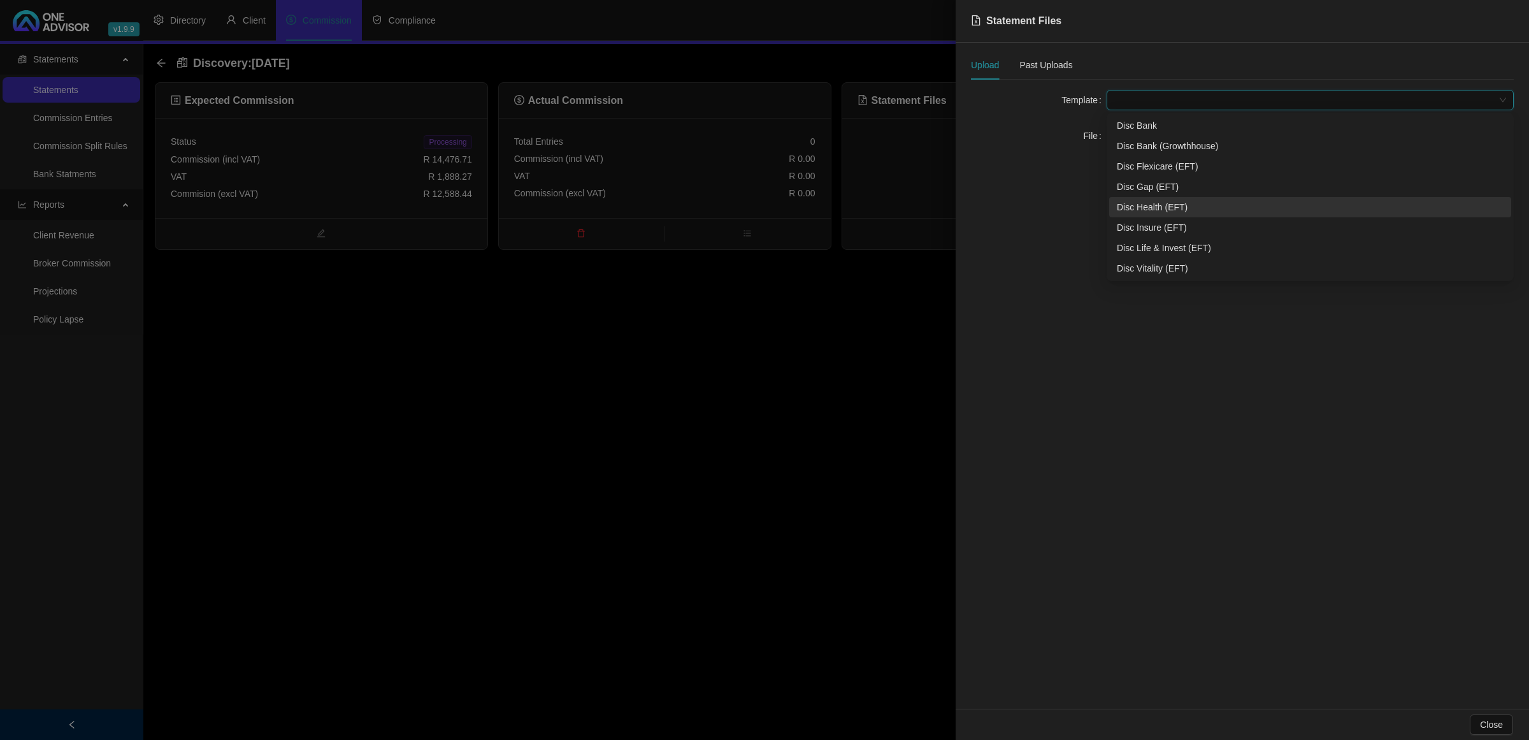
click at [1074, 202] on div "Disc Health (EFT)" at bounding box center [1310, 207] width 387 height 14
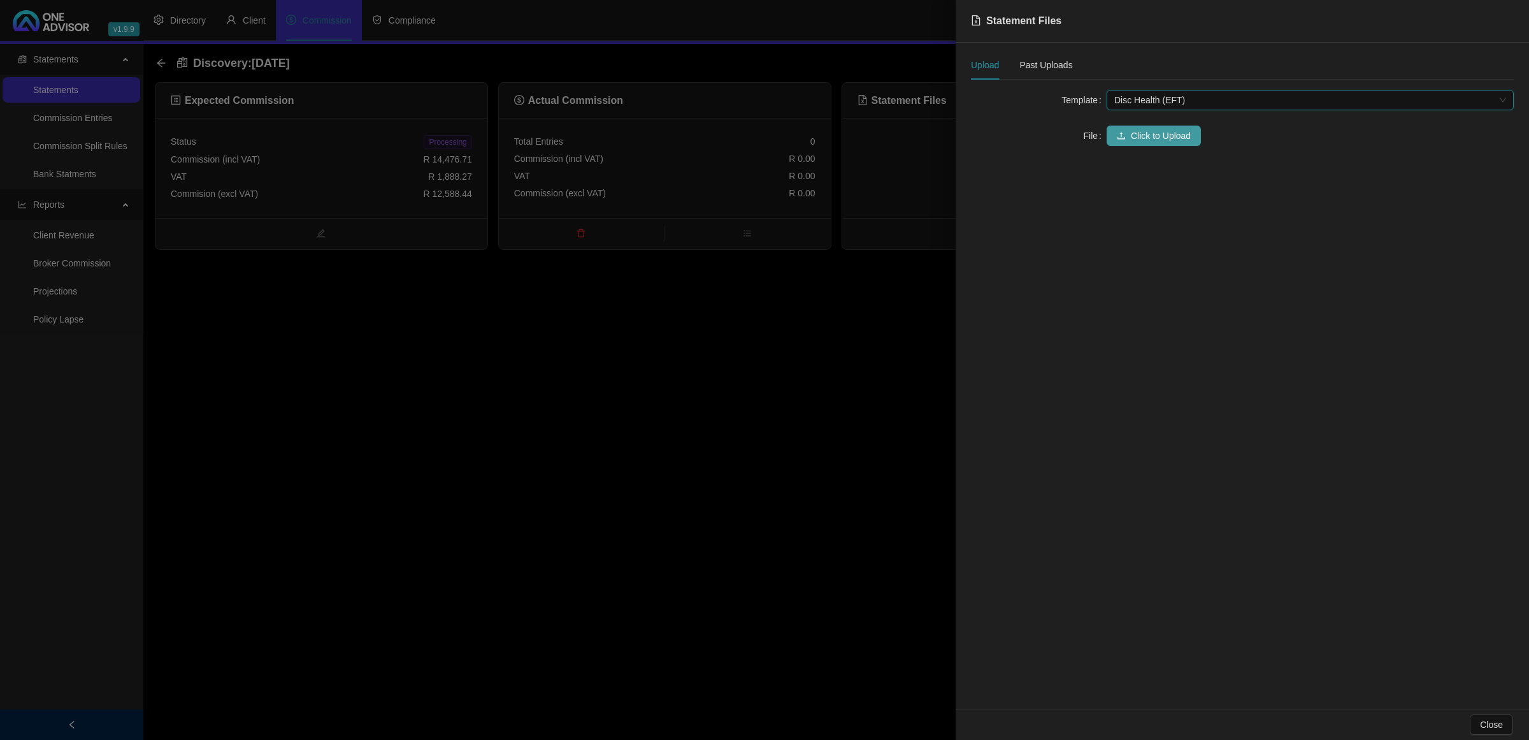
click at [1074, 144] on button "Click to Upload" at bounding box center [1154, 135] width 94 height 20
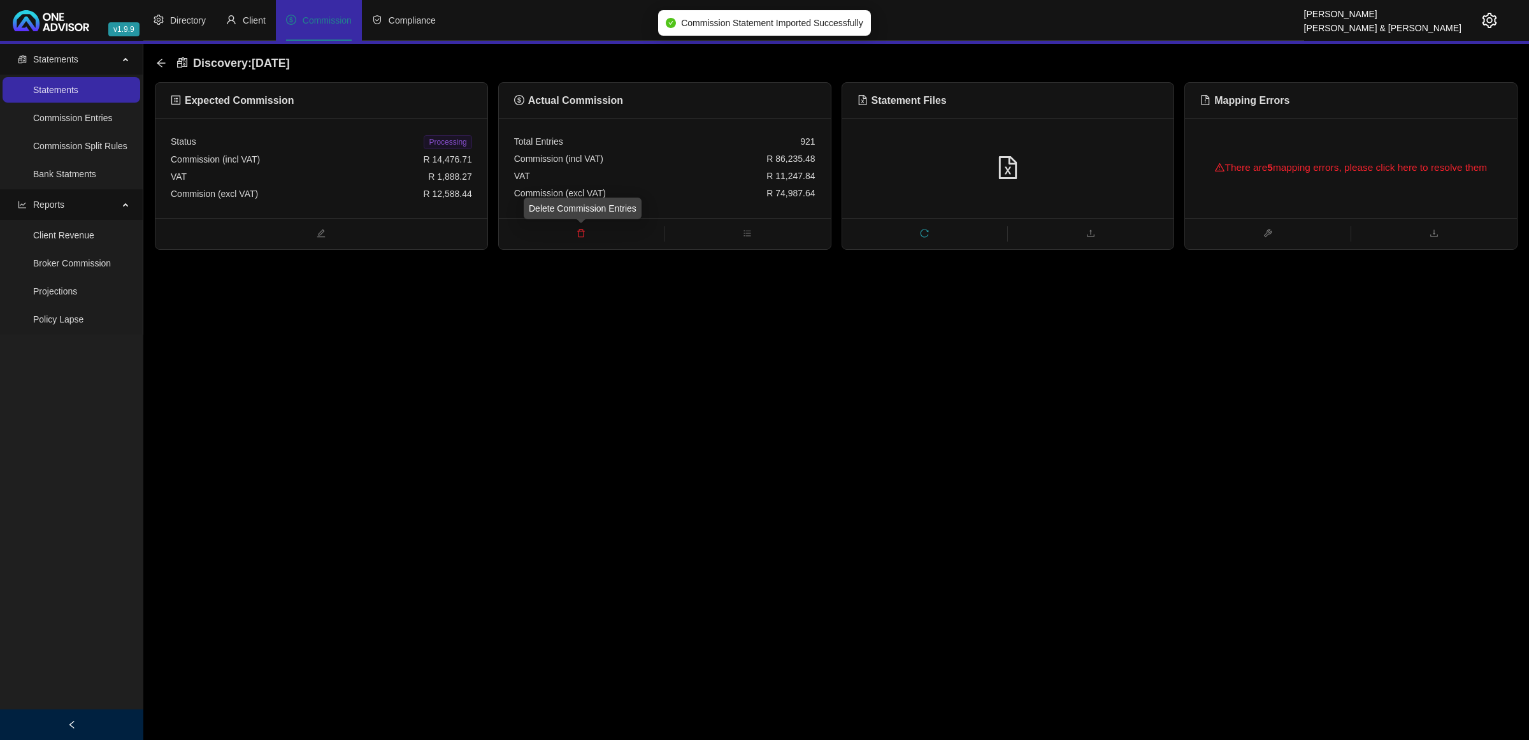
click at [585, 234] on icon "delete" at bounding box center [581, 233] width 9 height 9
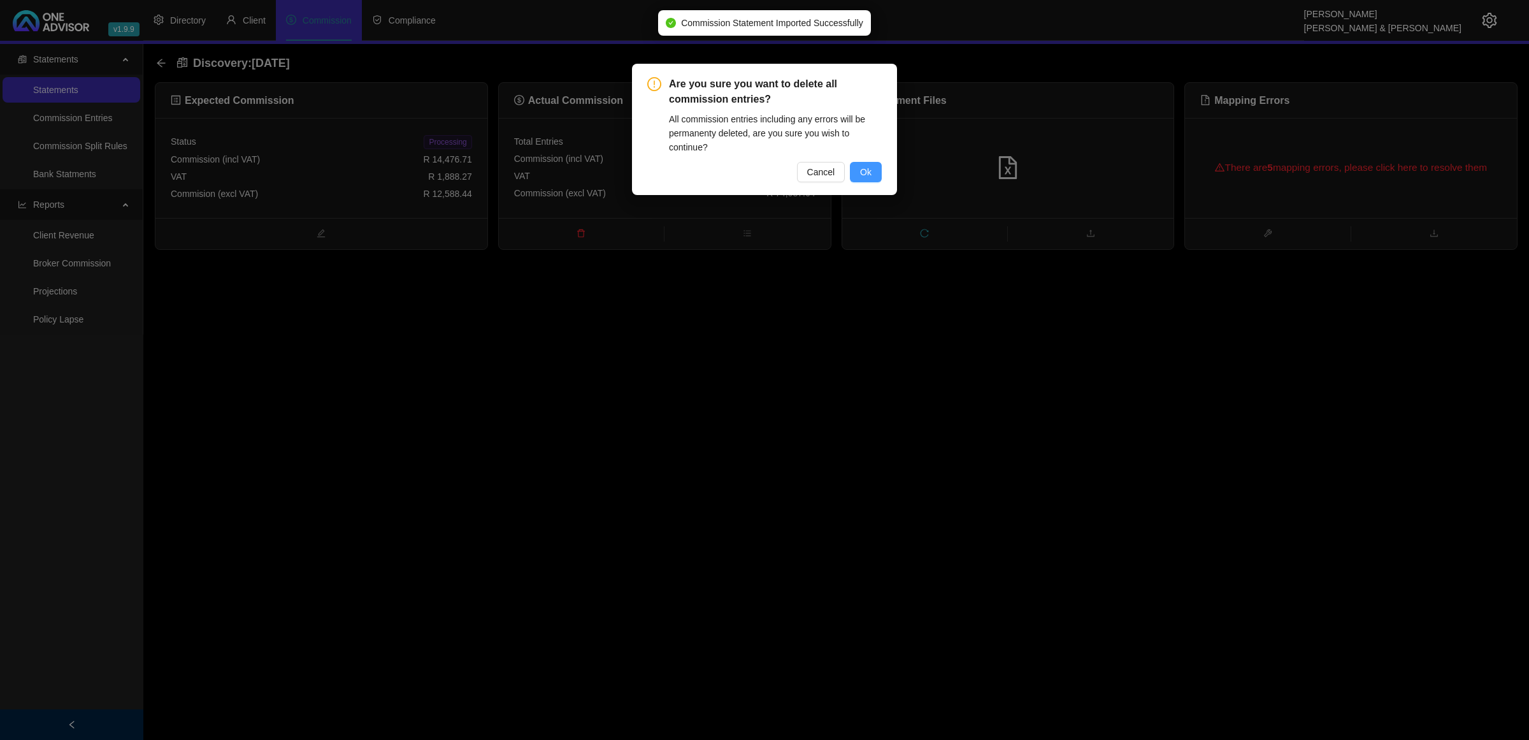
click at [864, 165] on span "Ok" at bounding box center [865, 172] width 11 height 14
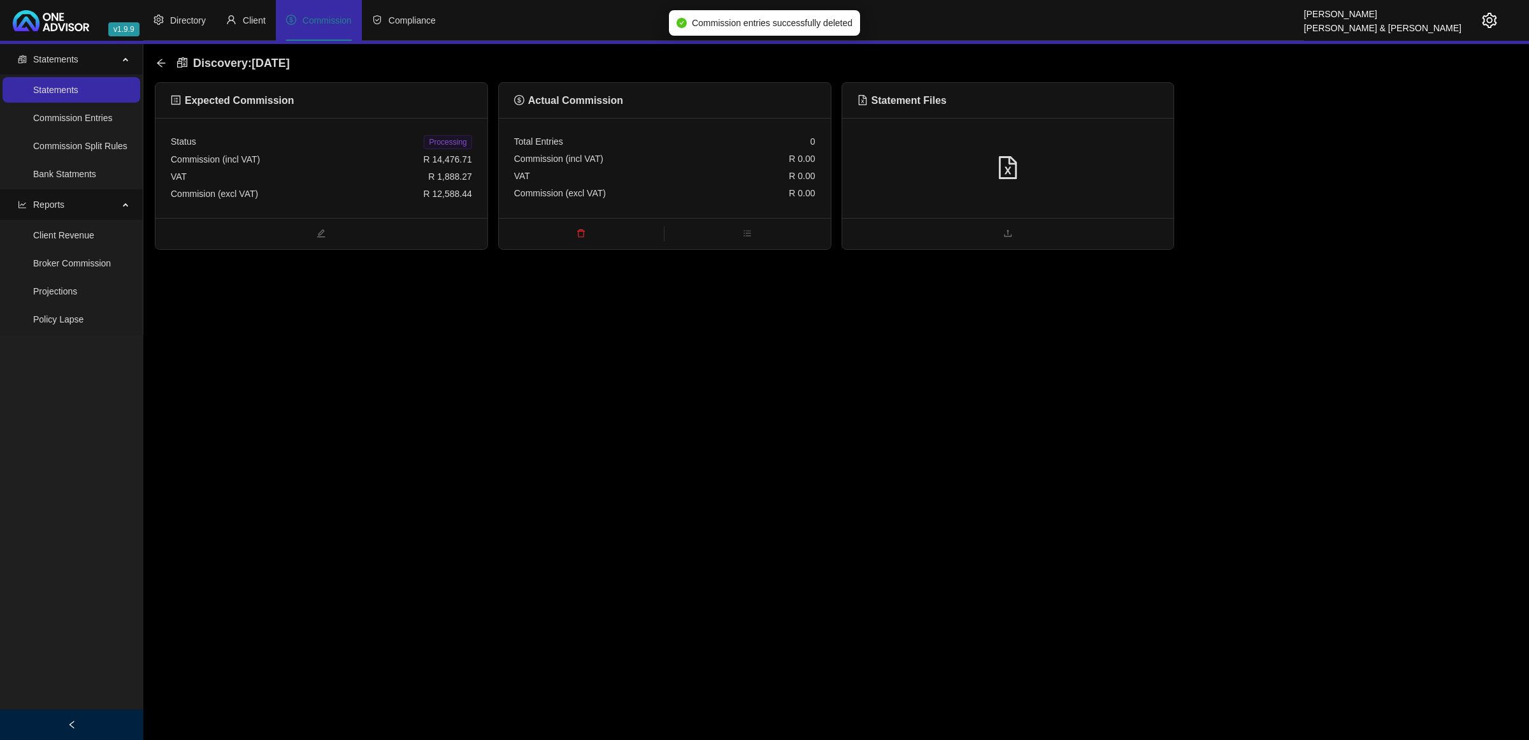
click at [1074, 182] on div at bounding box center [1008, 168] width 332 height 100
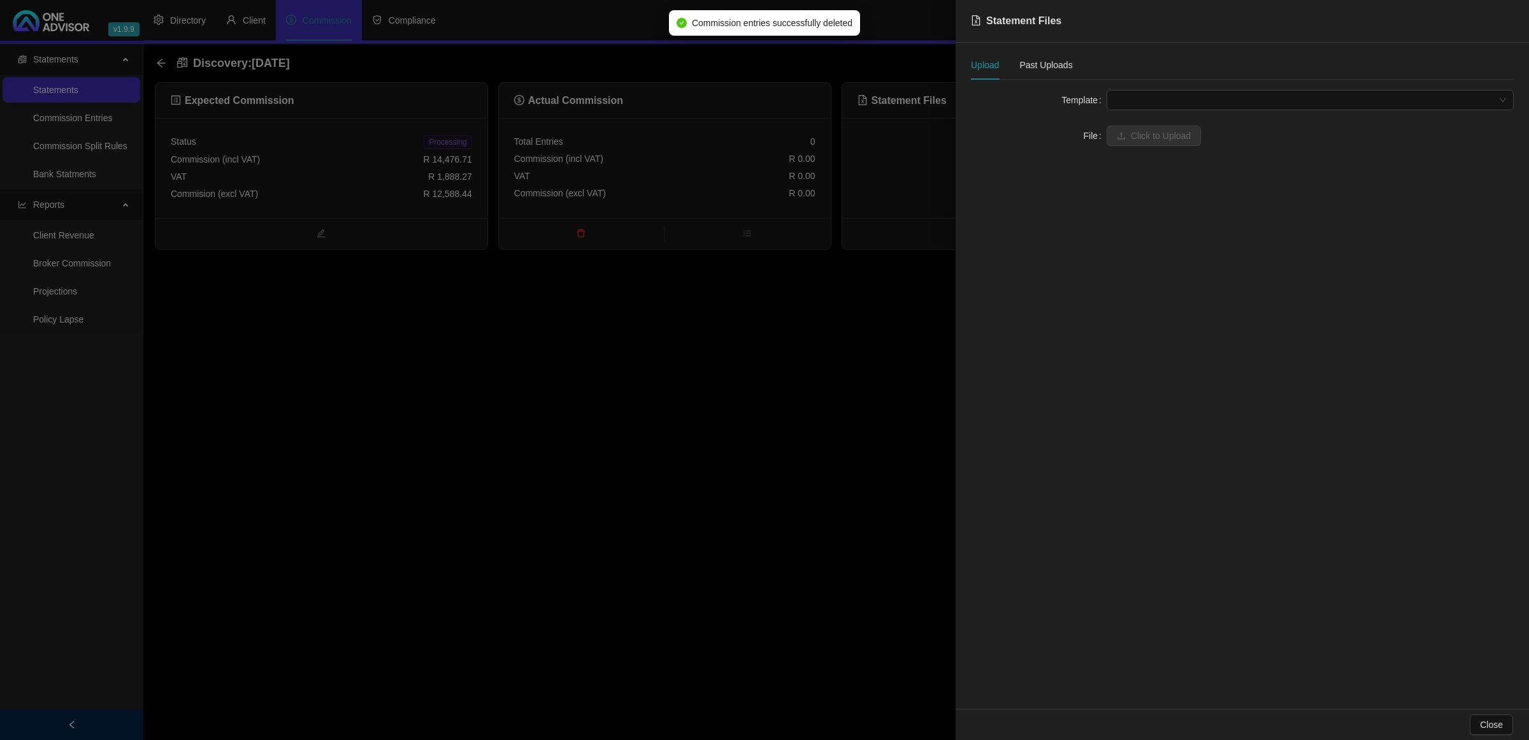
click at [1074, 94] on span at bounding box center [1310, 99] width 392 height 19
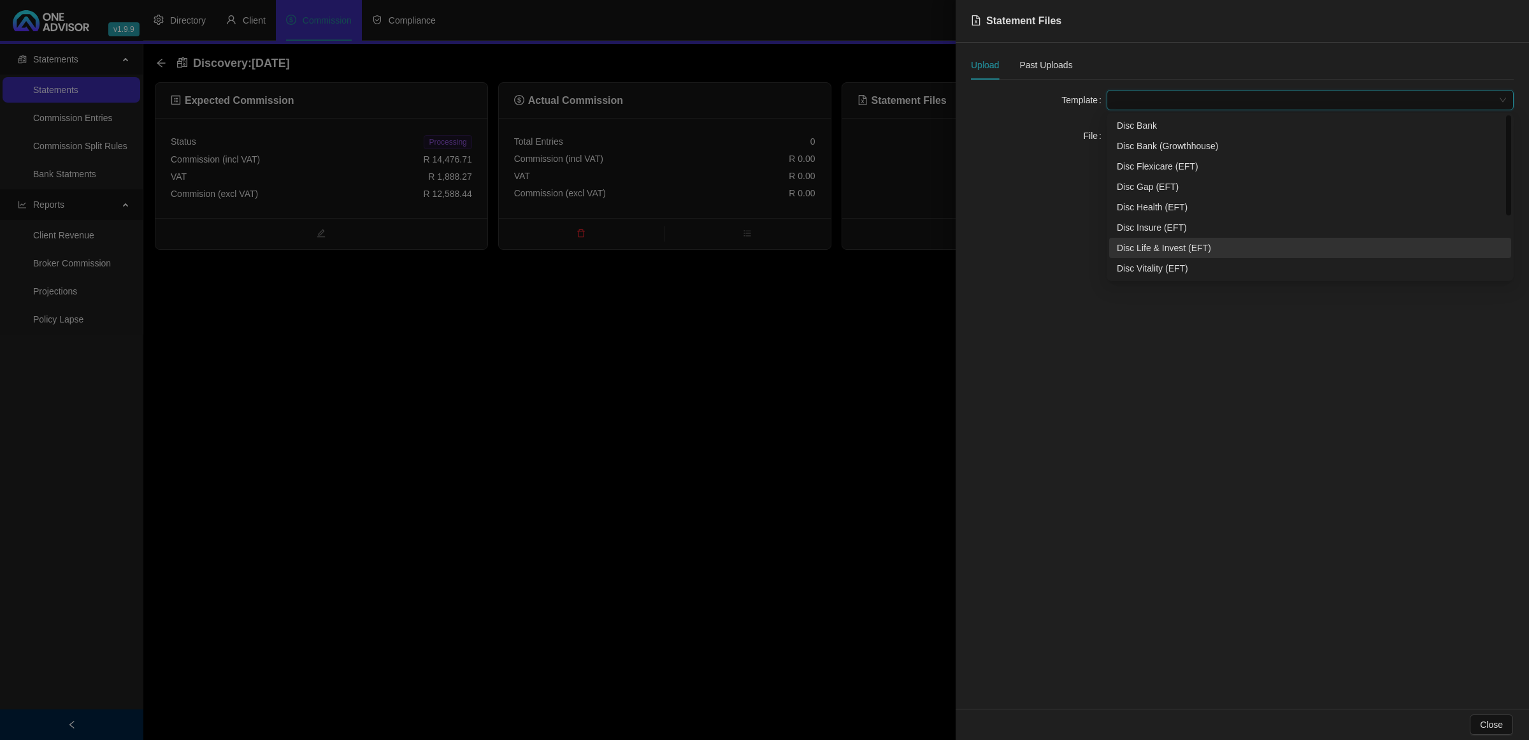
drag, startPoint x: 1148, startPoint y: 227, endPoint x: 1142, endPoint y: 245, distance: 18.9
click at [1074, 245] on div "Disc Bank Disc Bank (Growthhouse) Disc Flexicare (EFT) Disc Gap (EFT) Disc Heal…" at bounding box center [1310, 217] width 402 height 204
click at [1074, 245] on div "Disc Life & Invest (EFT)" at bounding box center [1310, 248] width 387 height 14
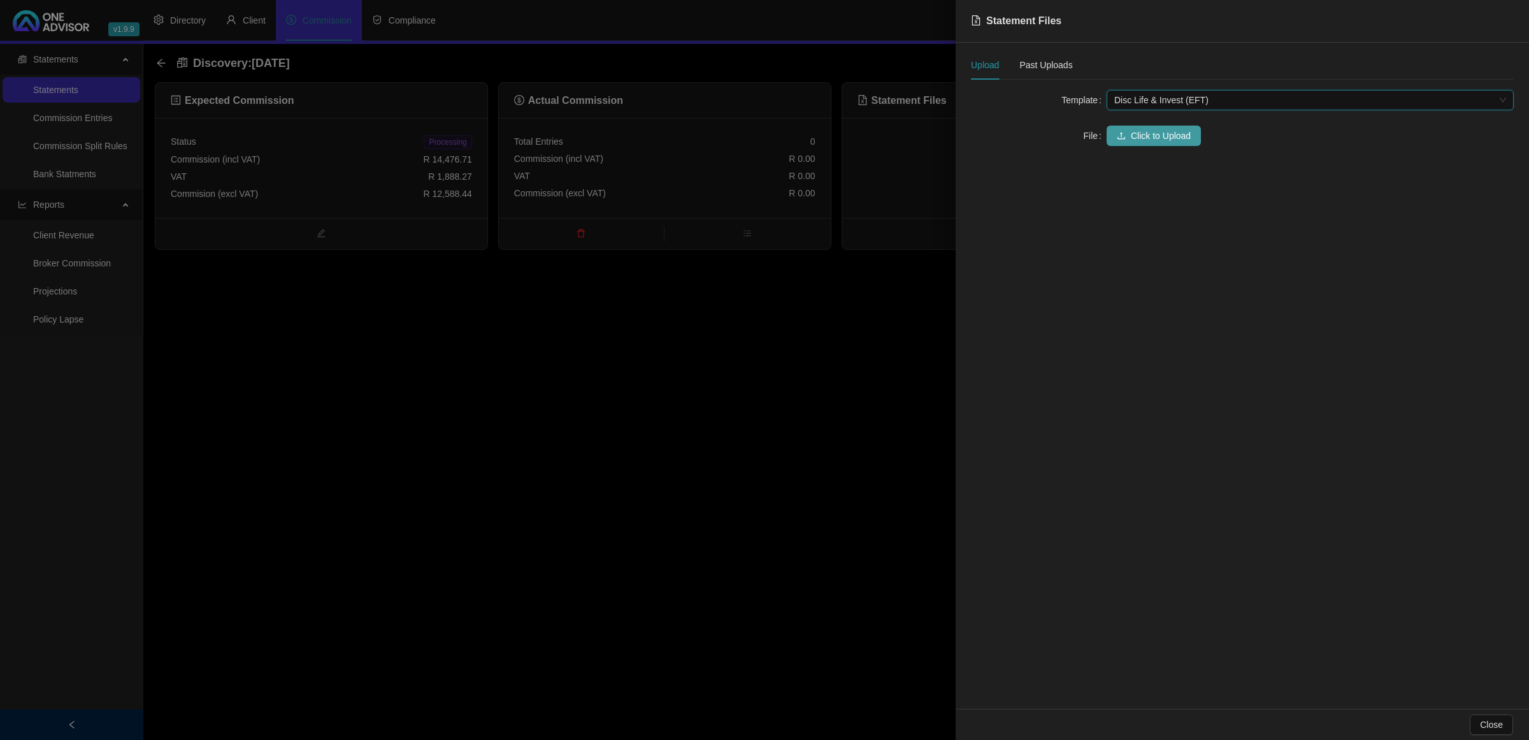
click at [1074, 136] on span "Click to Upload" at bounding box center [1161, 136] width 60 height 14
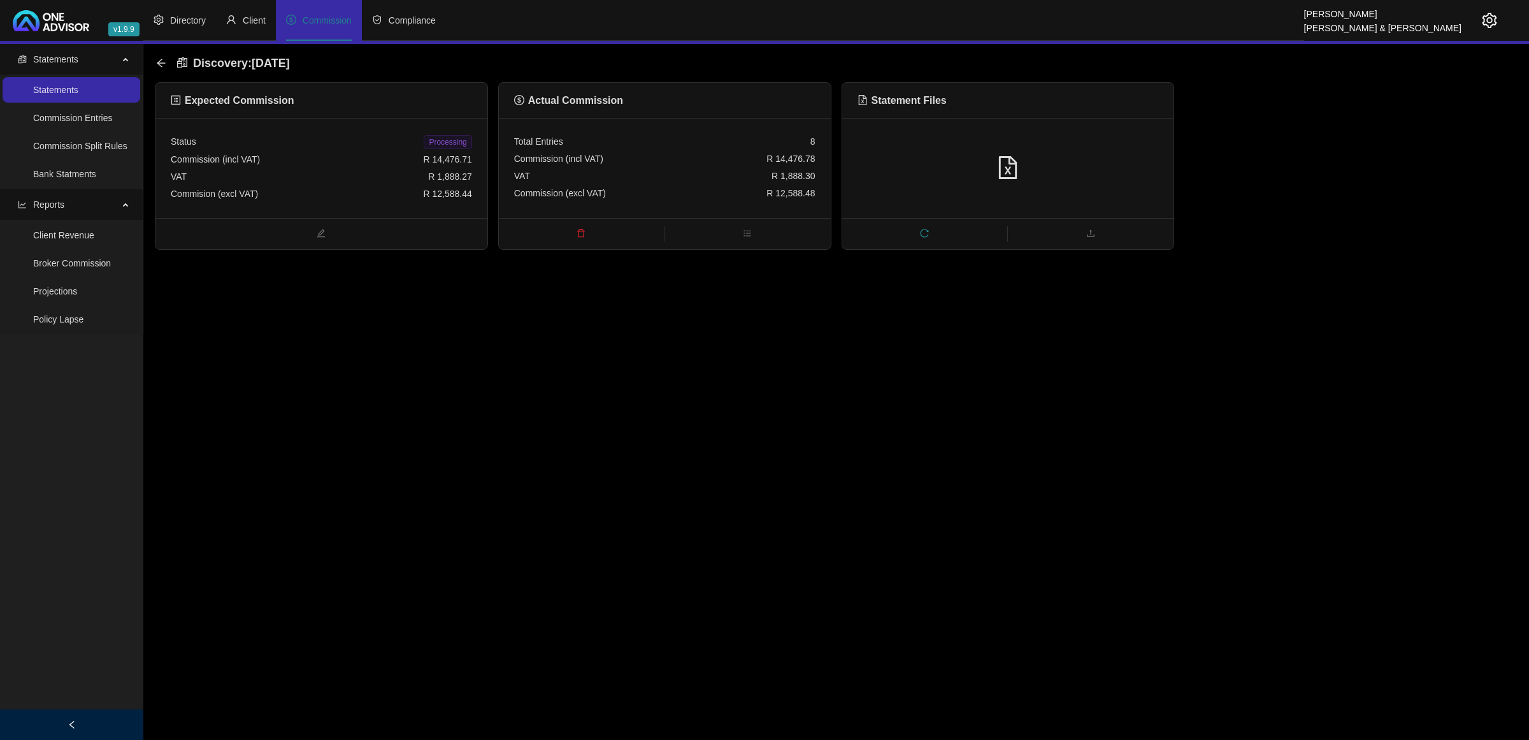
click at [447, 142] on span "Processing" at bounding box center [448, 142] width 48 height 14
click at [160, 62] on icon "arrow-left" at bounding box center [161, 63] width 10 height 10
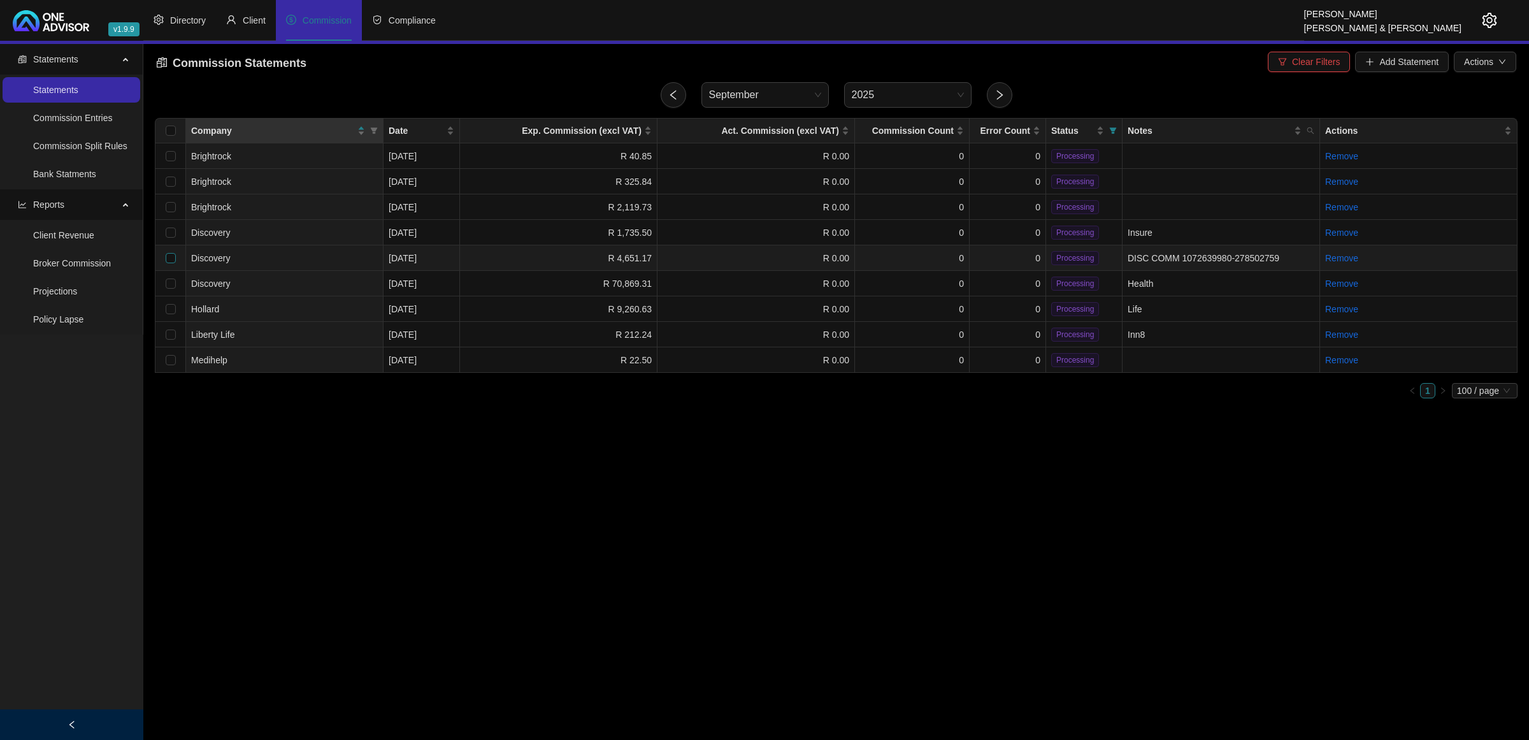
click at [174, 255] on input "checkbox" at bounding box center [171, 258] width 10 height 10
checkbox input "true"
click at [171, 280] on input "checkbox" at bounding box center [171, 283] width 10 height 10
checkbox input "true"
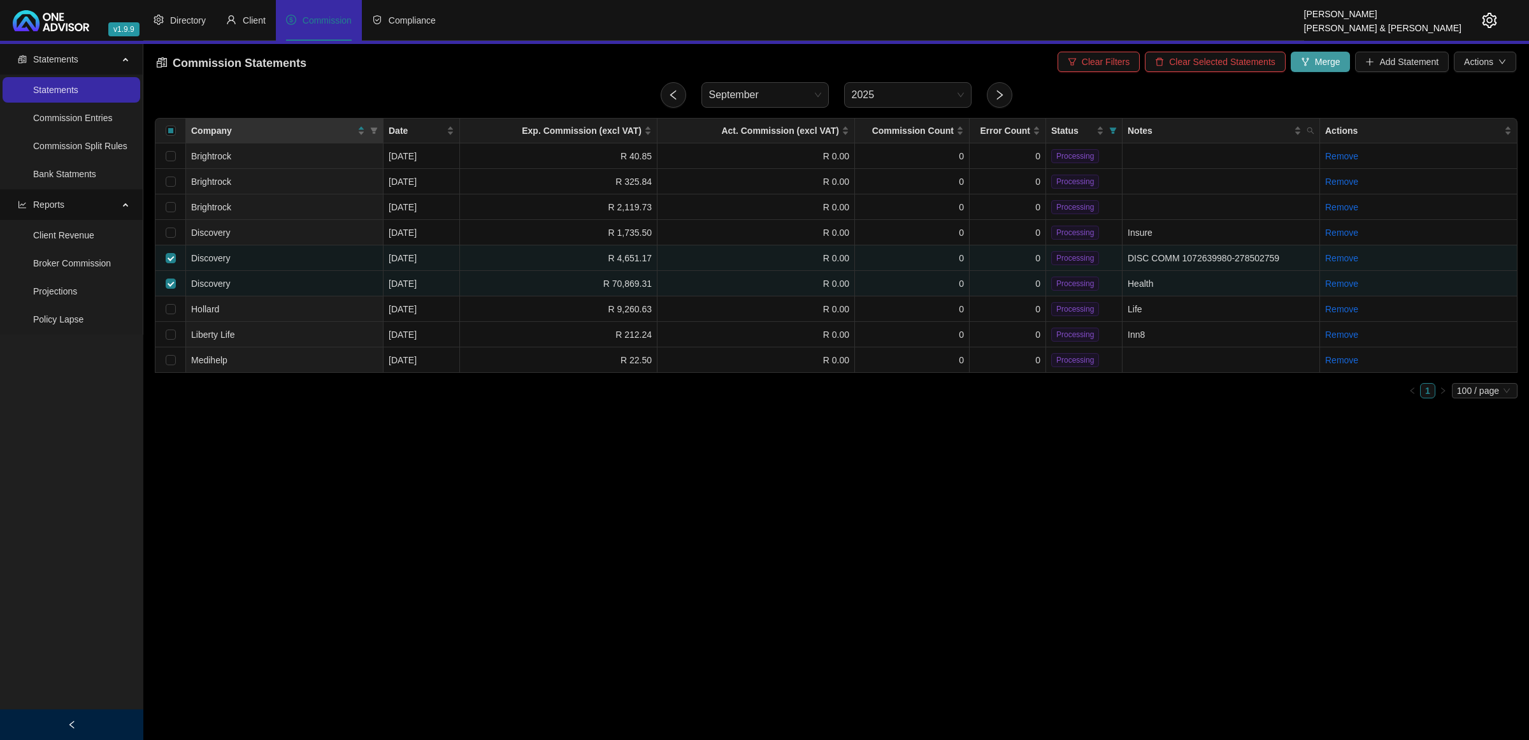
click at [1074, 65] on span "Merge" at bounding box center [1327, 62] width 25 height 14
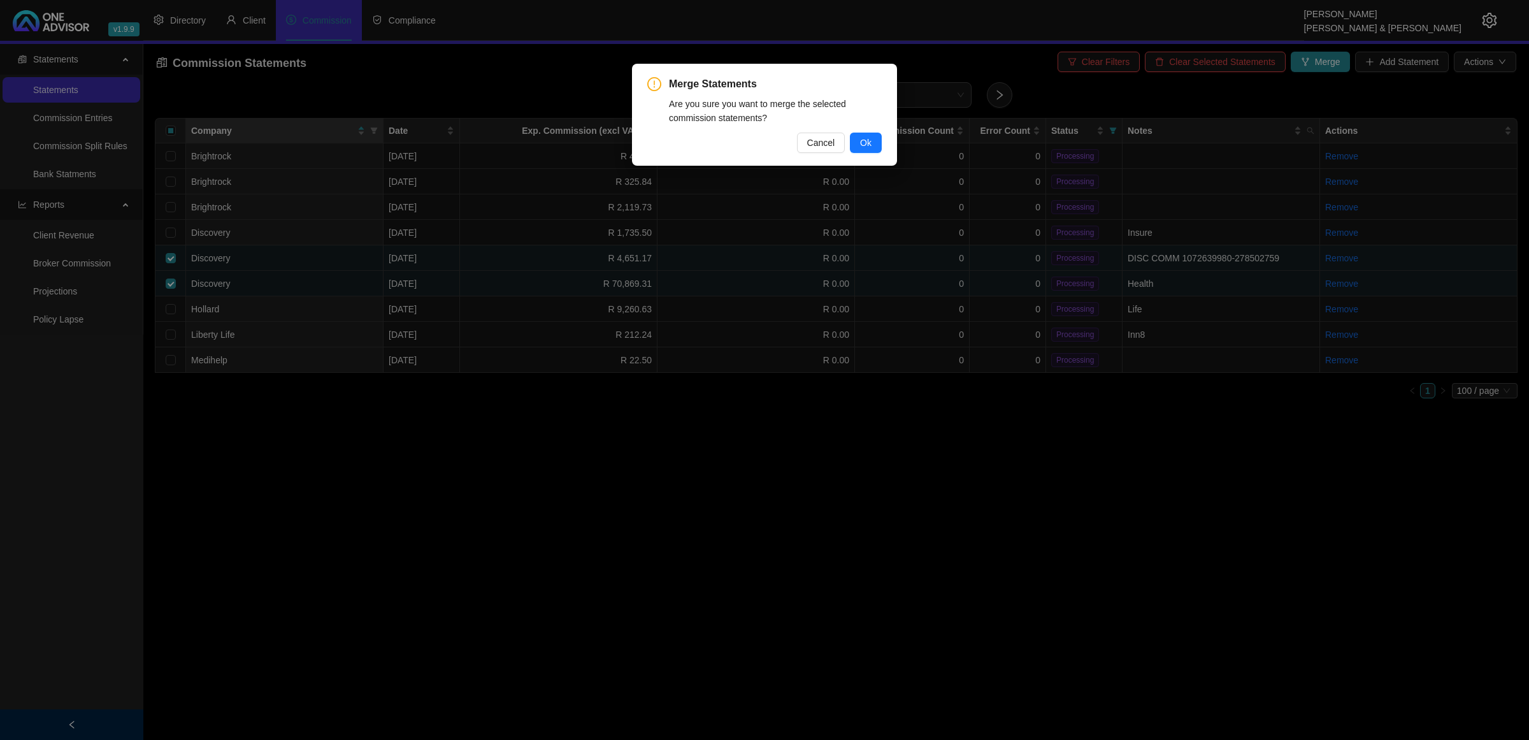
drag, startPoint x: 868, startPoint y: 145, endPoint x: 862, endPoint y: 150, distance: 7.3
click at [868, 148] on span "Ok" at bounding box center [865, 143] width 11 height 14
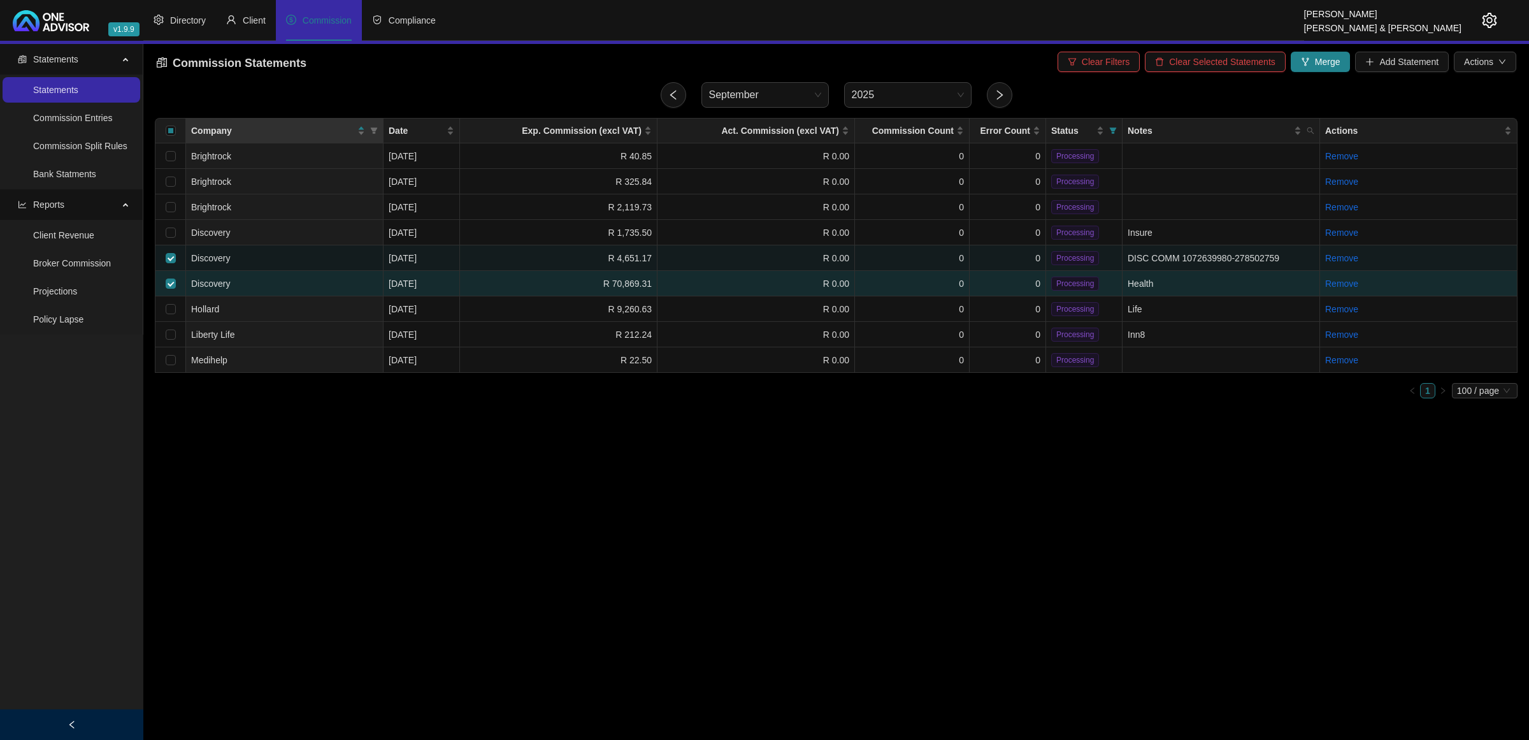
checkbox input "false"
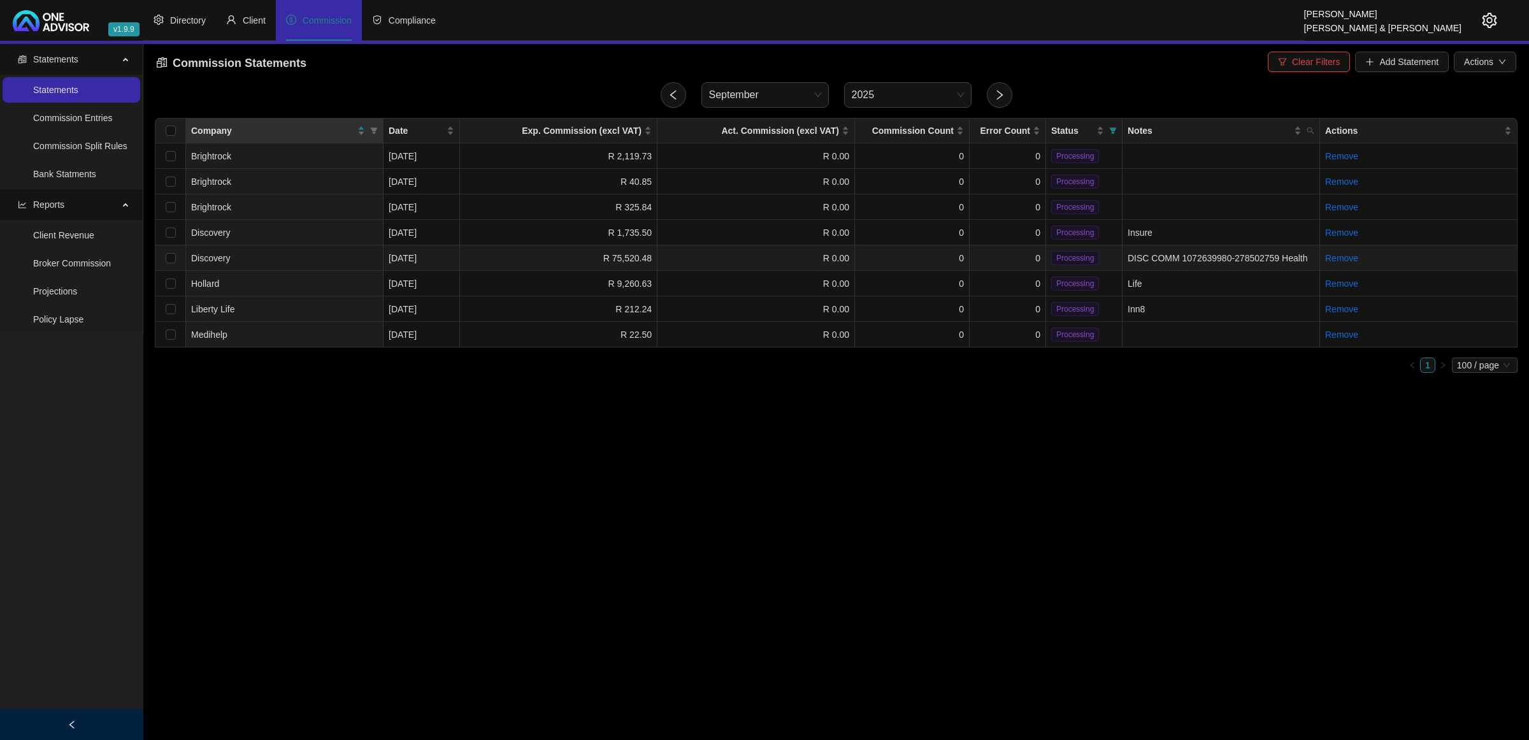
click at [1074, 246] on td "Processing" at bounding box center [1084, 257] width 76 height 25
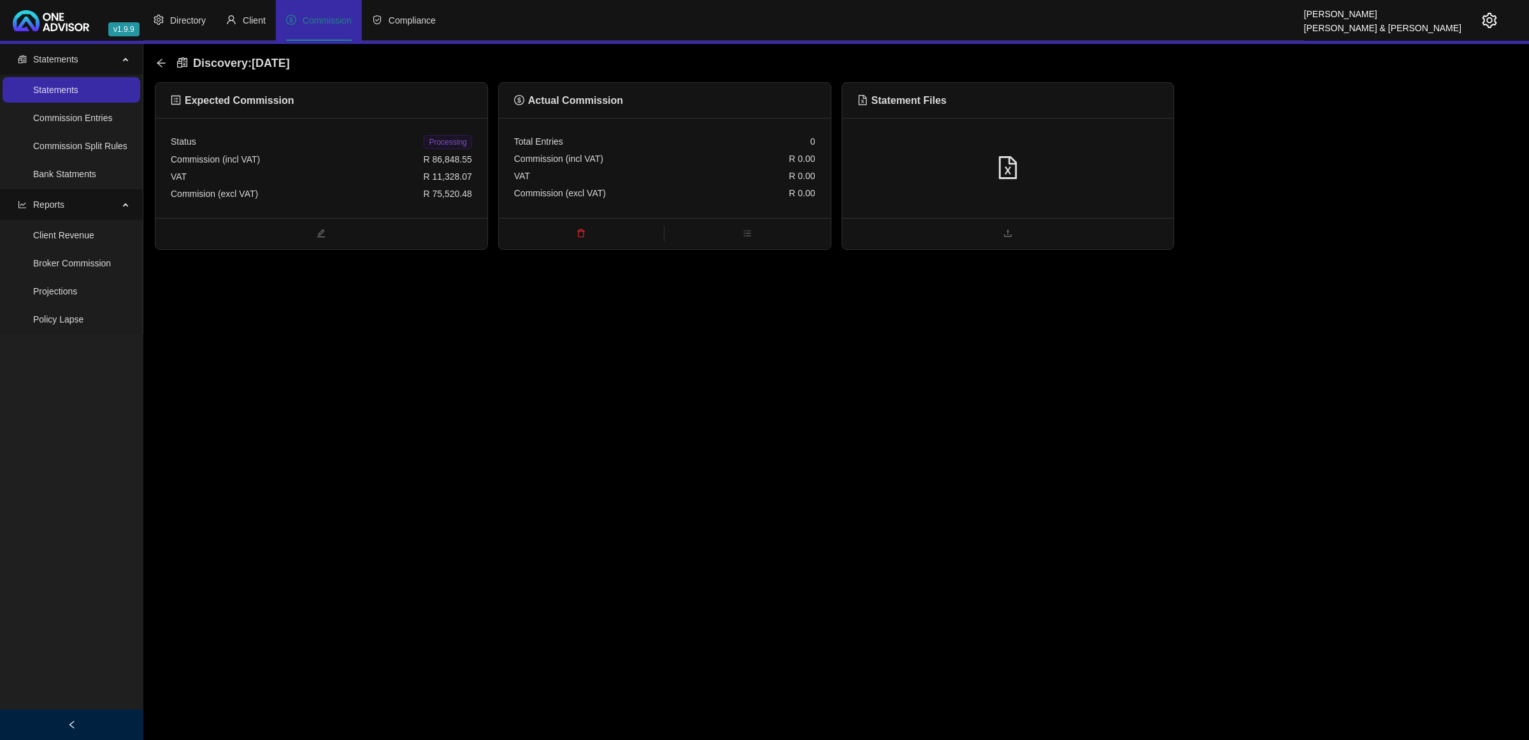
click at [1074, 152] on div at bounding box center [1008, 168] width 332 height 100
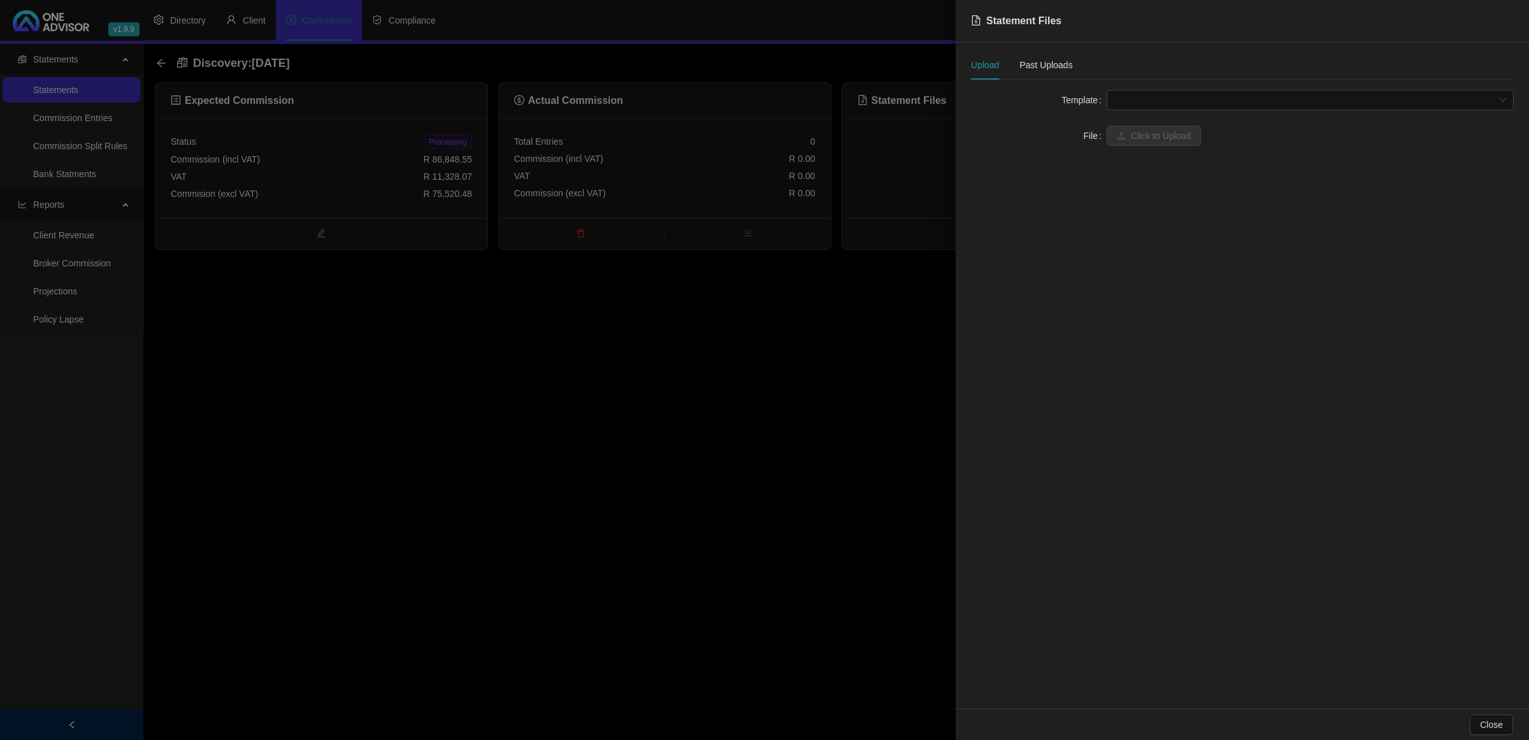
click at [1074, 100] on span at bounding box center [1310, 99] width 392 height 19
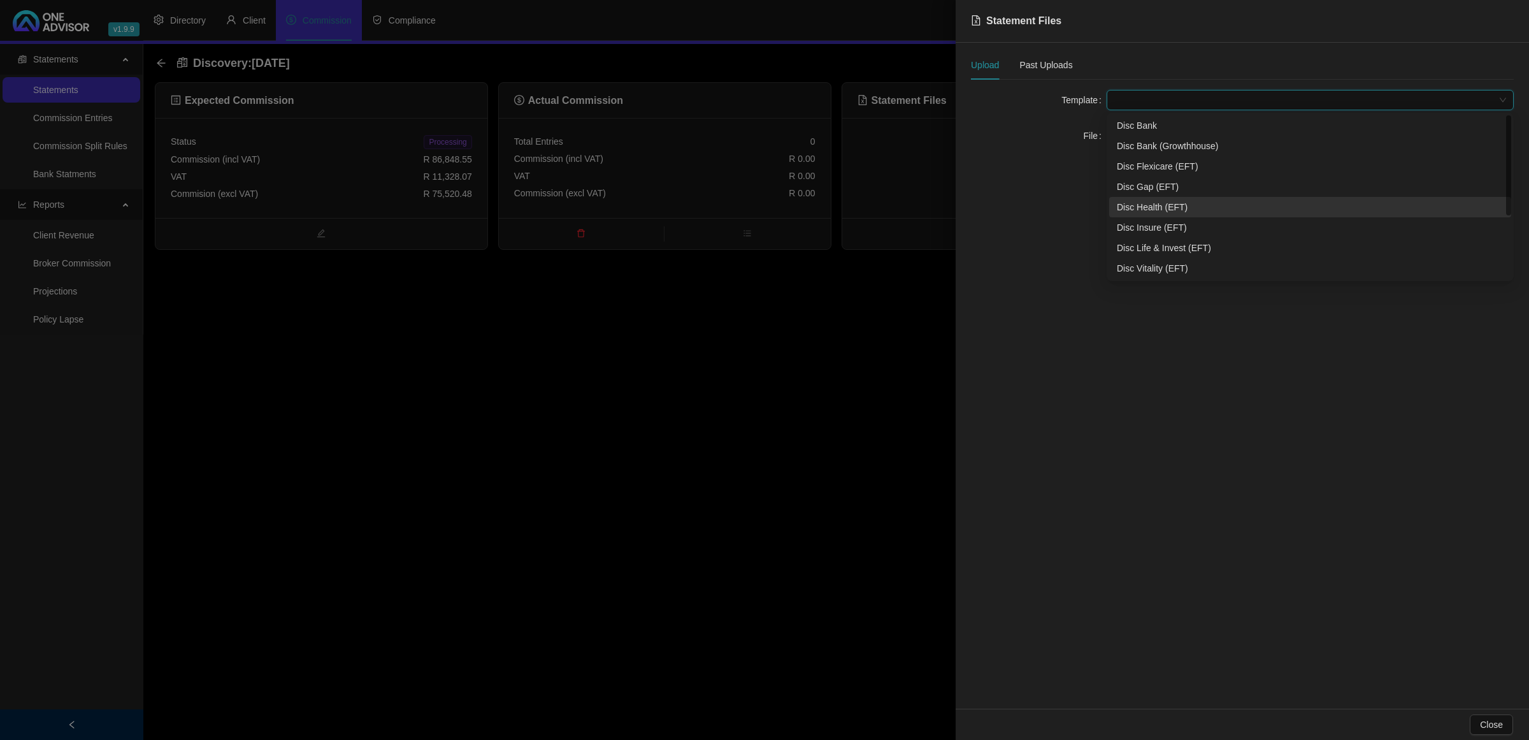
click at [1074, 204] on div "Disc Health (EFT)" at bounding box center [1310, 207] width 387 height 14
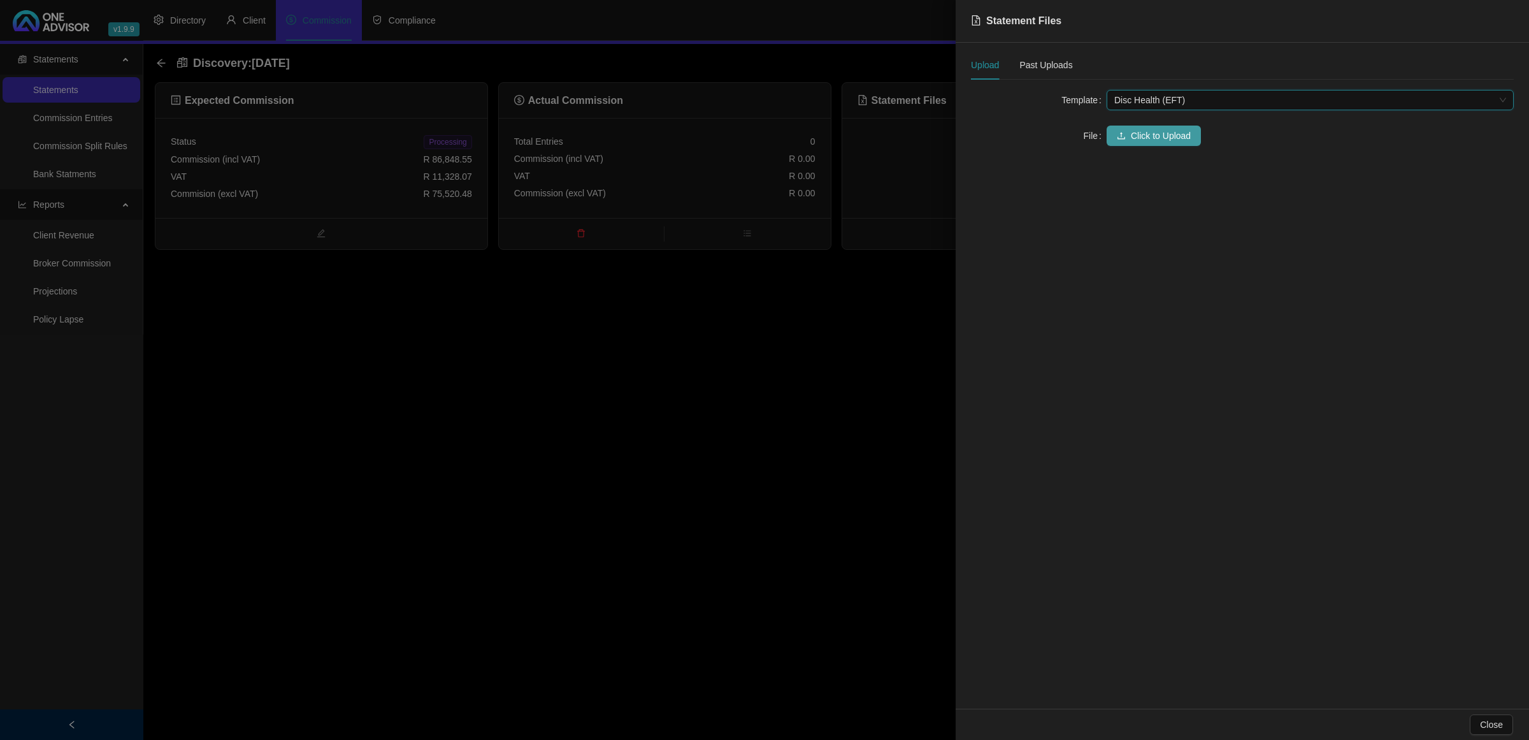
click at [1074, 143] on button "Click to Upload" at bounding box center [1154, 135] width 94 height 20
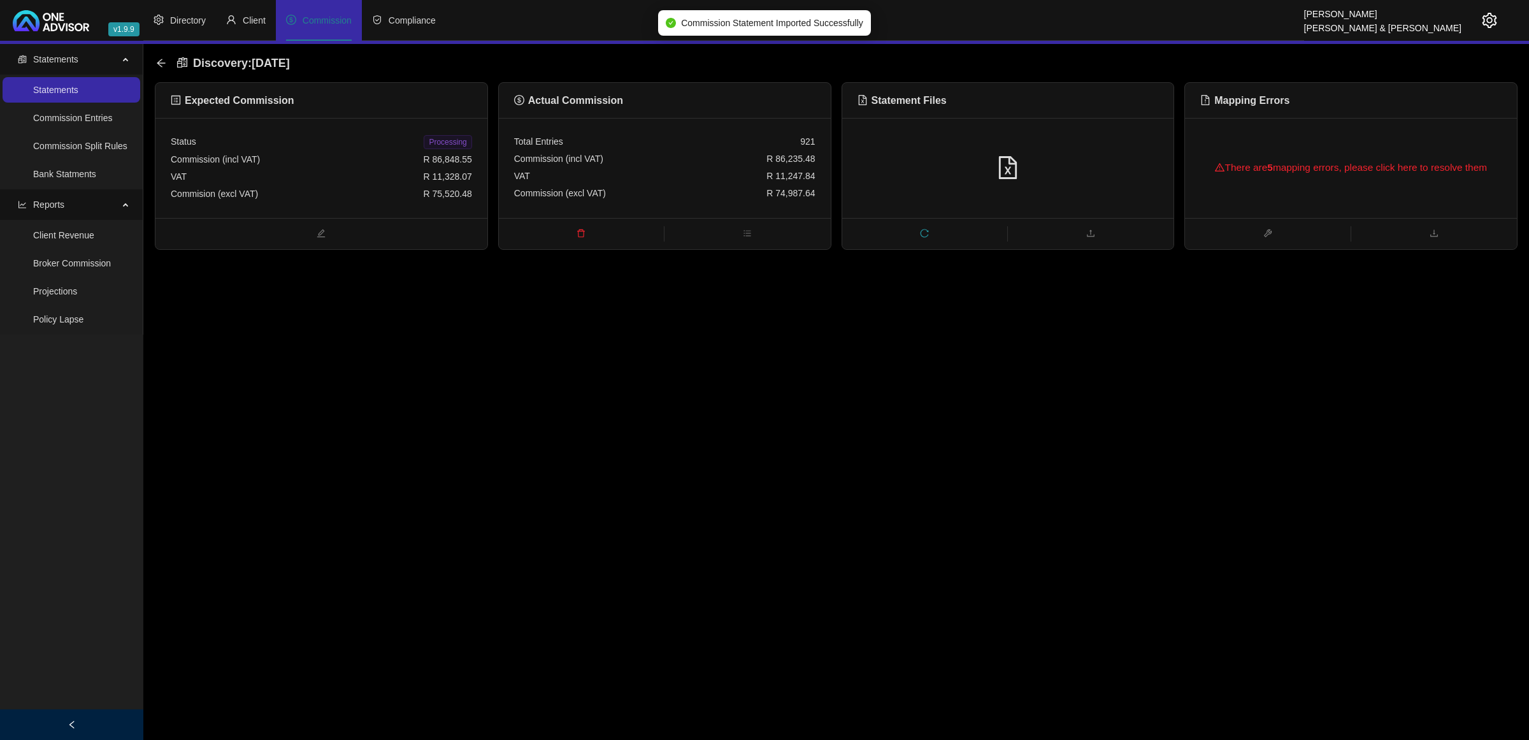
click at [1074, 162] on div "There are 5 mapping errors, please click here to resolve them" at bounding box center [1350, 167] width 301 height 41
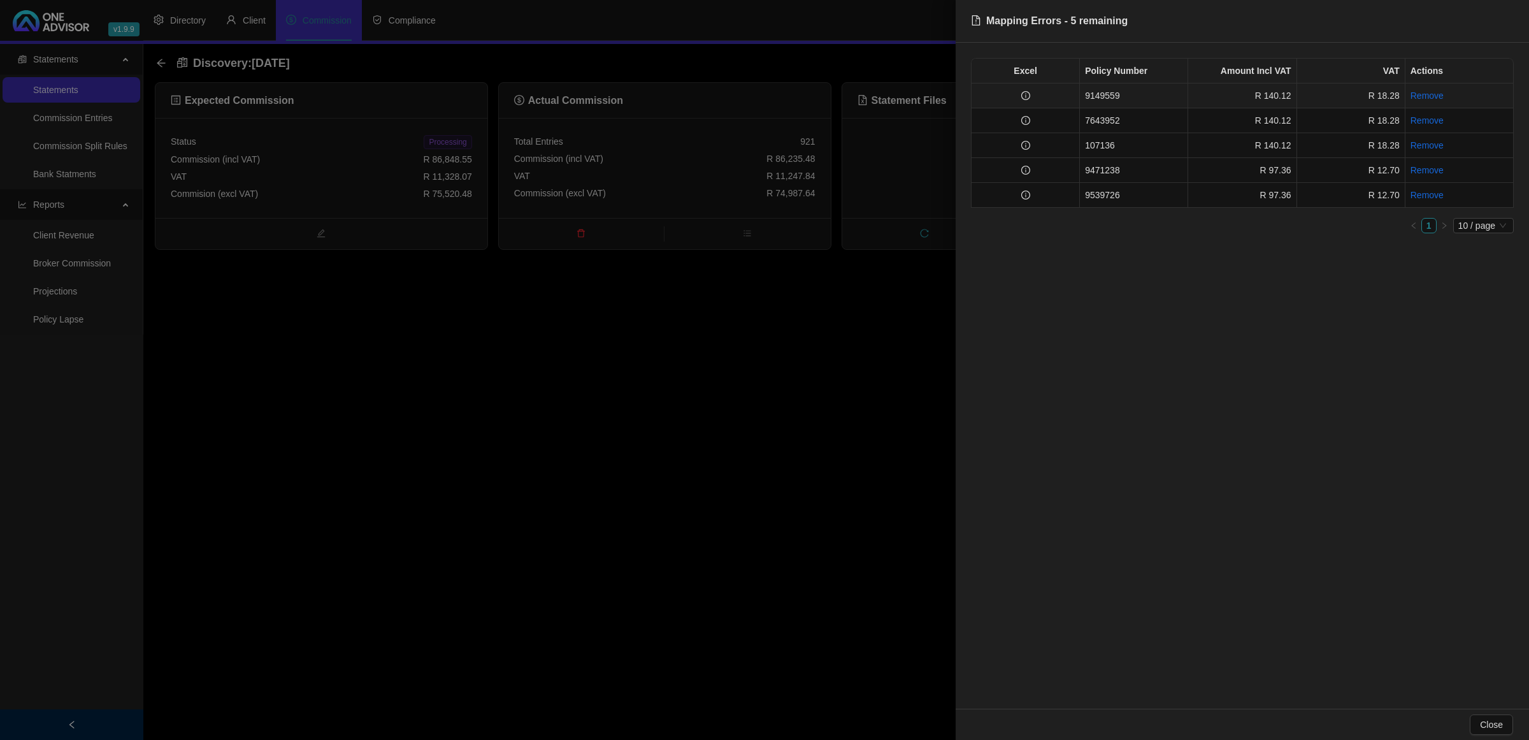
click at [1043, 100] on td at bounding box center [1025, 95] width 108 height 25
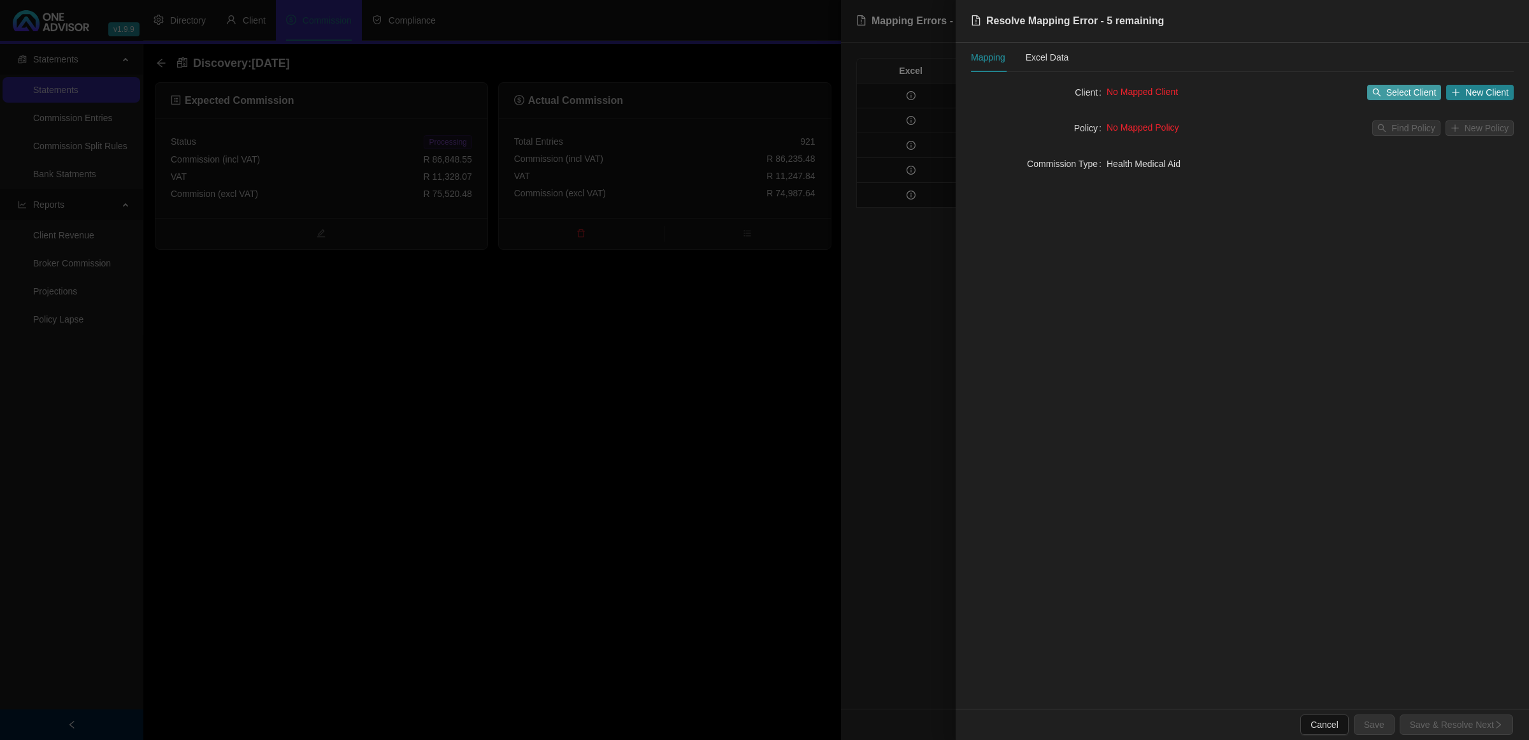
click at [1074, 92] on span "Select Client" at bounding box center [1411, 92] width 50 height 14
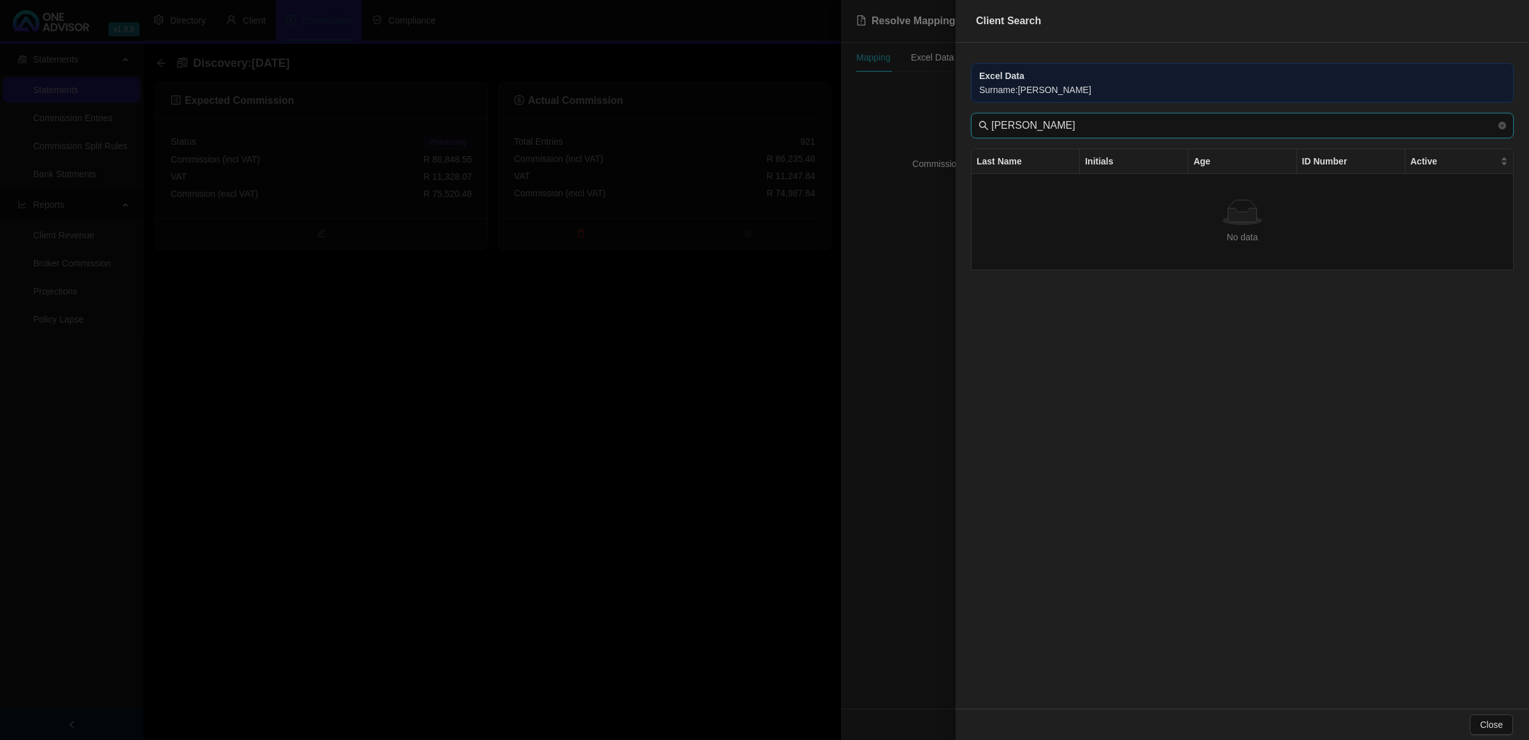
drag, startPoint x: 1024, startPoint y: 129, endPoint x: 925, endPoint y: 112, distance: 100.7
click at [925, 112] on div "Client Search Excel Data Surname : [PERSON_NAME] [PERSON_NAME] Last Name Initia…" at bounding box center [764, 370] width 1529 height 740
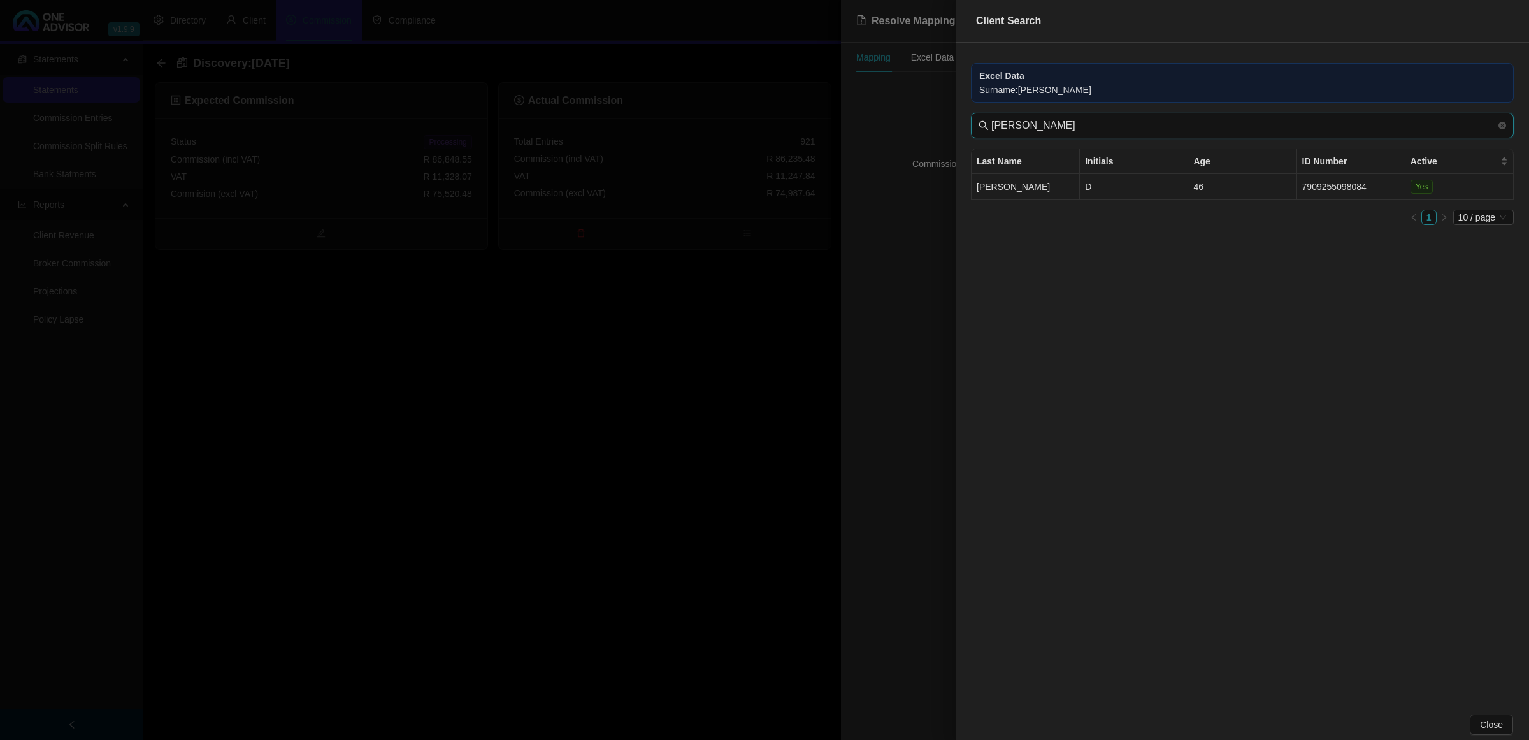
type input "[PERSON_NAME]"
click at [1061, 185] on td "[PERSON_NAME]" at bounding box center [1025, 186] width 108 height 25
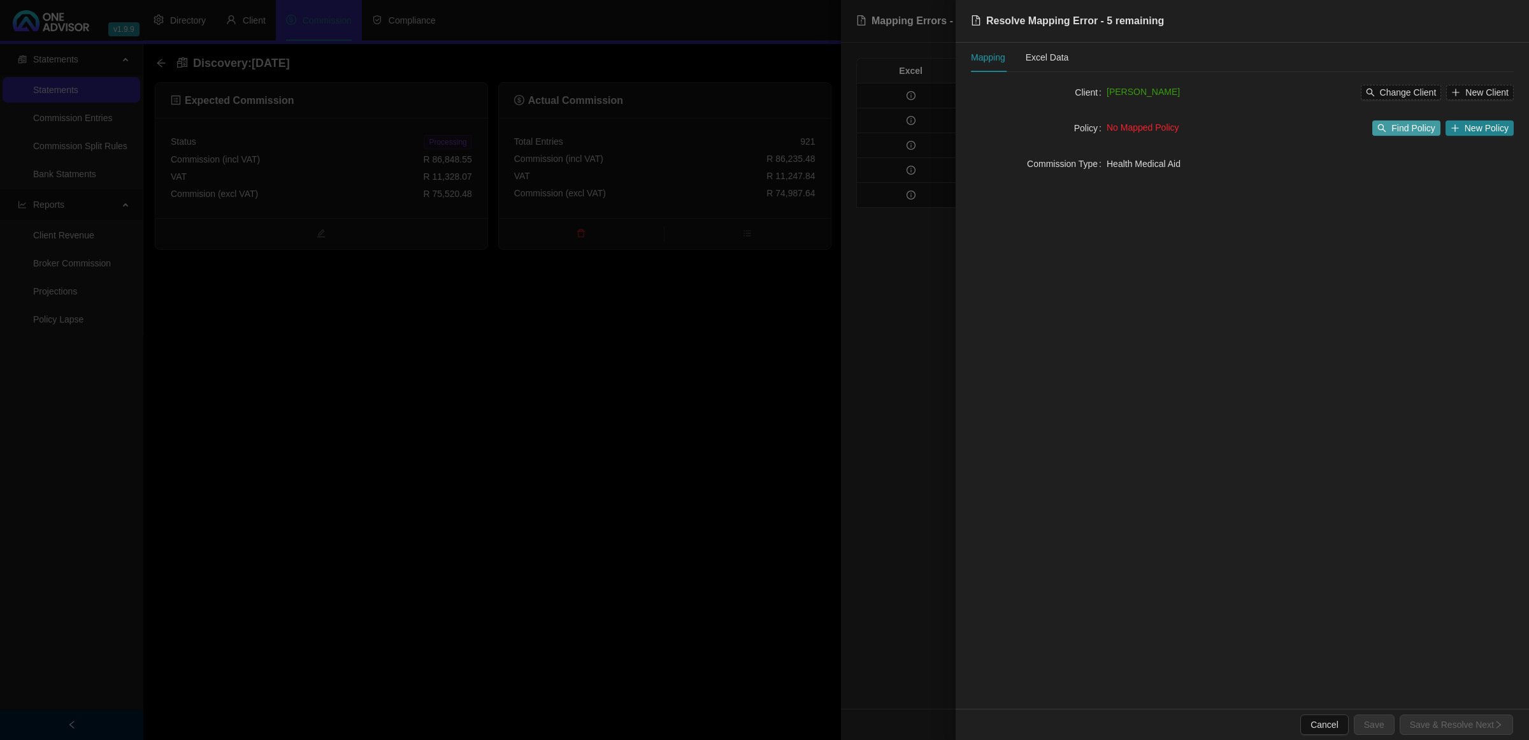
click at [1074, 125] on span "Find Policy" at bounding box center [1412, 128] width 43 height 14
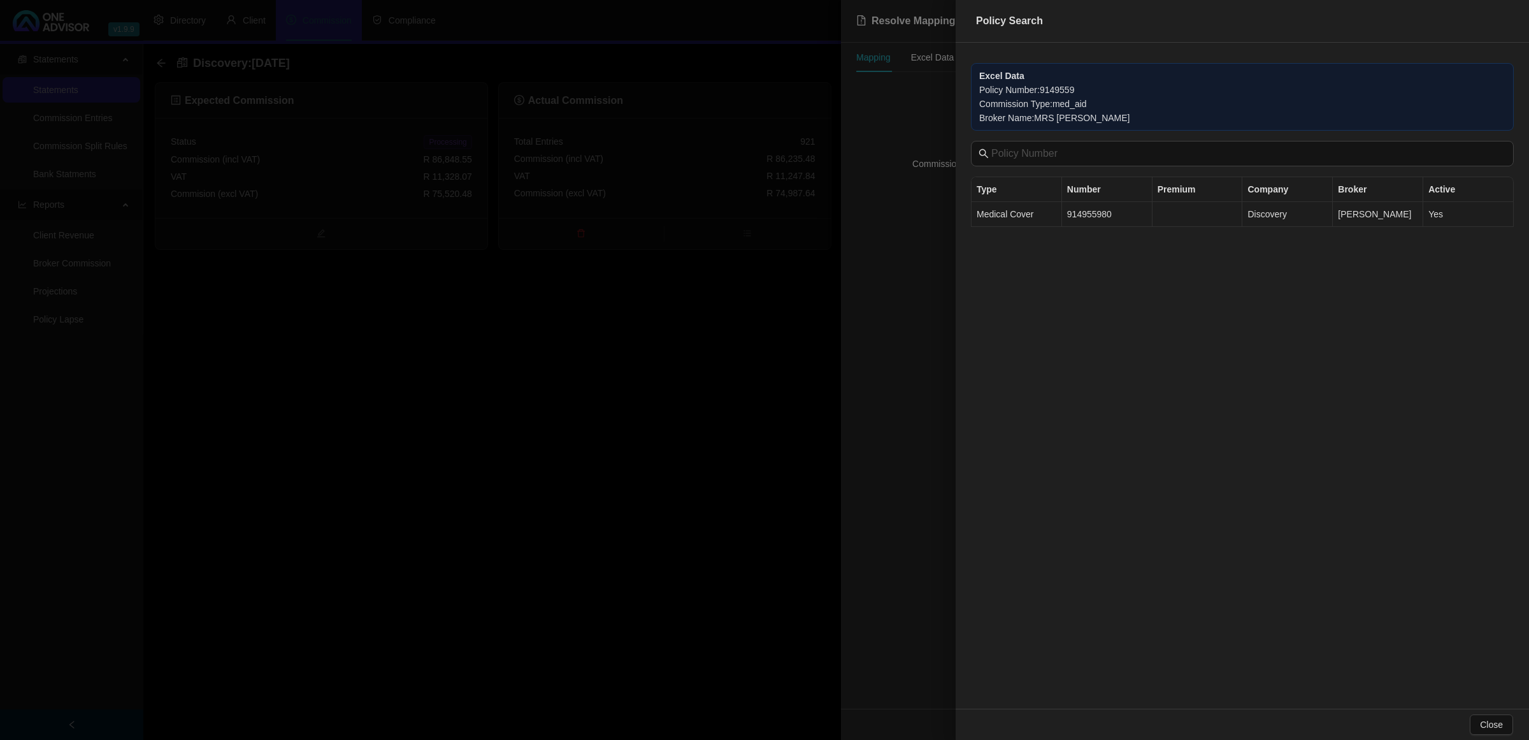
click at [1074, 215] on td "914955980" at bounding box center [1107, 214] width 90 height 25
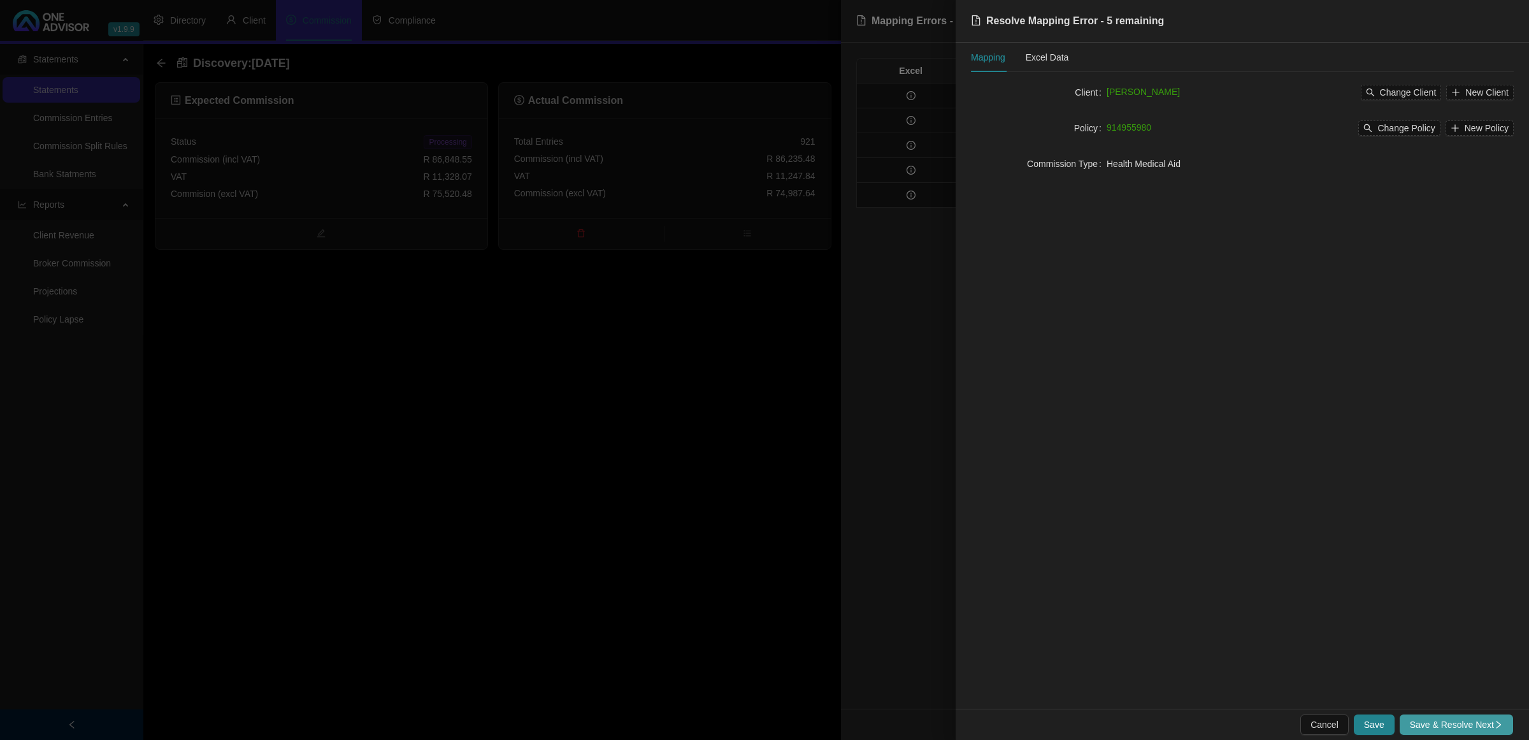
drag, startPoint x: 1412, startPoint y: 728, endPoint x: 1428, endPoint y: 719, distance: 18.0
click at [1074, 428] on span "Save & Resolve Next" at bounding box center [1456, 724] width 93 height 14
click at [1074, 88] on icon "search" at bounding box center [1376, 92] width 9 height 9
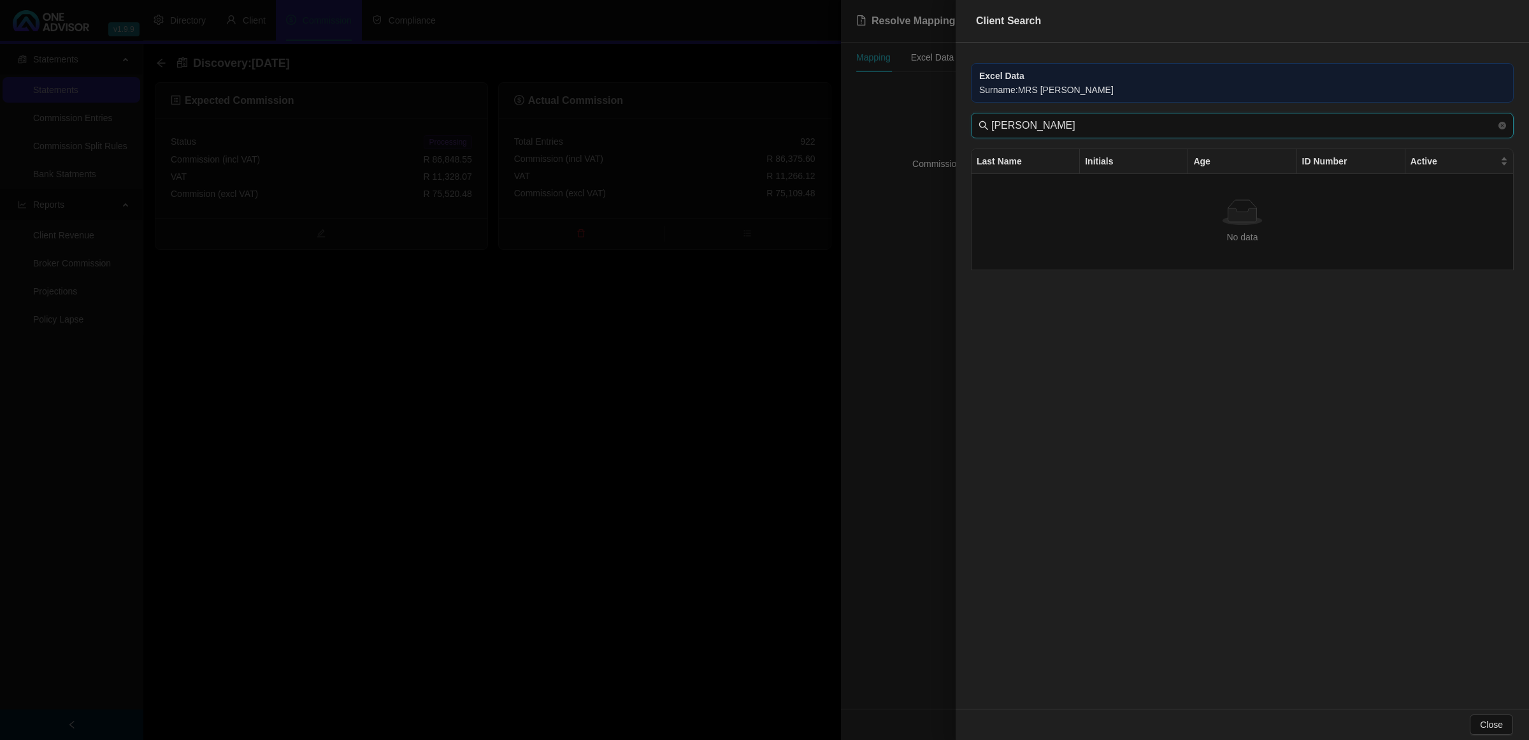
drag, startPoint x: 1029, startPoint y: 129, endPoint x: 890, endPoint y: 132, distance: 139.5
click at [890, 132] on div "Client Search Excel Data Surname : MRS [PERSON_NAME] Last Name Initials Age ID …" at bounding box center [764, 370] width 1529 height 740
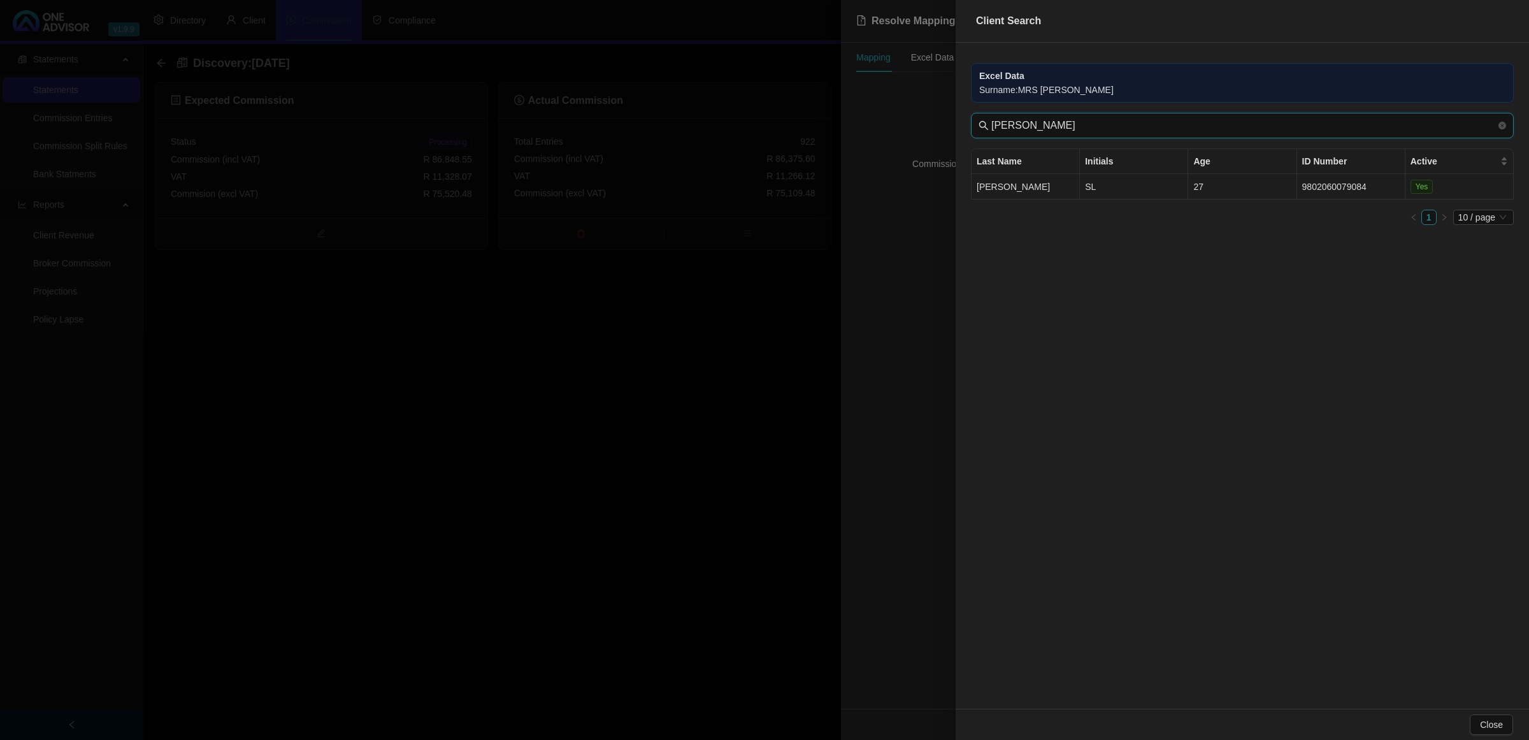
type input "[PERSON_NAME]"
click at [1029, 187] on td "[PERSON_NAME]" at bounding box center [1025, 186] width 108 height 25
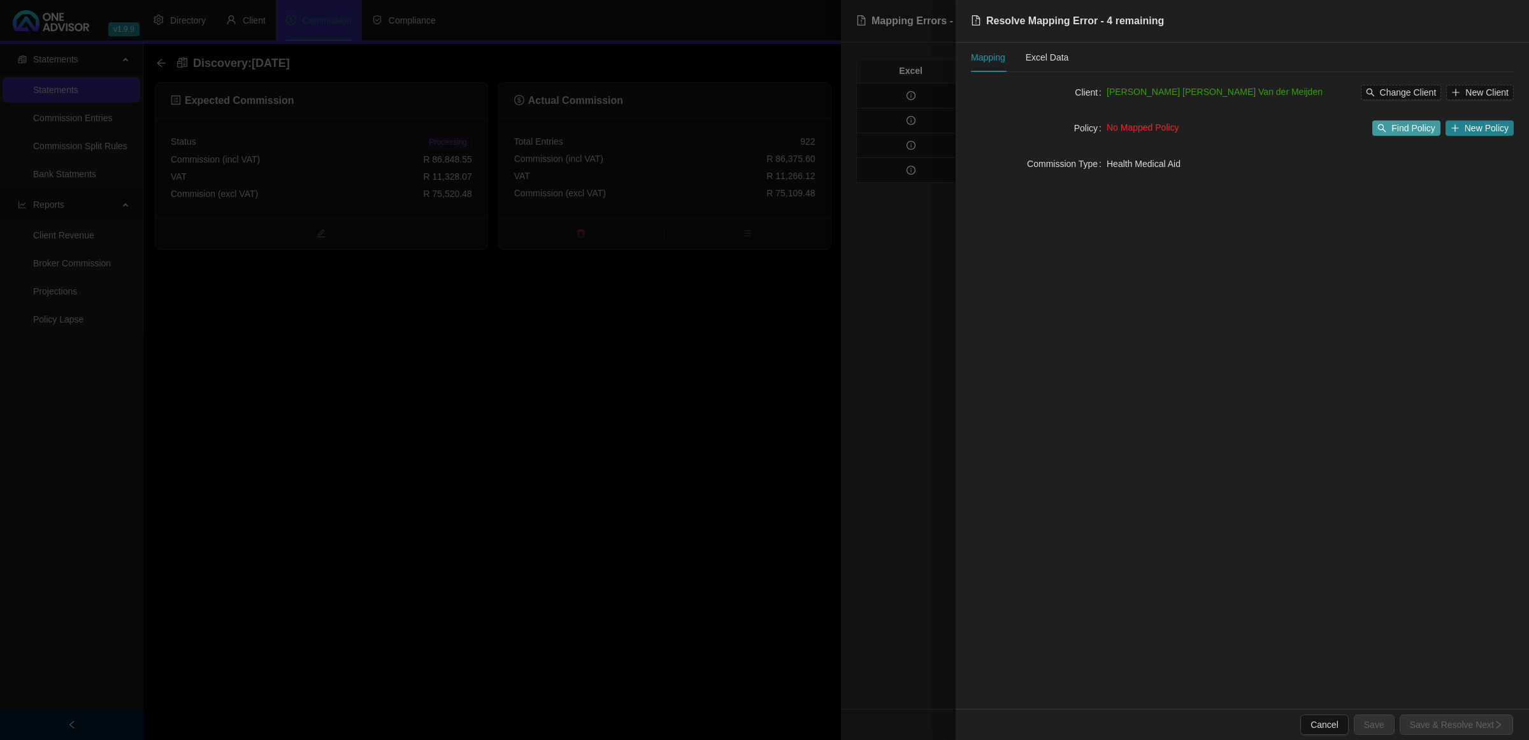
click at [1074, 127] on span "Find Policy" at bounding box center [1412, 128] width 43 height 14
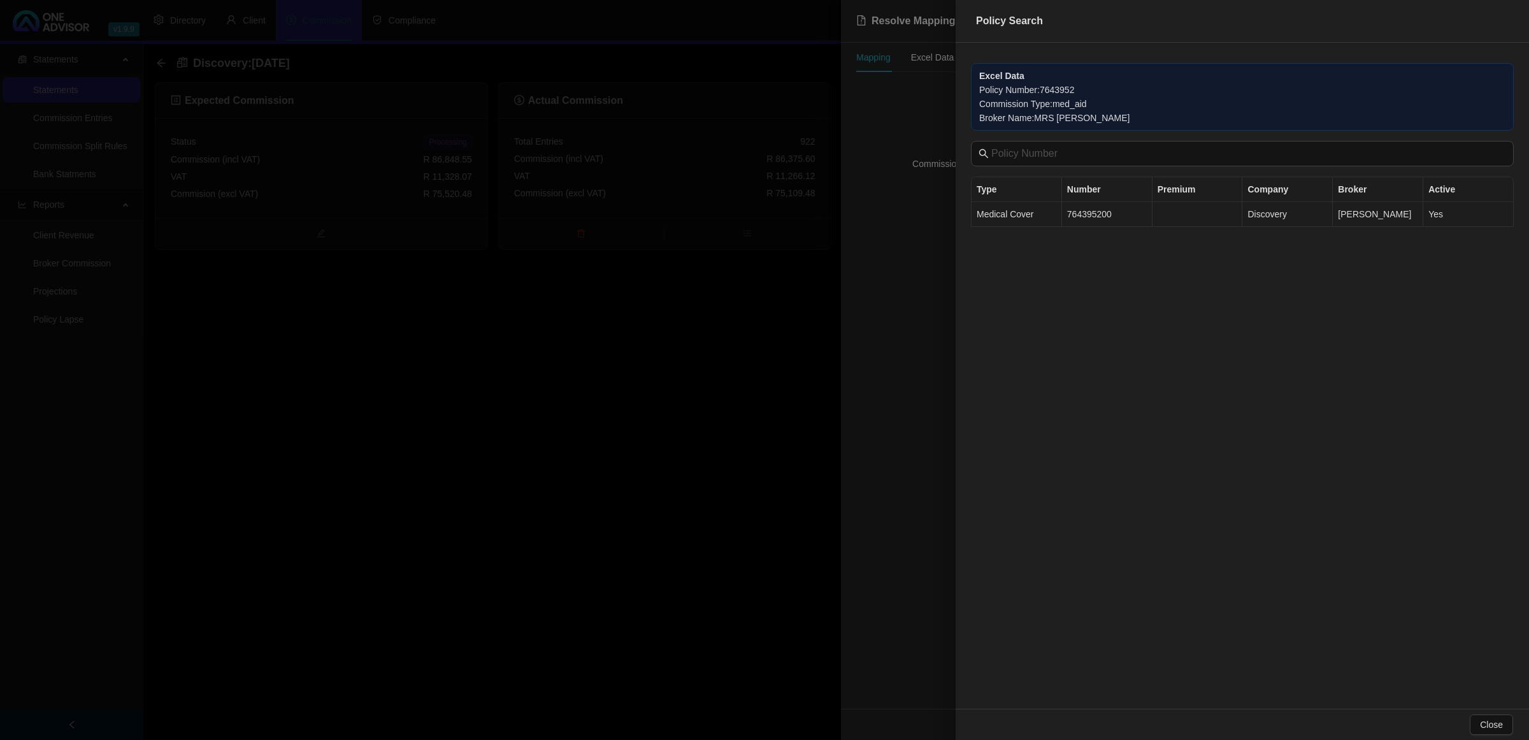
click at [1074, 213] on td "764395200" at bounding box center [1107, 214] width 90 height 25
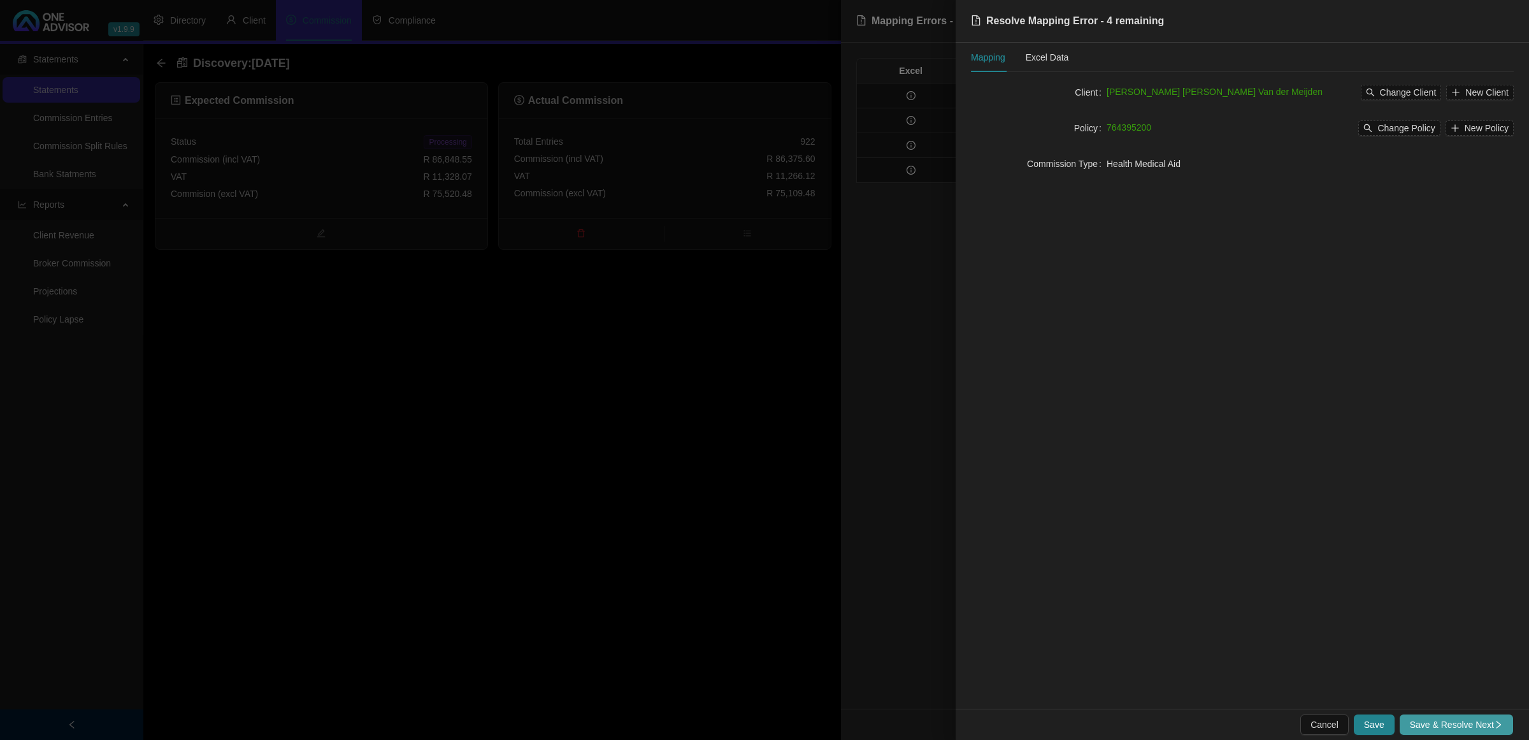
click at [1074, 428] on span "Save & Resolve Next" at bounding box center [1456, 724] width 93 height 14
click at [1074, 96] on button "Select Client" at bounding box center [1404, 92] width 75 height 15
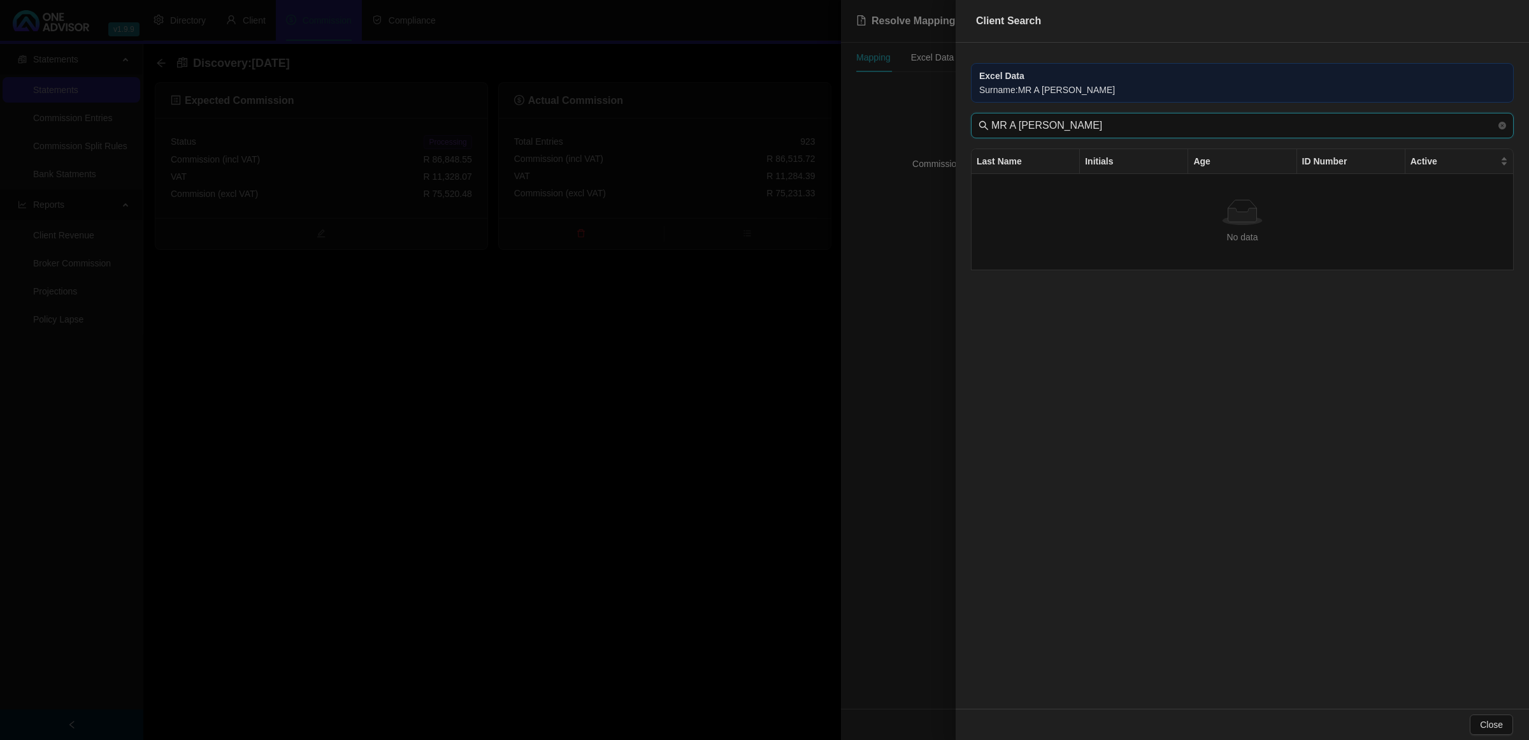
drag, startPoint x: 1021, startPoint y: 129, endPoint x: 806, endPoint y: 110, distance: 215.5
click at [806, 110] on div "Client Search Excel Data Surname : MR A [PERSON_NAME] MR A [PERSON_NAME] Last N…" at bounding box center [764, 370] width 1529 height 740
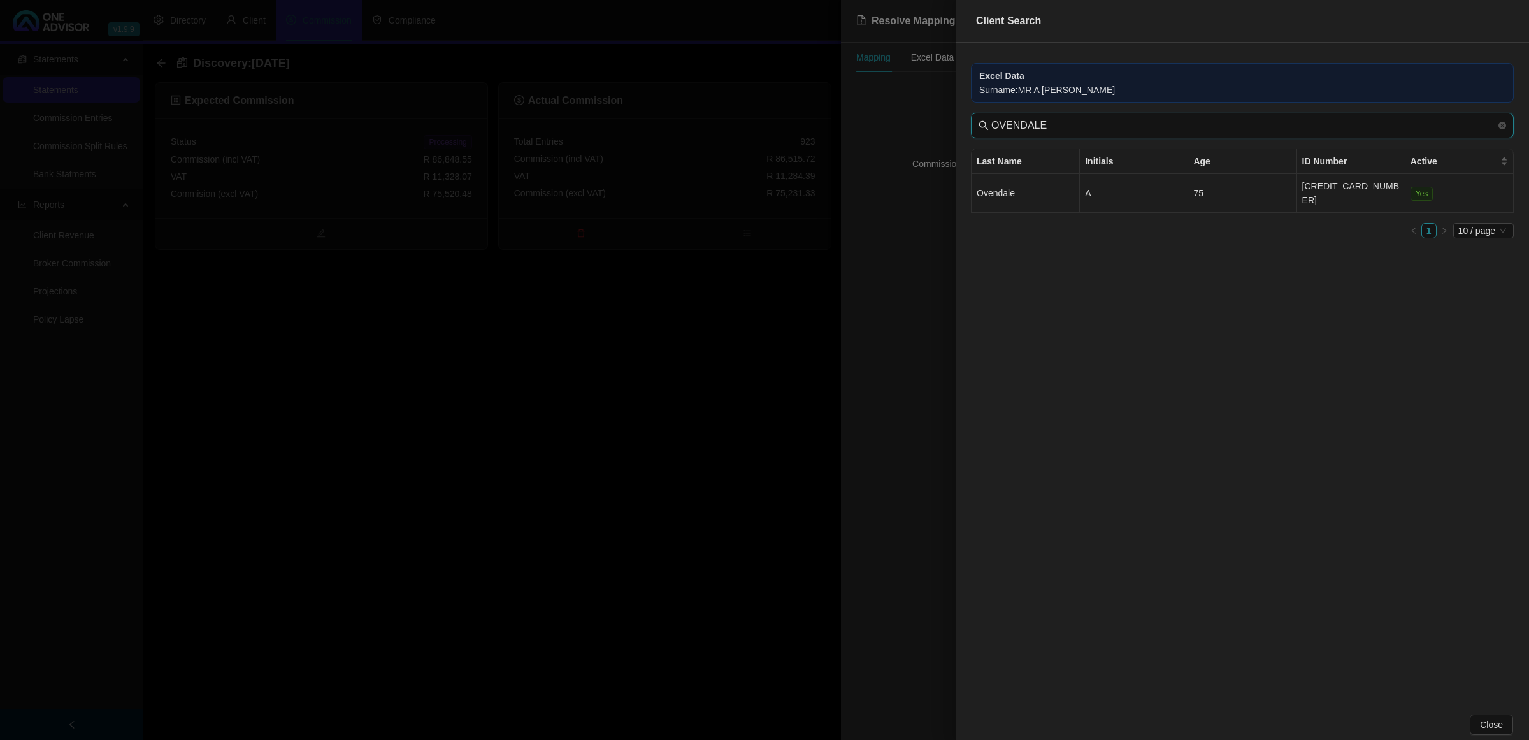
type input "OVENDALE"
click at [1033, 187] on td "Ovendale" at bounding box center [1025, 193] width 108 height 39
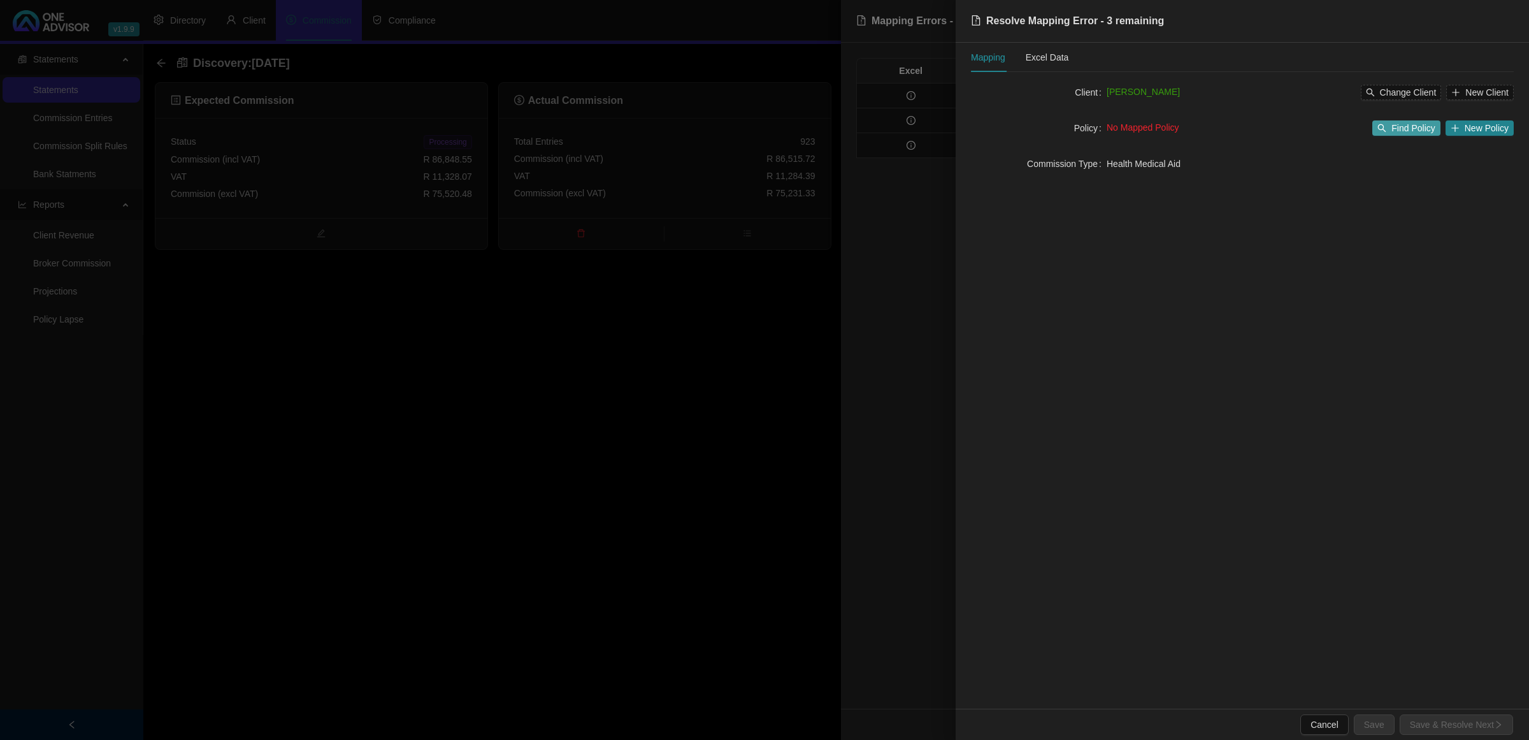
click at [1074, 121] on span "Find Policy" at bounding box center [1412, 128] width 43 height 14
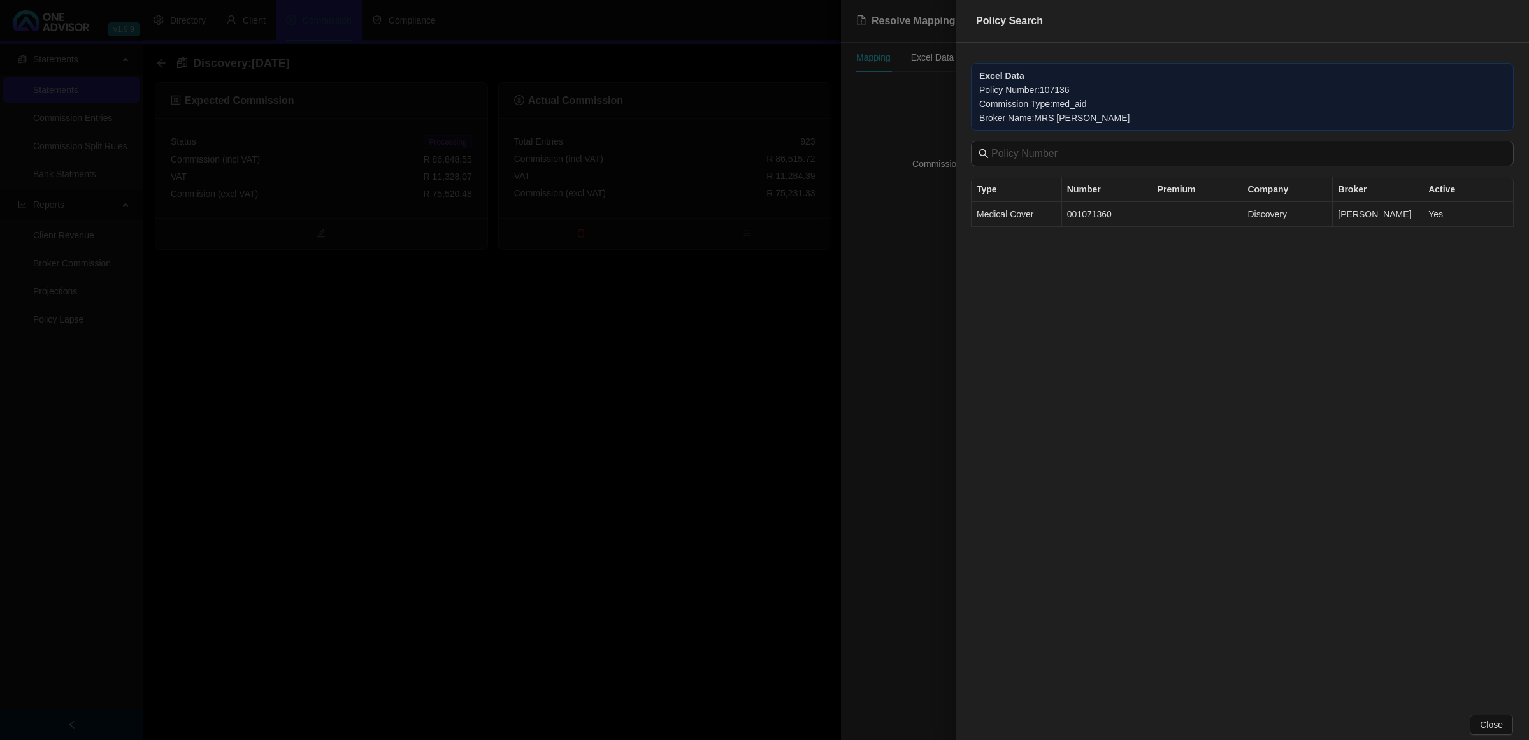
click at [1042, 211] on td "Medical Cover" at bounding box center [1016, 214] width 90 height 25
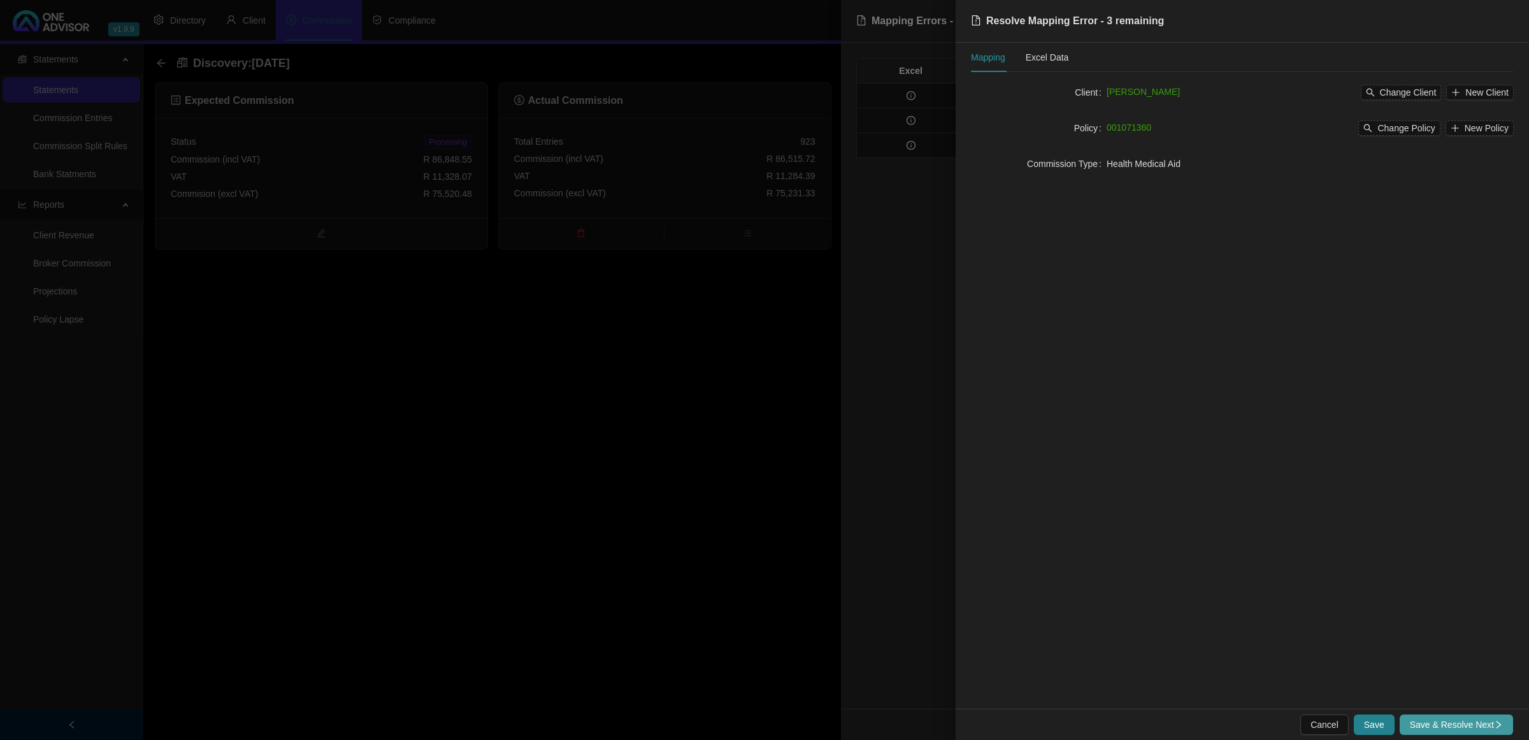
click at [1074, 428] on span "Save & Resolve Next" at bounding box center [1456, 724] width 93 height 14
click at [1074, 97] on span "Select Client" at bounding box center [1411, 92] width 50 height 14
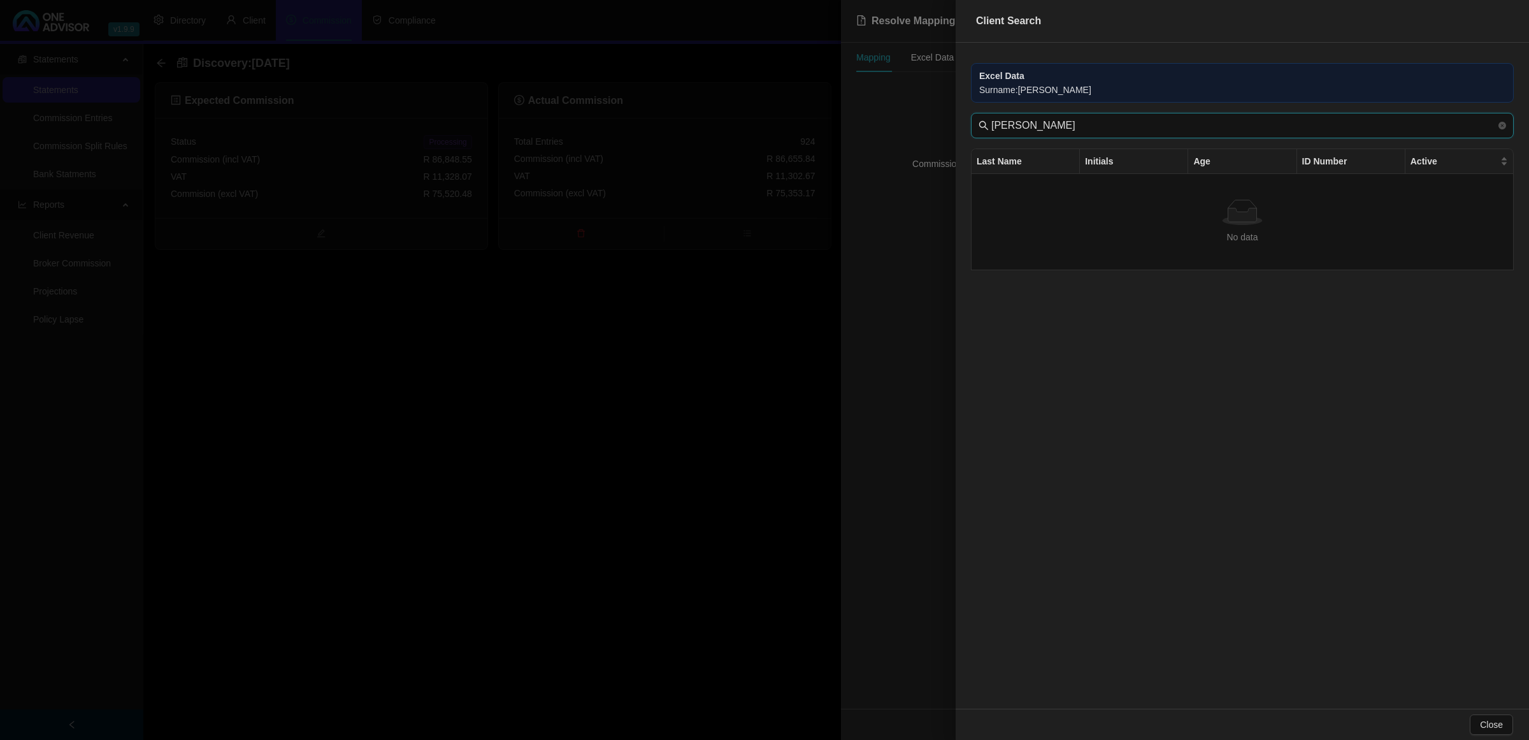
drag, startPoint x: 1024, startPoint y: 127, endPoint x: 959, endPoint y: 132, distance: 64.5
click at [959, 132] on div "Excel Data Surname : [PERSON_NAME] [PERSON_NAME] Last Name Initials Age ID Numb…" at bounding box center [1242, 376] width 573 height 666
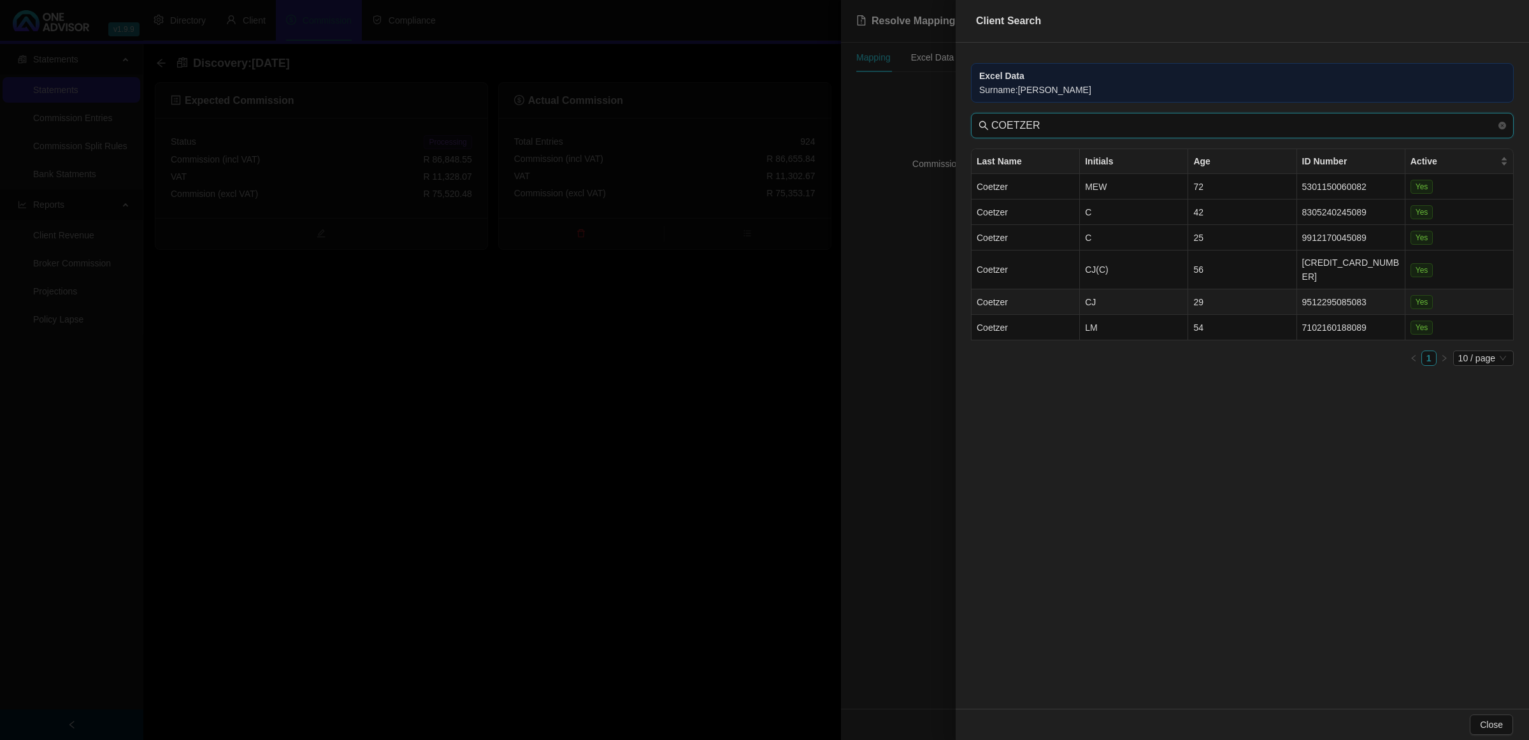
type input "COETZER"
click at [1074, 290] on td "CJ" at bounding box center [1134, 301] width 108 height 25
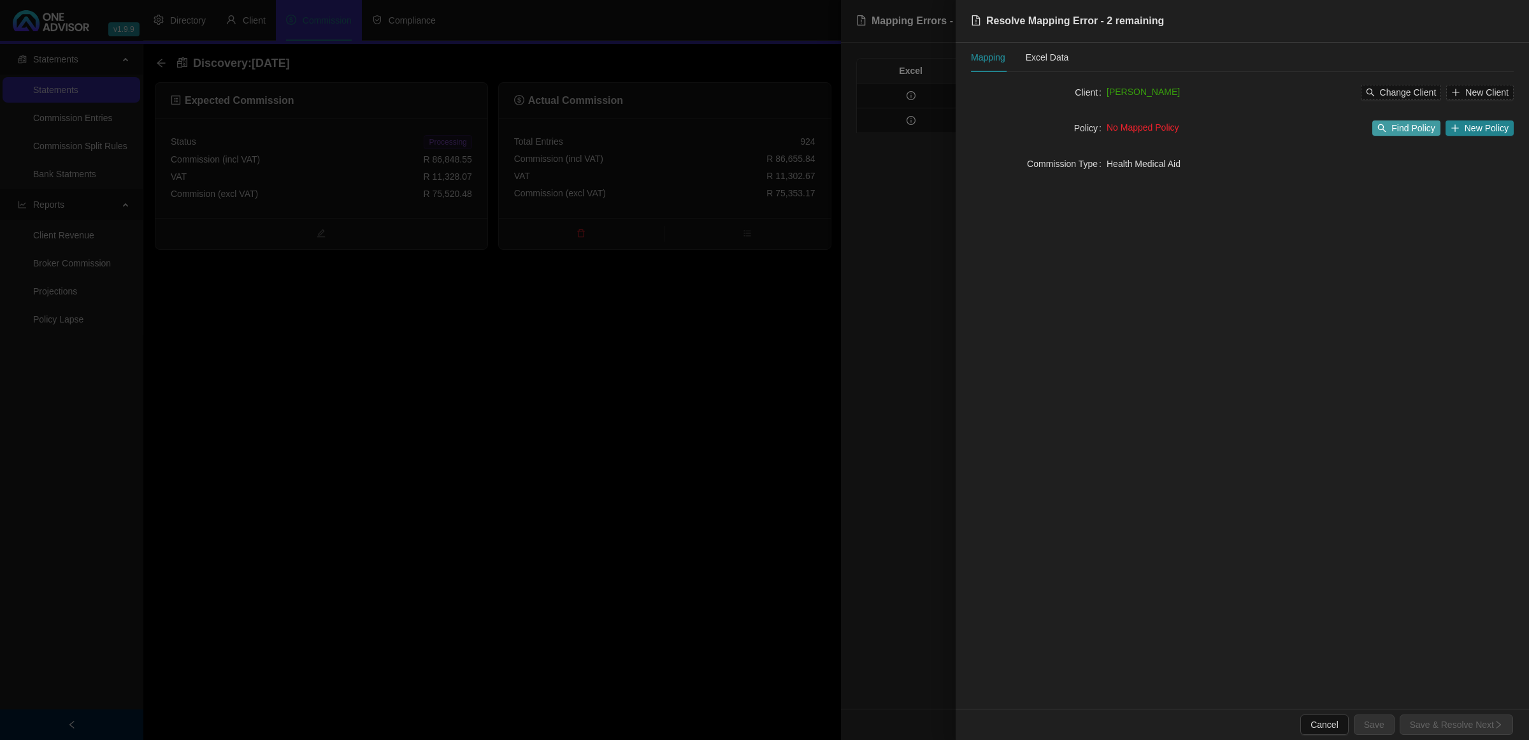
click at [1074, 125] on span "Find Policy" at bounding box center [1412, 128] width 43 height 14
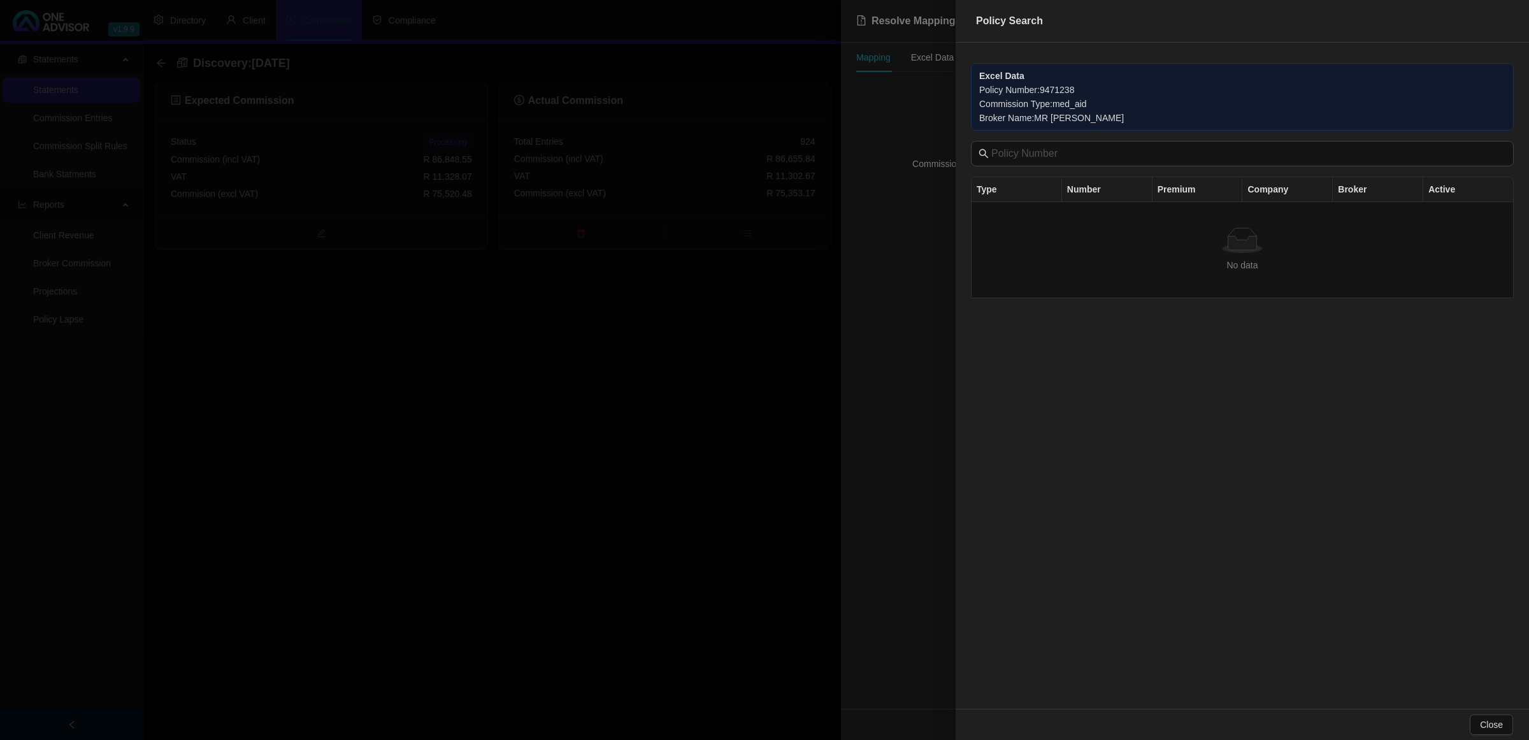
click at [915, 278] on div at bounding box center [764, 370] width 1529 height 740
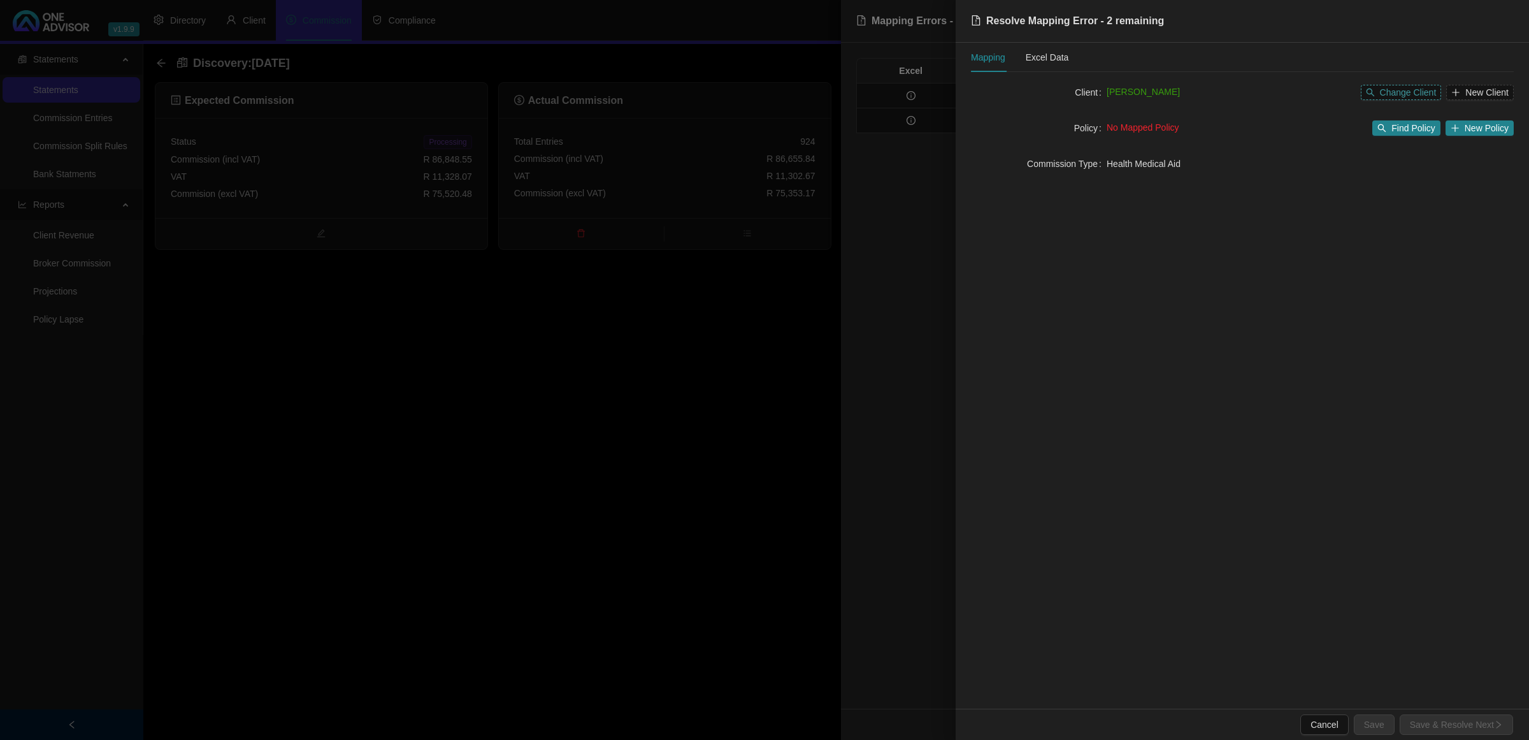
click at [1074, 90] on span "Change Client" at bounding box center [1408, 92] width 57 height 14
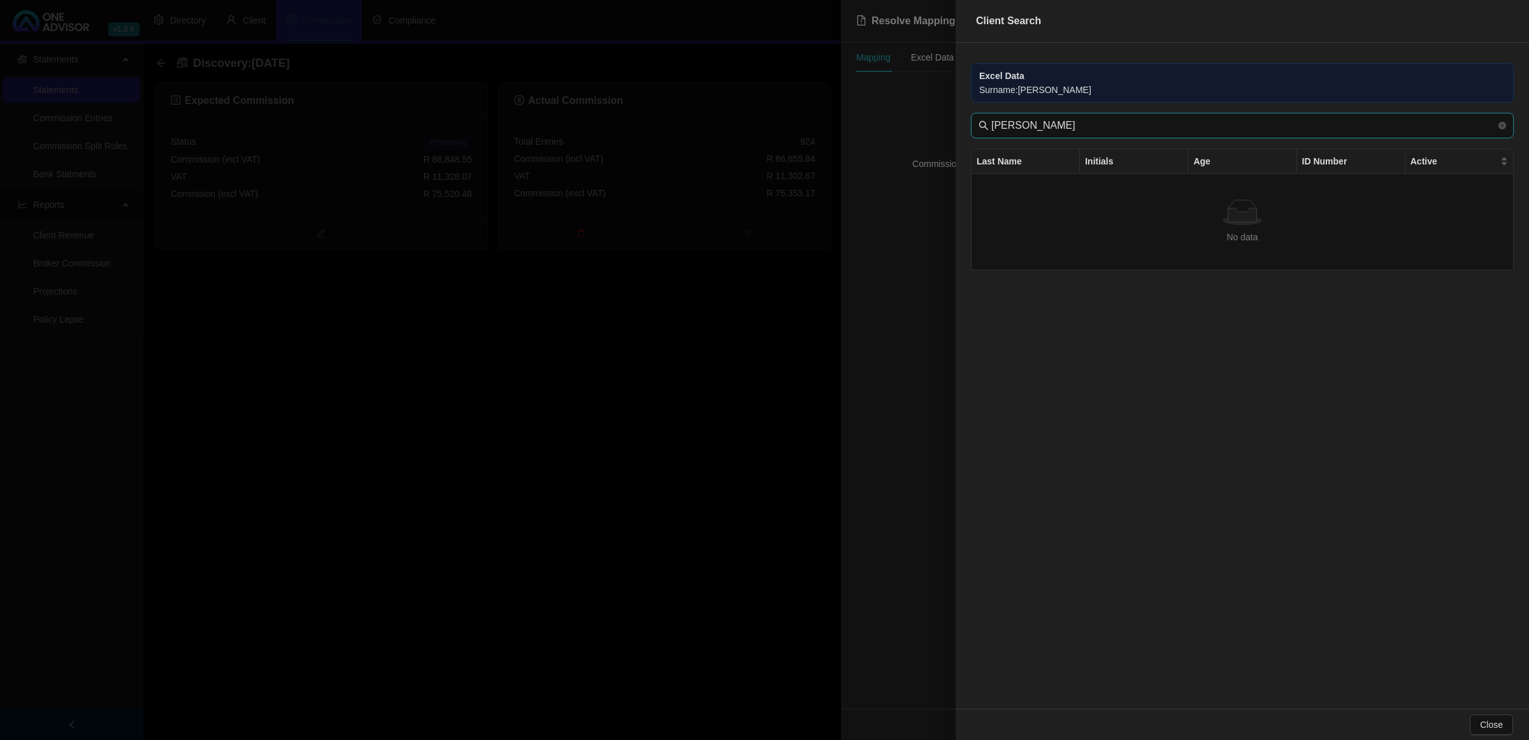
drag, startPoint x: 1020, startPoint y: 128, endPoint x: 852, endPoint y: 123, distance: 168.3
click at [852, 123] on div "Client Search Excel Data Surname : [PERSON_NAME] [PERSON_NAME] Last Name Initia…" at bounding box center [764, 370] width 1529 height 740
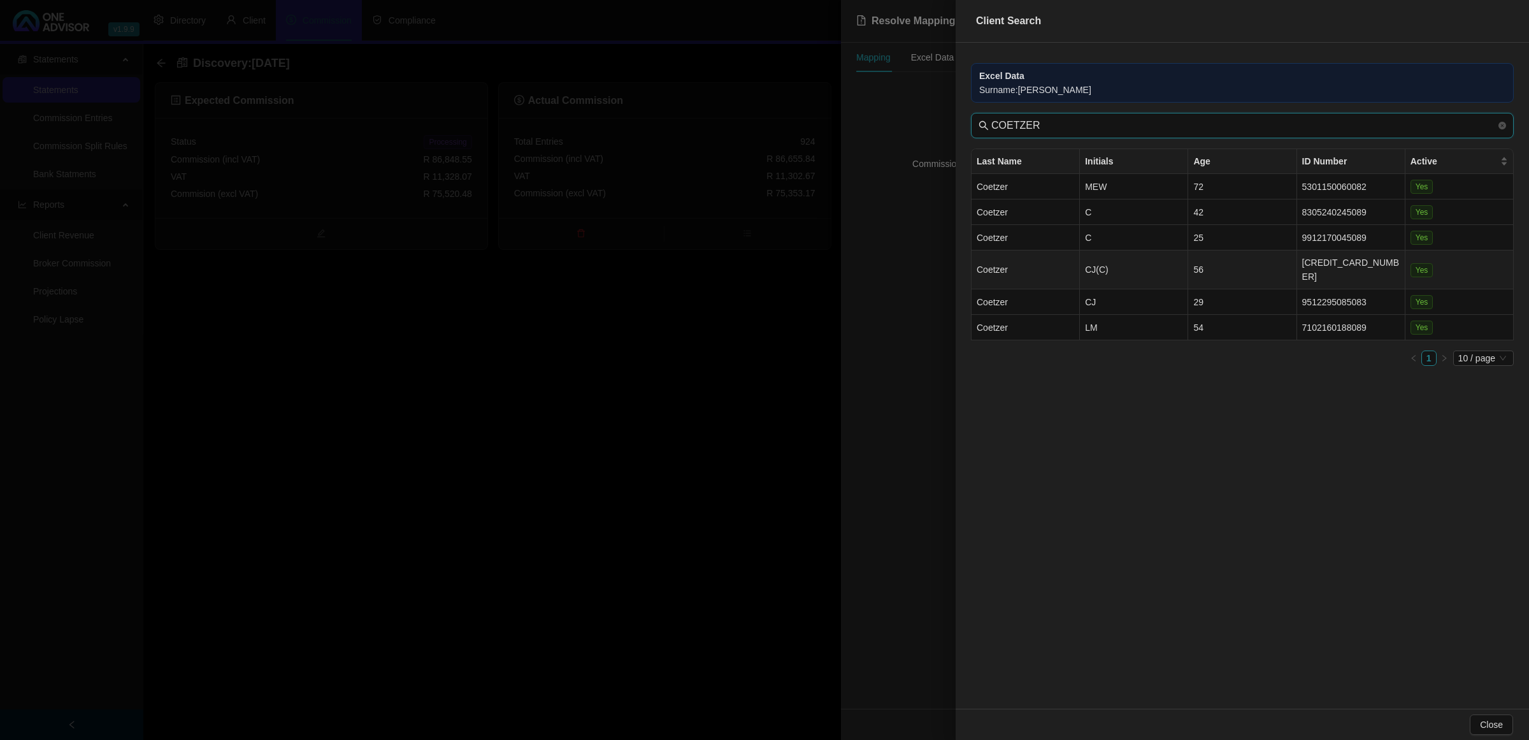
type input "COETZER"
click at [1074, 259] on td "CJ(C)" at bounding box center [1134, 269] width 108 height 39
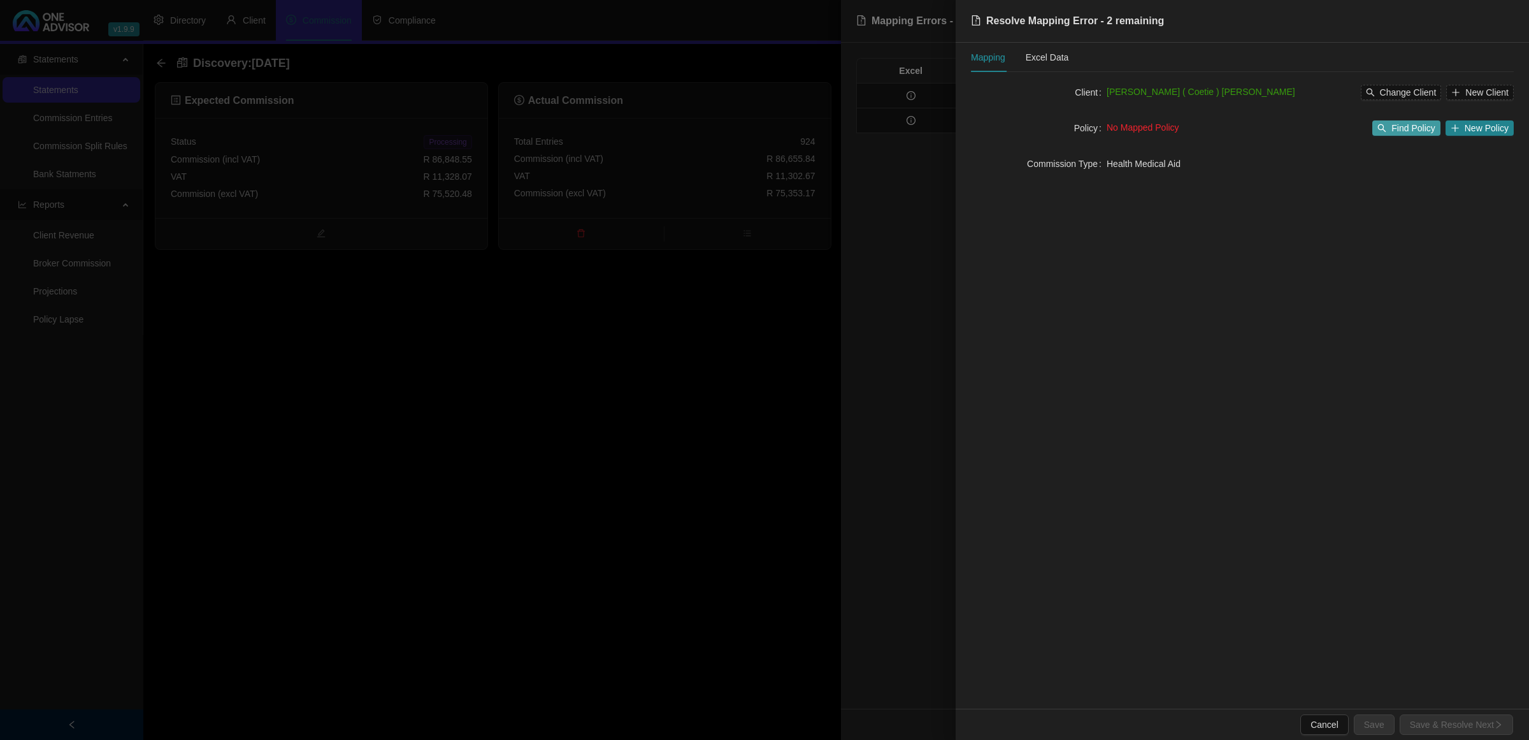
click at [1074, 125] on span "Find Policy" at bounding box center [1412, 128] width 43 height 14
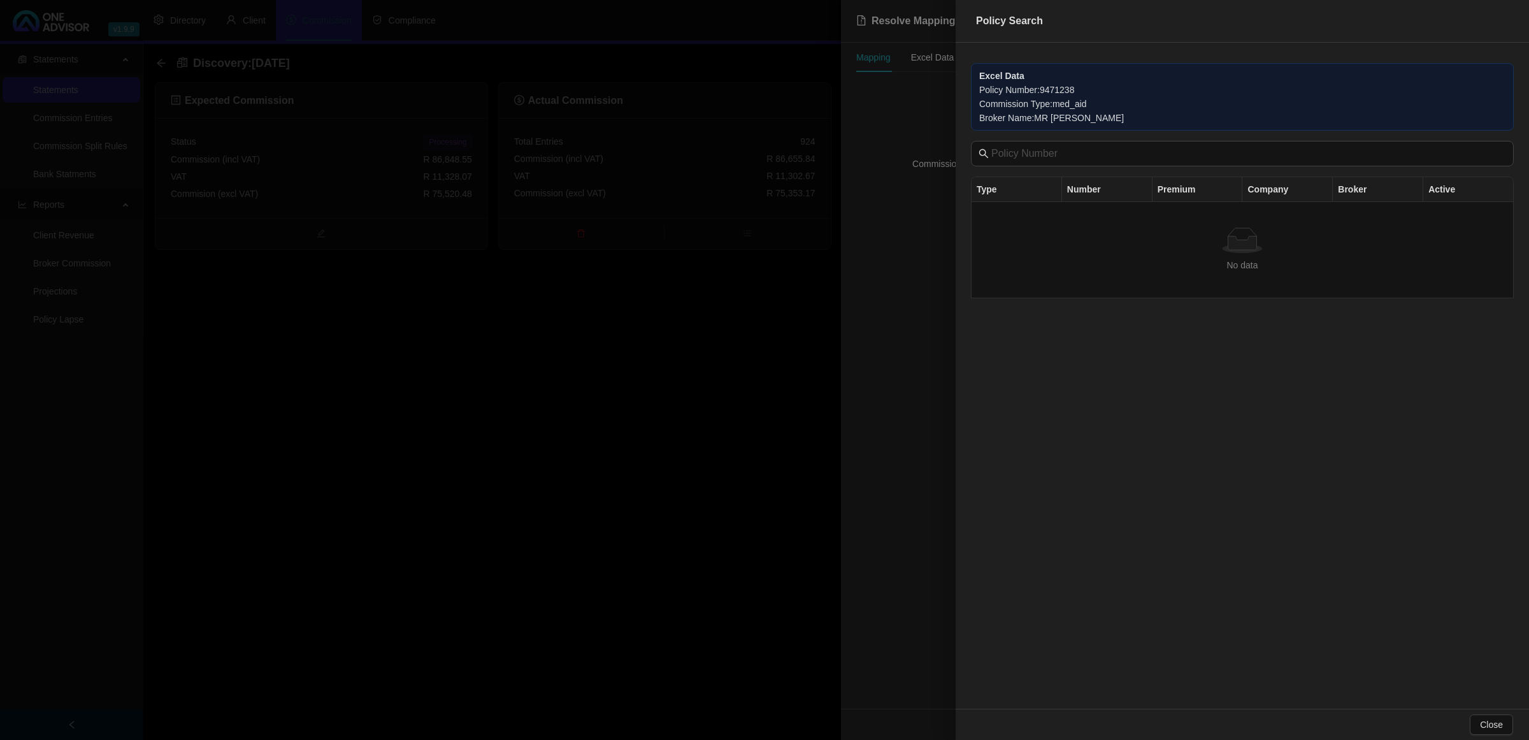
click at [903, 299] on div at bounding box center [764, 370] width 1529 height 740
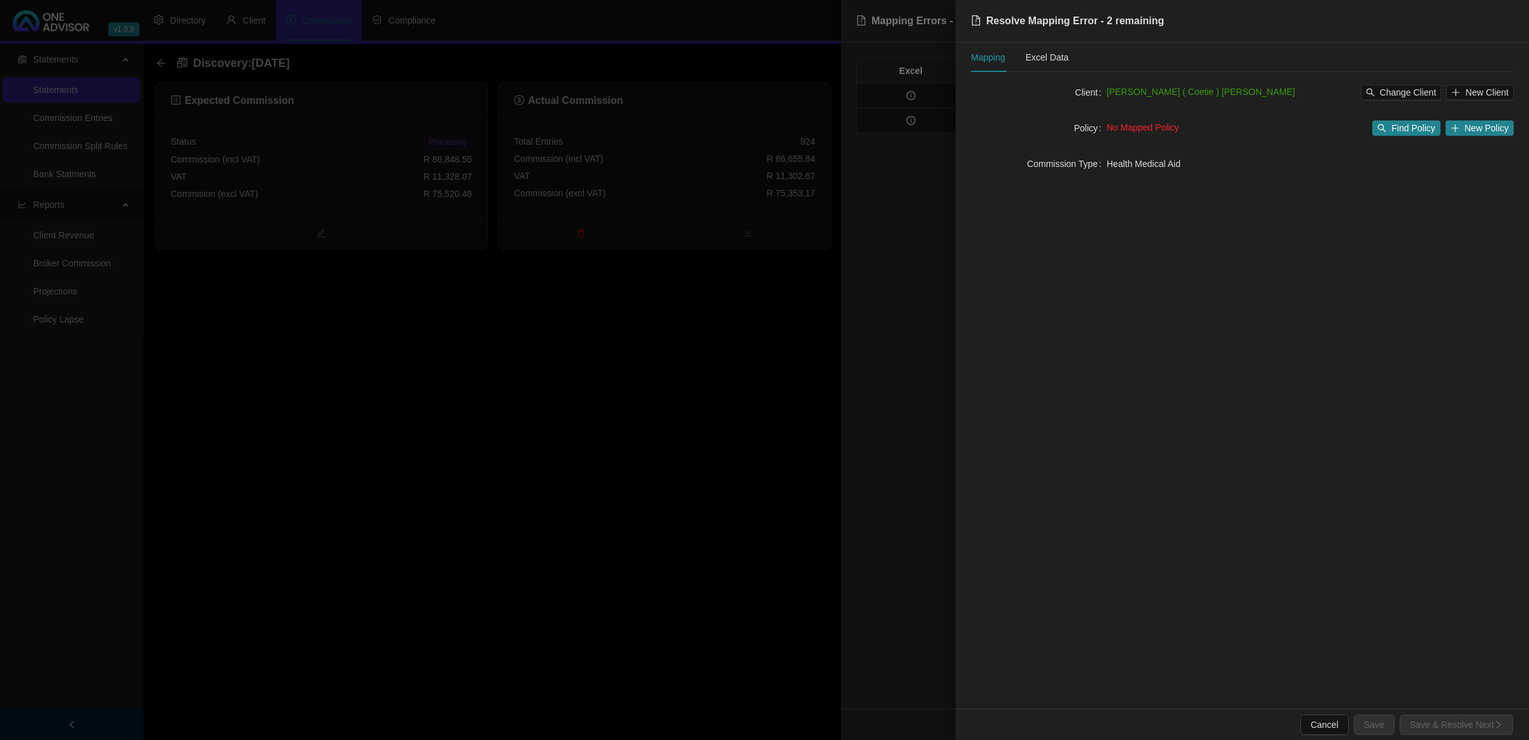
click at [924, 252] on div at bounding box center [764, 370] width 1529 height 740
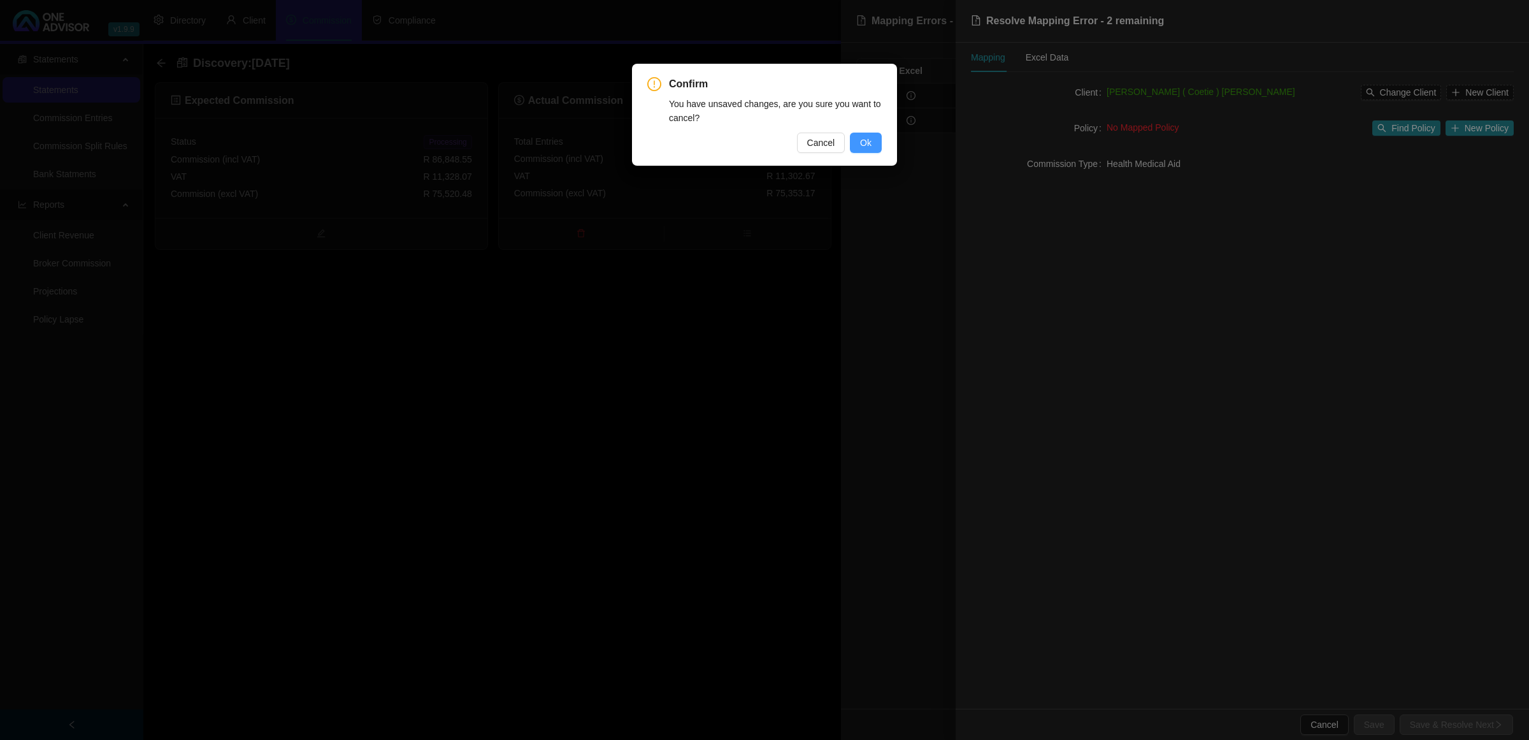
click at [857, 138] on button "Ok" at bounding box center [866, 143] width 32 height 20
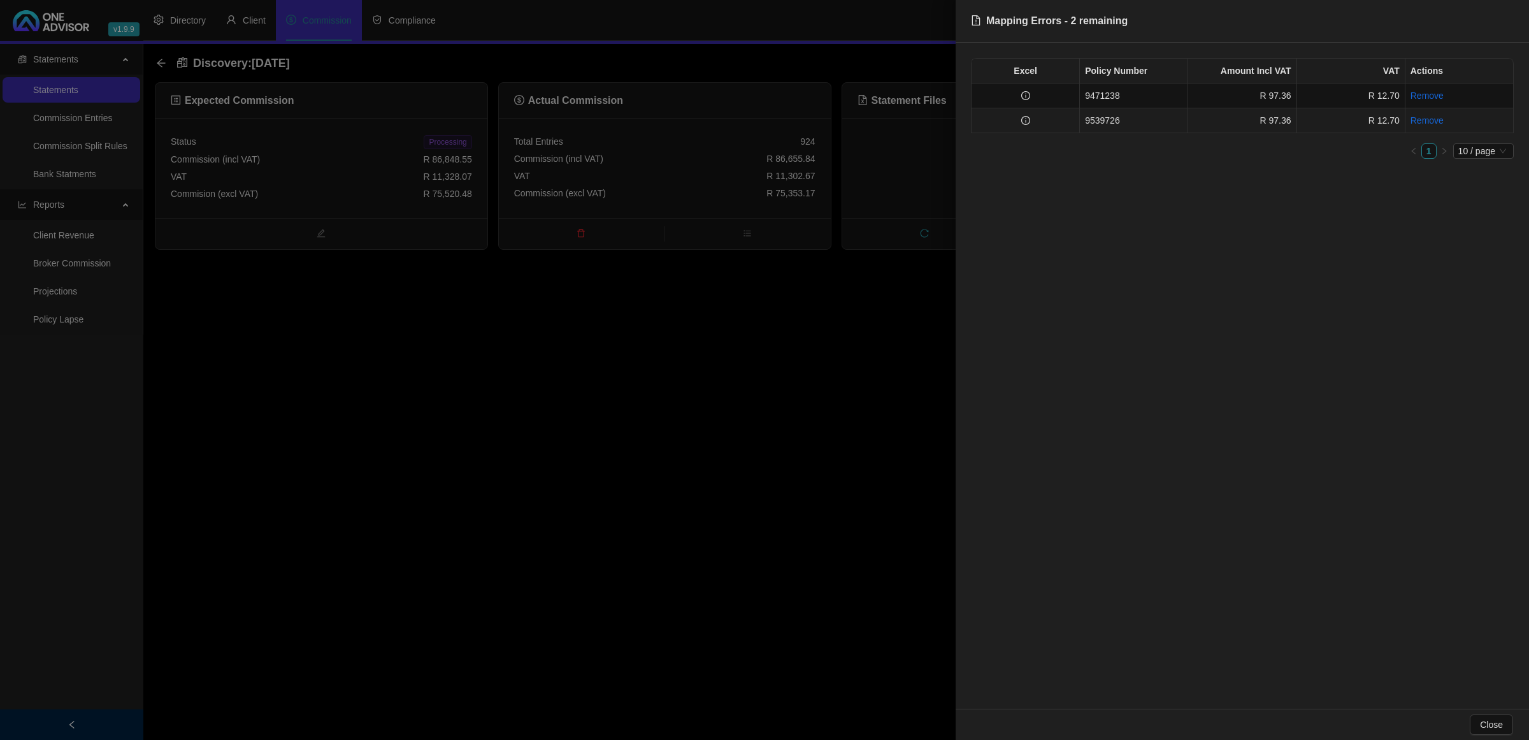
click at [1043, 115] on td at bounding box center [1025, 120] width 108 height 25
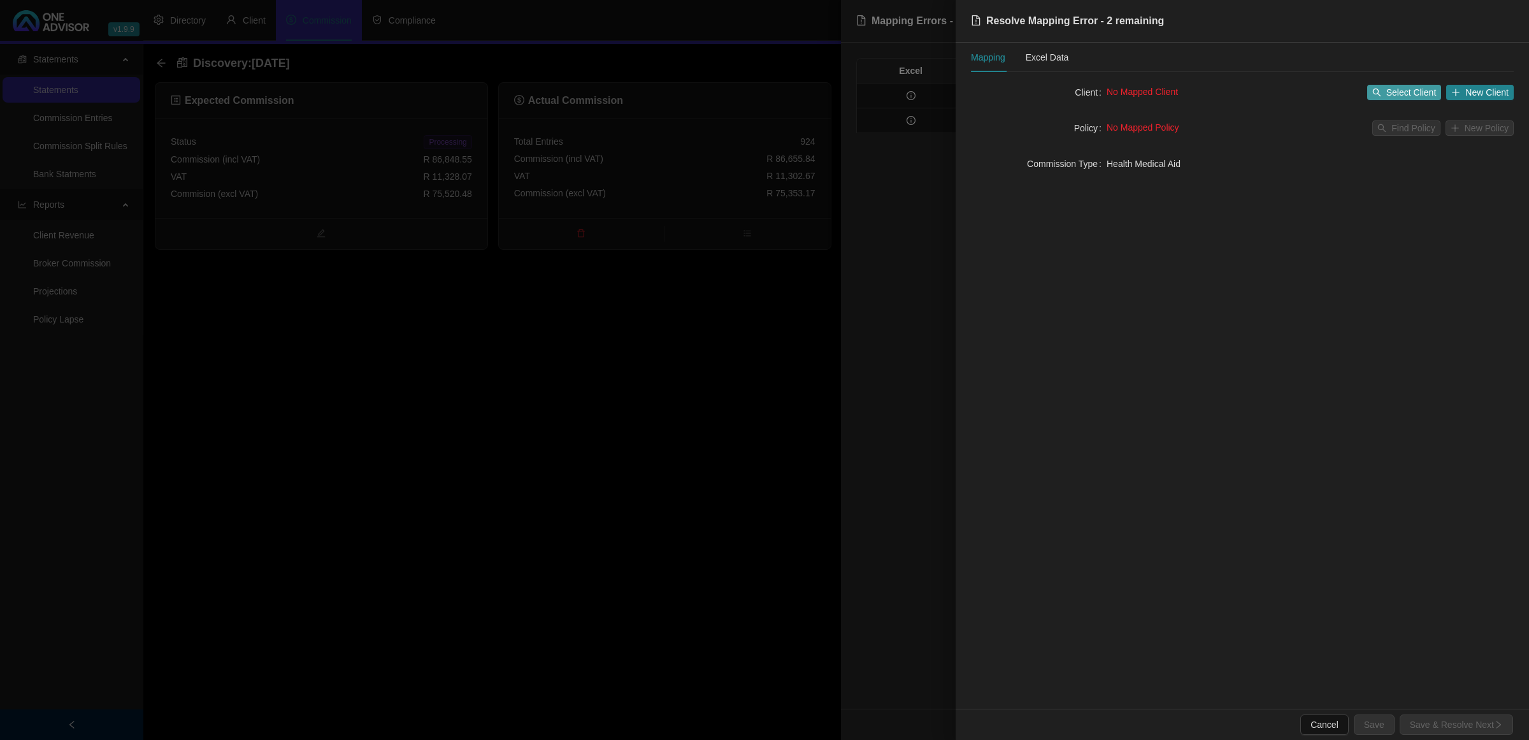
click at [1074, 96] on span "Select Client" at bounding box center [1411, 92] width 50 height 14
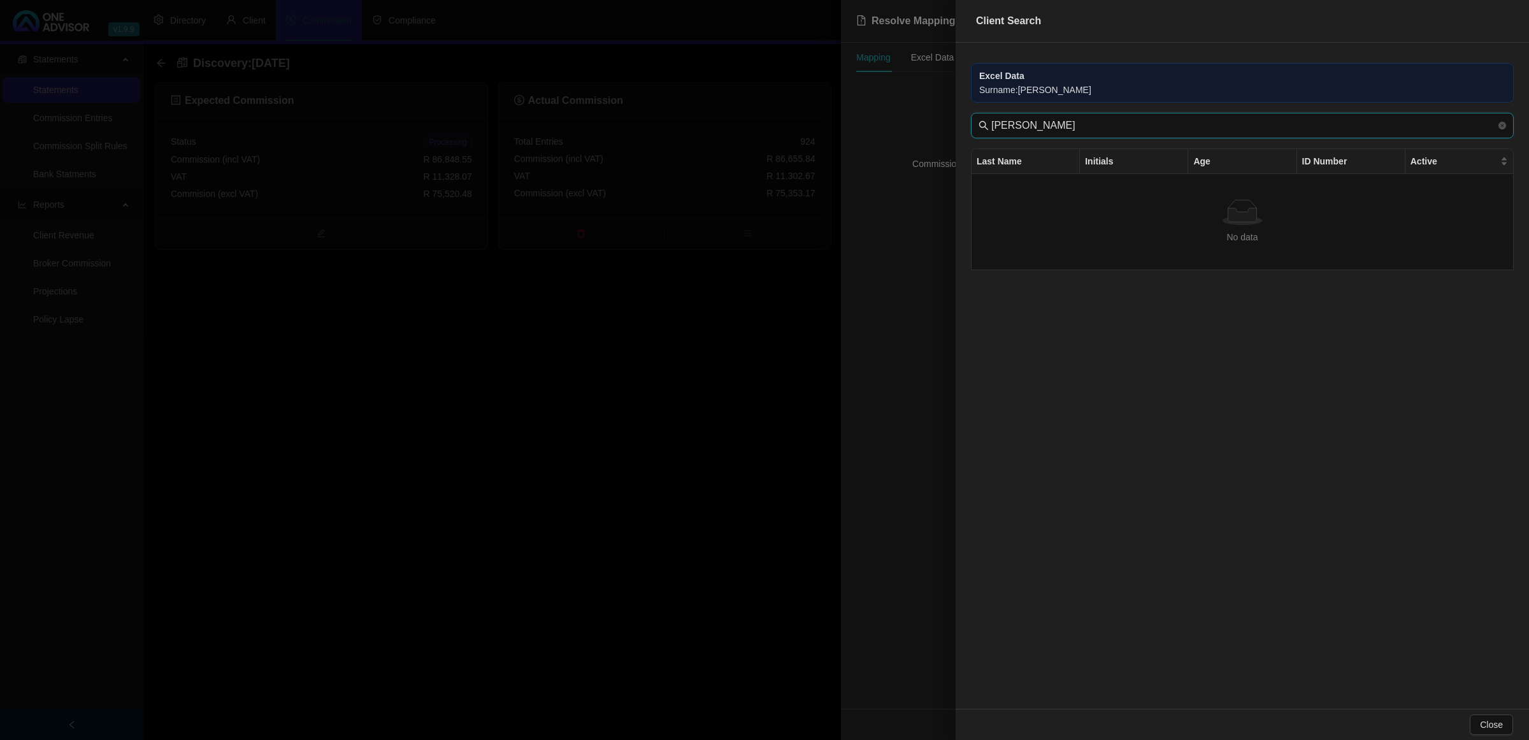
drag, startPoint x: 1024, startPoint y: 128, endPoint x: 930, endPoint y: 128, distance: 94.3
click at [930, 128] on div "Client Search Excel Data Surname : [PERSON_NAME] [PERSON_NAME] Last Name Initia…" at bounding box center [764, 370] width 1529 height 740
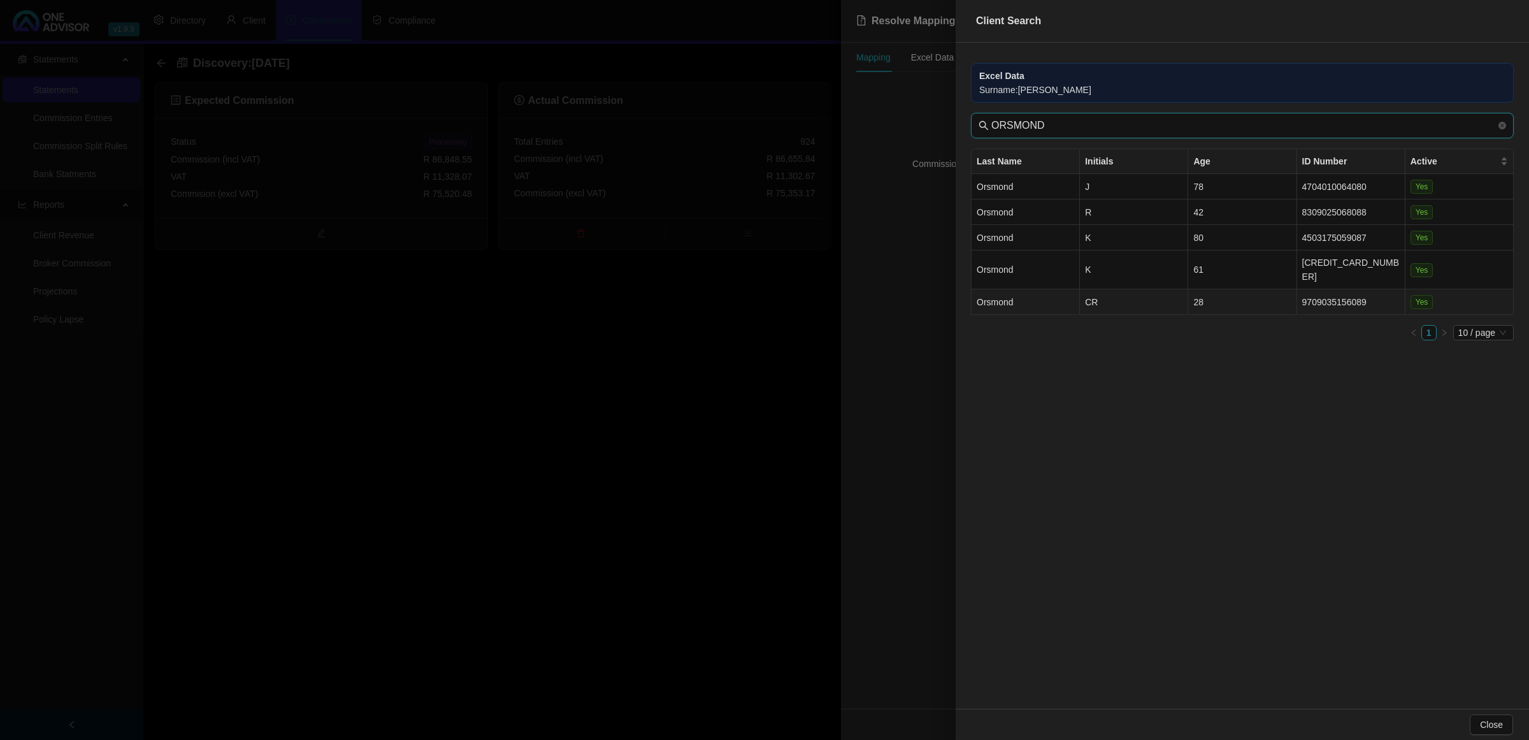
type input "ORSMOND"
click at [1074, 294] on td "CR" at bounding box center [1134, 301] width 108 height 25
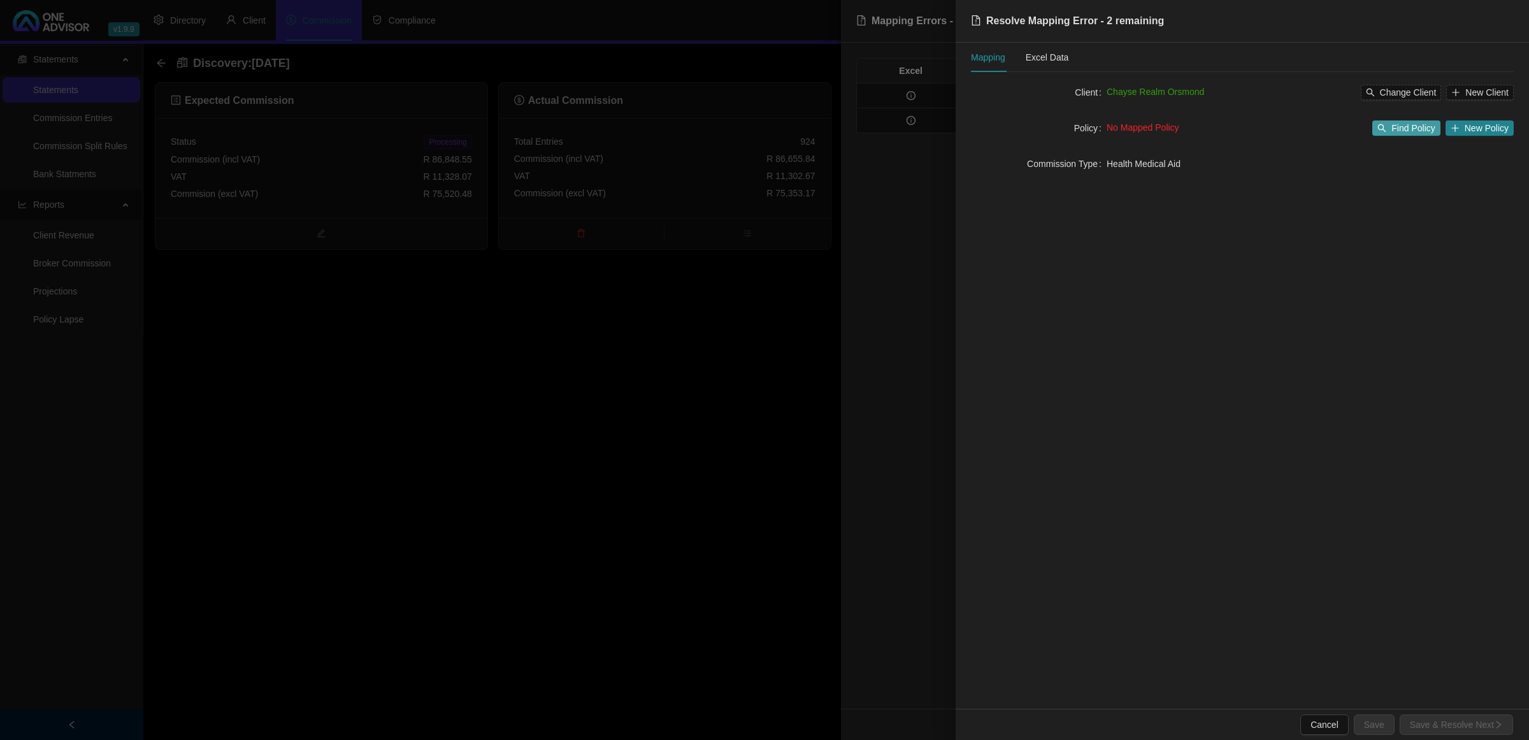
click at [1074, 126] on span "Find Policy" at bounding box center [1412, 128] width 43 height 14
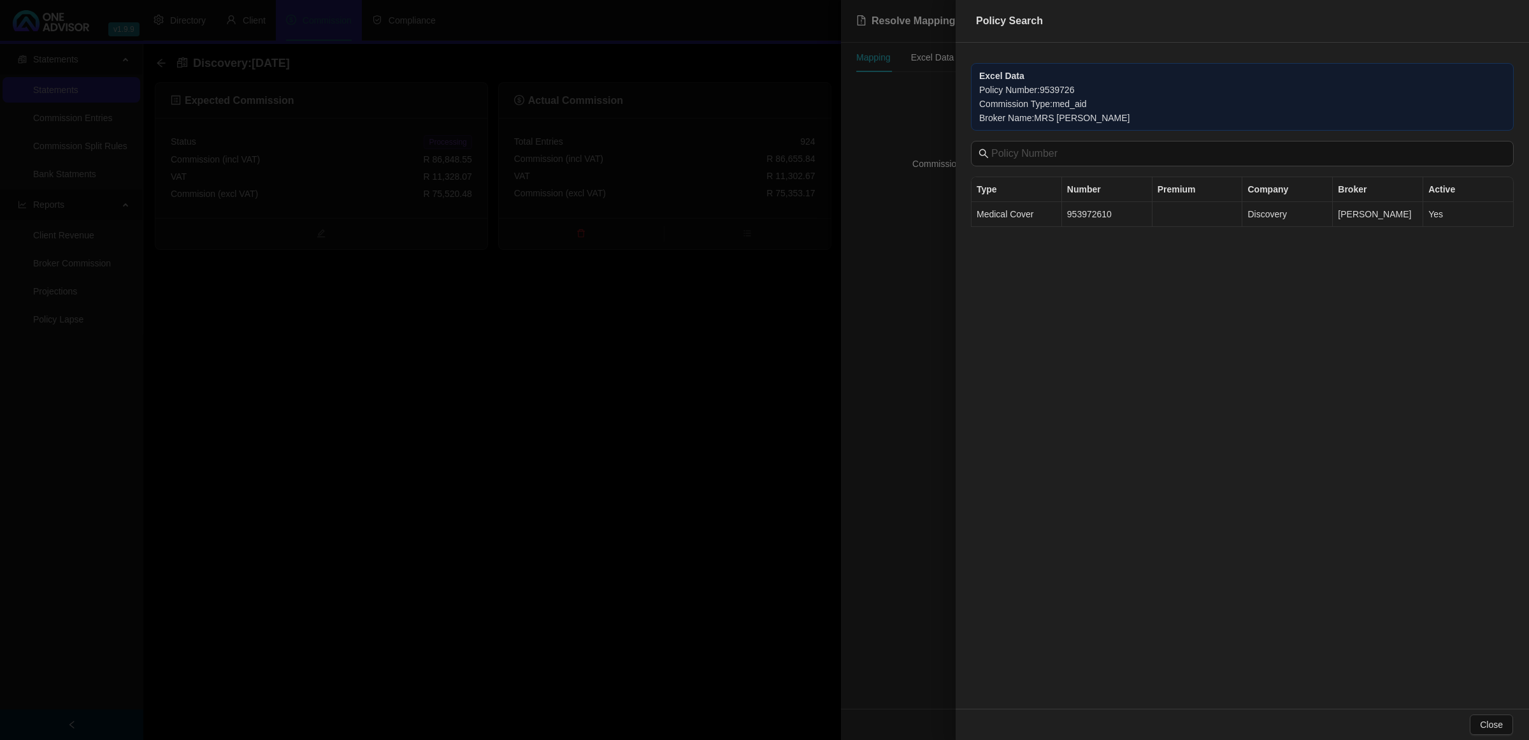
click at [1074, 221] on td "953972610" at bounding box center [1107, 214] width 90 height 25
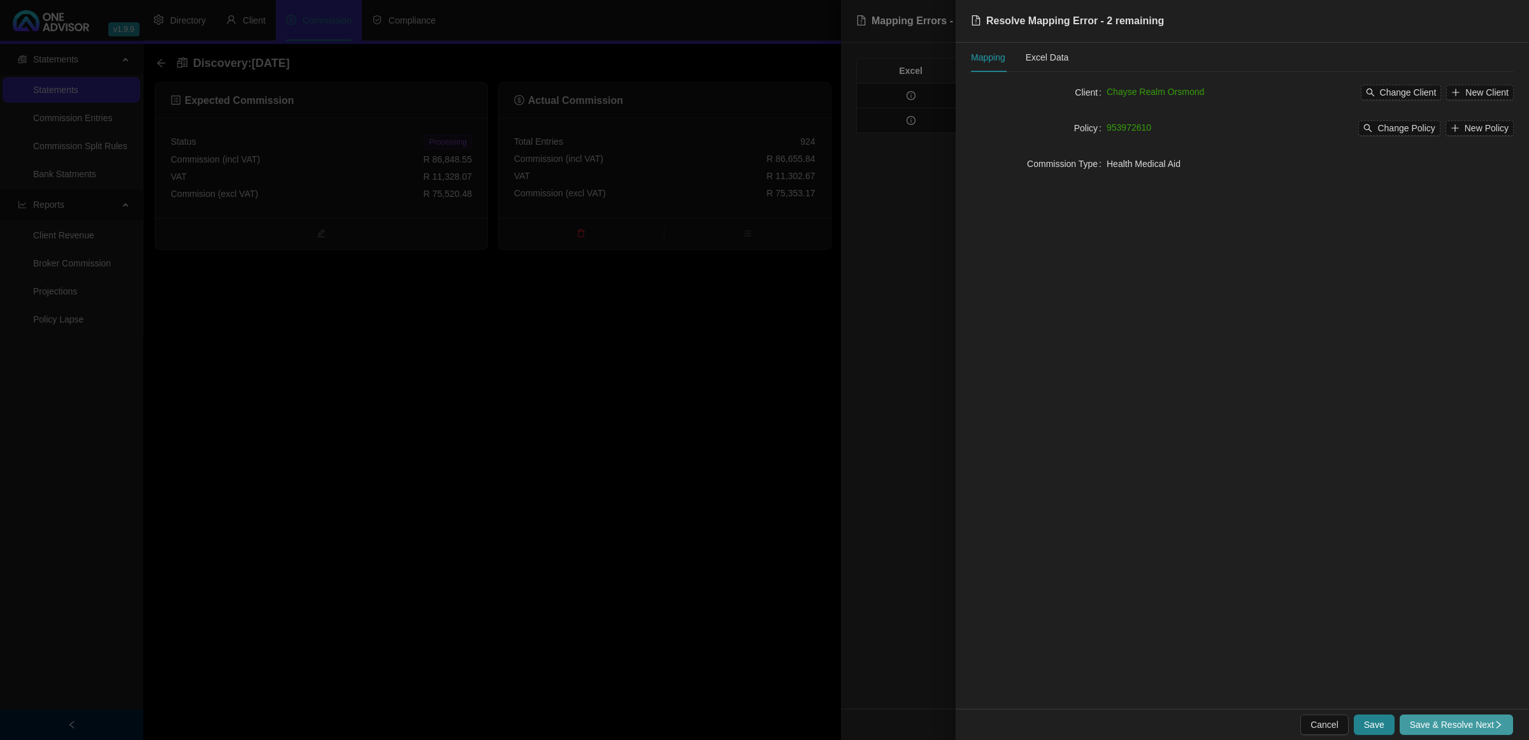
click at [1074, 428] on span "Save & Resolve Next" at bounding box center [1456, 724] width 93 height 14
click at [1052, 50] on div "Excel Data" at bounding box center [1047, 57] width 43 height 14
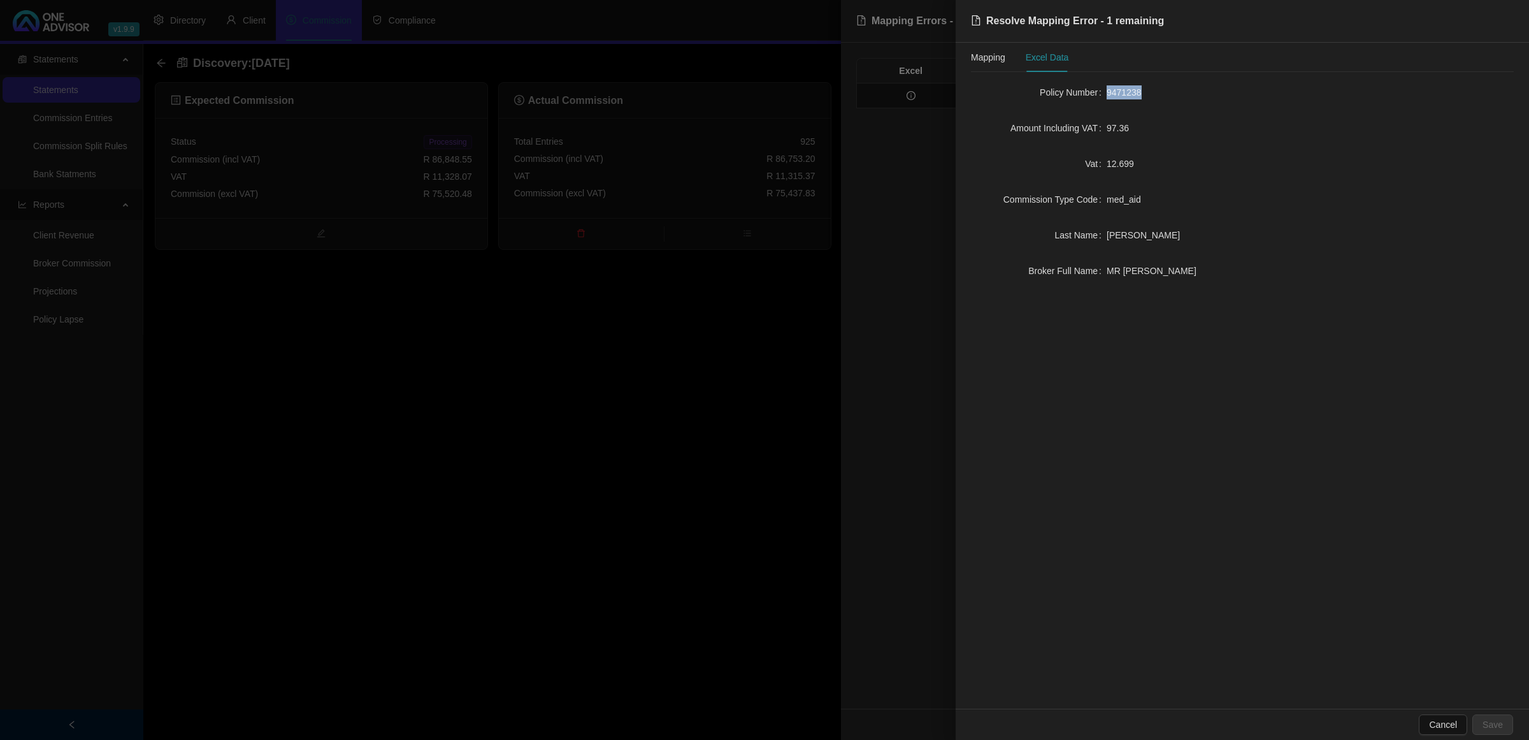
drag, startPoint x: 1148, startPoint y: 83, endPoint x: 1103, endPoint y: 90, distance: 45.7
click at [1074, 90] on div "Policy Number 9471238" at bounding box center [1242, 92] width 543 height 20
copy div "9471238"
click at [603, 428] on div at bounding box center [764, 370] width 1529 height 740
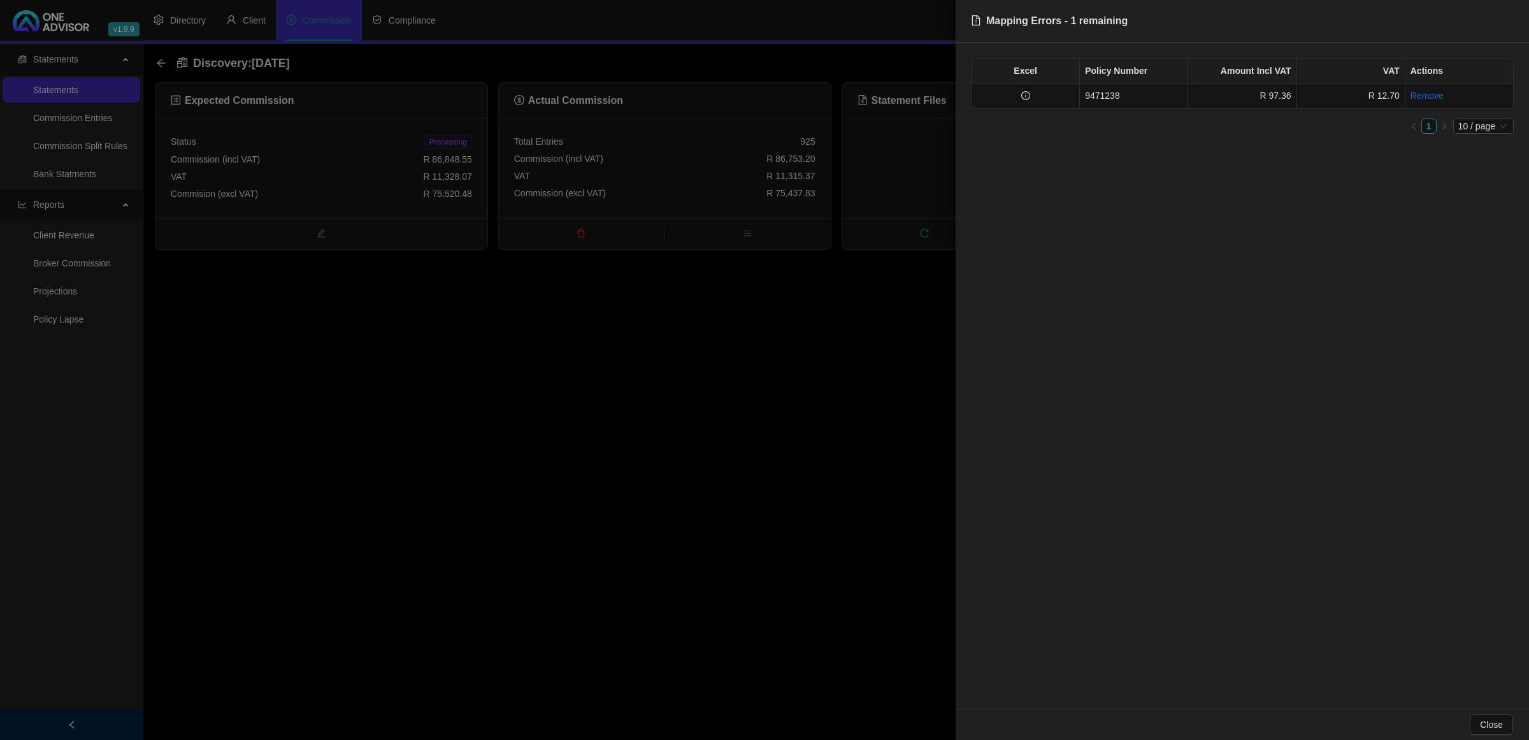
click at [603, 428] on div at bounding box center [764, 370] width 1529 height 740
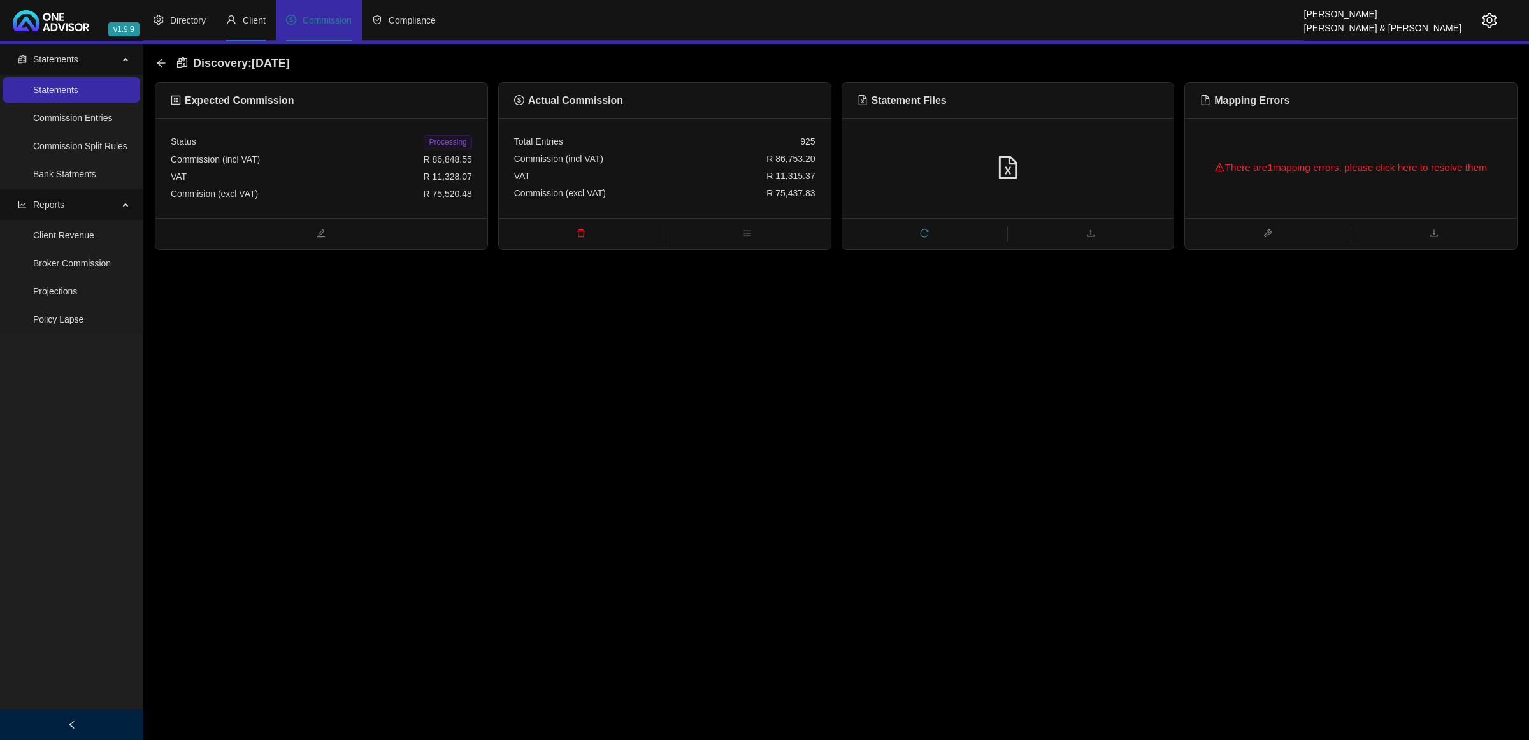
click at [258, 25] on span "Client" at bounding box center [254, 20] width 23 height 10
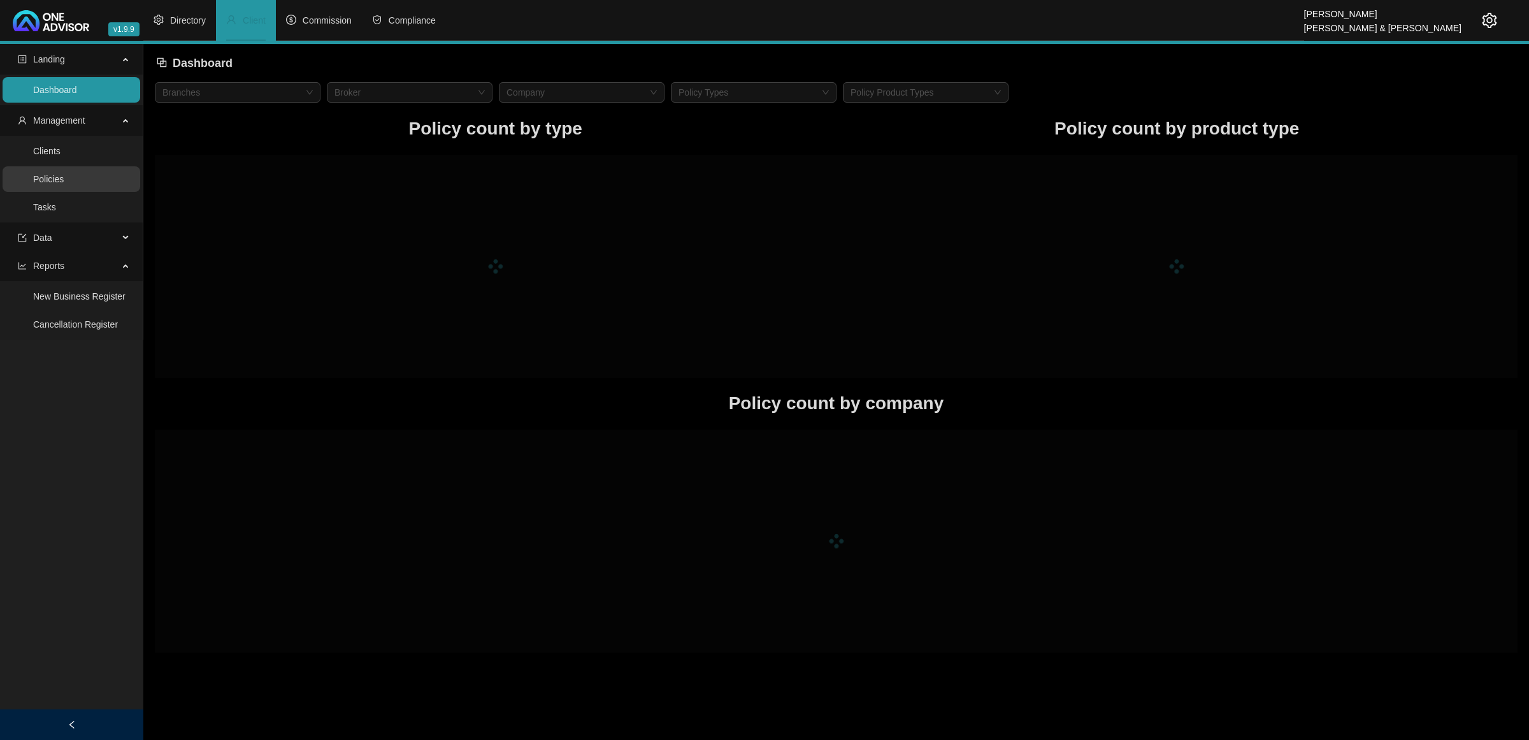
click at [53, 177] on link "Policies" at bounding box center [48, 179] width 31 height 10
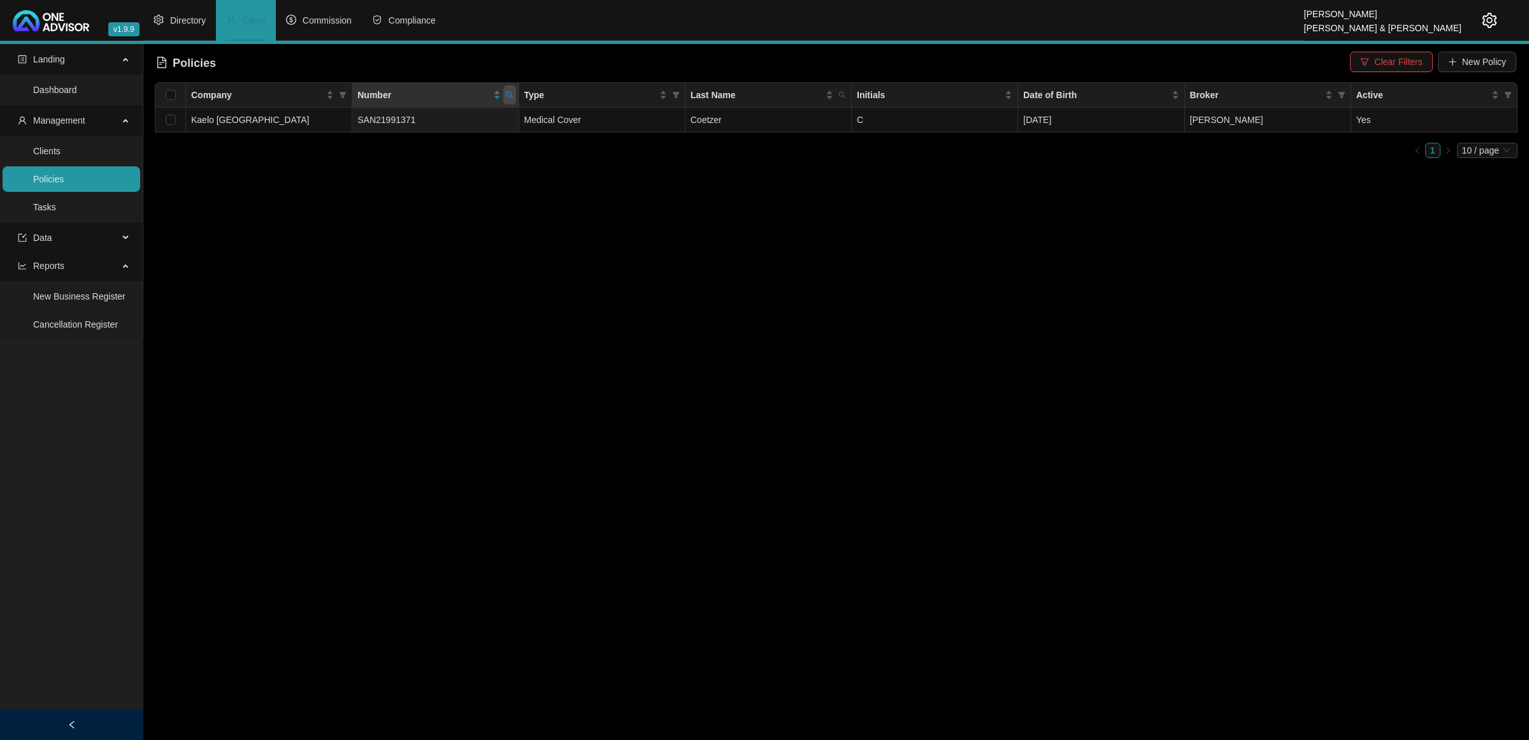
click at [508, 91] on icon "search" at bounding box center [510, 95] width 8 height 8
drag, startPoint x: 471, startPoint y: 143, endPoint x: 476, endPoint y: 134, distance: 10.5
click at [472, 141] on span "Reset" at bounding box center [482, 145] width 24 height 14
click at [466, 125] on input "text" at bounding box center [450, 122] width 120 height 20
paste input "9471238"
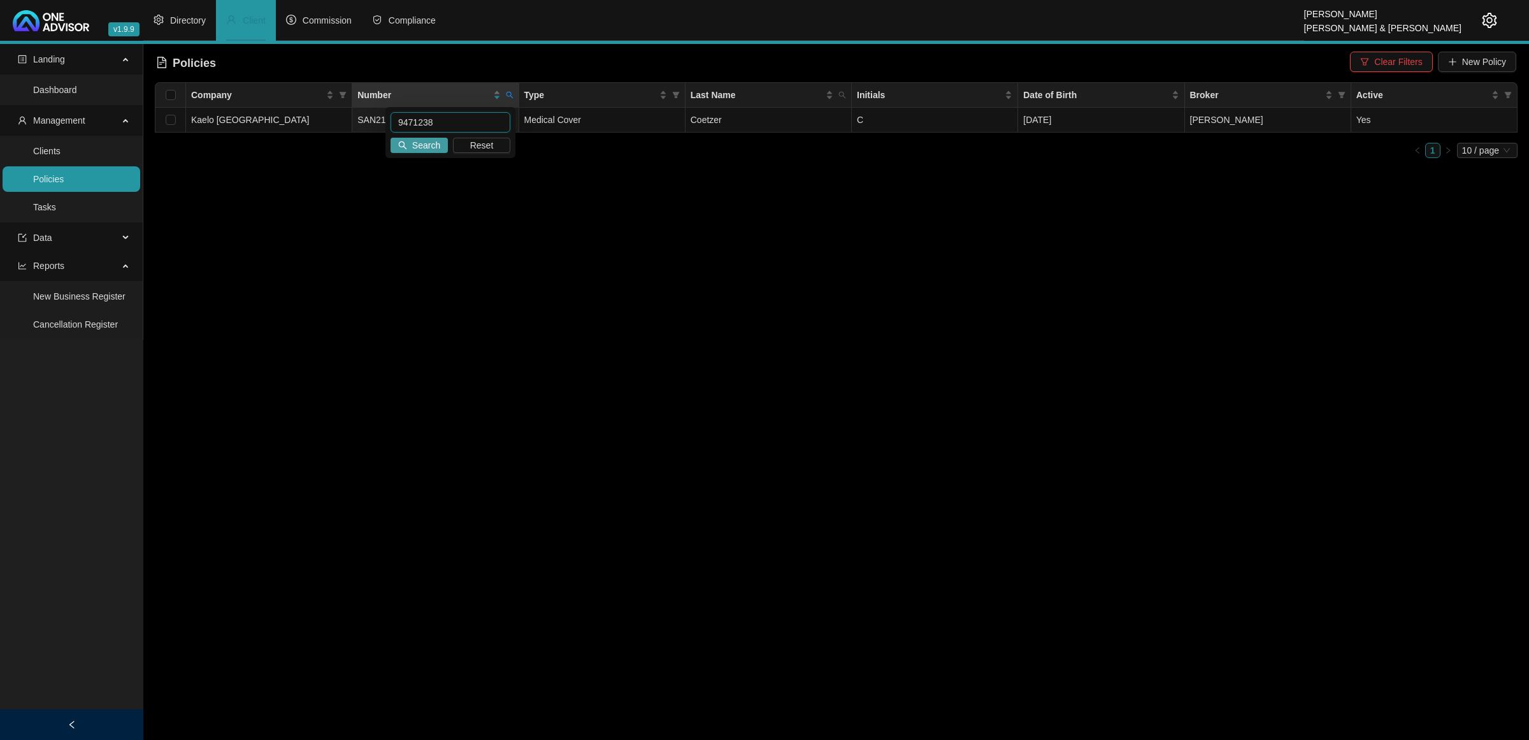
type input "9471238"
click at [422, 141] on span "Search" at bounding box center [426, 145] width 28 height 14
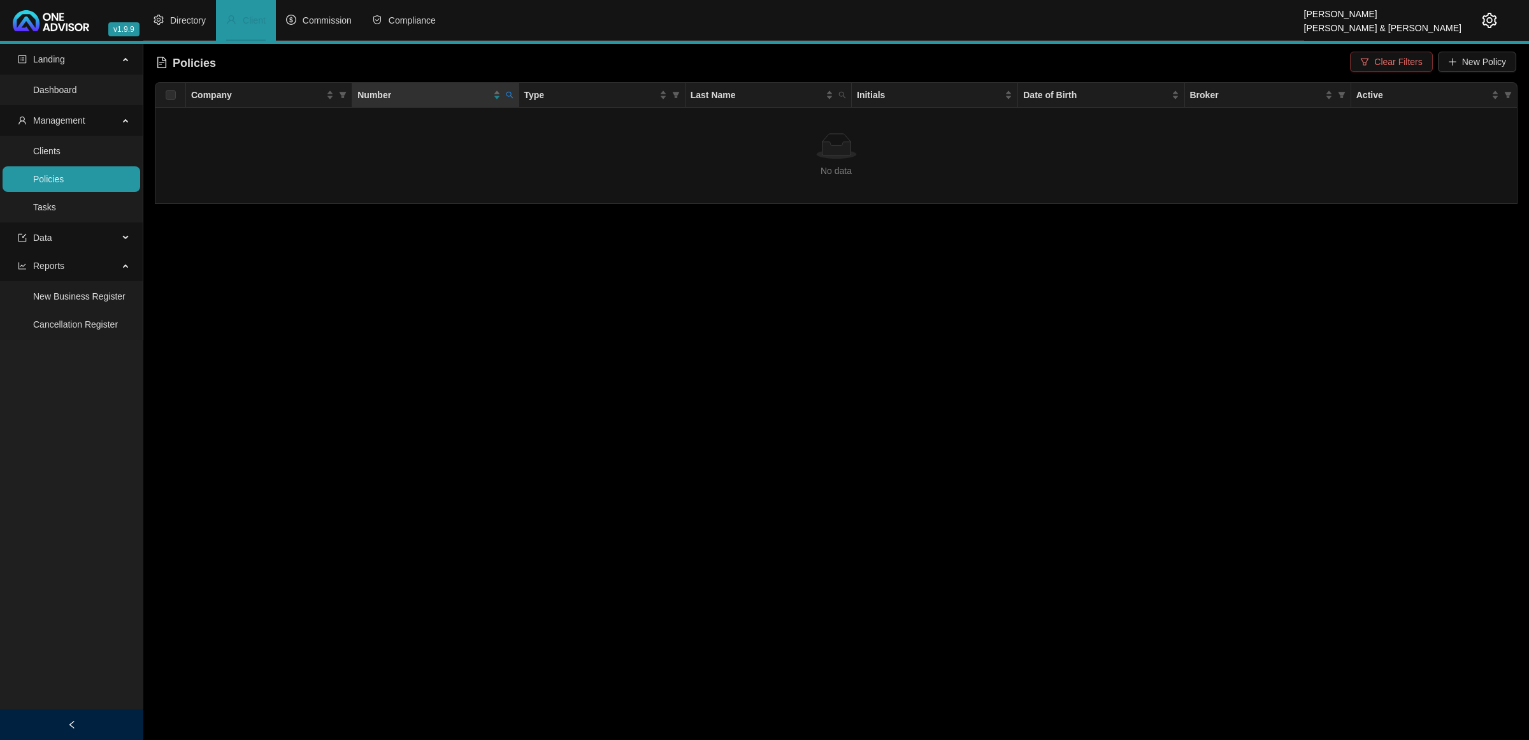
click at [1074, 61] on span "Clear Filters" at bounding box center [1398, 62] width 48 height 14
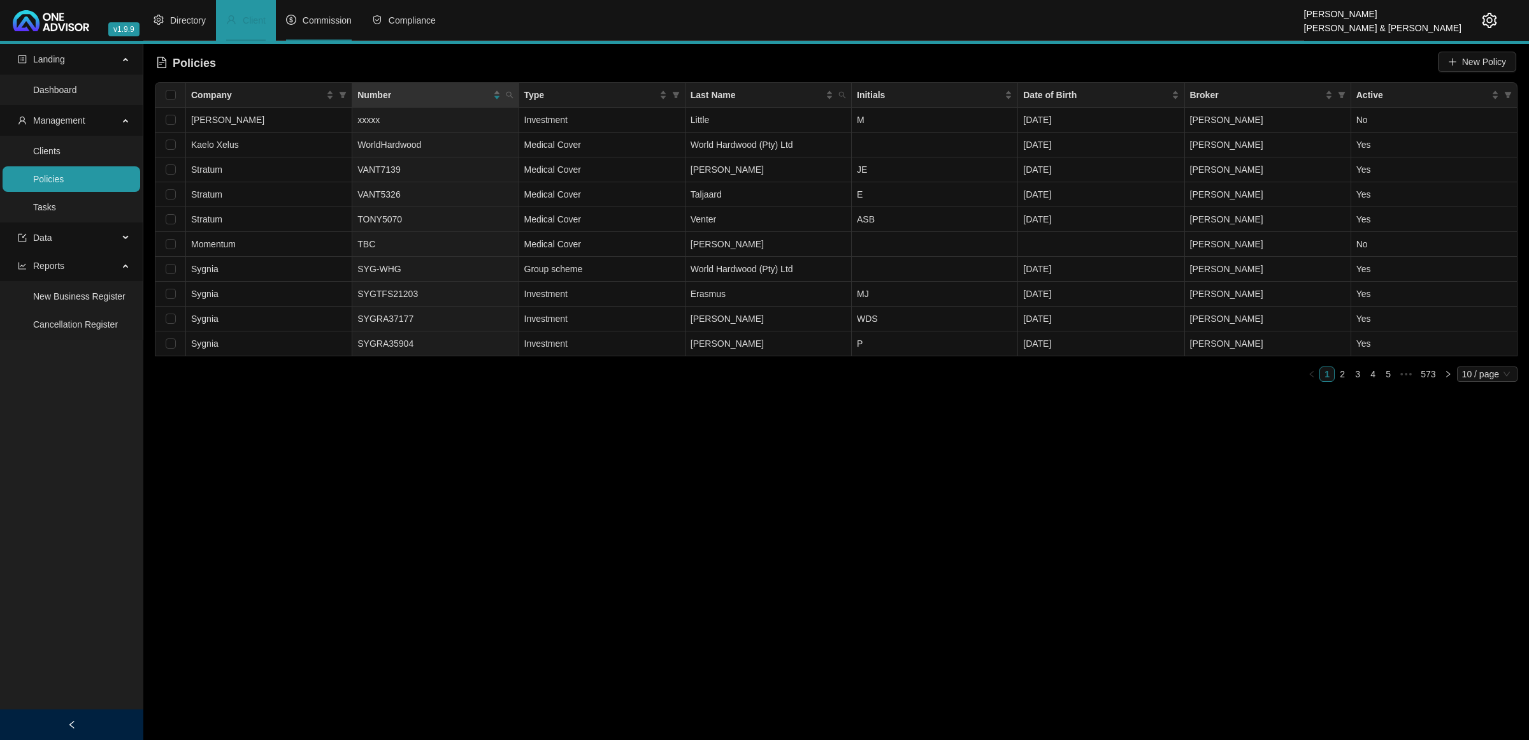
click at [329, 20] on span "Commission" at bounding box center [327, 20] width 49 height 10
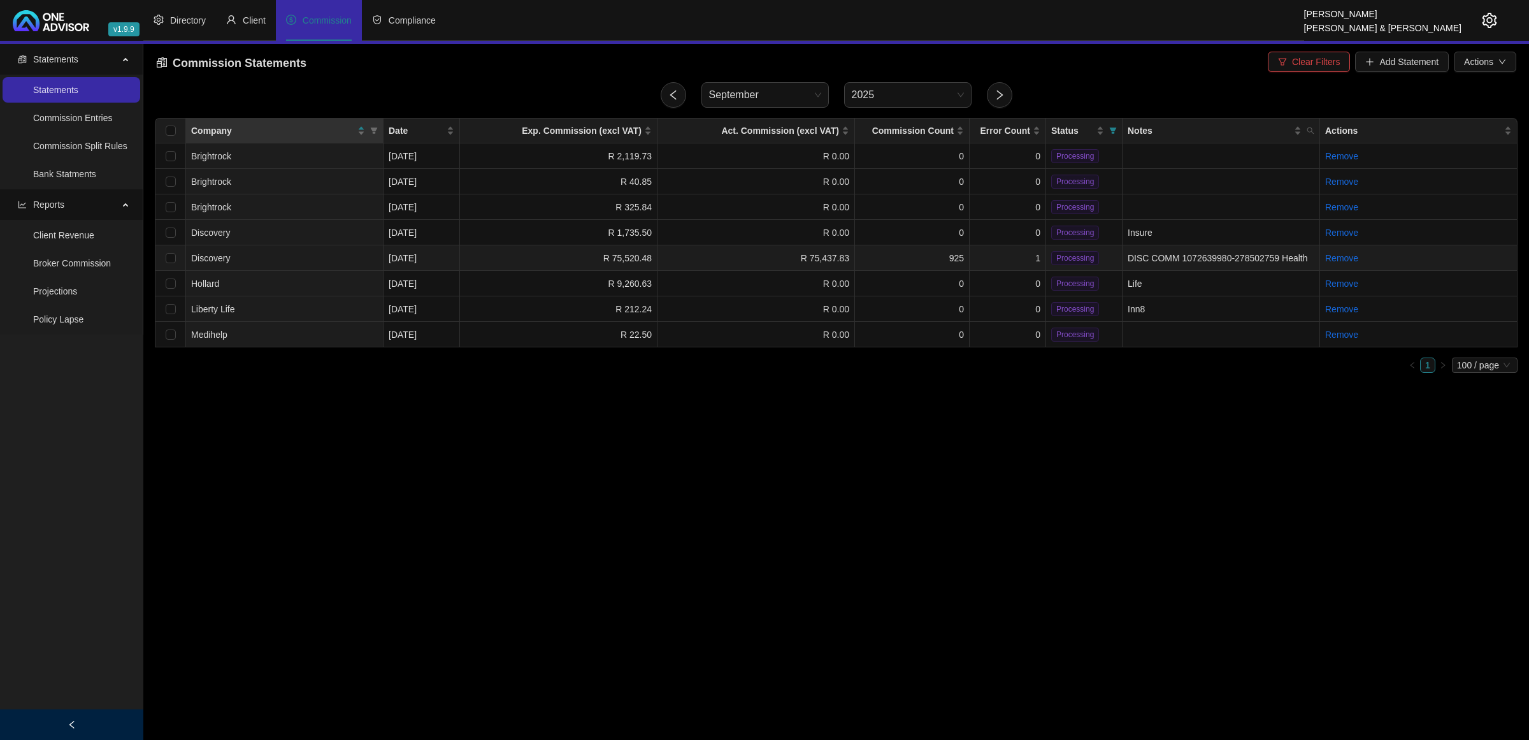
click at [1014, 254] on td "1" at bounding box center [1008, 257] width 76 height 25
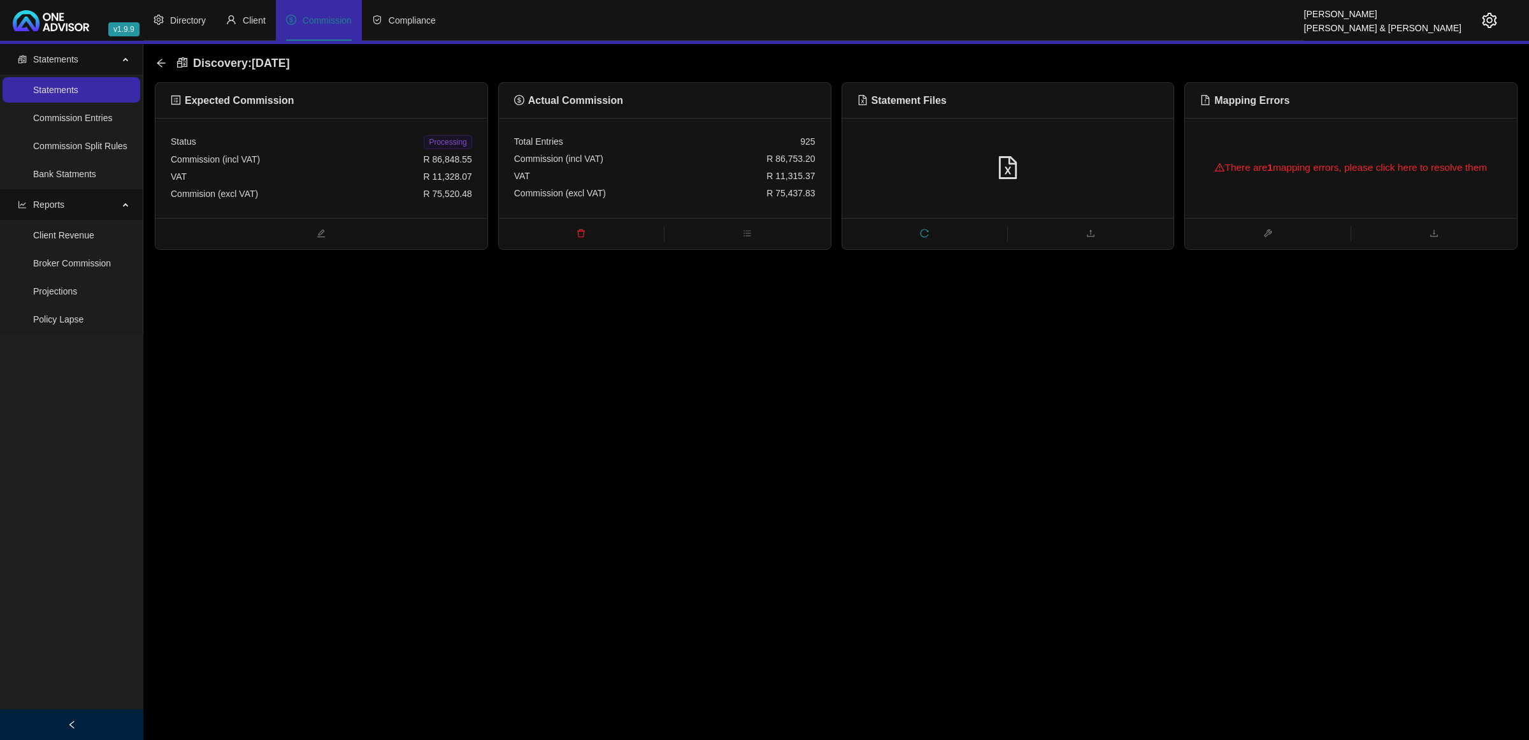
click at [1074, 171] on div "There are 1 mapping errors, please click here to resolve them" at bounding box center [1350, 167] width 301 height 41
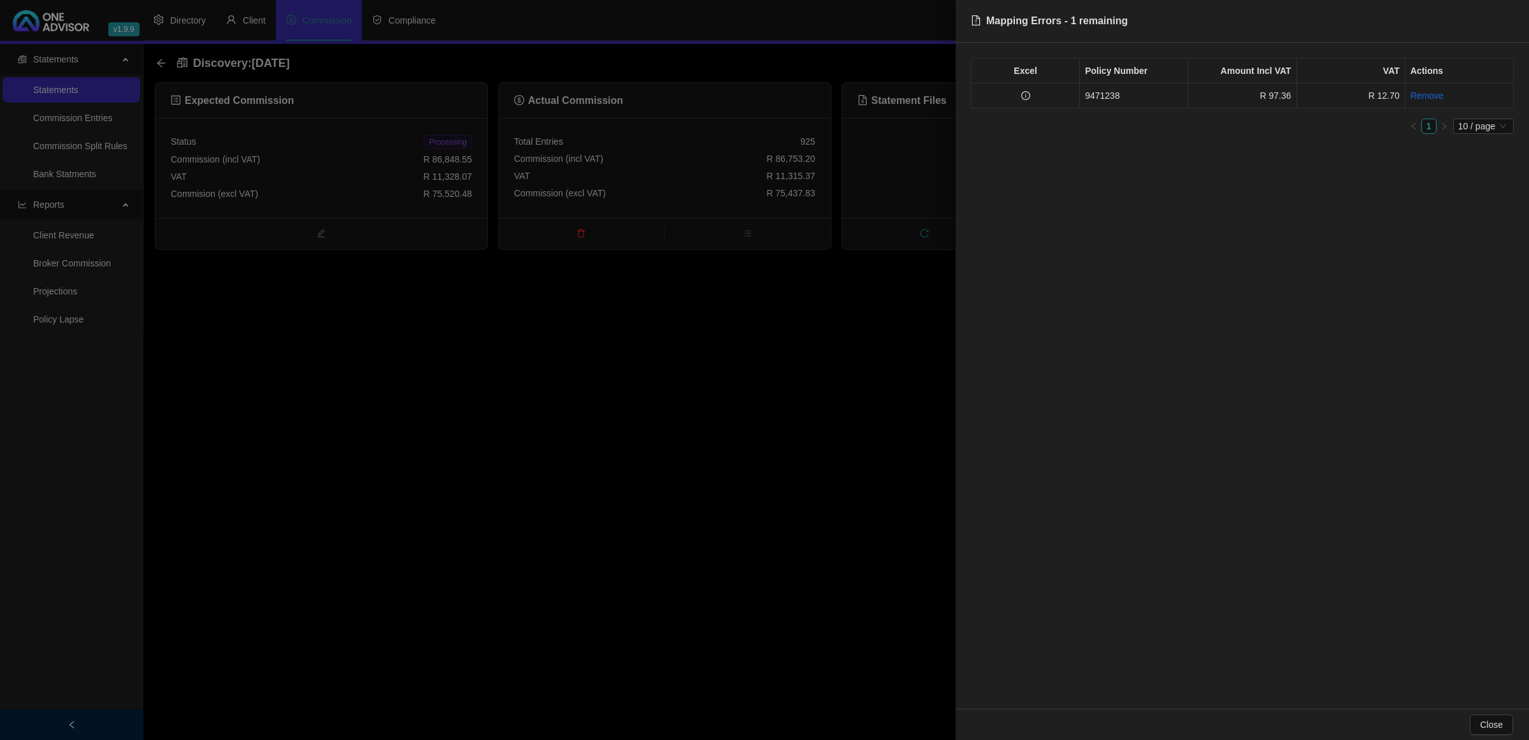
click at [1052, 97] on td at bounding box center [1025, 95] width 108 height 25
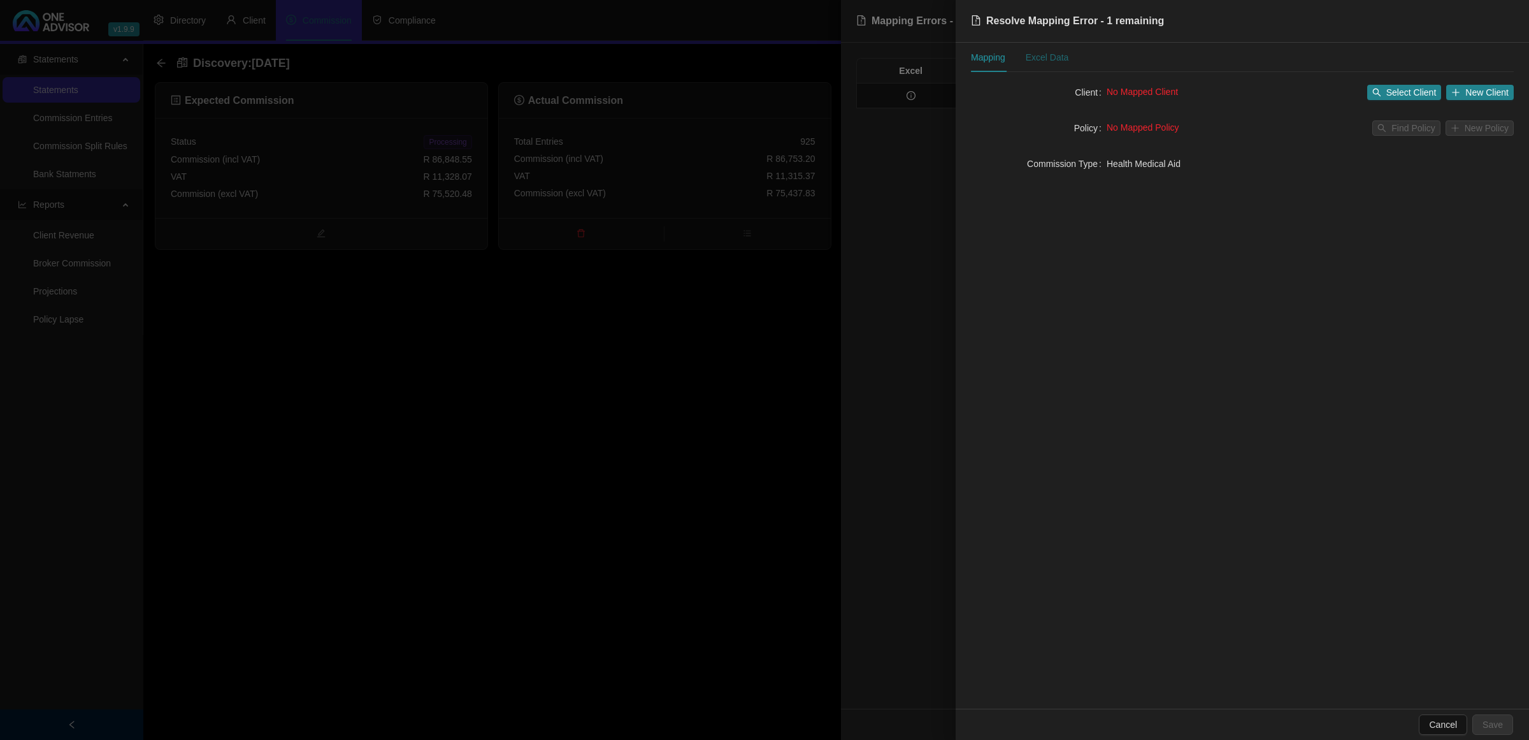
click at [1045, 52] on div "Excel Data" at bounding box center [1047, 57] width 43 height 14
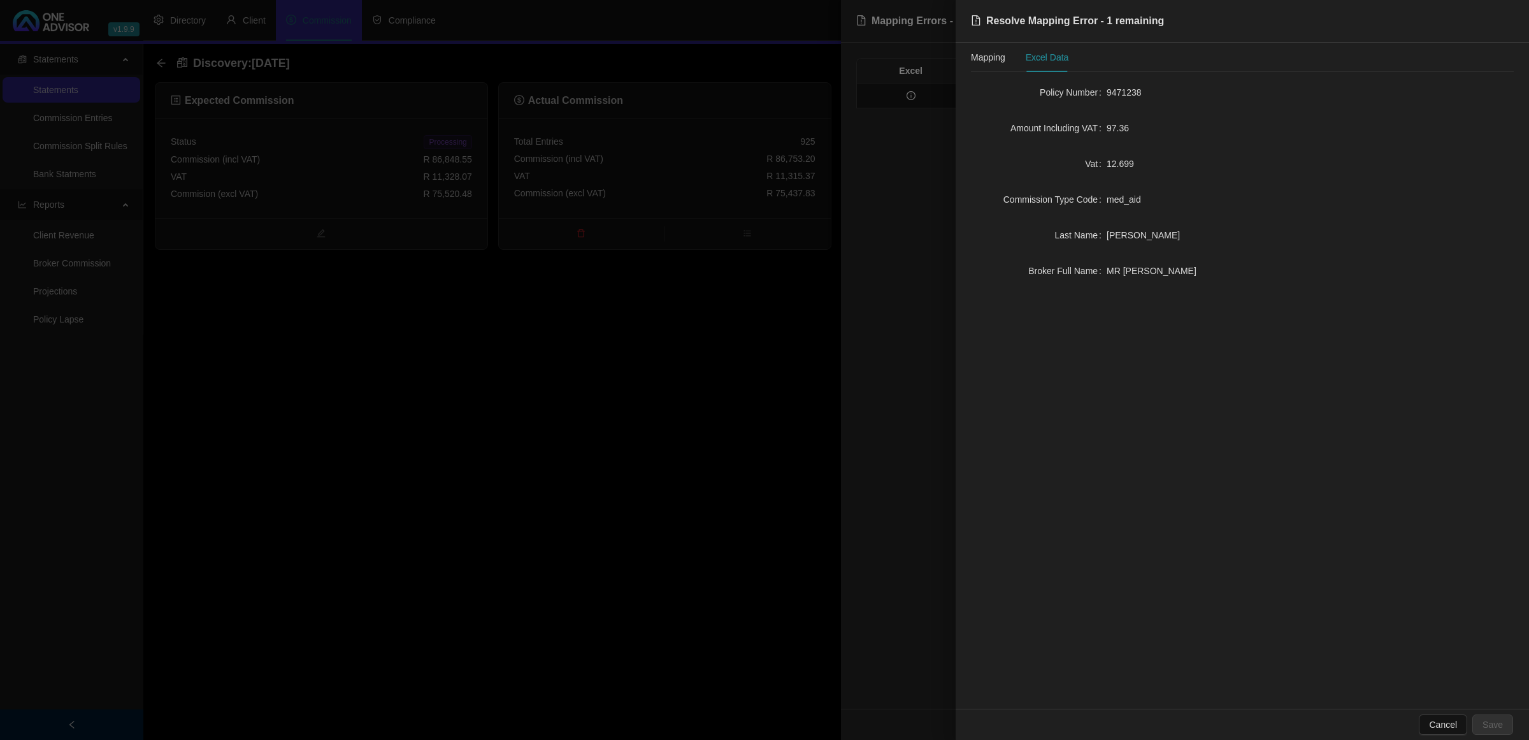
click at [345, 428] on div at bounding box center [764, 370] width 1529 height 740
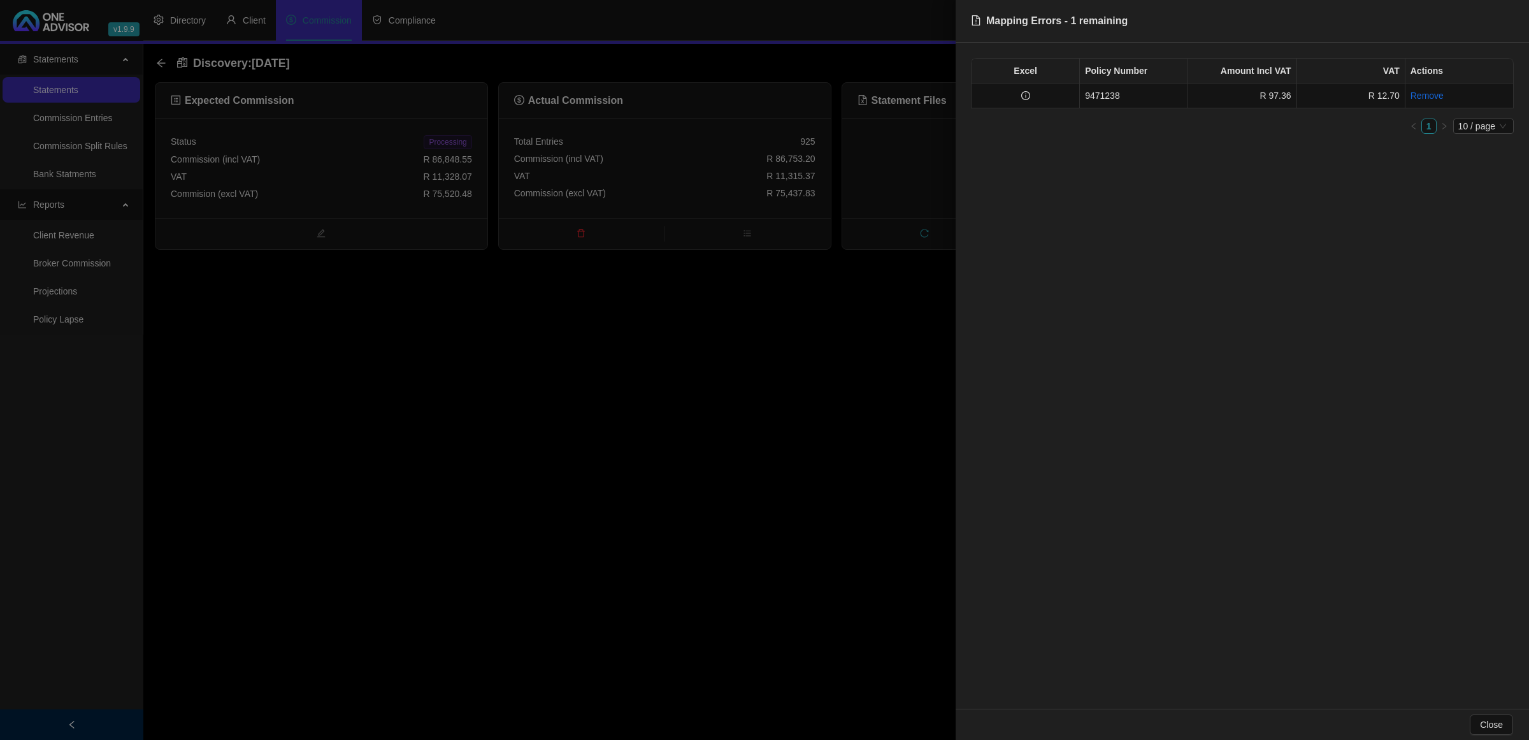
click at [345, 428] on div at bounding box center [764, 370] width 1529 height 740
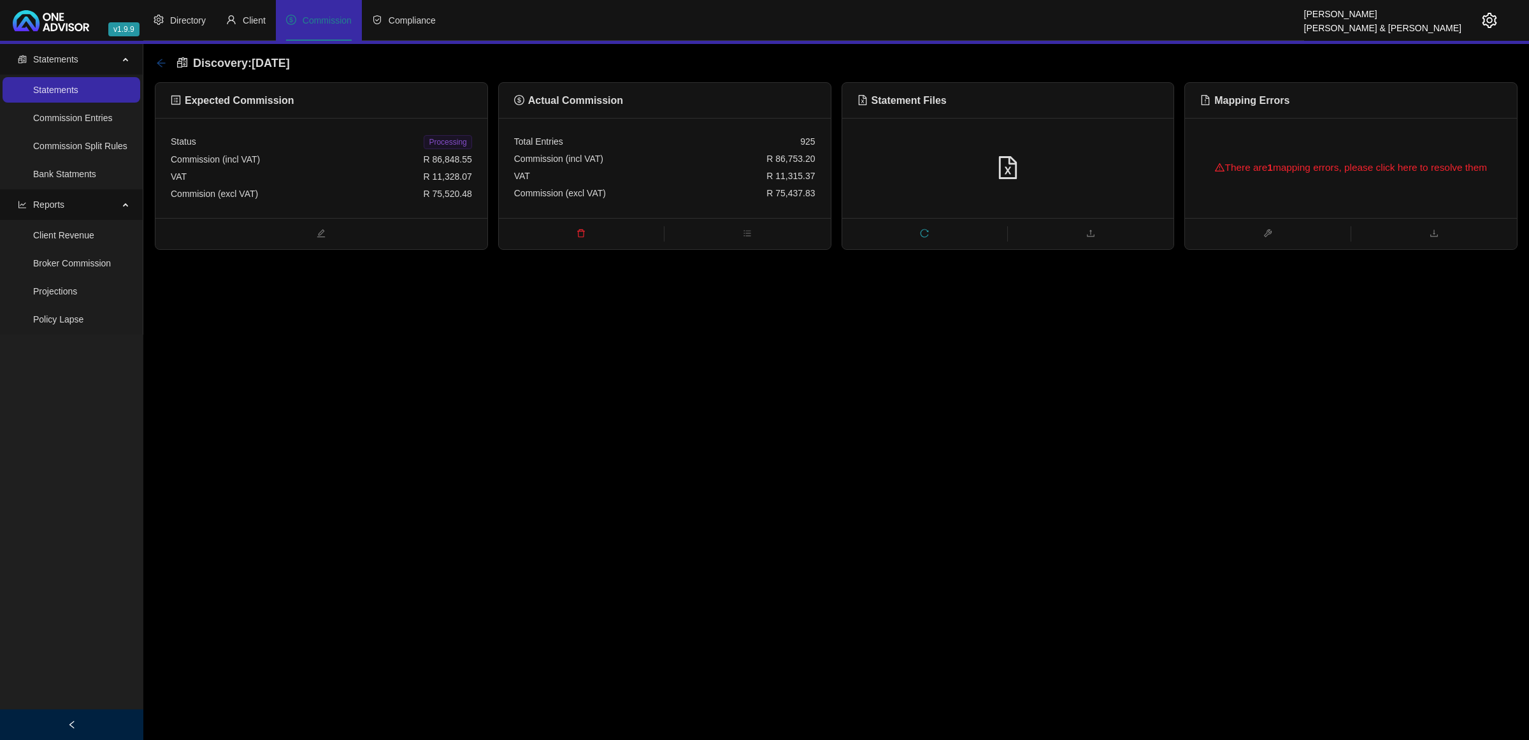
click at [157, 62] on icon "arrow-left" at bounding box center [161, 63] width 8 height 8
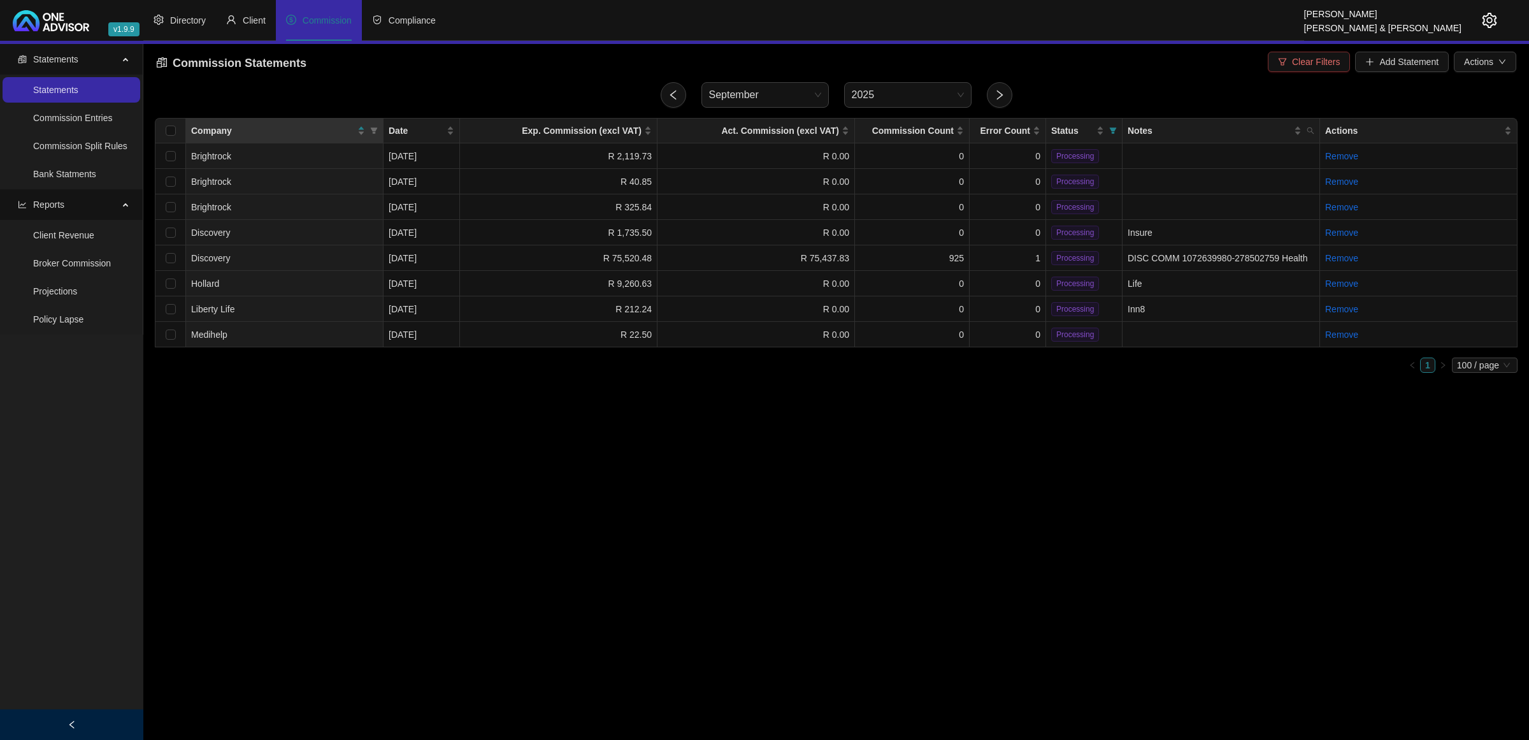
click at [1074, 68] on span "Clear Filters" at bounding box center [1316, 62] width 48 height 14
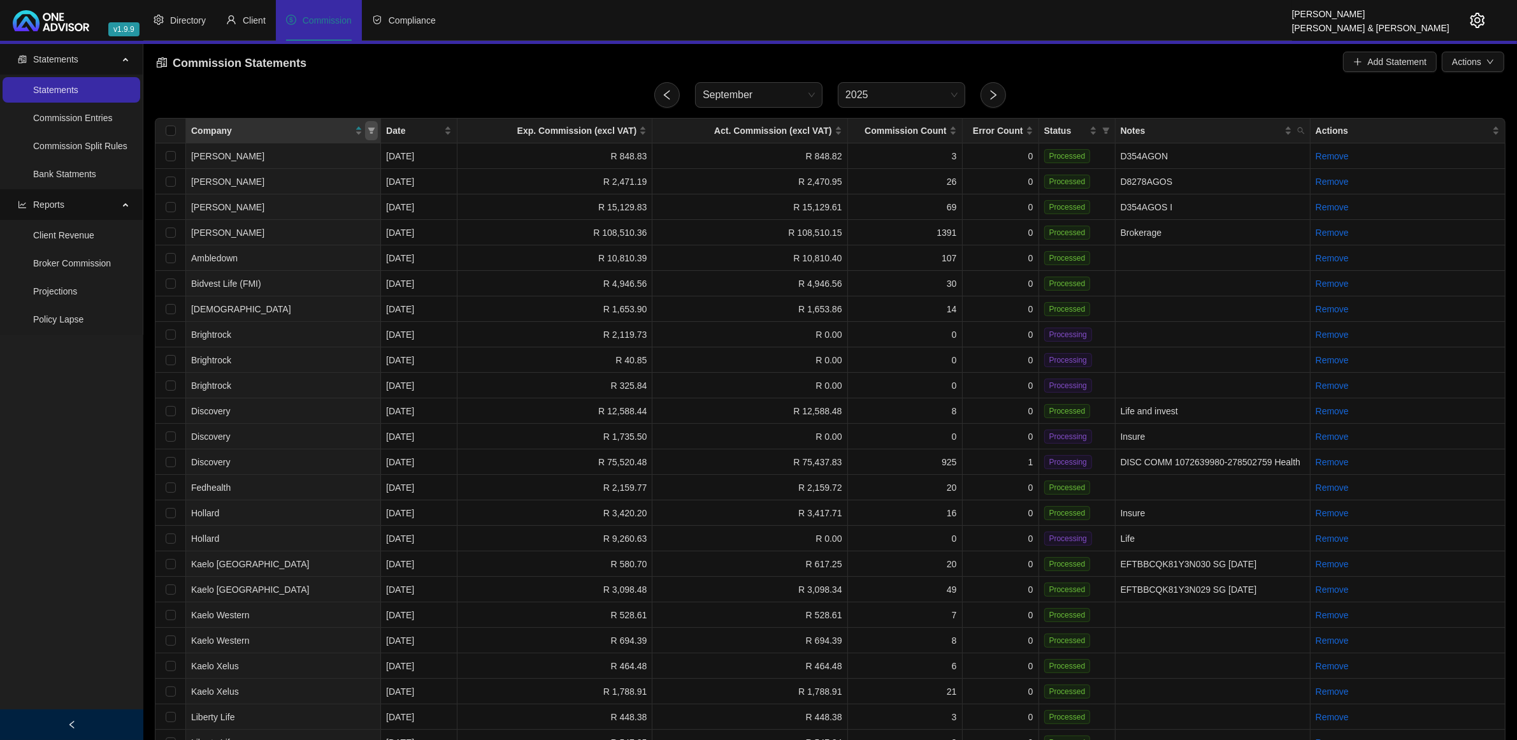
click at [369, 128] on icon "filter" at bounding box center [371, 130] width 7 height 6
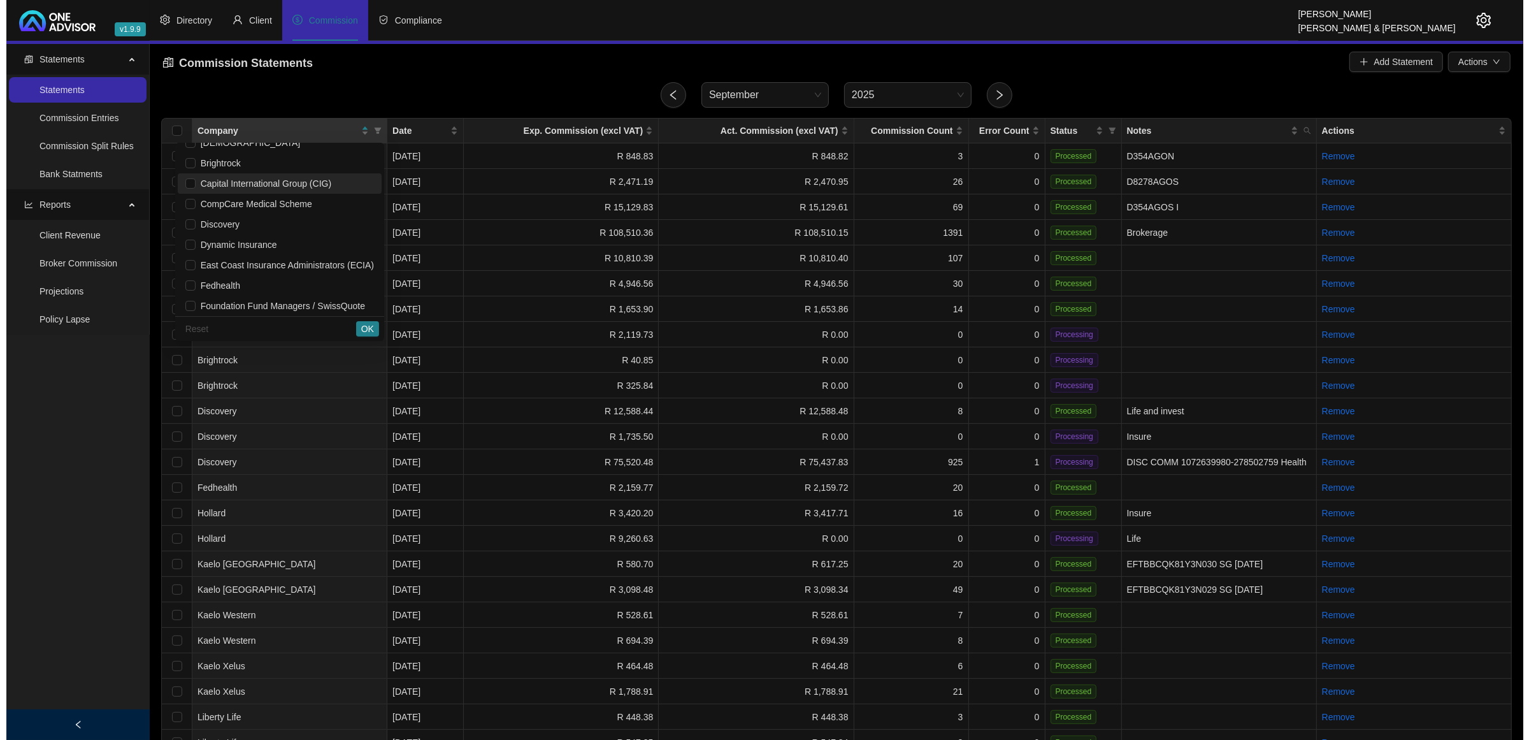
scroll to position [319, 0]
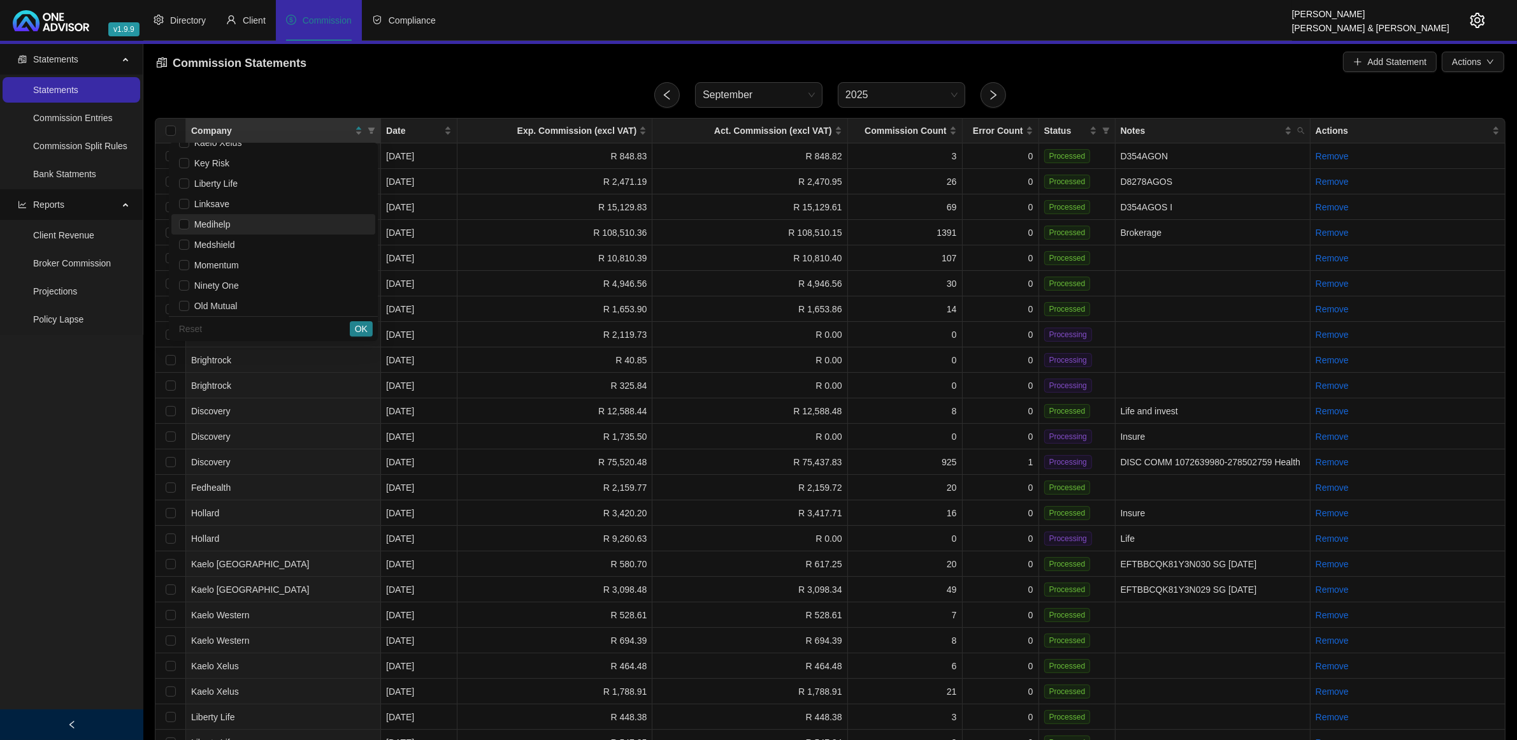
click at [285, 231] on li "Medihelp" at bounding box center [273, 224] width 204 height 20
checkbox input "true"
click at [361, 328] on span "OK" at bounding box center [361, 329] width 13 height 14
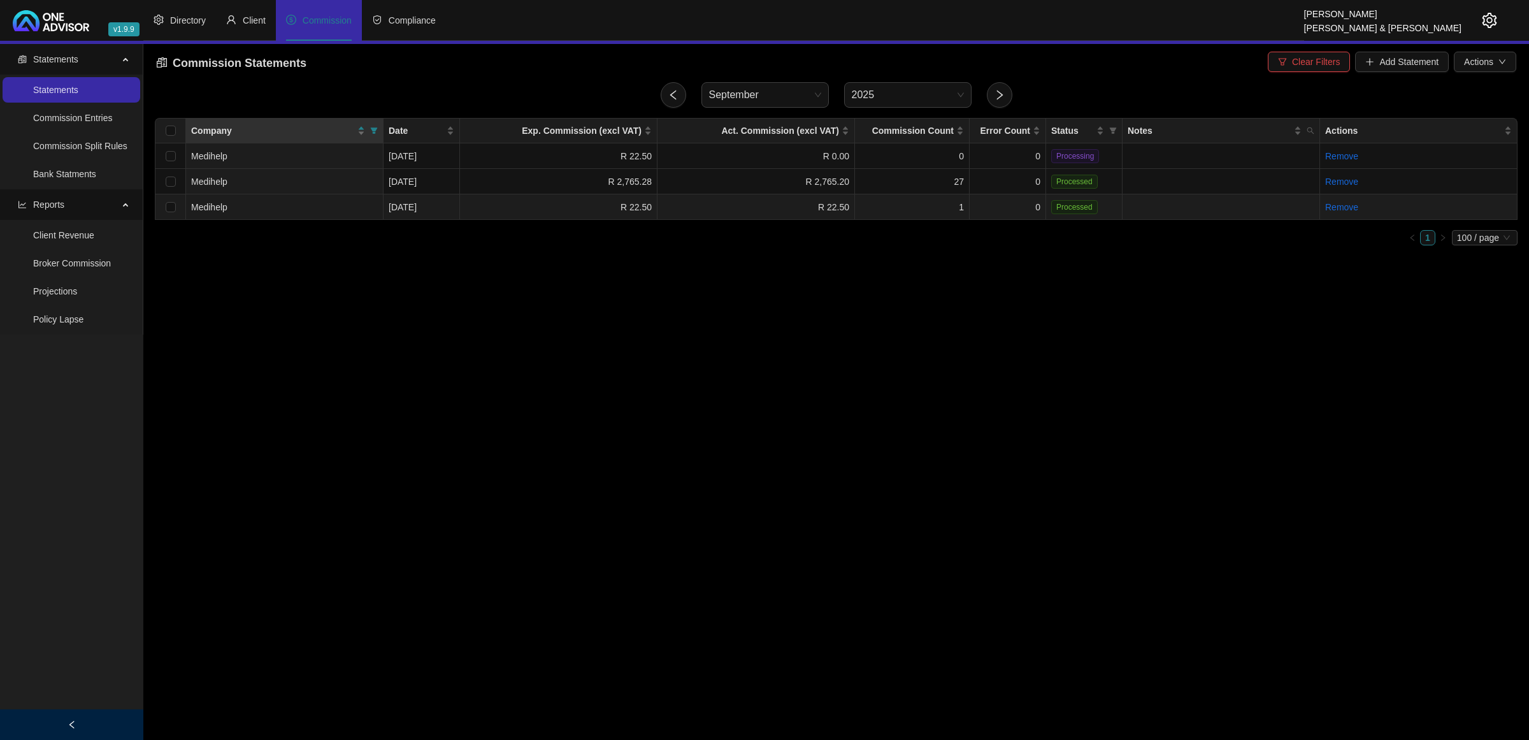
click at [775, 207] on td "R 22.50" at bounding box center [755, 206] width 197 height 25
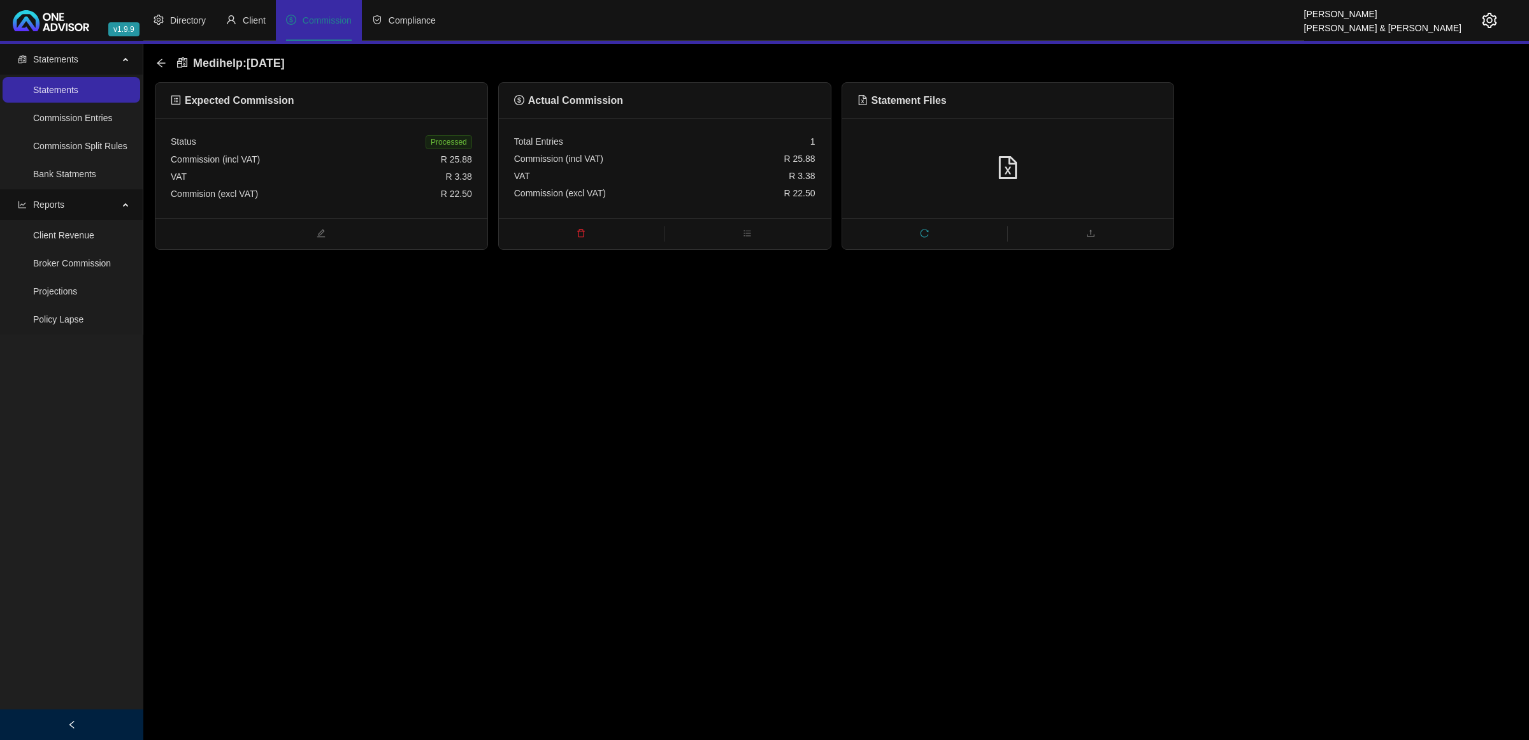
click at [582, 226] on span at bounding box center [581, 233] width 165 height 15
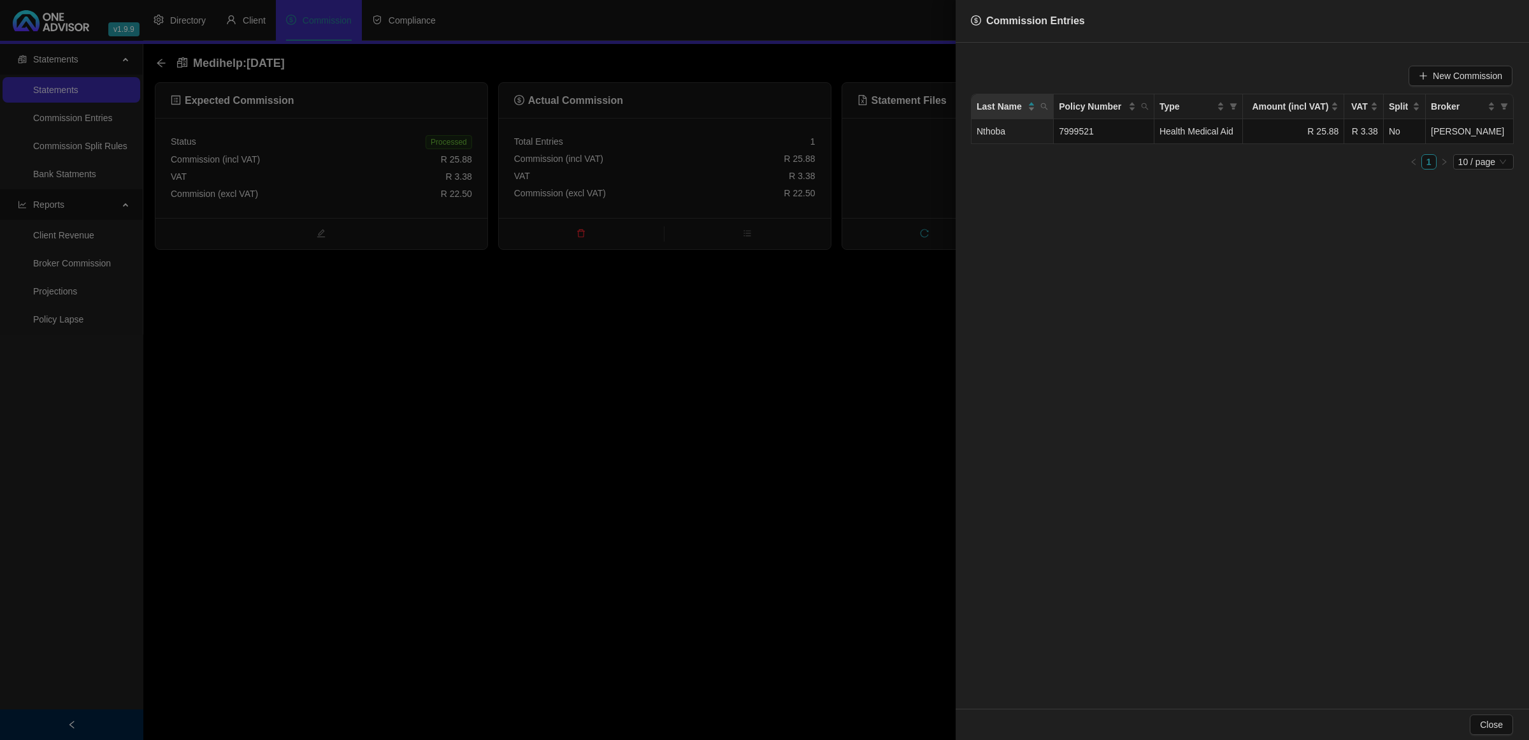
click at [650, 282] on div at bounding box center [764, 370] width 1529 height 740
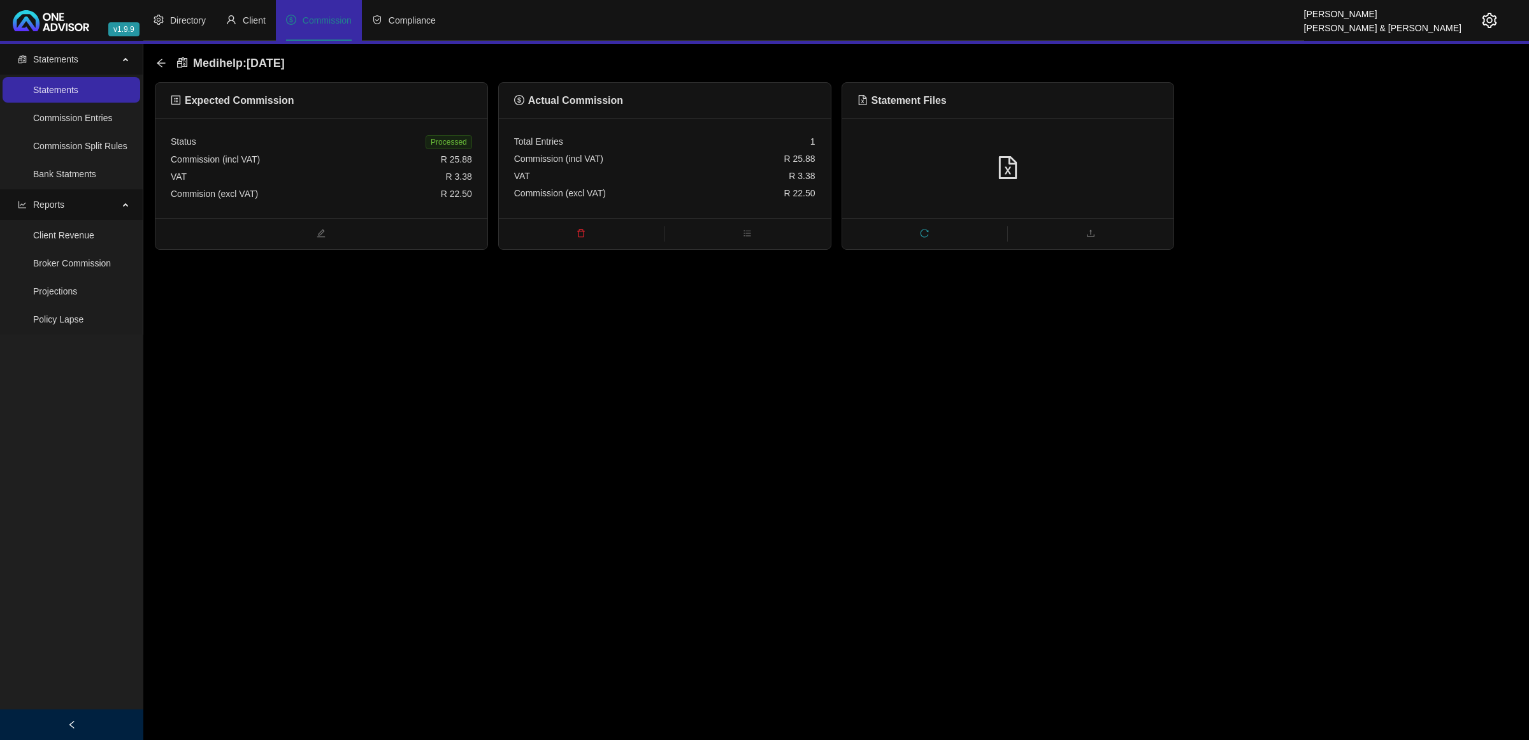
click at [587, 233] on span "delete" at bounding box center [581, 234] width 165 height 14
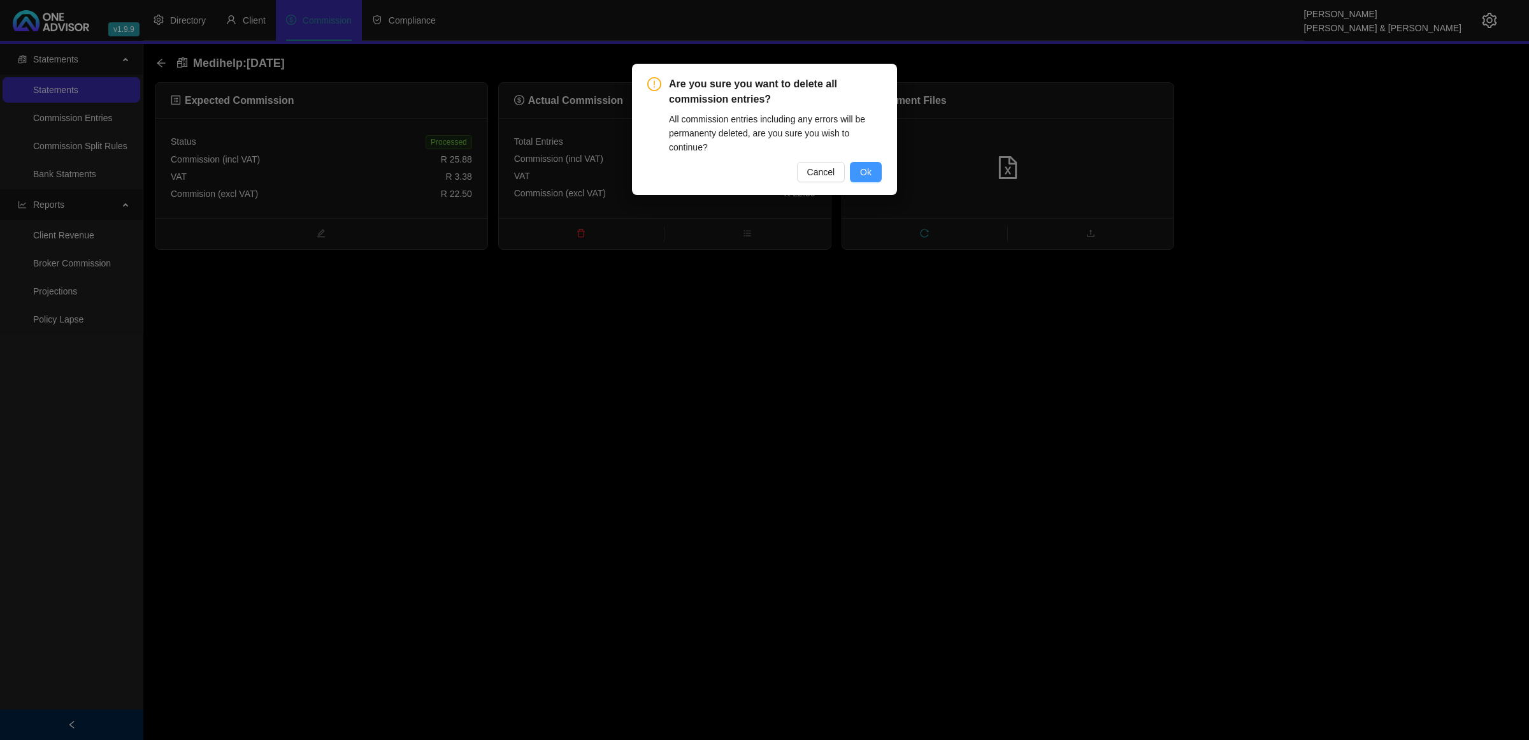
click at [877, 168] on button "Ok" at bounding box center [866, 172] width 32 height 20
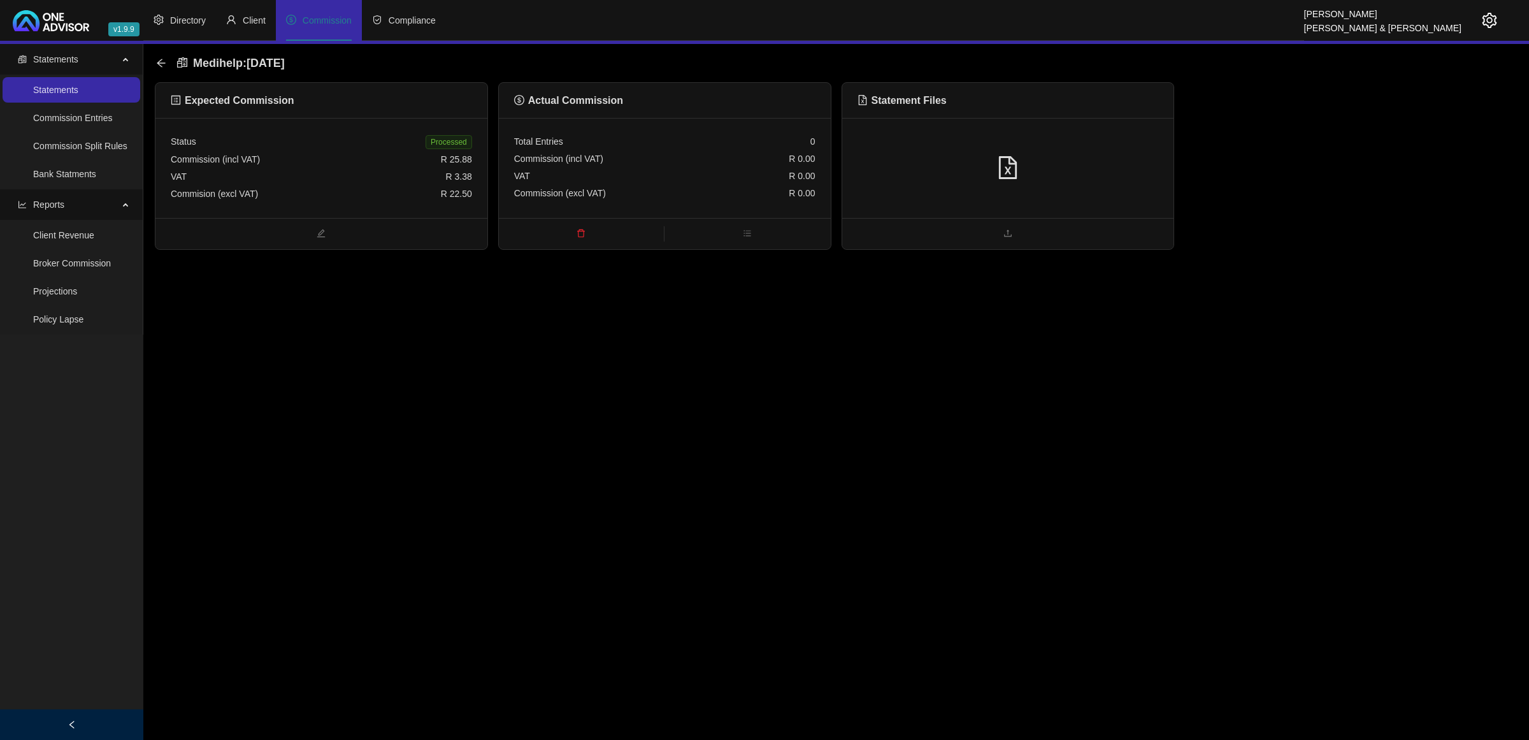
click at [1074, 162] on div at bounding box center [1007, 168] width 301 height 24
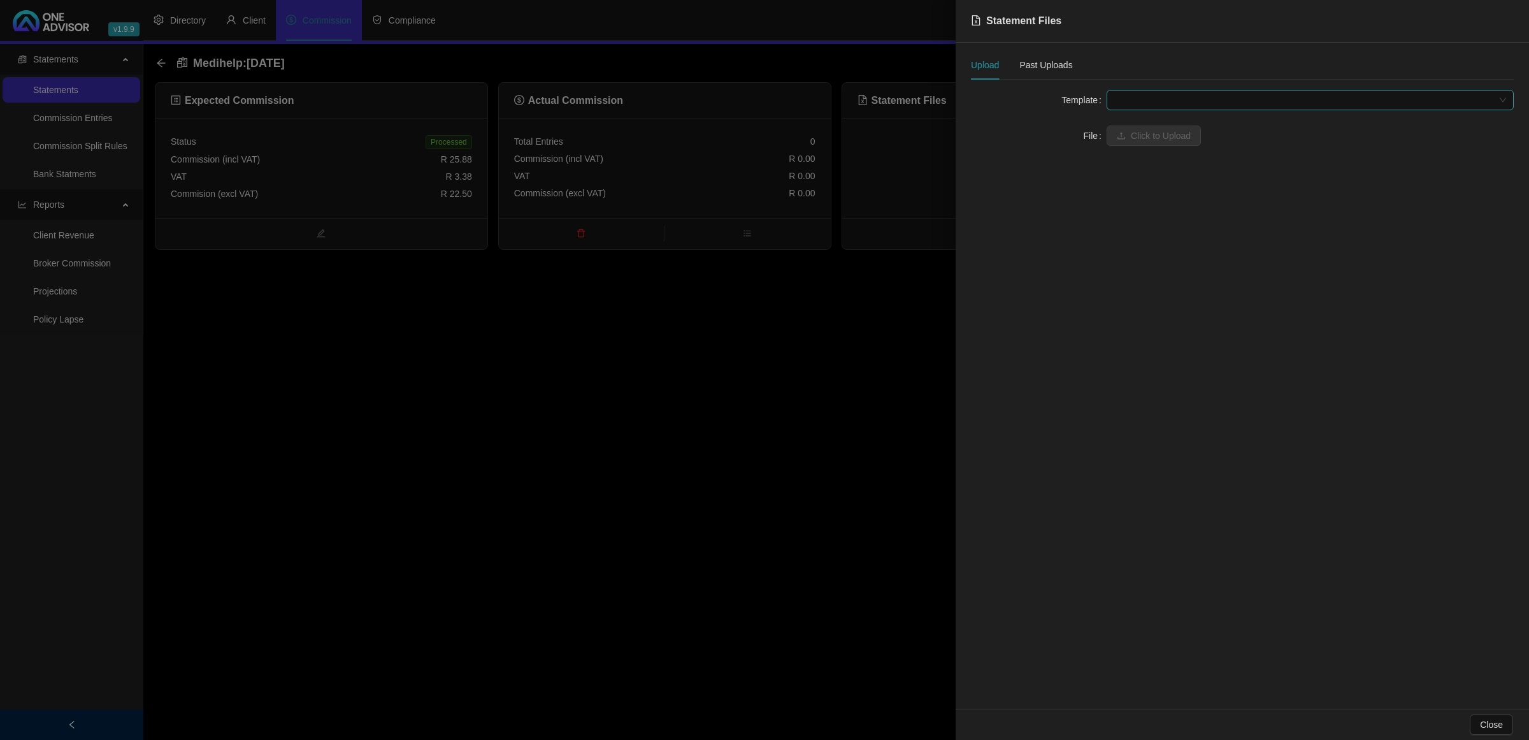
click at [1074, 107] on span at bounding box center [1310, 99] width 392 height 19
click at [1074, 159] on div "Medihelp Brokerage (Web download)" at bounding box center [1310, 166] width 387 height 14
click at [1074, 131] on span "Click to Upload" at bounding box center [1161, 136] width 60 height 14
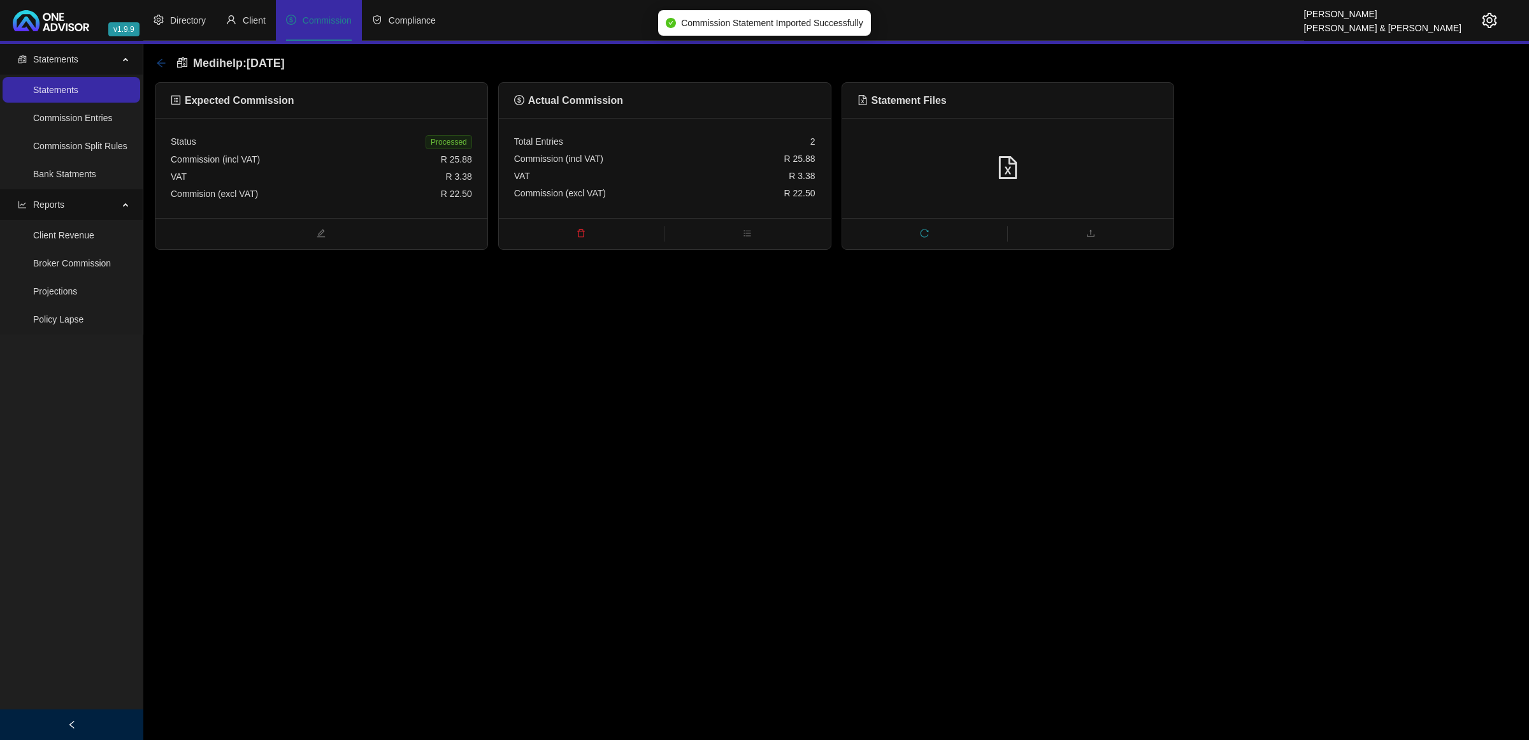
click at [157, 61] on icon "arrow-left" at bounding box center [161, 63] width 10 height 10
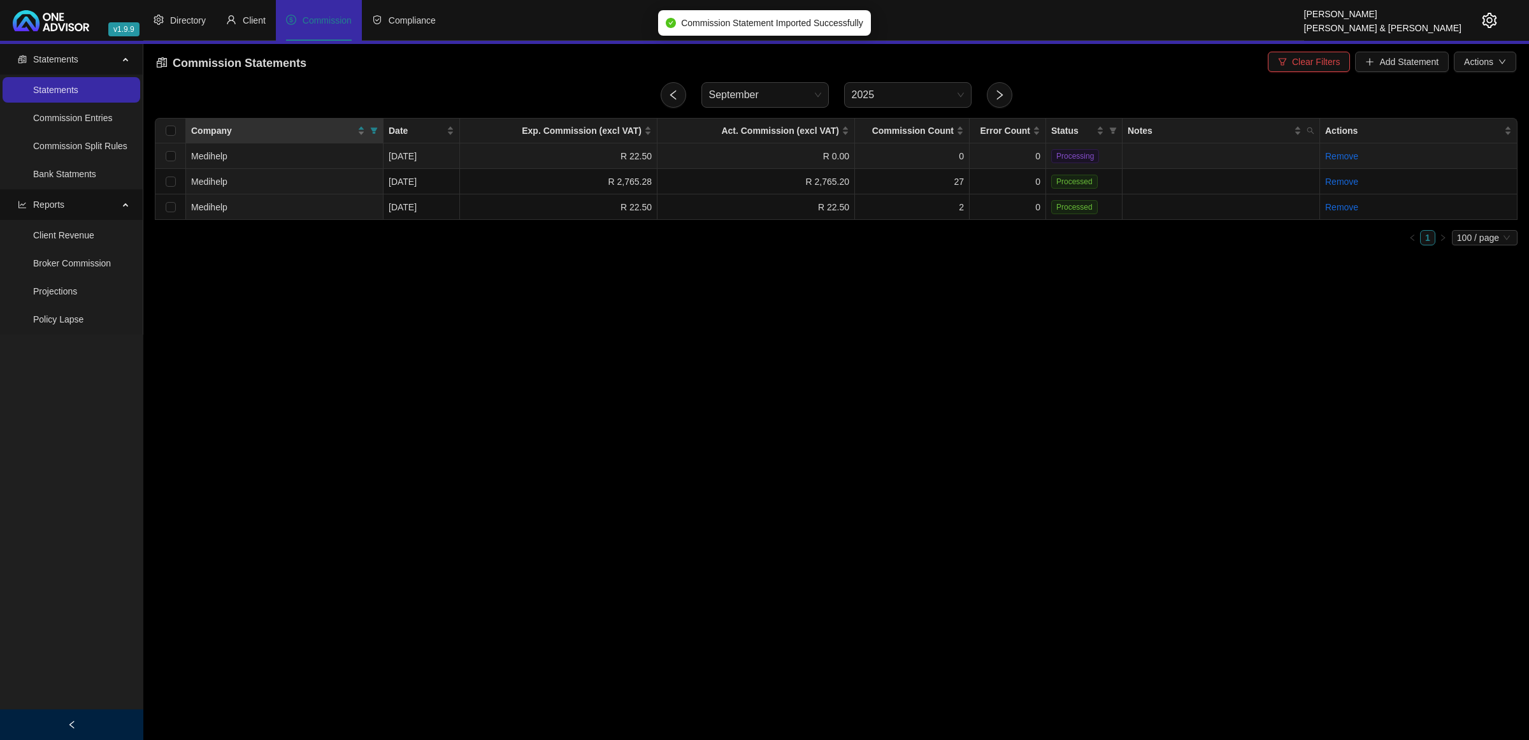
click at [880, 158] on td "0" at bounding box center [912, 155] width 115 height 25
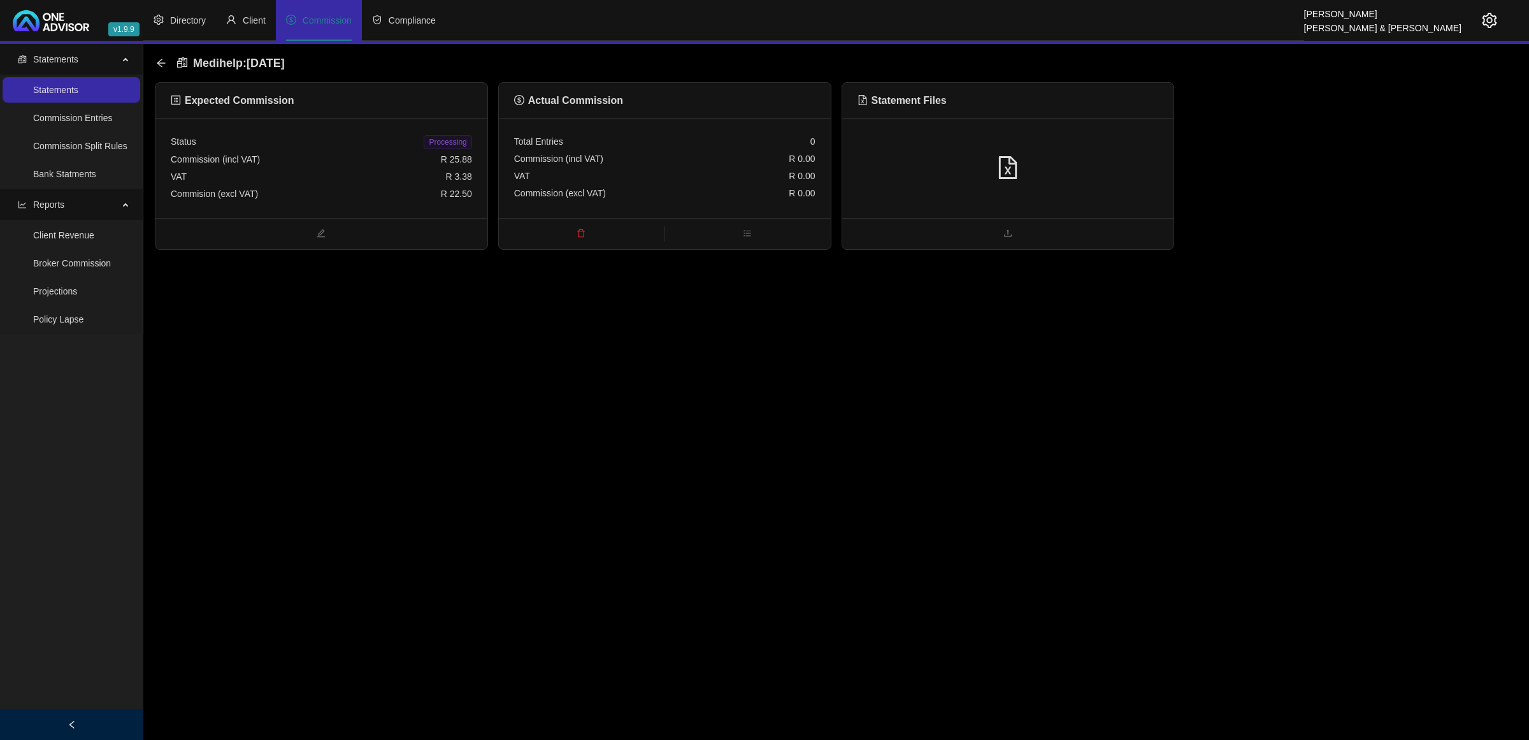
click at [1074, 166] on div at bounding box center [1007, 168] width 301 height 24
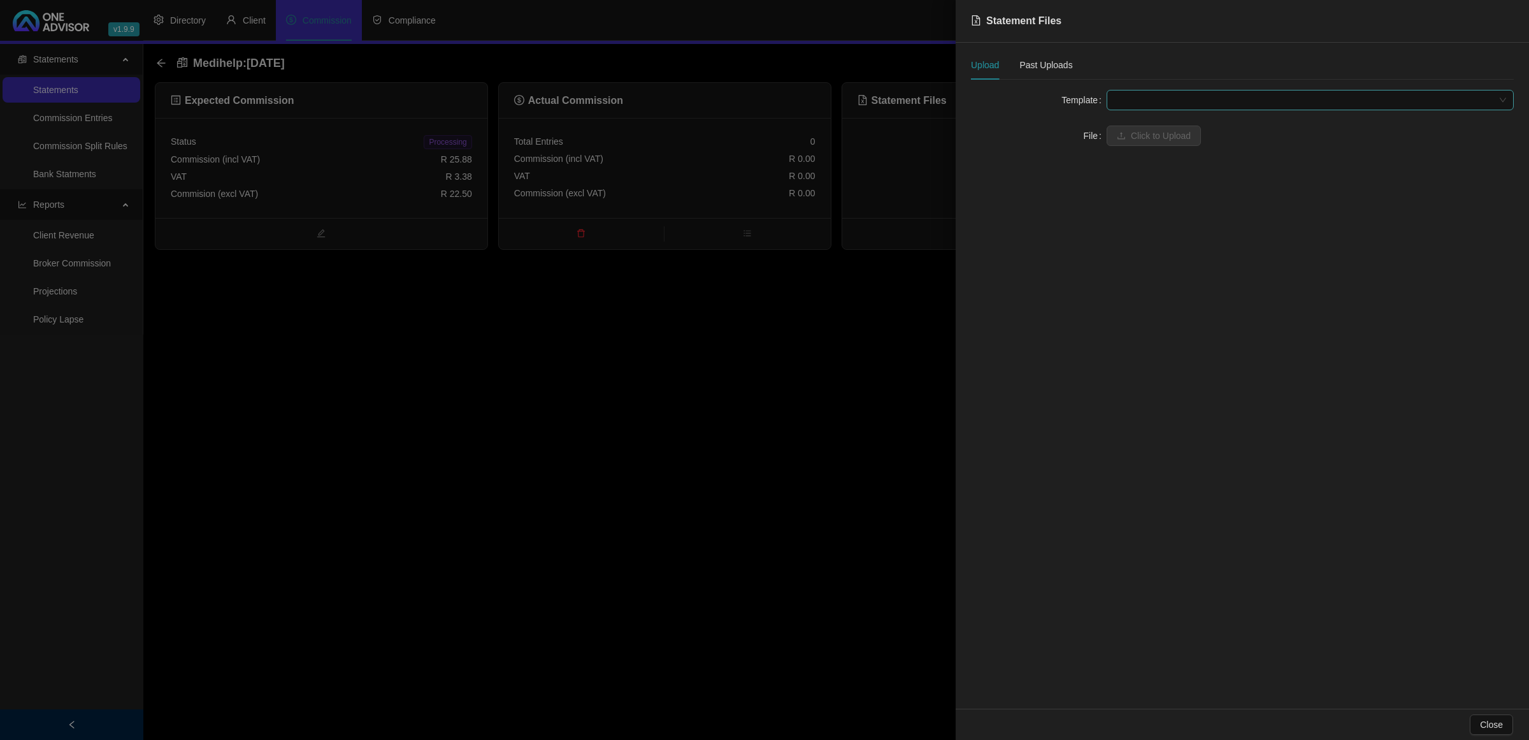
click at [1074, 103] on span at bounding box center [1310, 99] width 392 height 19
click at [1074, 158] on div "Medihelp Brokerage (Web download)" at bounding box center [1310, 166] width 402 height 20
click at [1074, 126] on button "Click to Upload" at bounding box center [1154, 135] width 94 height 20
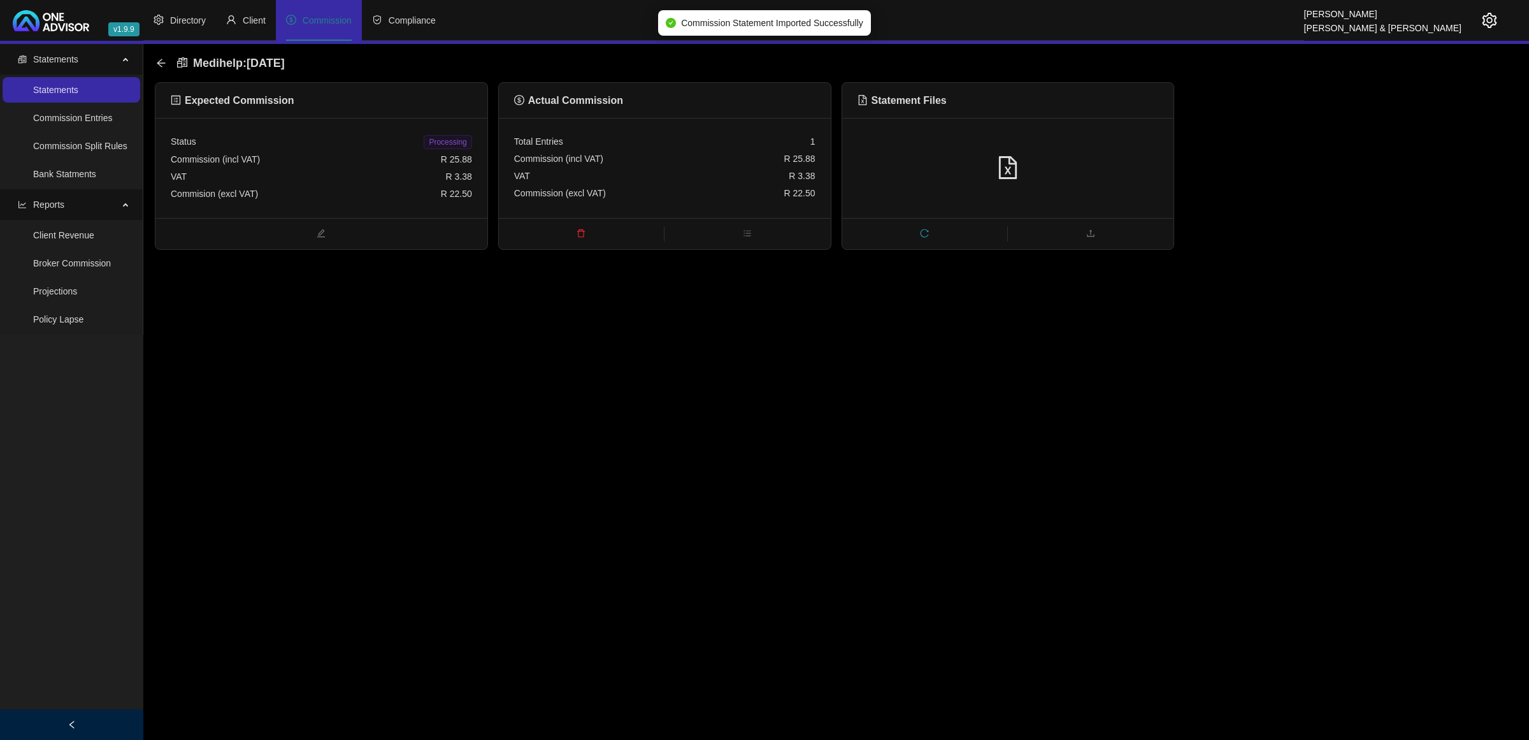
drag, startPoint x: 466, startPoint y: 144, endPoint x: 431, endPoint y: 134, distance: 35.7
click at [464, 142] on span "Processing" at bounding box center [448, 142] width 48 height 14
click at [155, 62] on div "Medihelp : [DATE]" at bounding box center [836, 63] width 1363 height 38
click at [156, 61] on icon "arrow-left" at bounding box center [161, 63] width 10 height 10
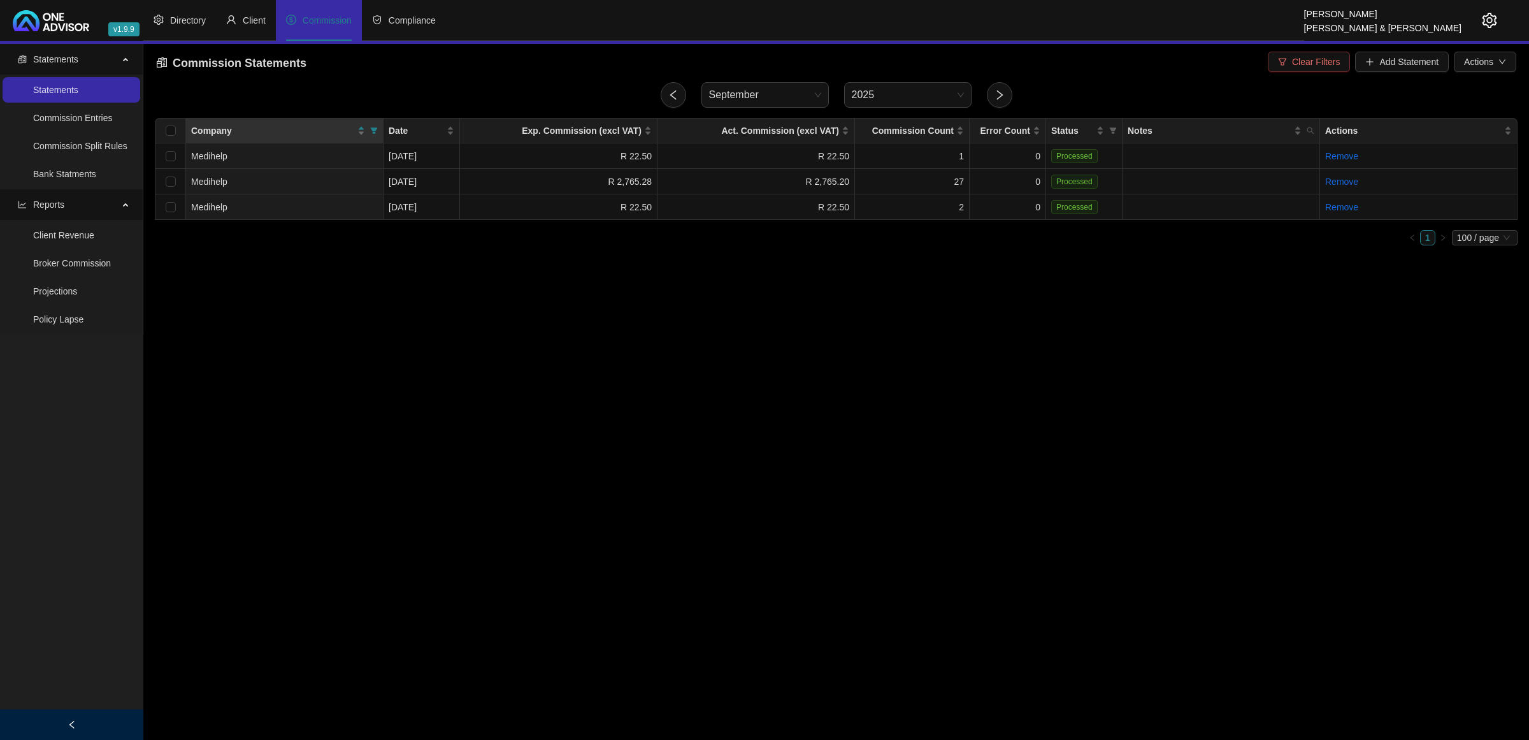
click at [1074, 55] on span "Clear Filters" at bounding box center [1316, 62] width 48 height 14
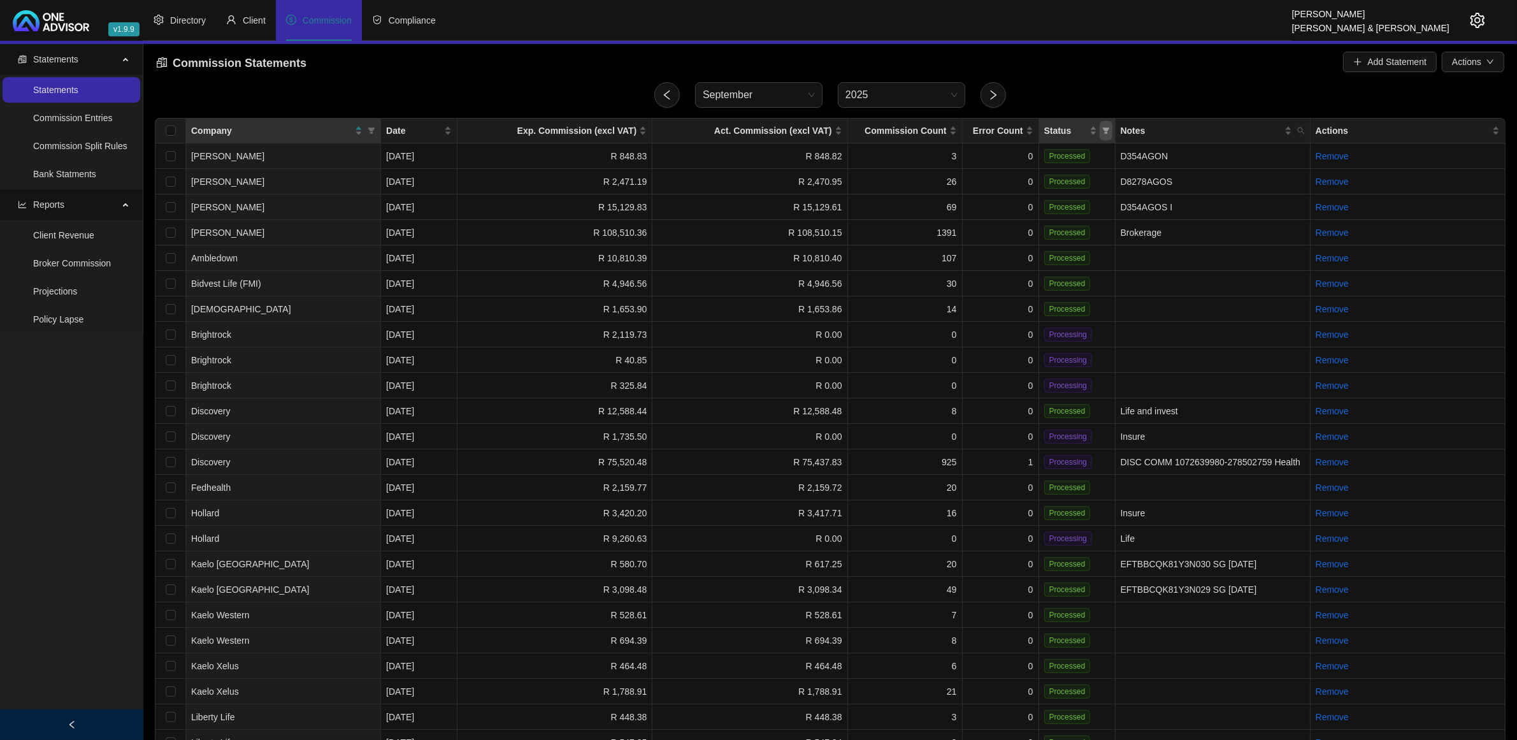
click at [1074, 134] on span "Status" at bounding box center [1105, 130] width 13 height 19
click at [1074, 177] on span "Processing" at bounding box center [1076, 176] width 49 height 10
checkbox input "true"
click at [1074, 199] on span "OK" at bounding box center [1095, 201] width 13 height 14
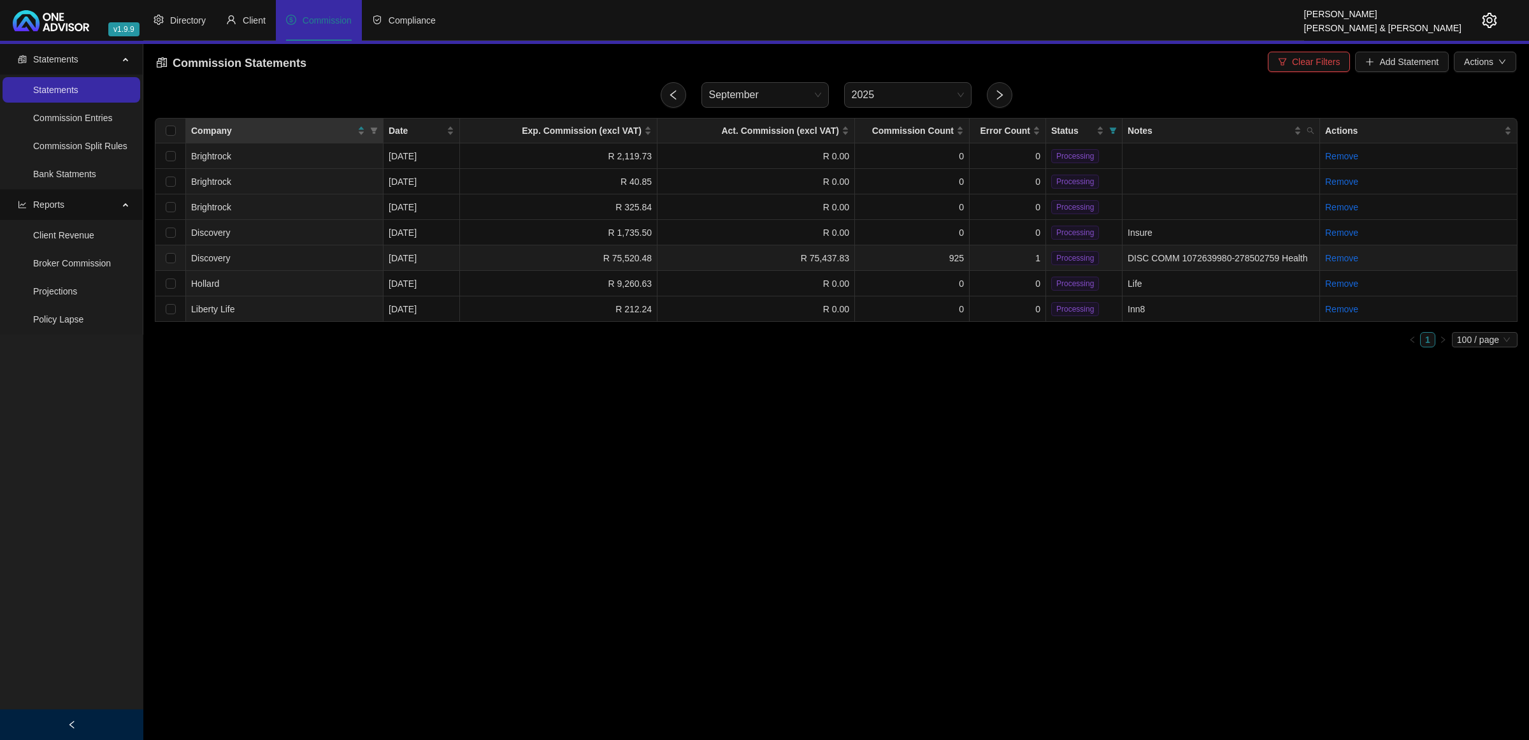
click at [1074, 257] on td "DISC COMM 1072639980-278502759 Health" at bounding box center [1220, 257] width 197 height 25
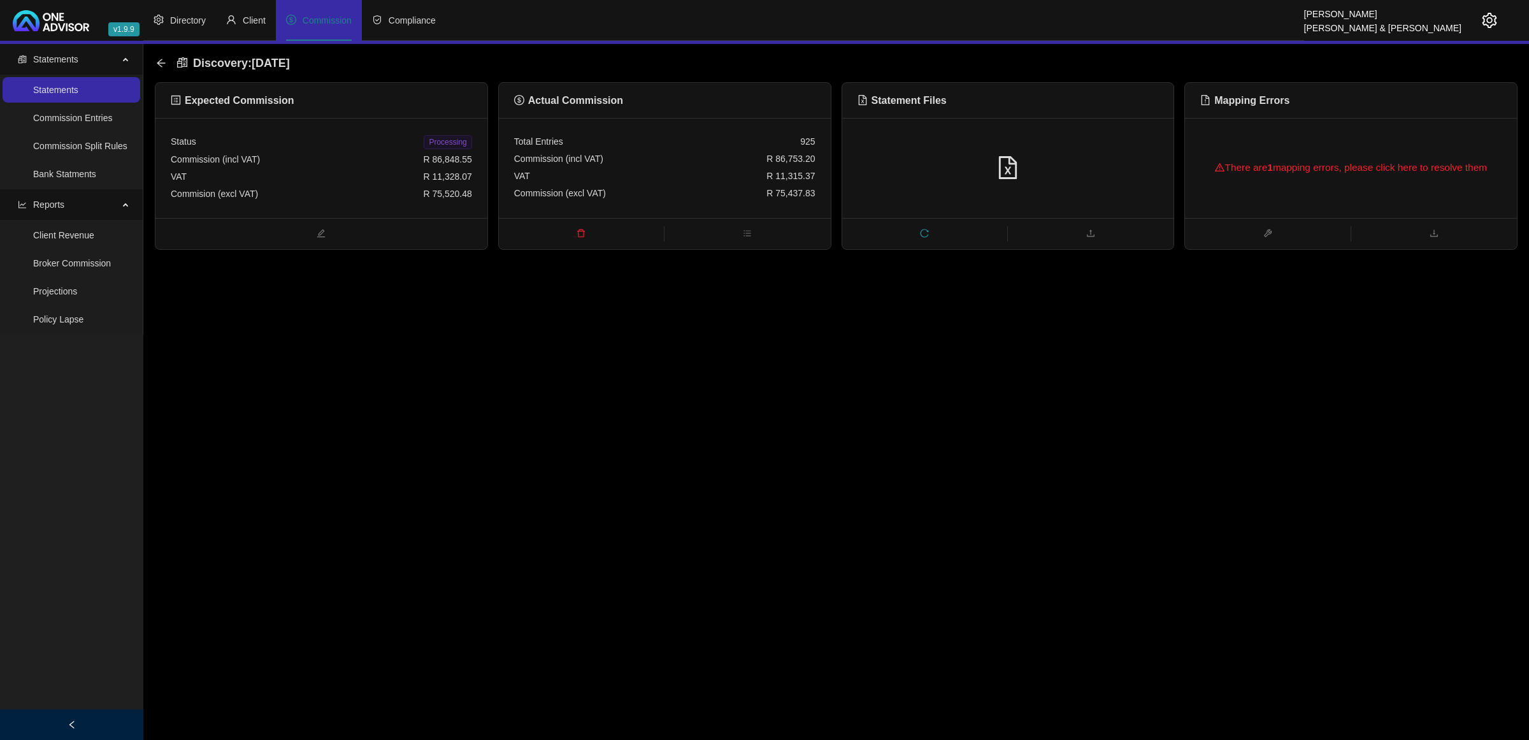
click at [410, 196] on div "Commision (excl VAT) R 75,520.48" at bounding box center [321, 193] width 301 height 17
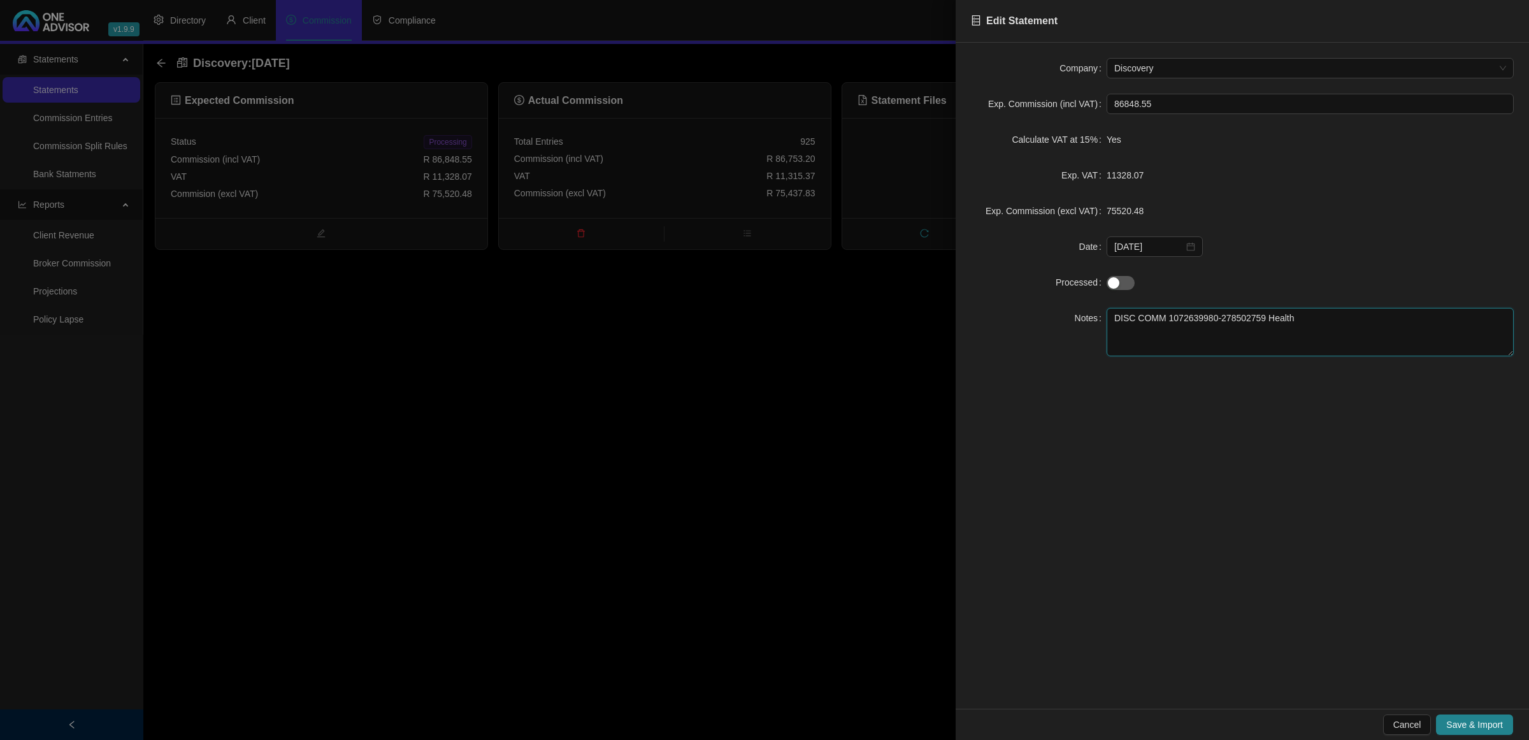
drag, startPoint x: 1262, startPoint y: 323, endPoint x: 943, endPoint y: 312, distance: 319.3
click at [943, 312] on div "Edit Statement Company Discovery Exp. Commission (incl VAT) 86848.55 Calculate …" at bounding box center [764, 370] width 1529 height 740
type textarea "Health"
click at [1074, 428] on button "Save & Import" at bounding box center [1474, 724] width 77 height 20
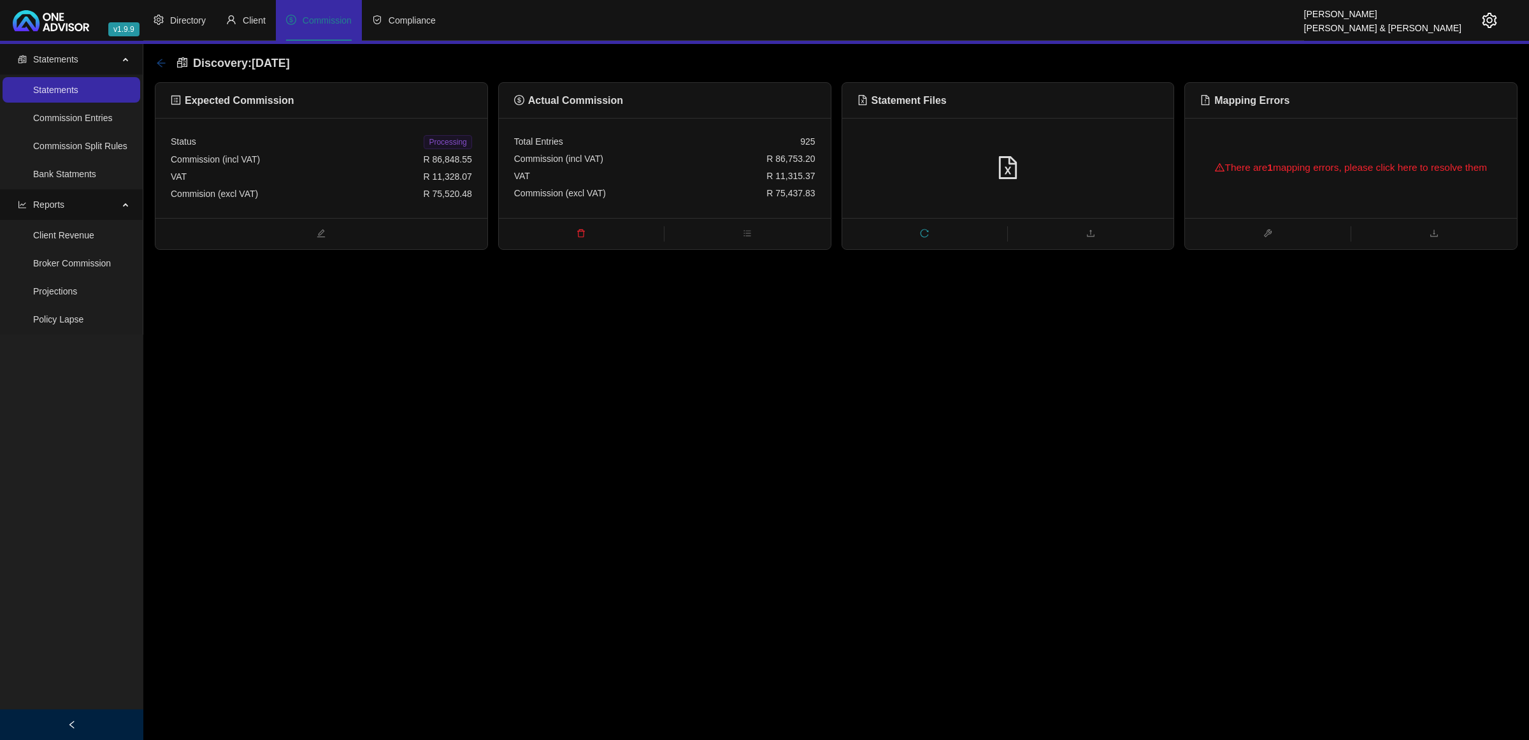
click at [160, 61] on icon "arrow-left" at bounding box center [161, 63] width 8 height 8
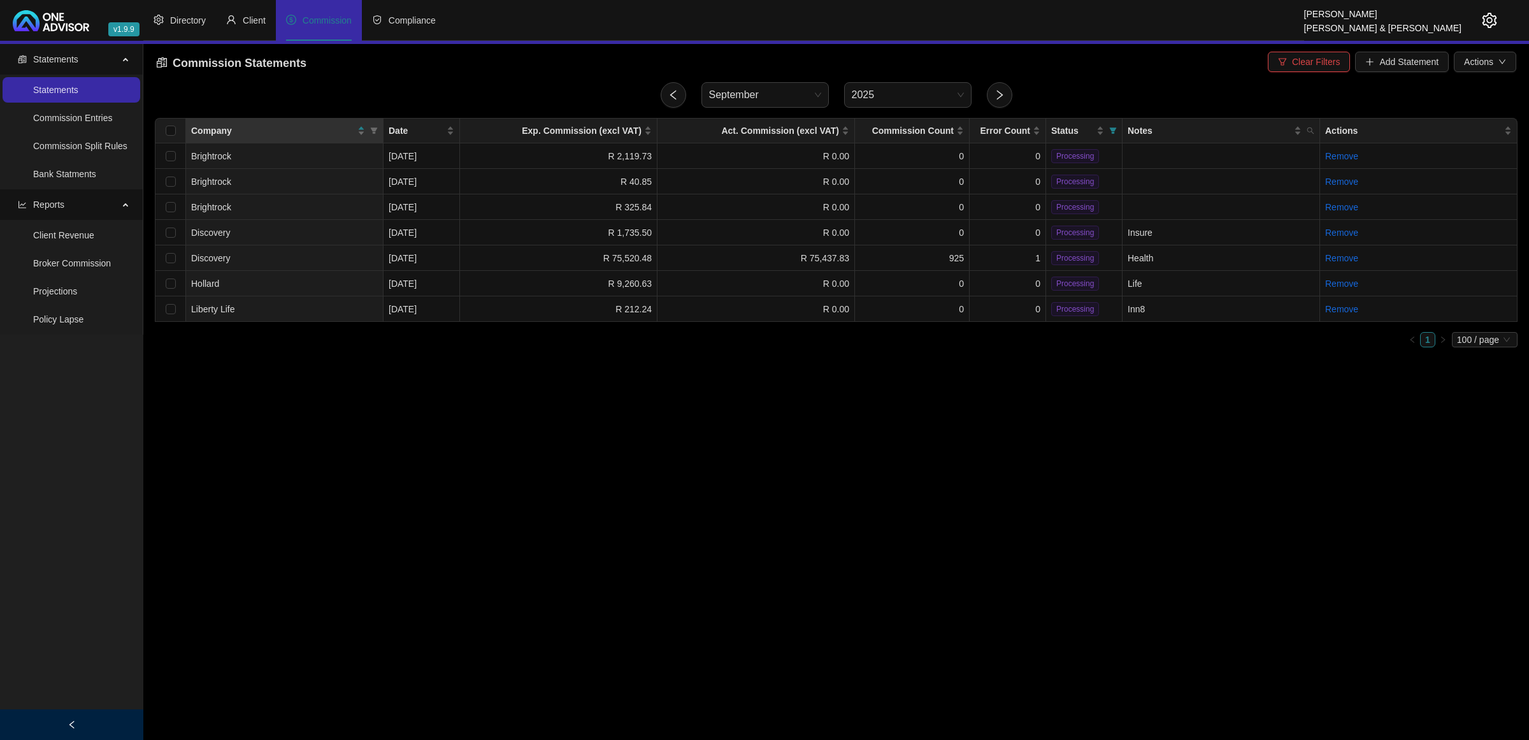
click at [1074, 24] on icon "setting" at bounding box center [1489, 20] width 15 height 15
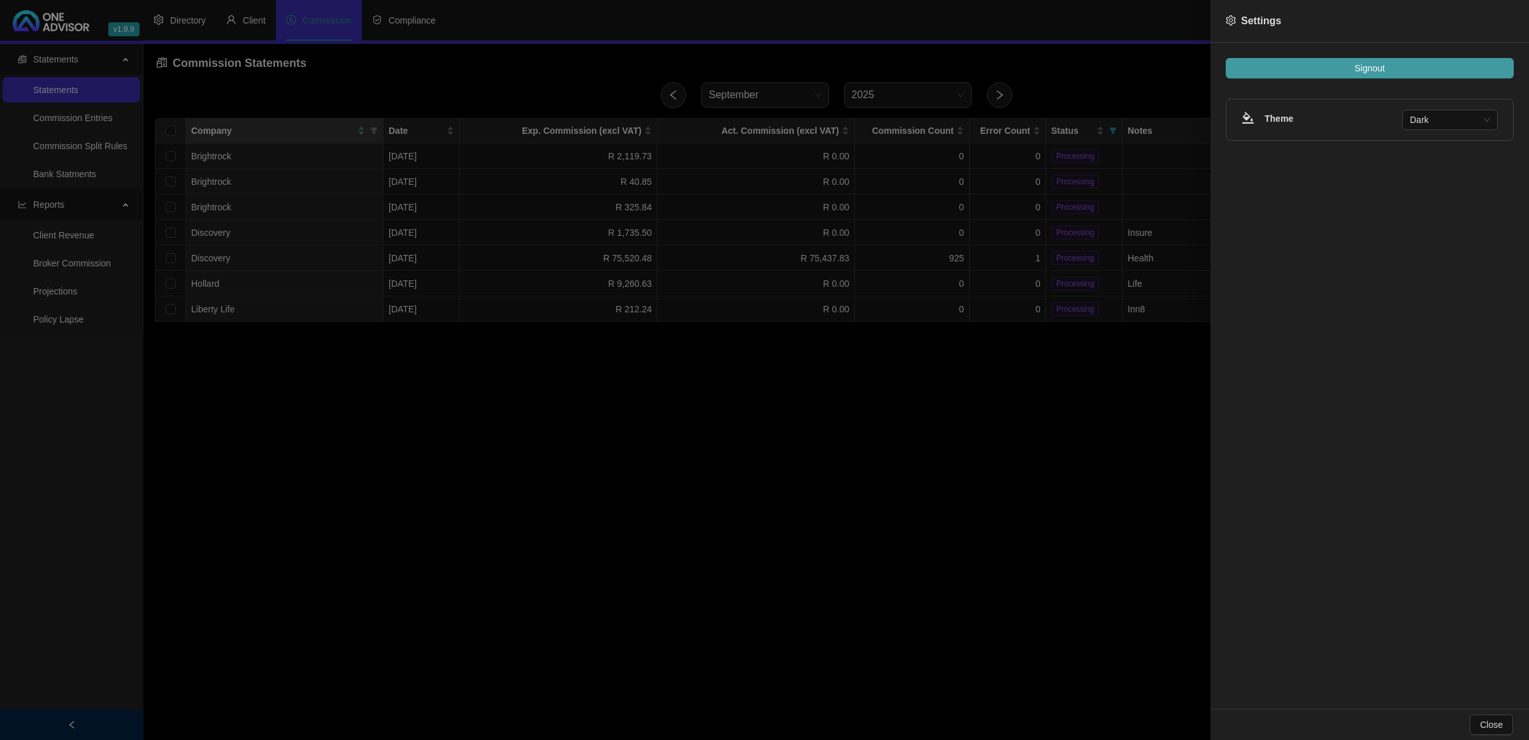
click at [1074, 61] on button "Signout" at bounding box center [1370, 68] width 288 height 20
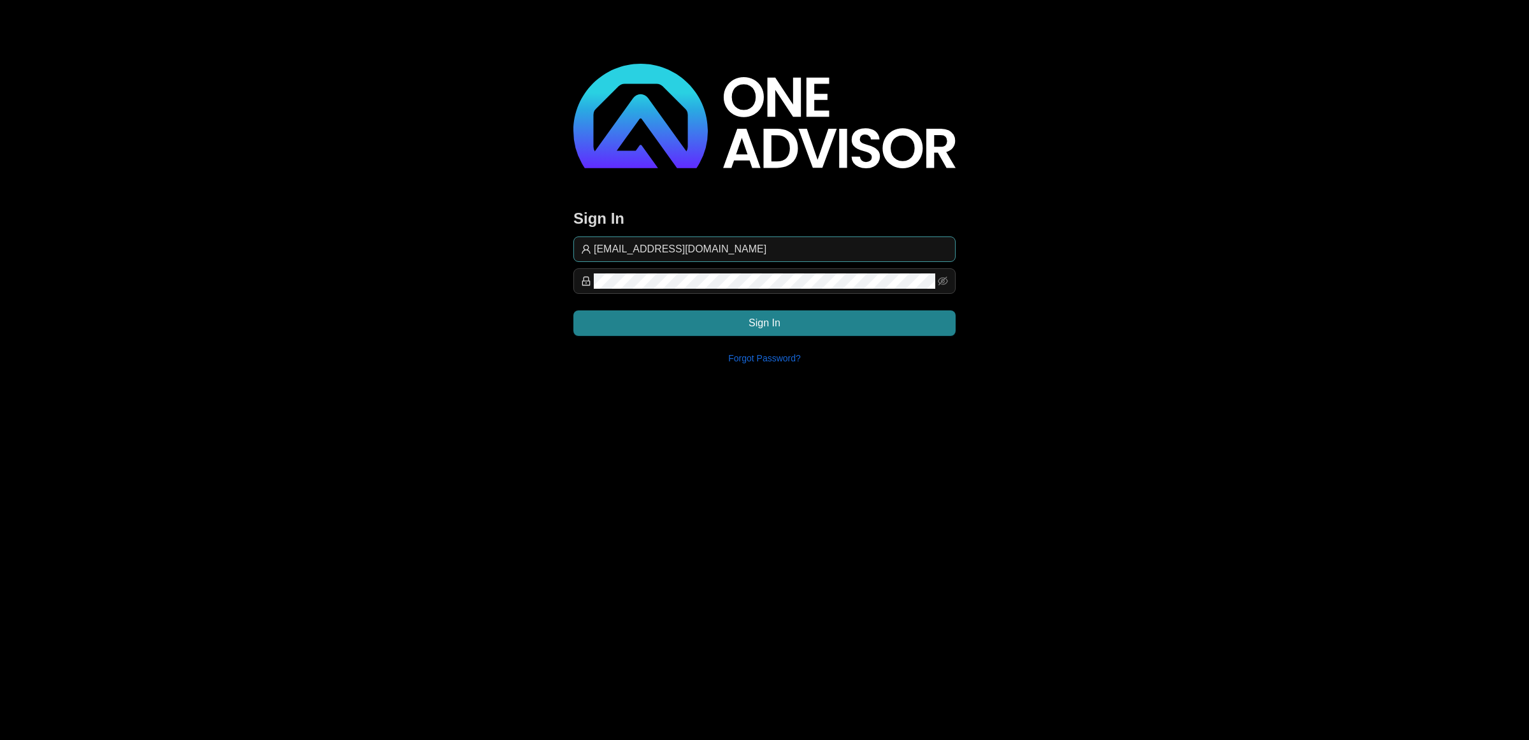
click at [816, 250] on input "[EMAIL_ADDRESS][DOMAIN_NAME]" at bounding box center [771, 248] width 354 height 15
type input "[EMAIL_ADDRESS][DOMAIN_NAME]"
click at [858, 326] on button "Sign In" at bounding box center [764, 322] width 382 height 25
